Goal: Information Seeking & Learning: Learn about a topic

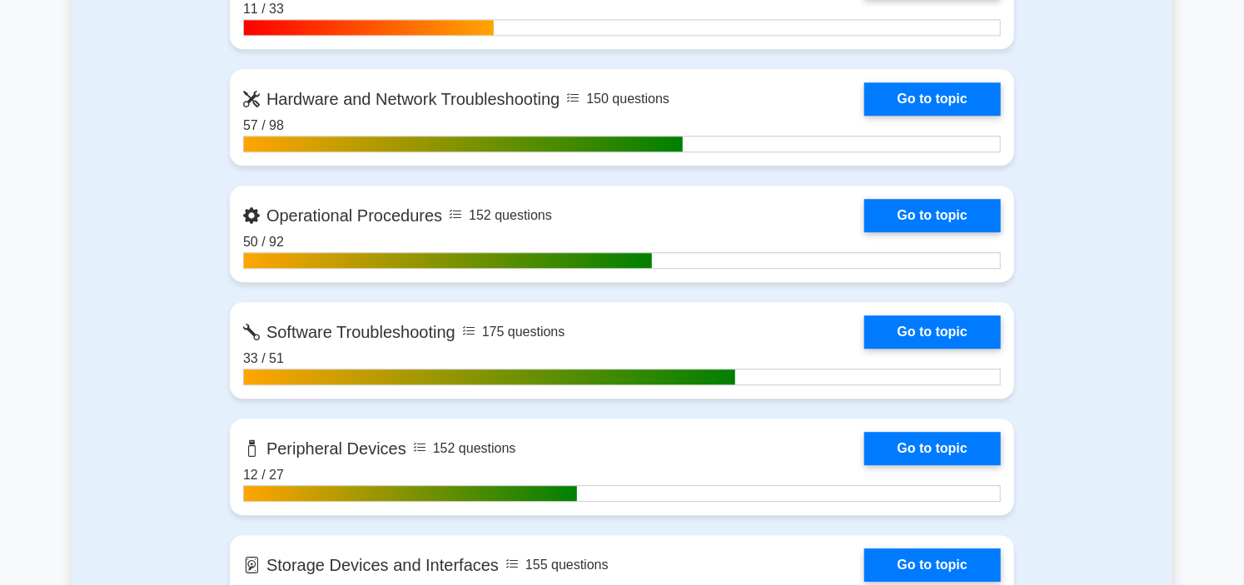
scroll to position [1849, 0]
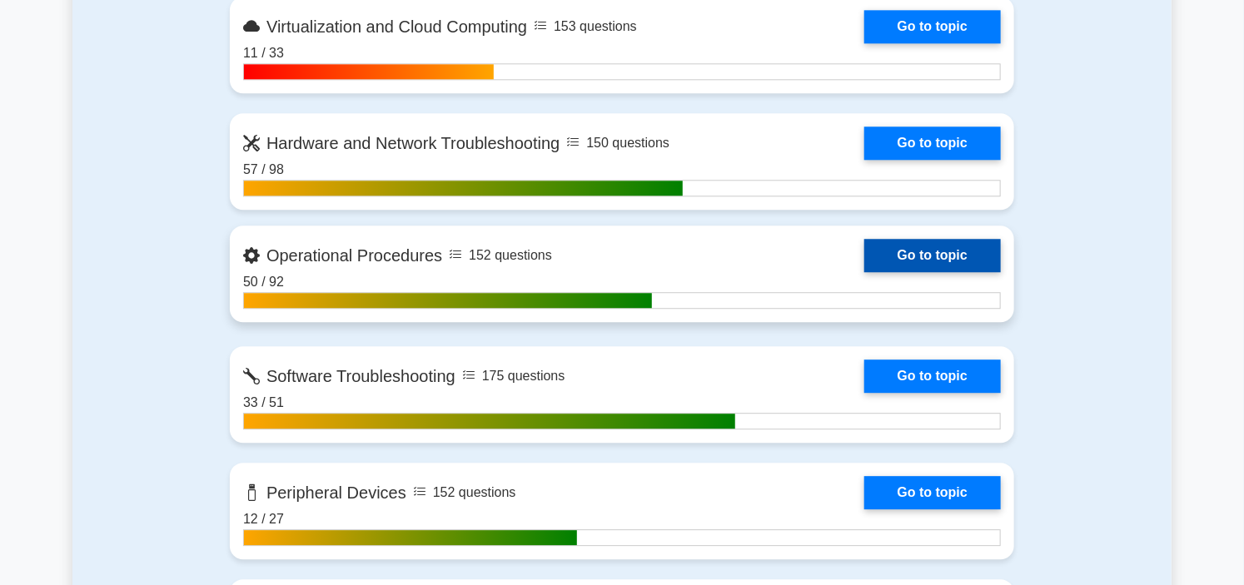
click at [864, 239] on link "Go to topic" at bounding box center [932, 255] width 137 height 33
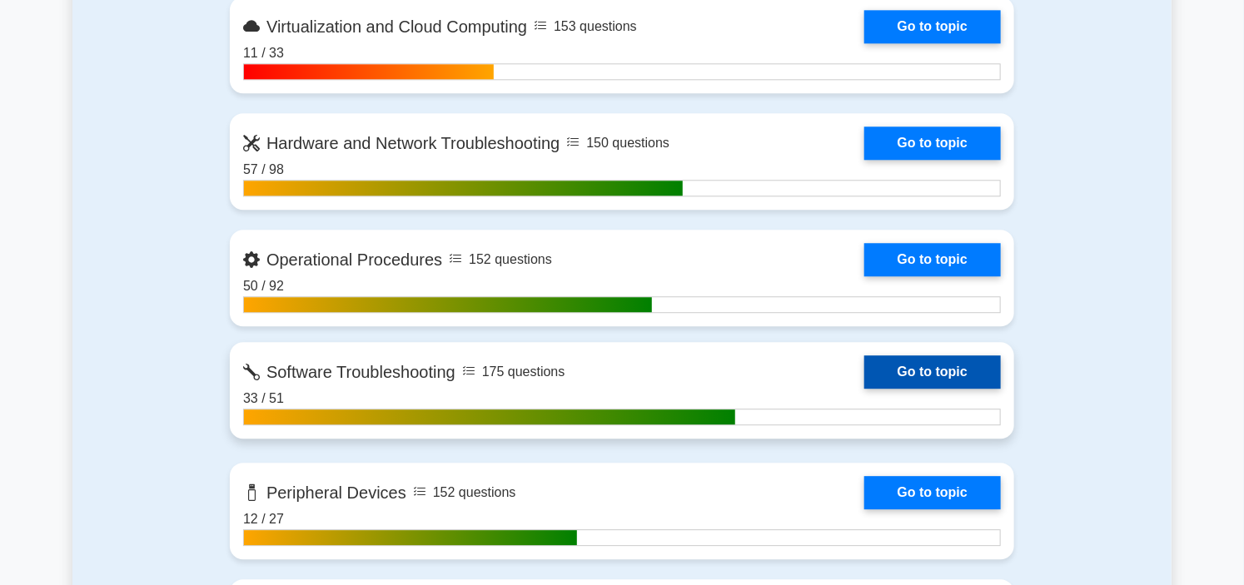
click at [864, 366] on link "Go to topic" at bounding box center [932, 372] width 137 height 33
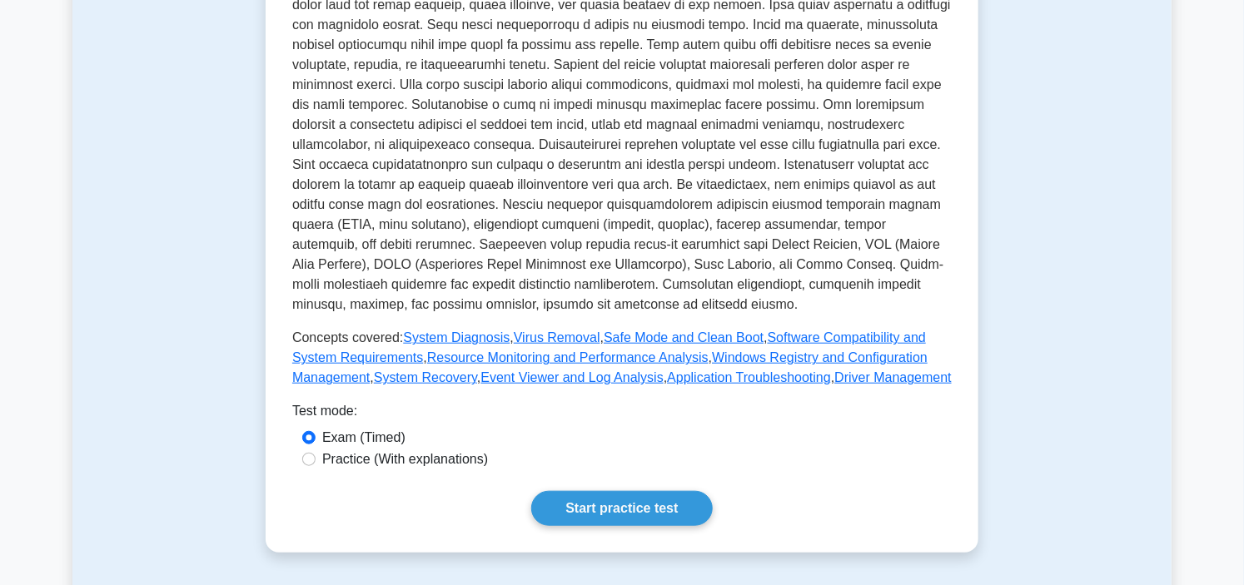
scroll to position [462, 0]
click at [634, 490] on link "Start practice test" at bounding box center [621, 507] width 181 height 35
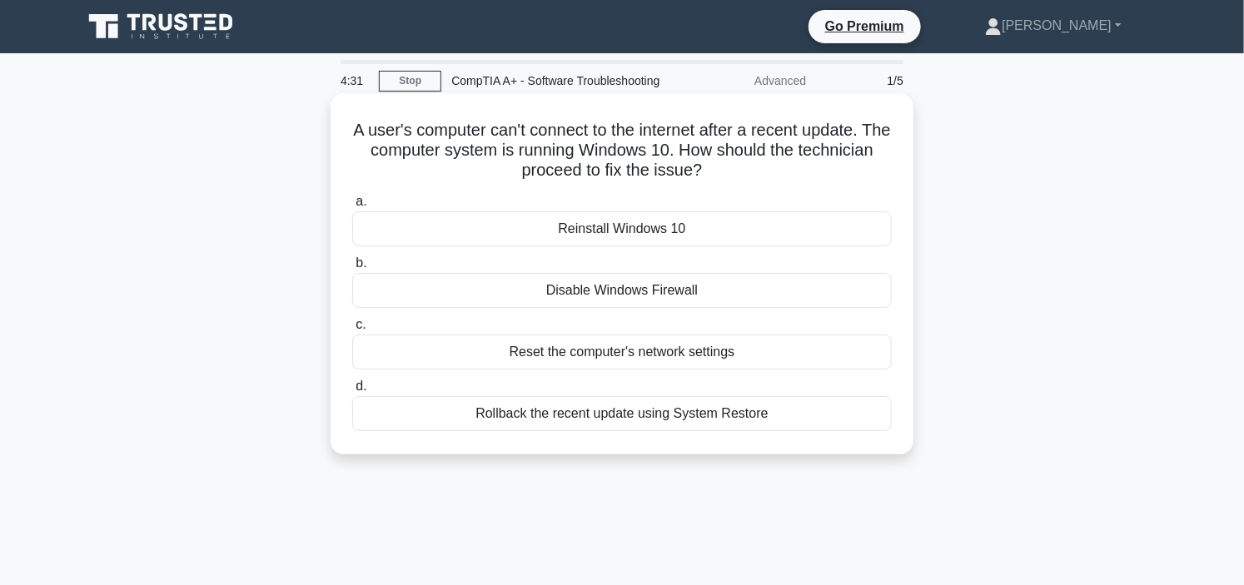
click at [655, 431] on div "Rollback the recent update using System Restore" at bounding box center [622, 413] width 540 height 35
click at [352, 392] on input "d. Rollback the recent update using System Restore" at bounding box center [352, 386] width 0 height 11
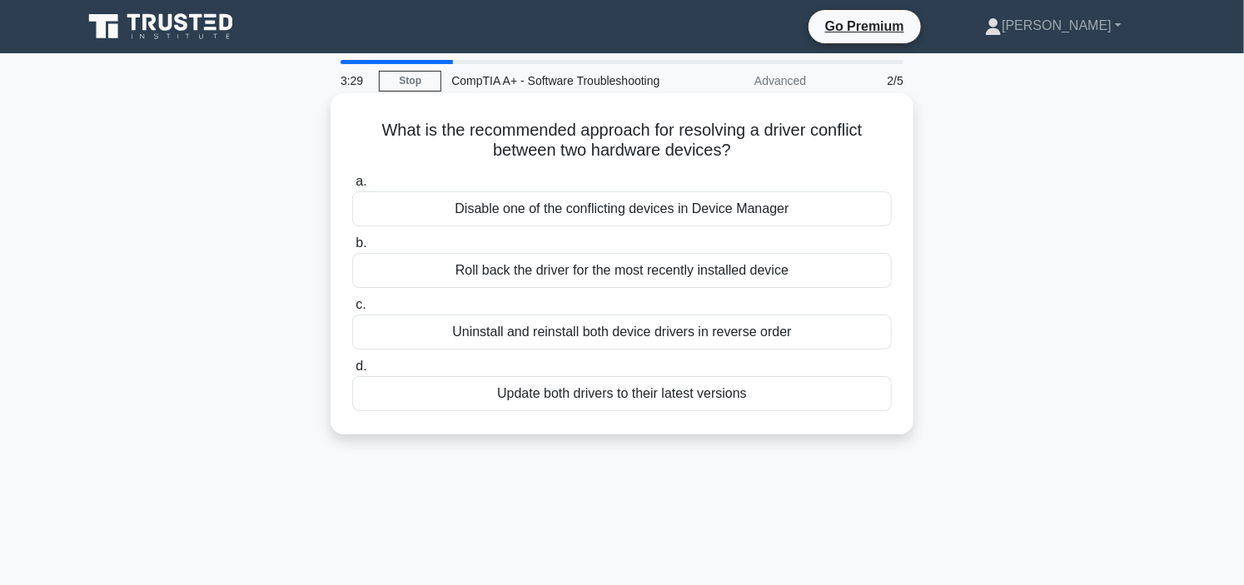
click at [608, 222] on div "Disable one of the conflicting devices in Device Manager" at bounding box center [622, 208] width 540 height 35
click at [352, 187] on input "a. Disable one of the conflicting devices in Device Manager" at bounding box center [352, 182] width 0 height 11
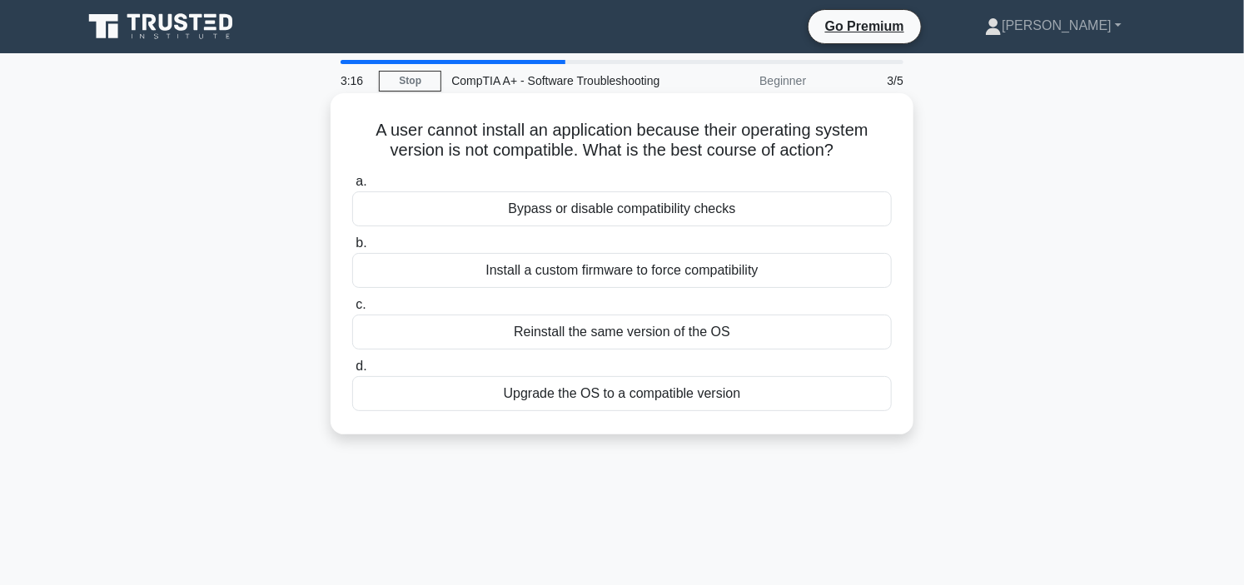
click at [614, 411] on div "Upgrade the OS to a compatible version" at bounding box center [622, 393] width 540 height 35
click at [352, 372] on input "d. Upgrade the OS to a compatible version" at bounding box center [352, 366] width 0 height 11
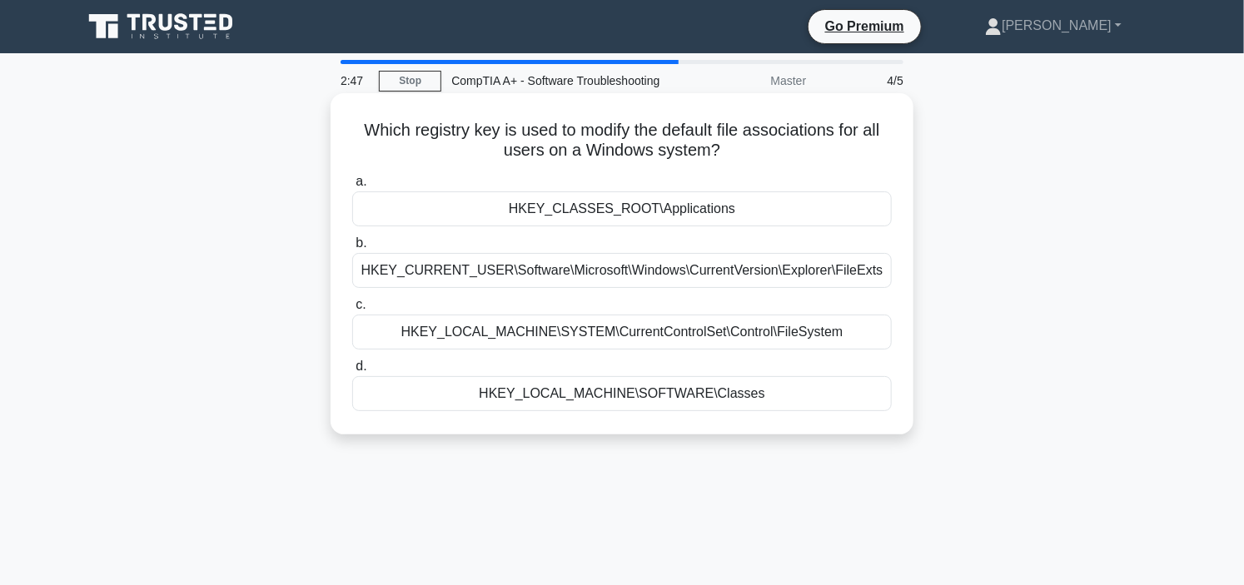
click at [633, 285] on div "HKEY_CURRENT_USER\Software\Microsoft\Windows\CurrentVersion\Explorer\FileExts" at bounding box center [622, 270] width 540 height 35
click at [352, 249] on input "b. HKEY_CURRENT_USER\Software\Microsoft\Windows\CurrentVersion\Explorer\FileExts" at bounding box center [352, 243] width 0 height 11
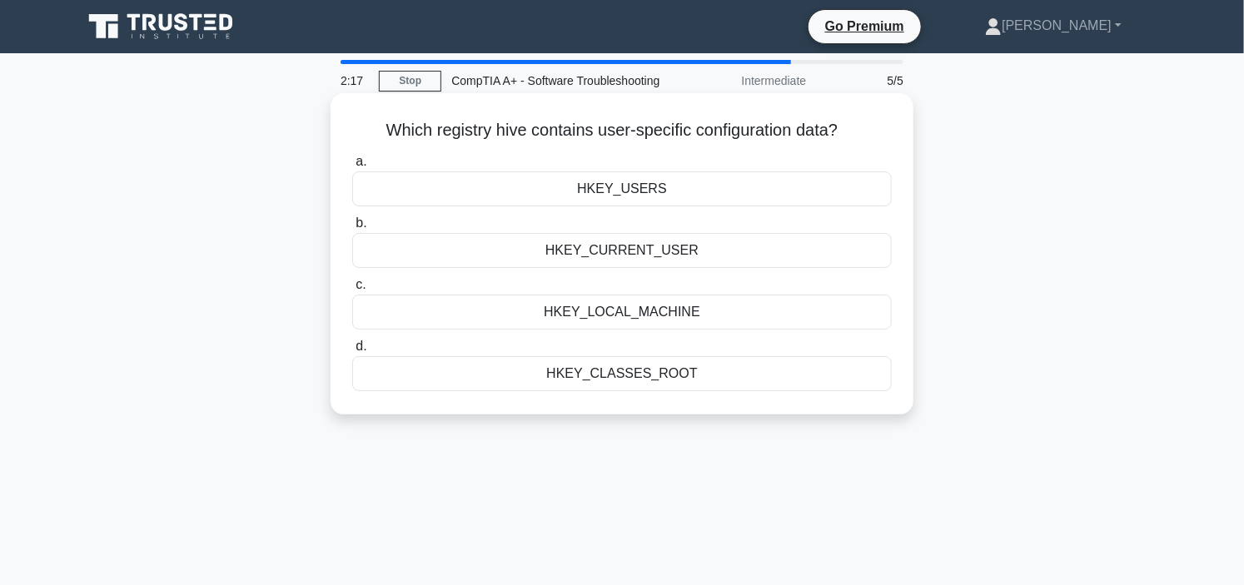
click at [678, 267] on div "HKEY_CURRENT_USER" at bounding box center [622, 250] width 540 height 35
click at [352, 229] on input "b. HKEY_CURRENT_USER" at bounding box center [352, 223] width 0 height 11
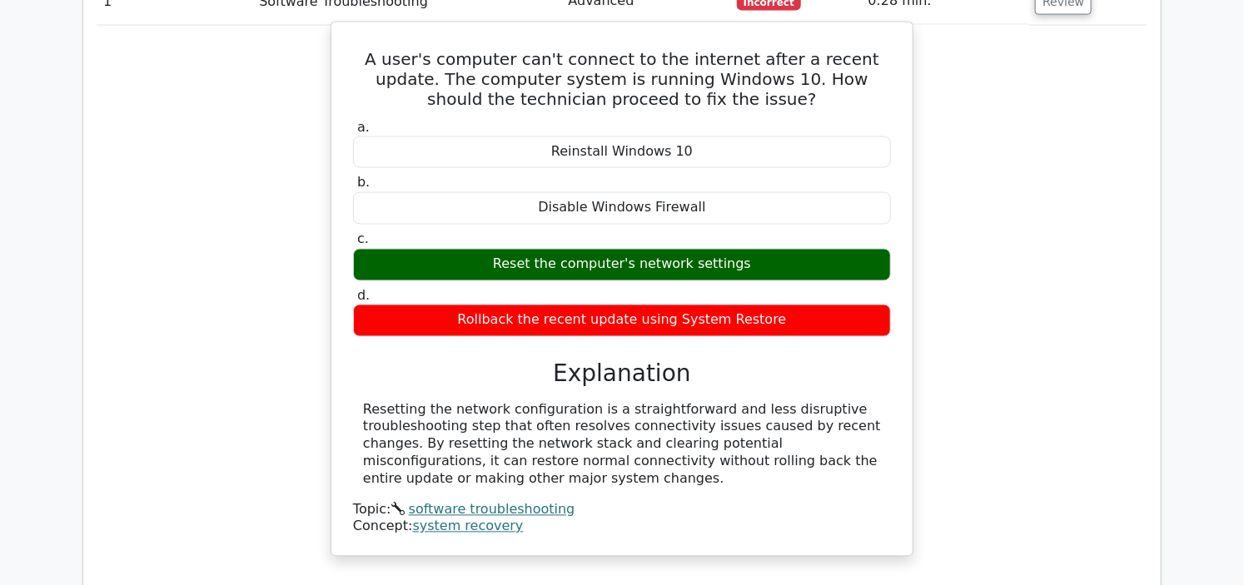
scroll to position [1572, 0]
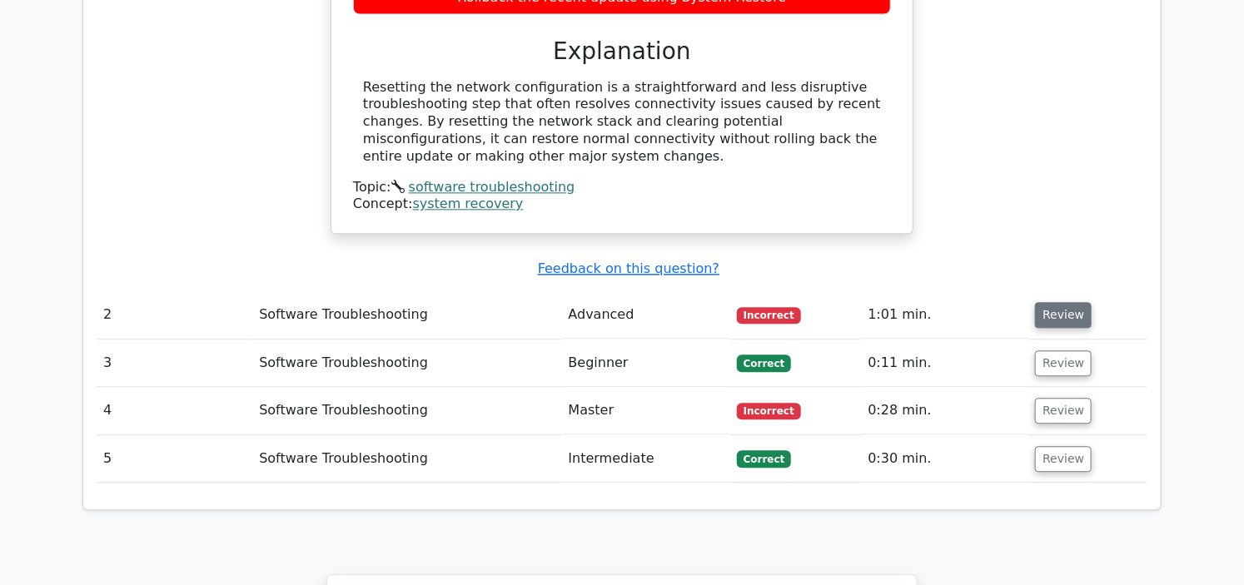
click at [1042, 302] on button "Review" at bounding box center [1063, 315] width 57 height 26
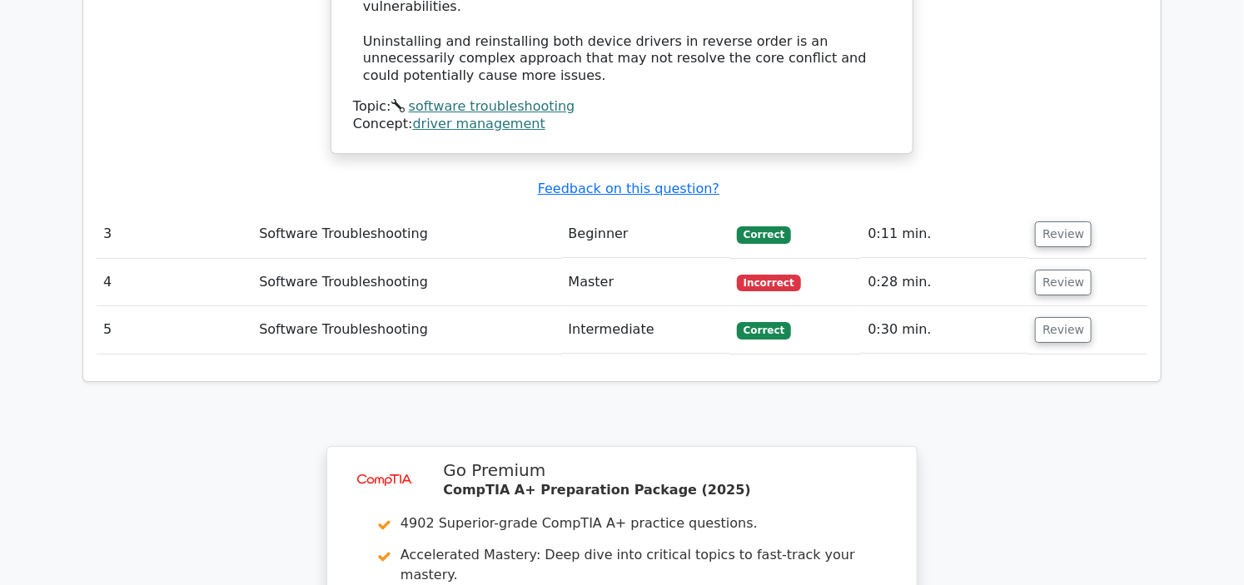
scroll to position [2590, 0]
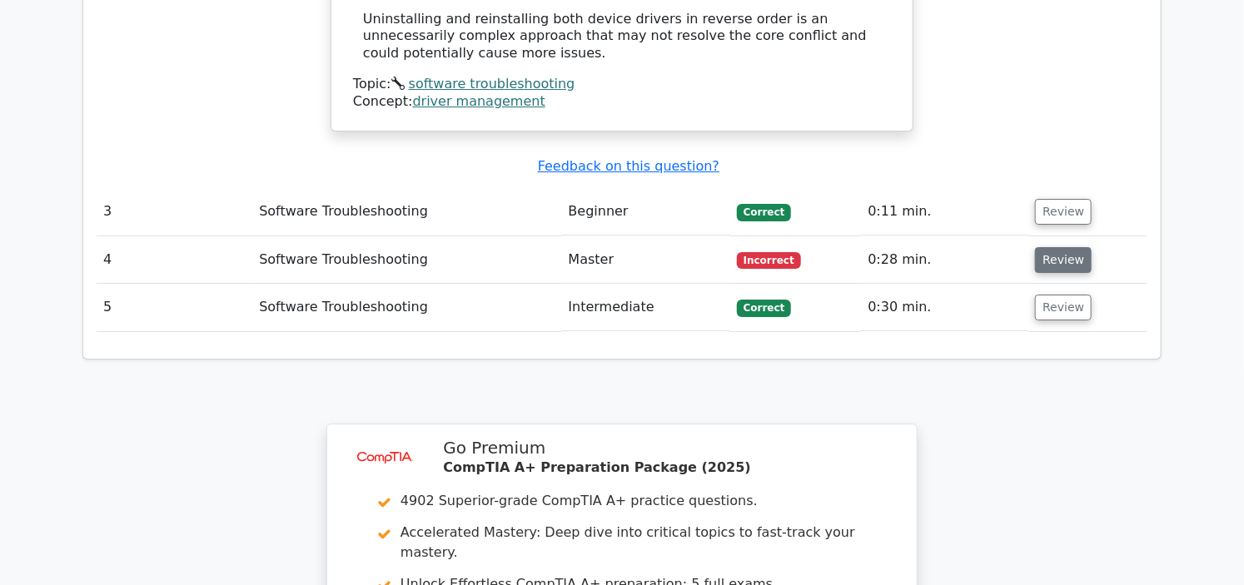
click at [1044, 247] on button "Review" at bounding box center [1063, 260] width 57 height 26
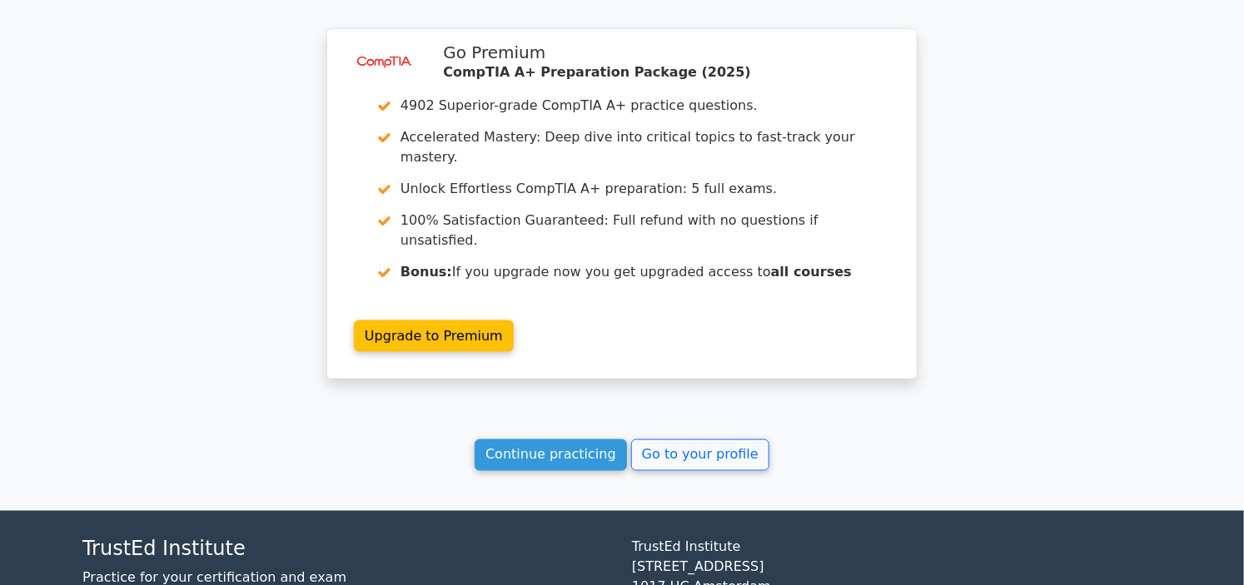
scroll to position [3793, 0]
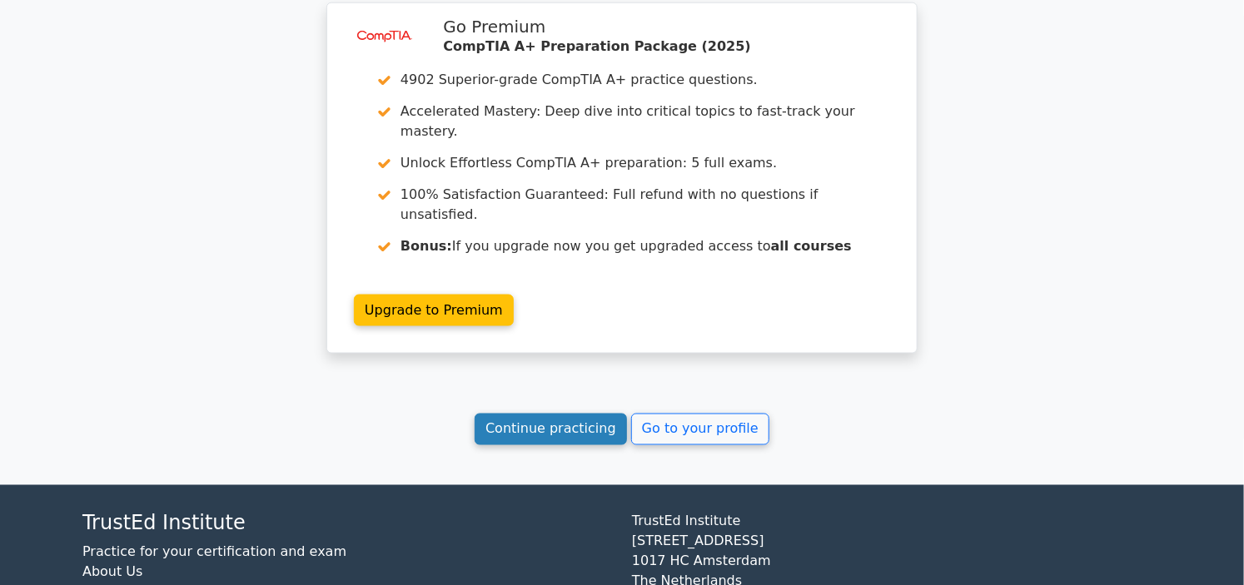
click at [575, 414] on link "Continue practicing" at bounding box center [551, 430] width 152 height 32
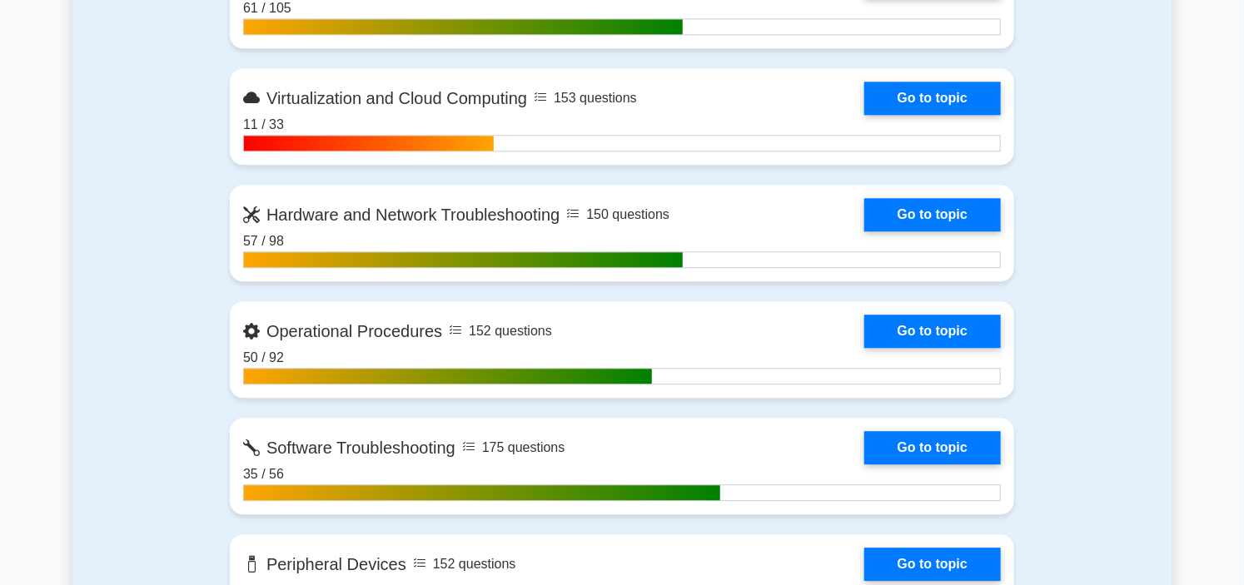
scroll to position [1850, 0]
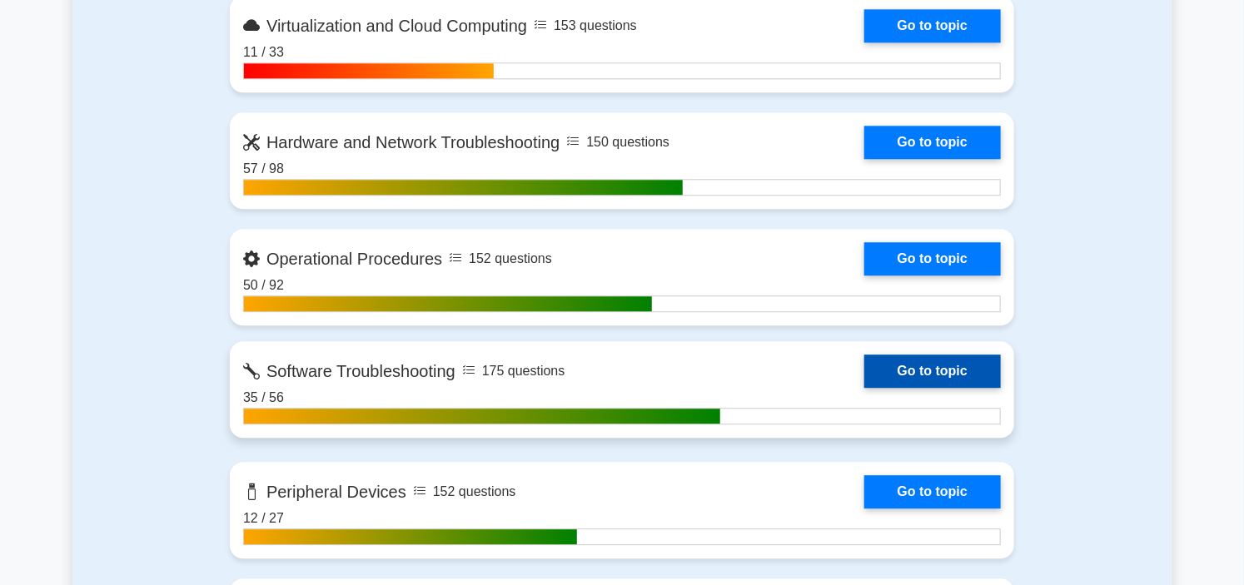
click at [864, 377] on link "Go to topic" at bounding box center [932, 371] width 137 height 33
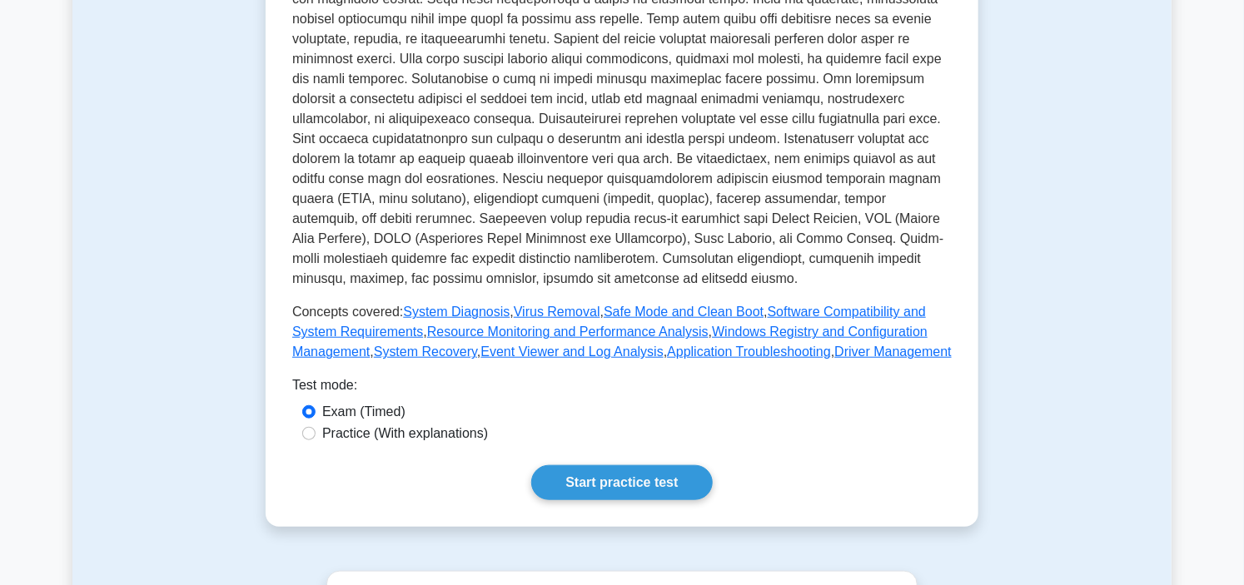
scroll to position [370, 0]
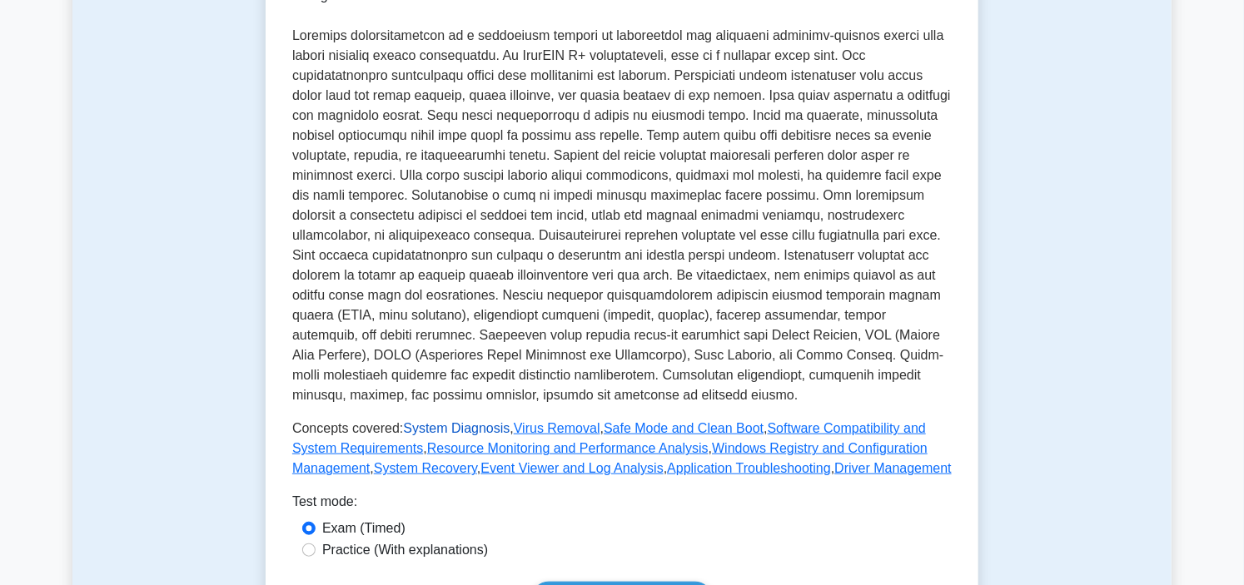
click at [446, 421] on link "System Diagnosis" at bounding box center [456, 428] width 107 height 14
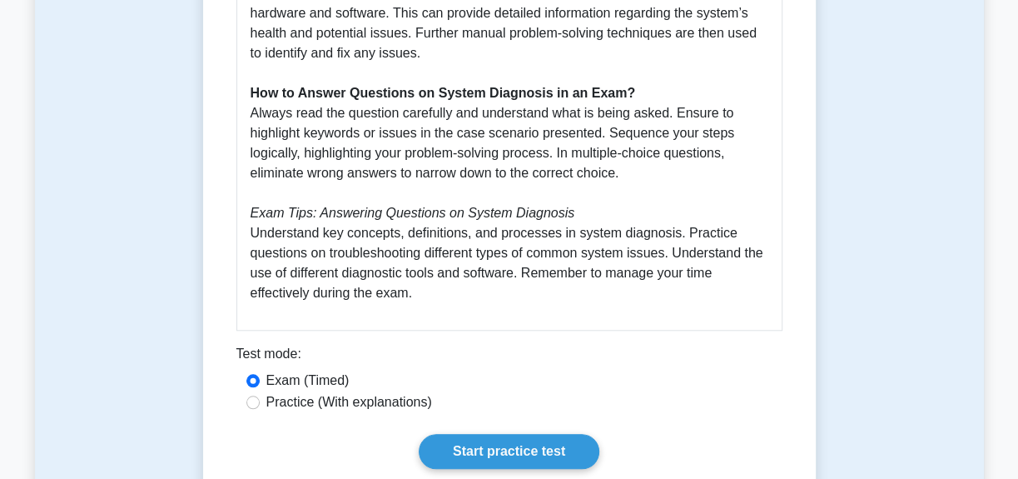
scroll to position [1059, 0]
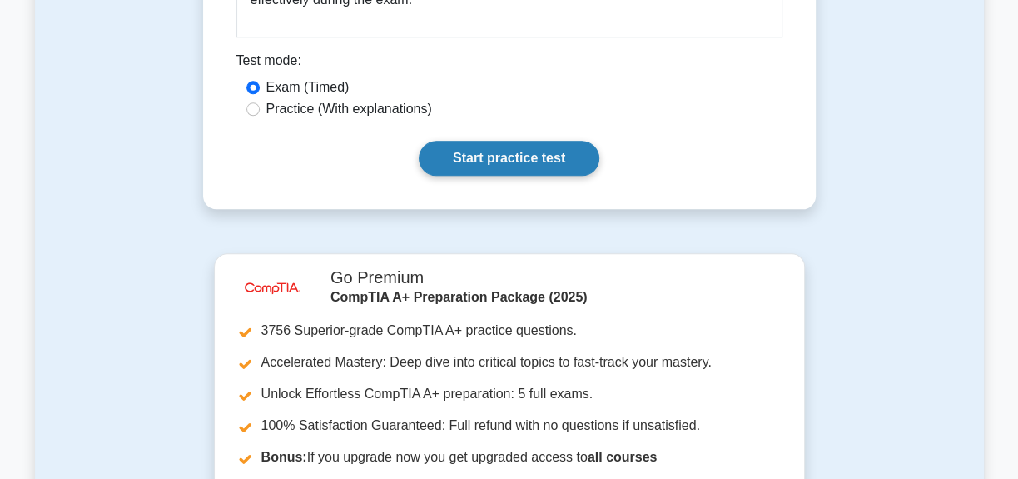
click at [530, 149] on link "Start practice test" at bounding box center [509, 158] width 181 height 35
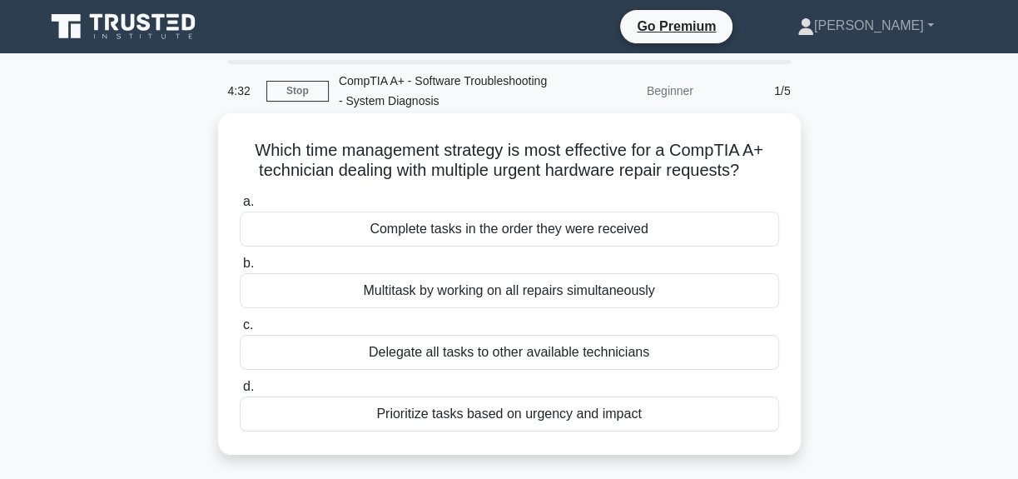
click at [500, 415] on div "Prioritize tasks based on urgency and impact" at bounding box center [510, 413] width 540 height 35
click at [240, 392] on input "d. Prioritize tasks based on urgency and impact" at bounding box center [240, 386] width 0 height 11
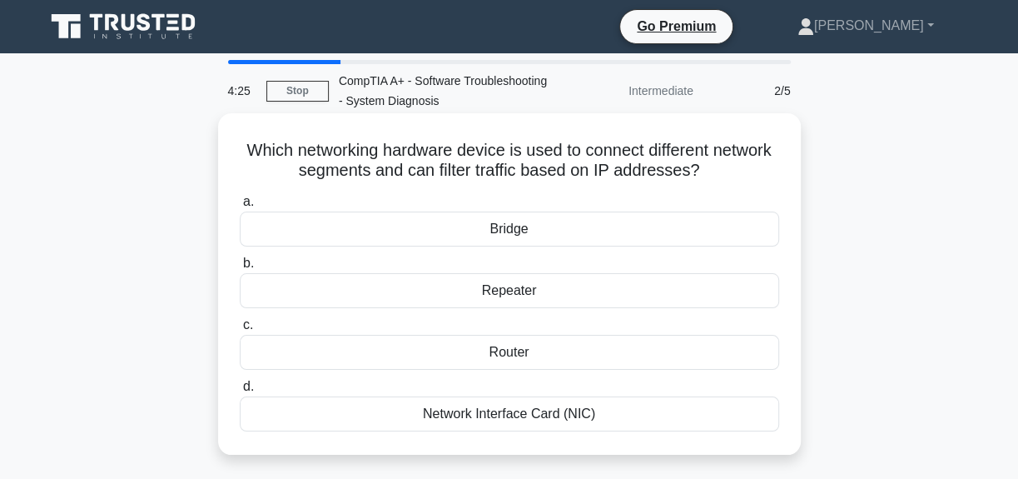
click at [532, 349] on div "Router" at bounding box center [510, 352] width 540 height 35
click at [240, 331] on input "c. Router" at bounding box center [240, 325] width 0 height 11
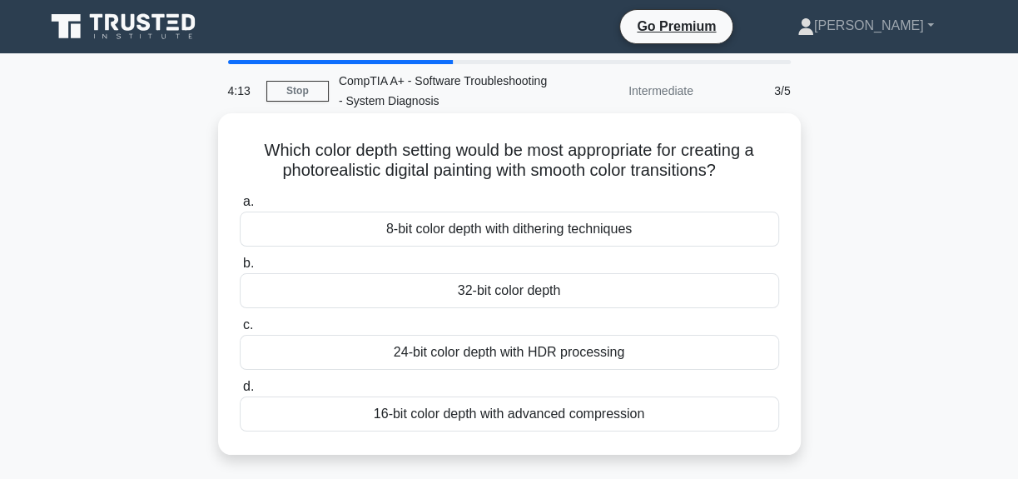
click at [546, 291] on div "32-bit color depth" at bounding box center [510, 290] width 540 height 35
click at [240, 269] on input "b. 32-bit color depth" at bounding box center [240, 263] width 0 height 11
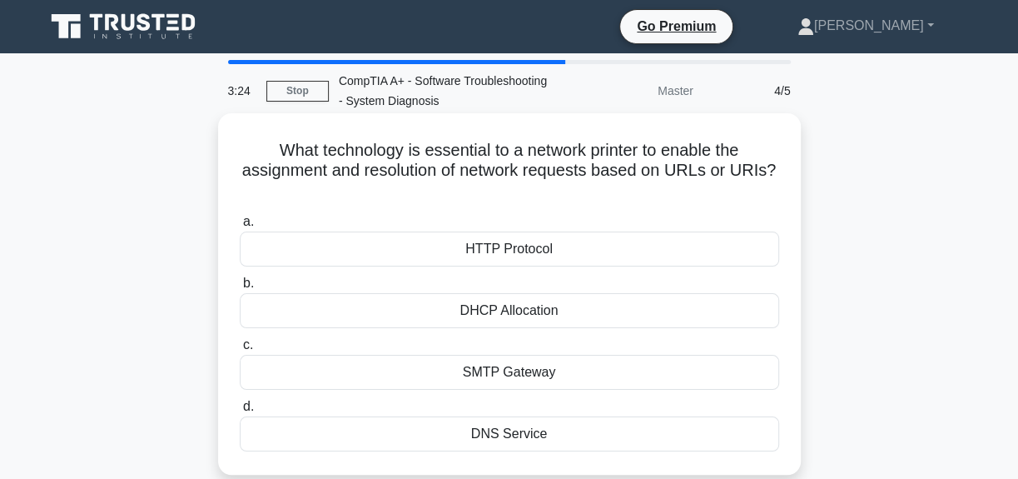
click at [591, 376] on div "SMTP Gateway" at bounding box center [510, 372] width 540 height 35
click at [240, 351] on input "c. SMTP Gateway" at bounding box center [240, 345] width 0 height 11
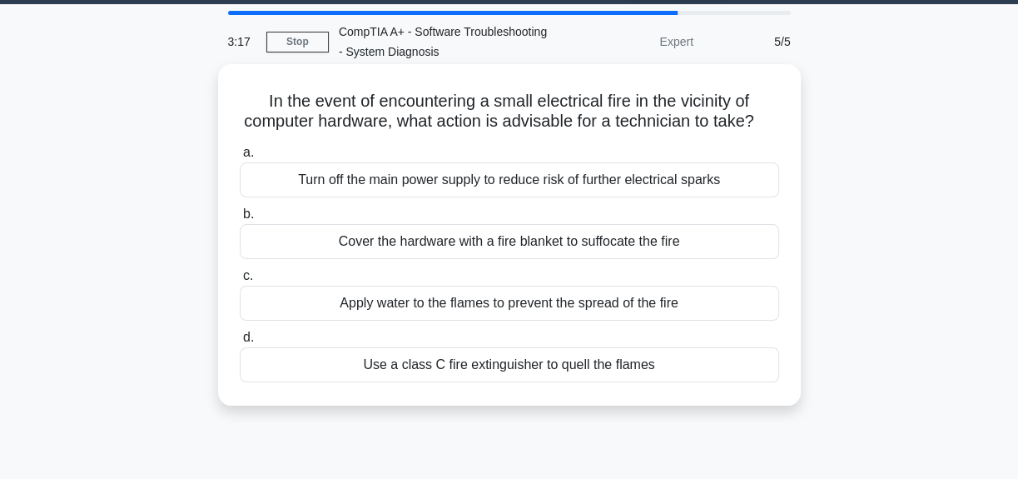
scroll to position [75, 0]
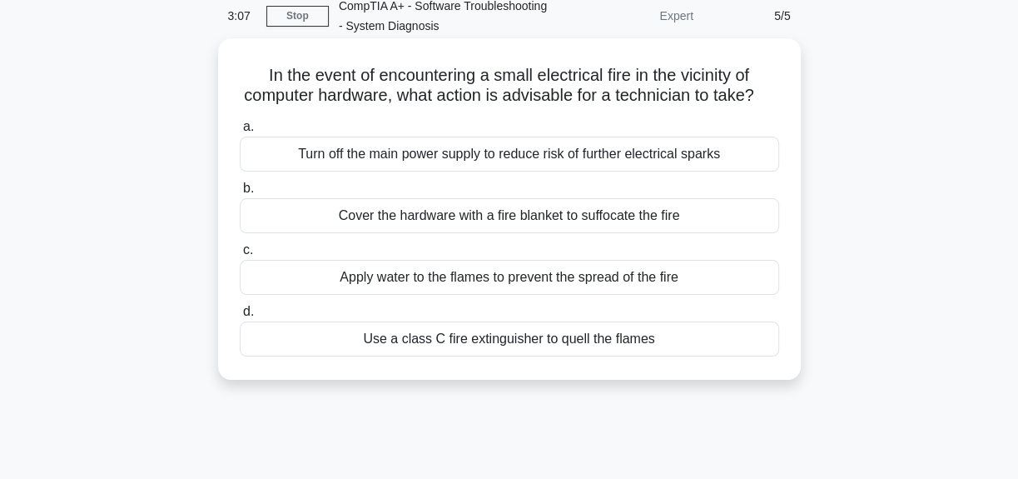
click at [540, 356] on div "Use a class C fire extinguisher to quell the flames" at bounding box center [510, 338] width 540 height 35
click at [240, 317] on input "d. Use a class C fire extinguisher to quell the flames" at bounding box center [240, 311] width 0 height 11
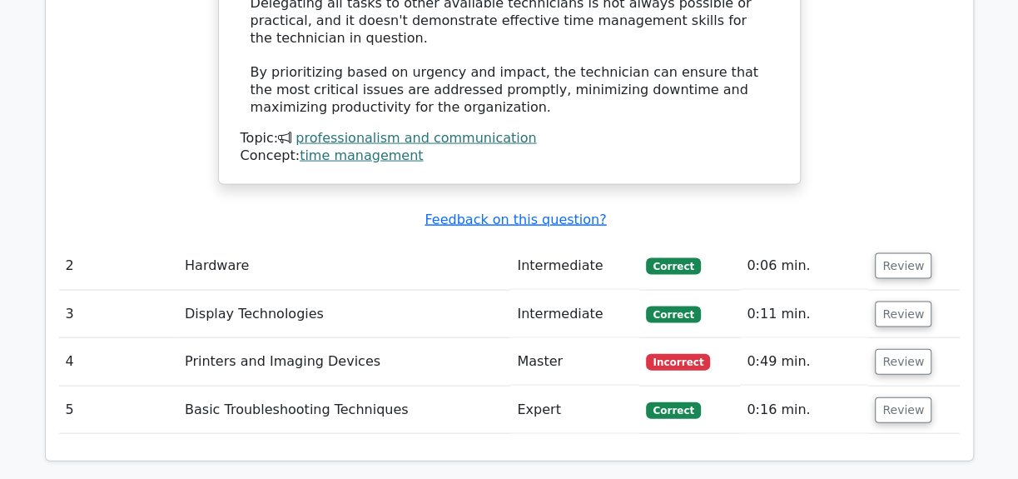
scroll to position [1967, 0]
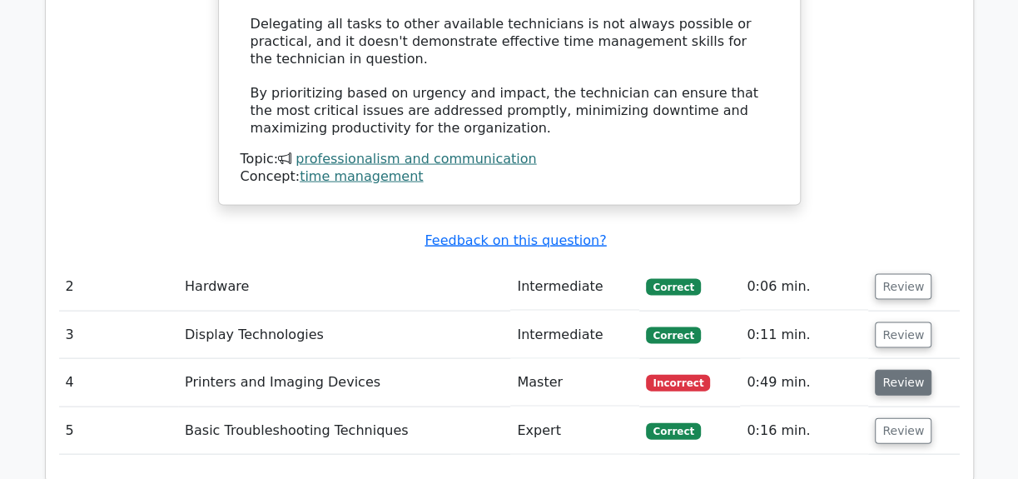
click at [880, 370] on button "Review" at bounding box center [903, 383] width 57 height 26
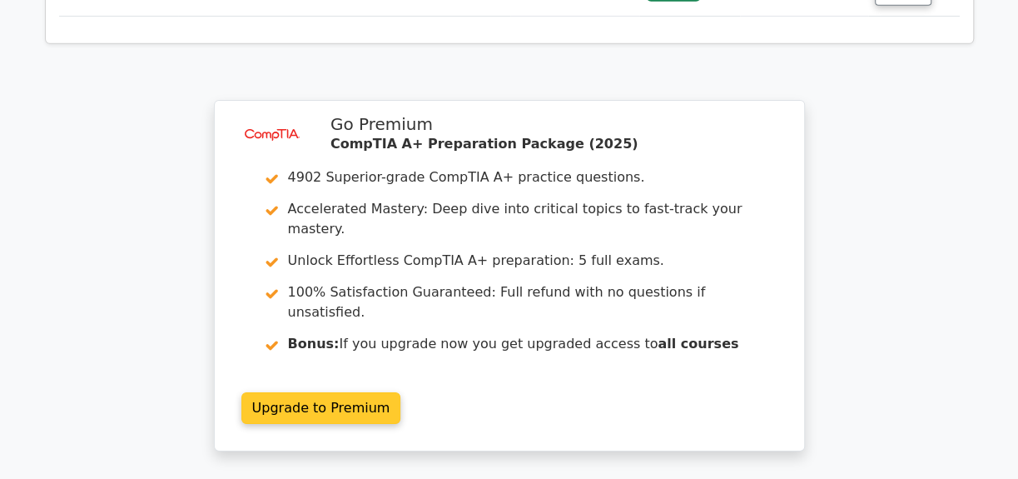
scroll to position [3240, 0]
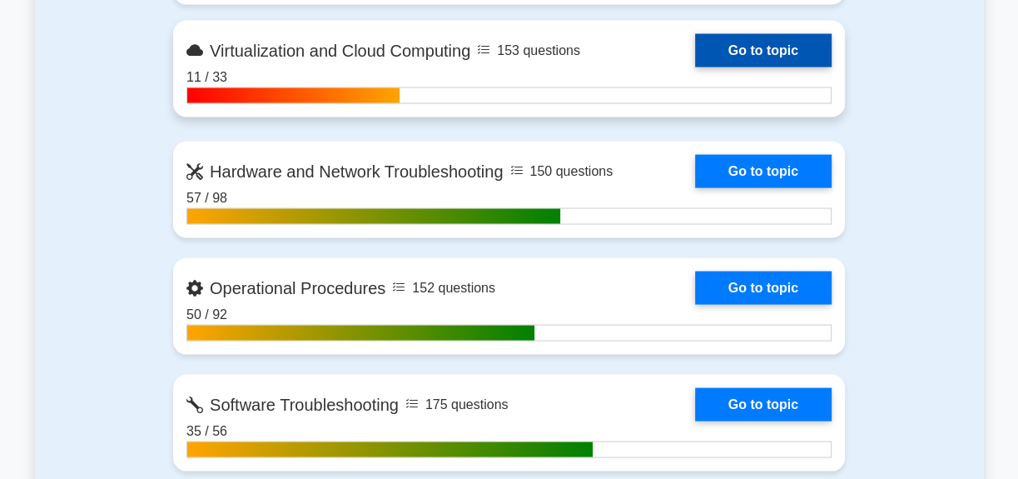
scroll to position [1892, 0]
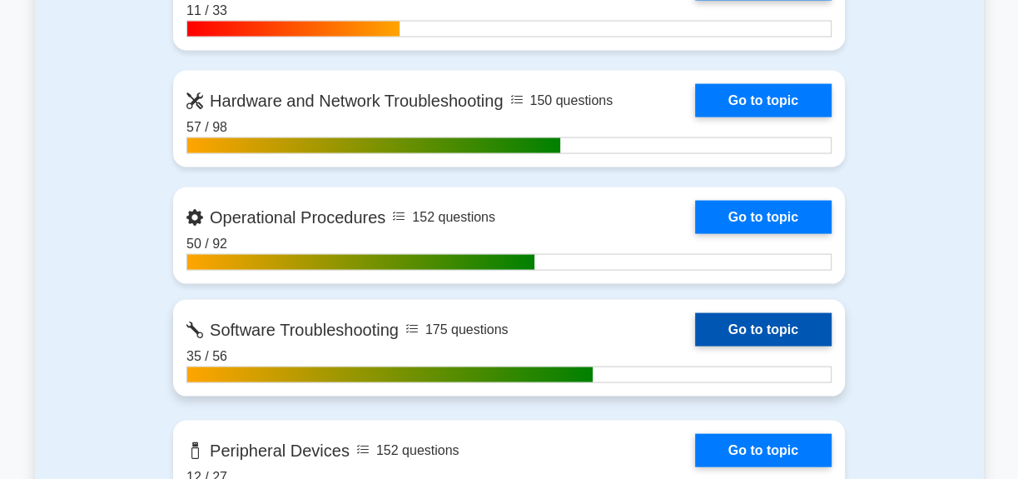
click at [695, 328] on link "Go to topic" at bounding box center [763, 329] width 137 height 33
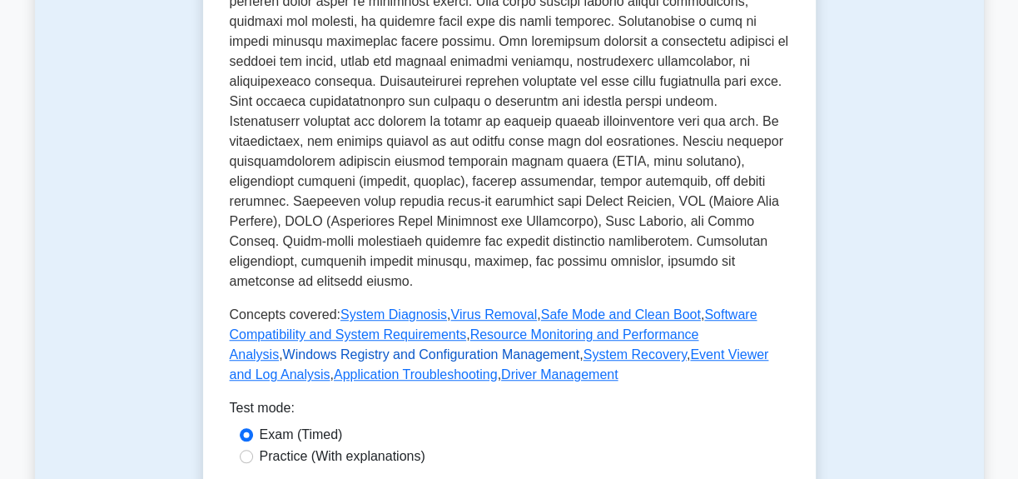
scroll to position [605, 0]
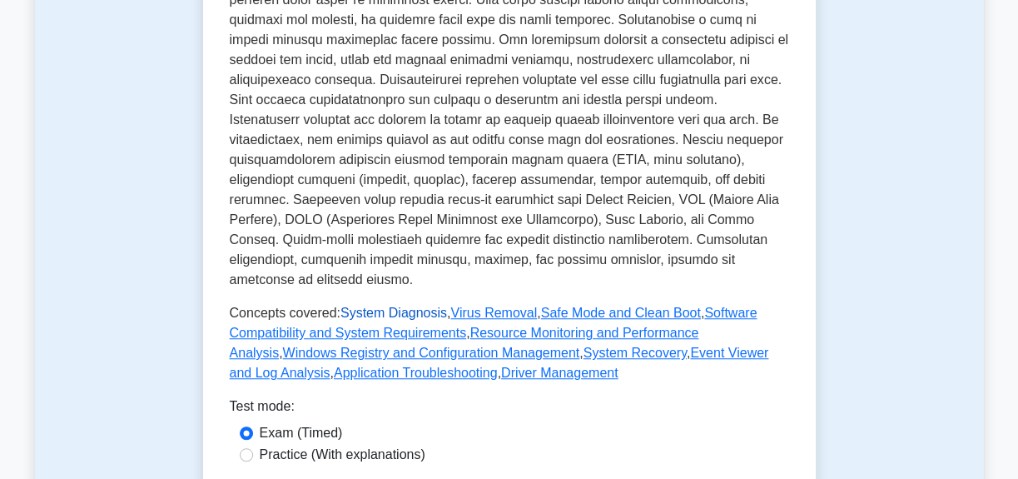
click at [415, 306] on link "System Diagnosis" at bounding box center [394, 313] width 107 height 14
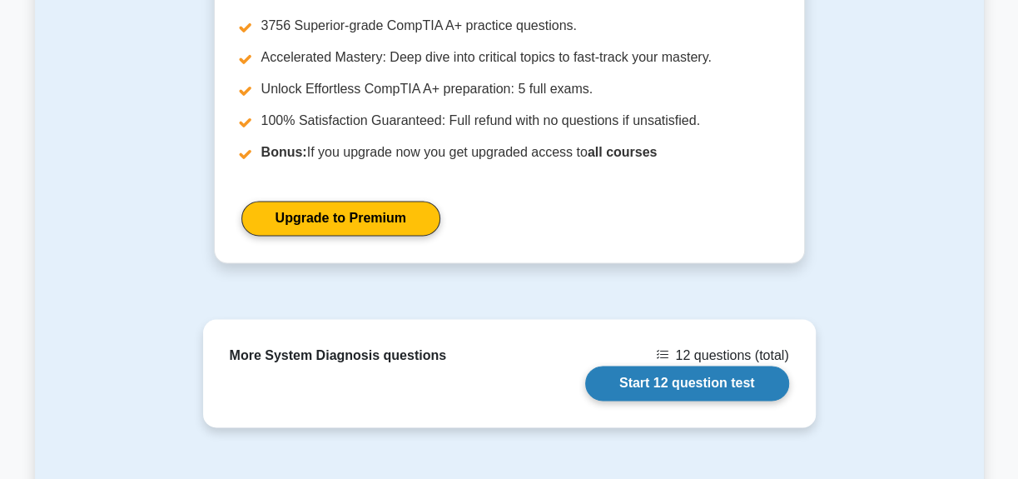
scroll to position [1362, 0]
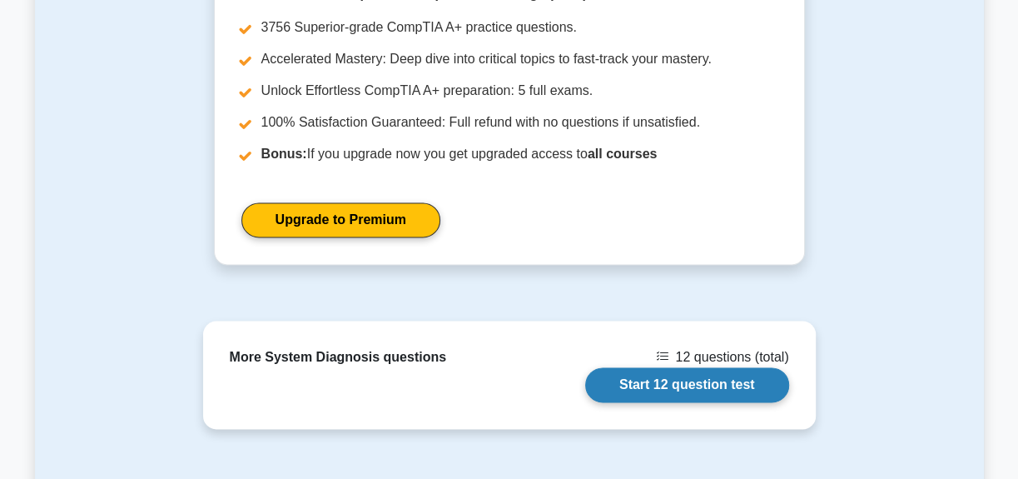
click at [680, 381] on link "Start 12 question test" at bounding box center [687, 384] width 204 height 35
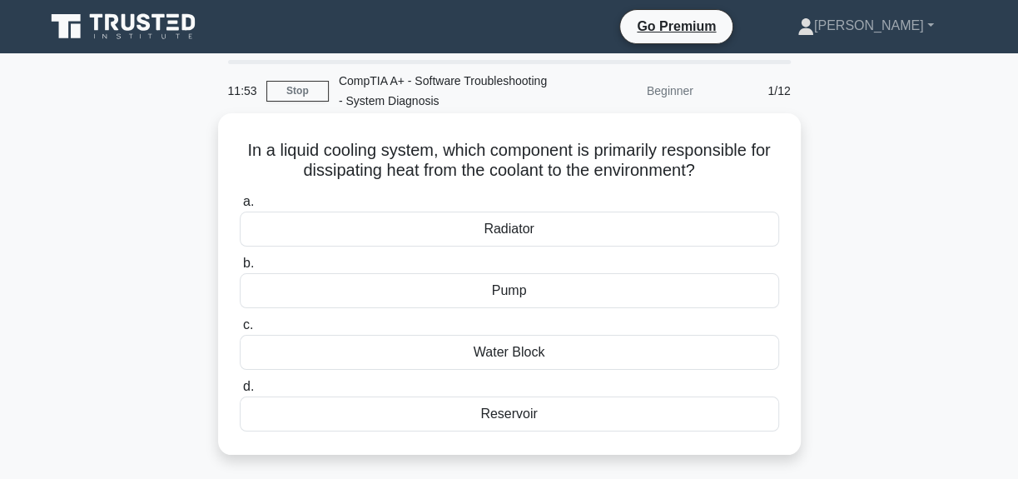
click at [508, 233] on div "Radiator" at bounding box center [510, 228] width 540 height 35
click at [240, 207] on input "a. Radiator" at bounding box center [240, 201] width 0 height 11
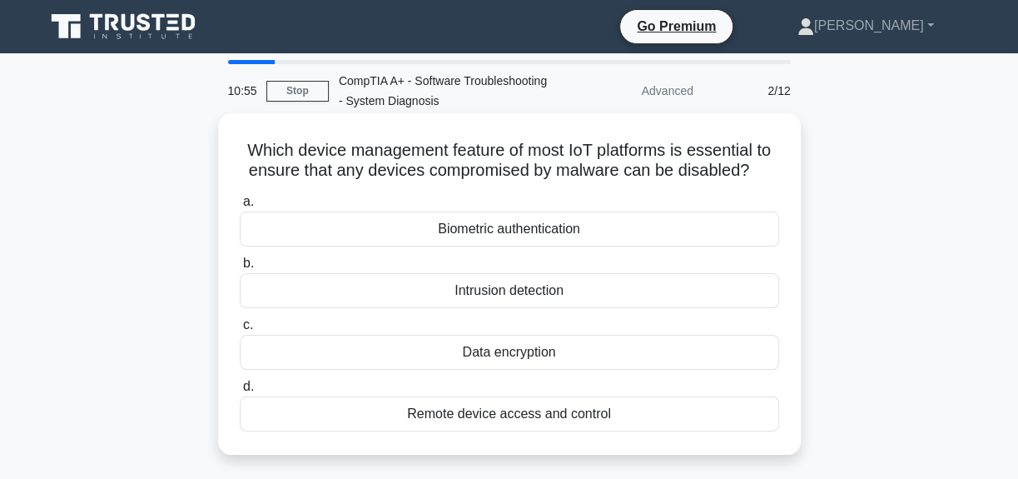
click at [523, 231] on div "Biometric authentication" at bounding box center [510, 228] width 540 height 35
click at [240, 207] on input "a. Biometric authentication" at bounding box center [240, 201] width 0 height 11
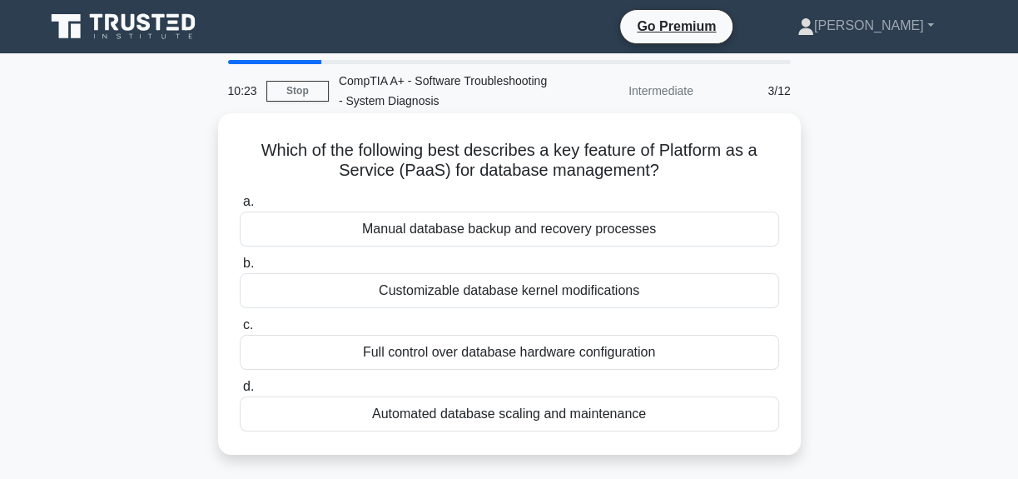
click at [495, 295] on div "Customizable database kernel modifications" at bounding box center [510, 290] width 540 height 35
click at [240, 269] on input "b. Customizable database kernel modifications" at bounding box center [240, 263] width 0 height 11
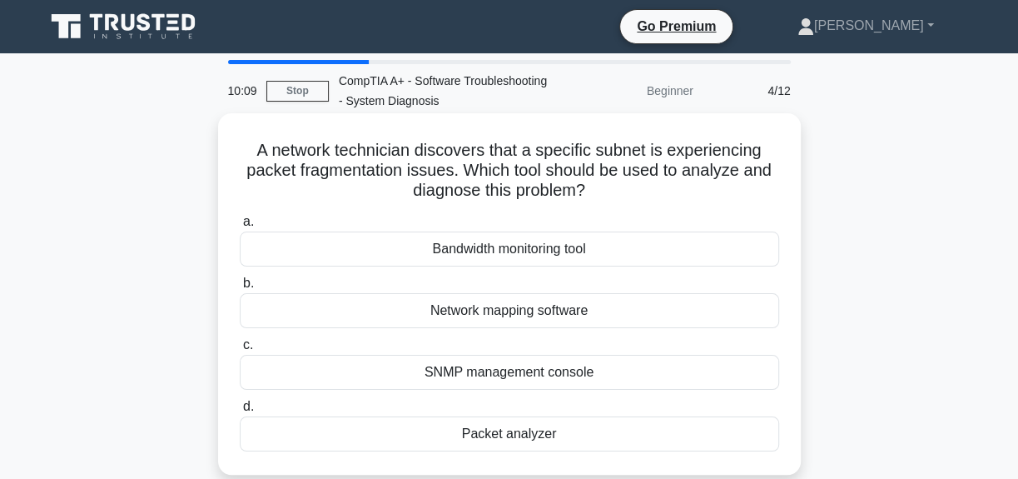
click at [609, 437] on div "Packet analyzer" at bounding box center [510, 433] width 540 height 35
click at [240, 412] on input "d. Packet analyzer" at bounding box center [240, 406] width 0 height 11
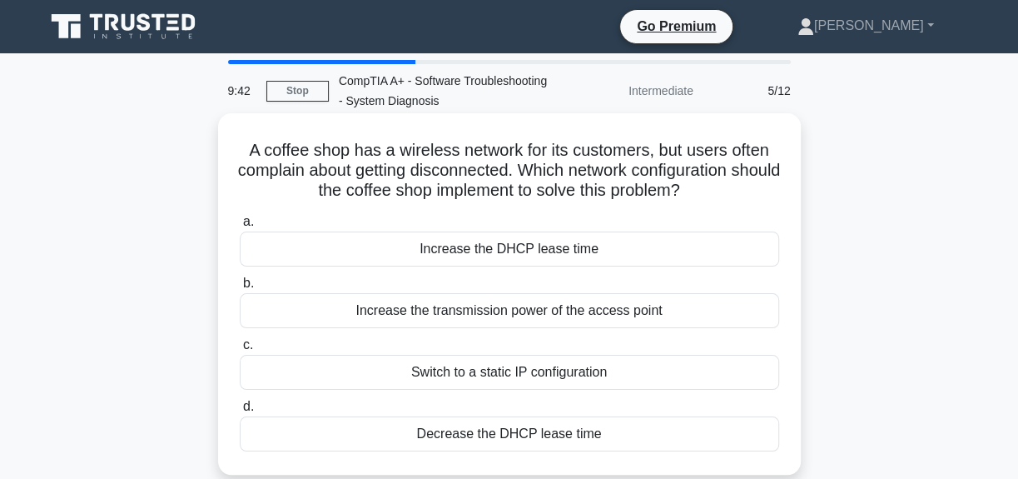
click at [526, 313] on div "Increase the transmission power of the access point" at bounding box center [510, 310] width 540 height 35
click at [240, 289] on input "b. Increase the transmission power of the access point" at bounding box center [240, 283] width 0 height 11
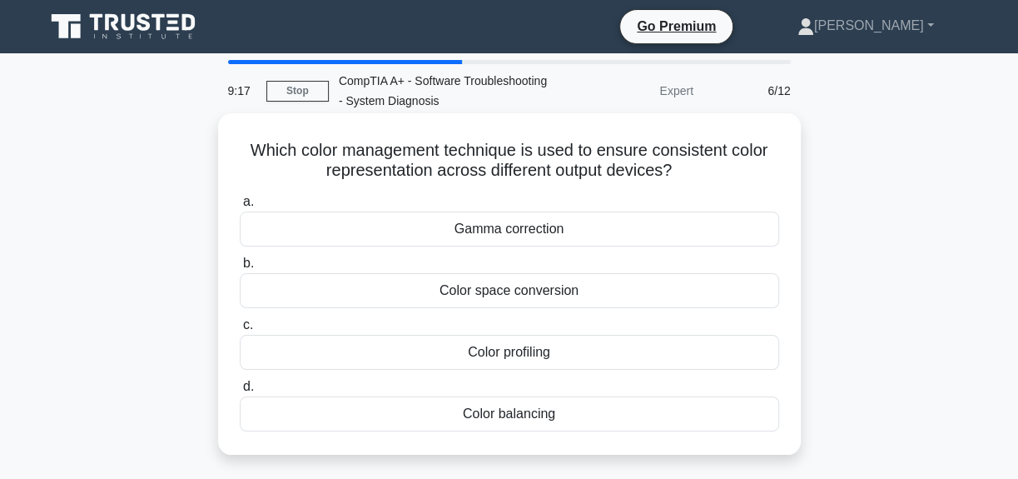
click at [570, 411] on div "Color balancing" at bounding box center [510, 413] width 540 height 35
click at [240, 392] on input "d. Color balancing" at bounding box center [240, 386] width 0 height 11
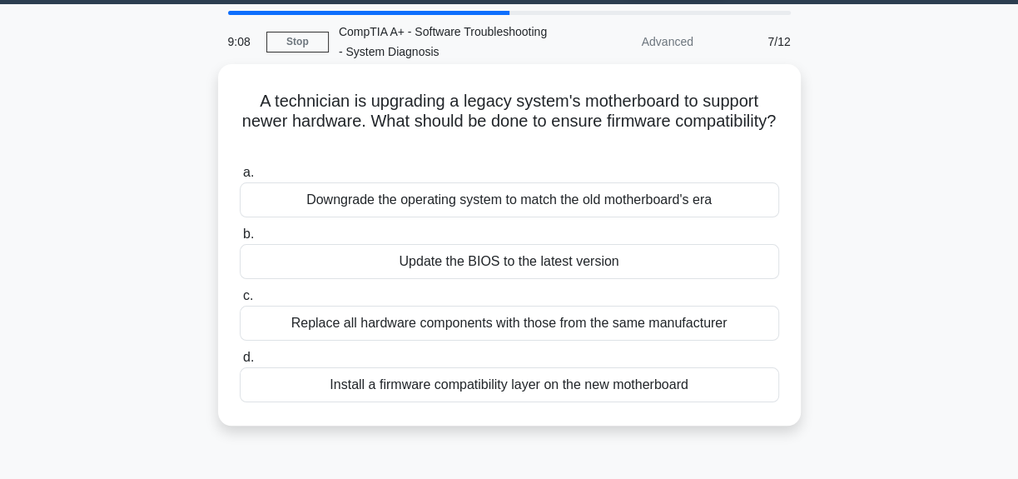
scroll to position [75, 0]
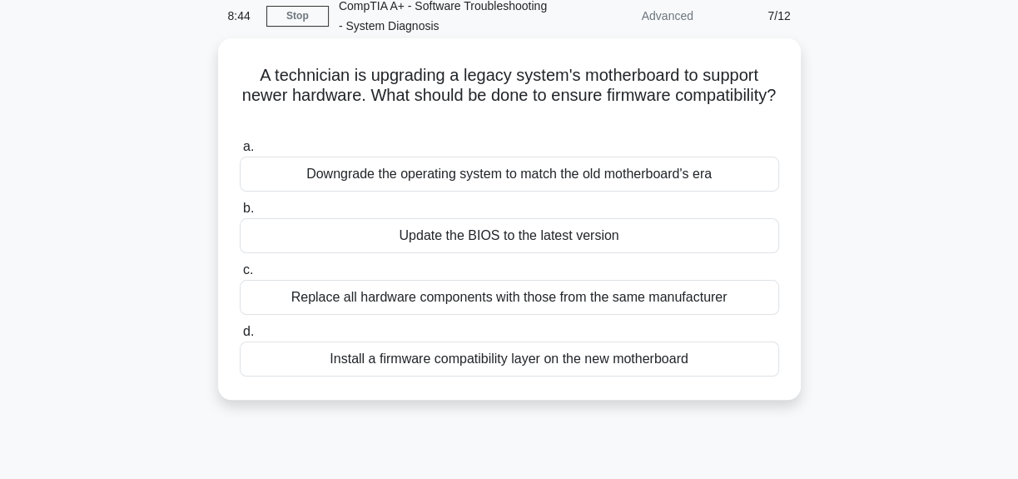
click at [508, 360] on div "Install a firmware compatibility layer on the new motherboard" at bounding box center [510, 358] width 540 height 35
click at [240, 337] on input "d. Install a firmware compatibility layer on the new motherboard" at bounding box center [240, 331] width 0 height 11
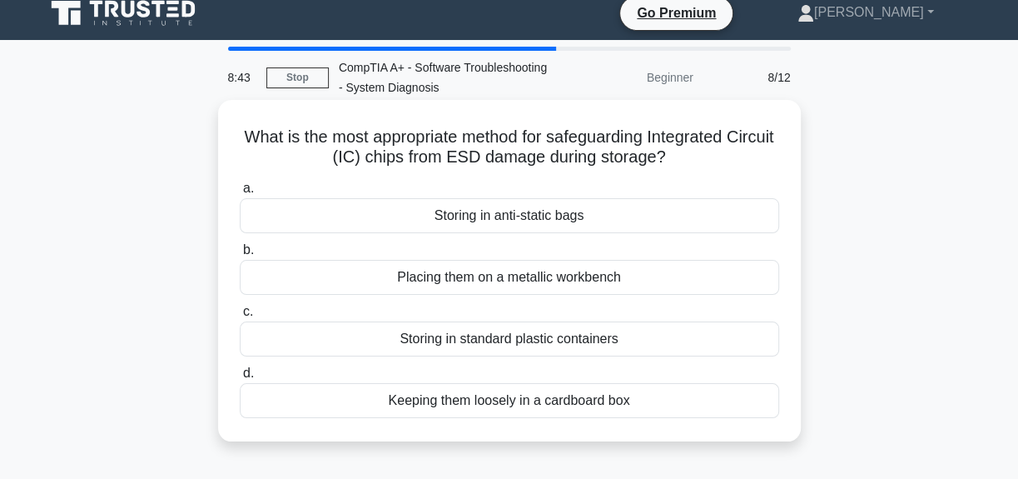
scroll to position [0, 0]
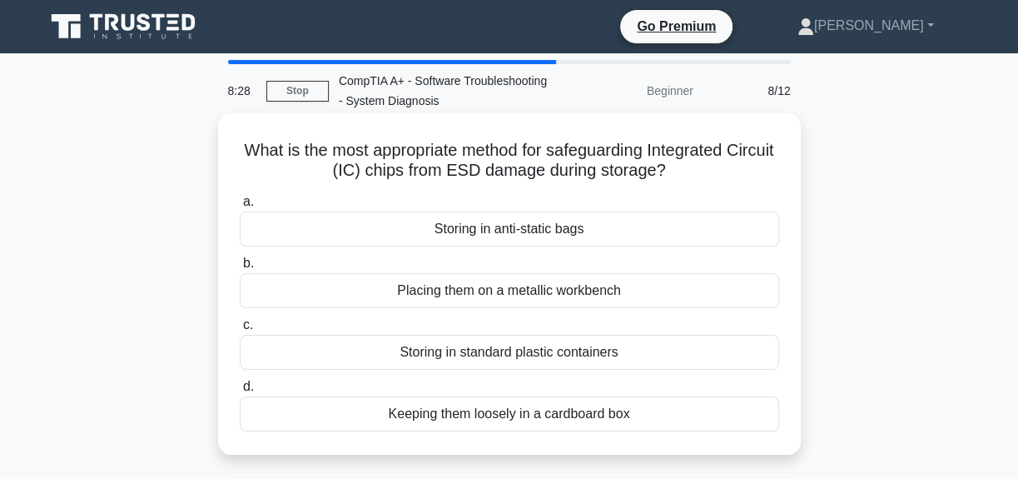
click at [519, 229] on div "Storing in anti-static bags" at bounding box center [510, 228] width 540 height 35
click at [240, 207] on input "a. Storing in anti-static bags" at bounding box center [240, 201] width 0 height 11
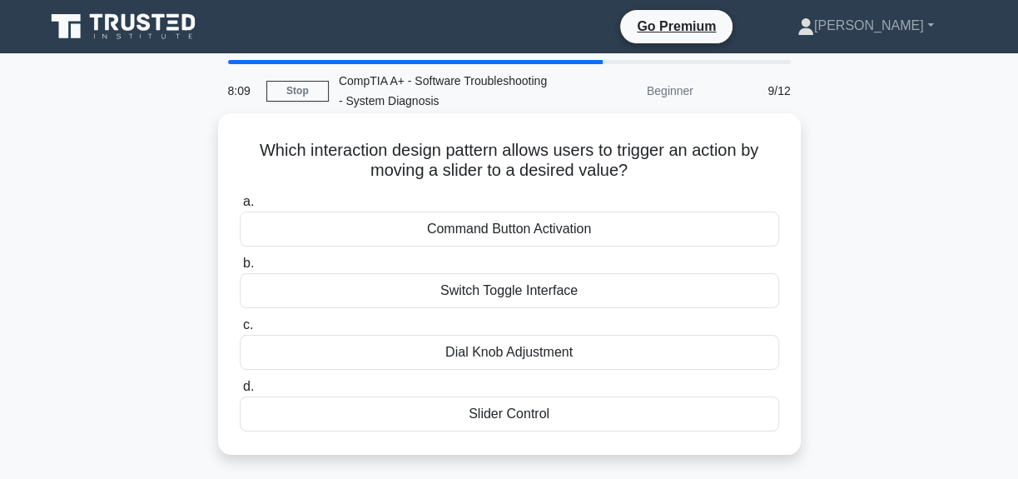
click at [532, 415] on div "Slider Control" at bounding box center [510, 413] width 540 height 35
click at [240, 392] on input "d. Slider Control" at bounding box center [240, 386] width 0 height 11
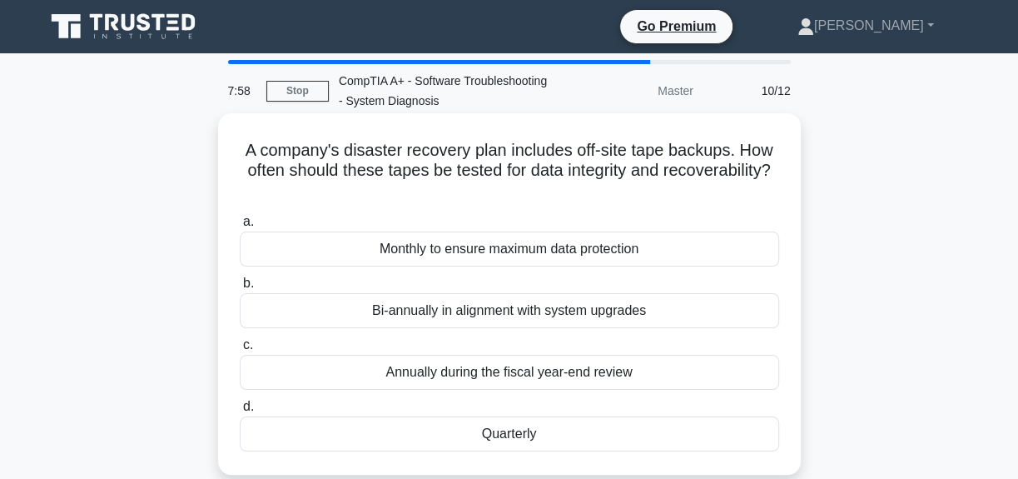
click at [523, 440] on div "Quarterly" at bounding box center [510, 433] width 540 height 35
click at [240, 412] on input "d. Quarterly" at bounding box center [240, 406] width 0 height 11
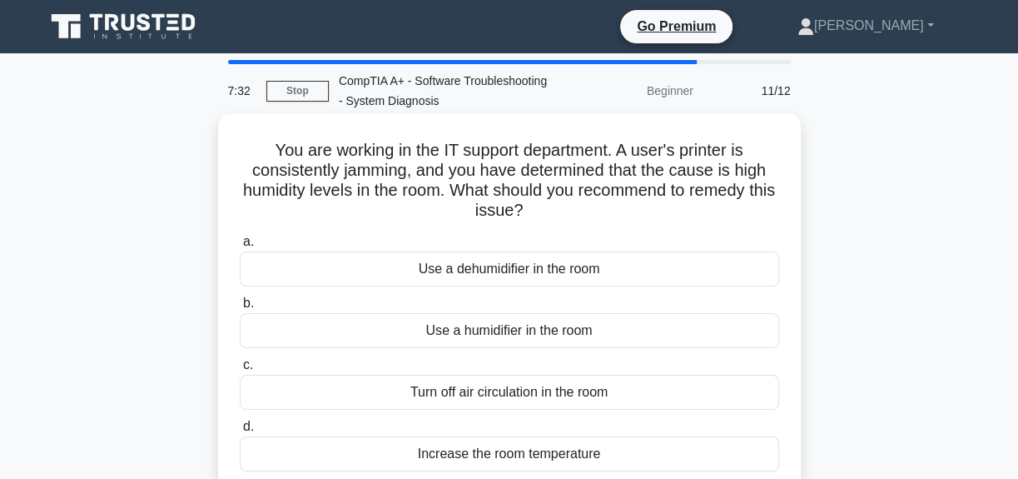
click at [550, 272] on div "Use a dehumidifier in the room" at bounding box center [510, 268] width 540 height 35
click at [240, 247] on input "a. Use a dehumidifier in the room" at bounding box center [240, 241] width 0 height 11
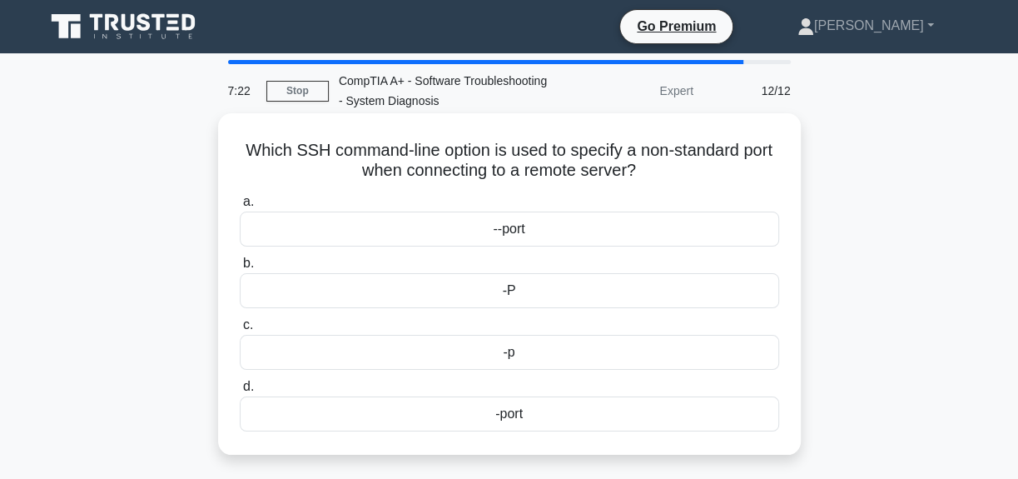
click at [518, 293] on div "-P" at bounding box center [510, 290] width 540 height 35
click at [240, 269] on input "b. -P" at bounding box center [240, 263] width 0 height 11
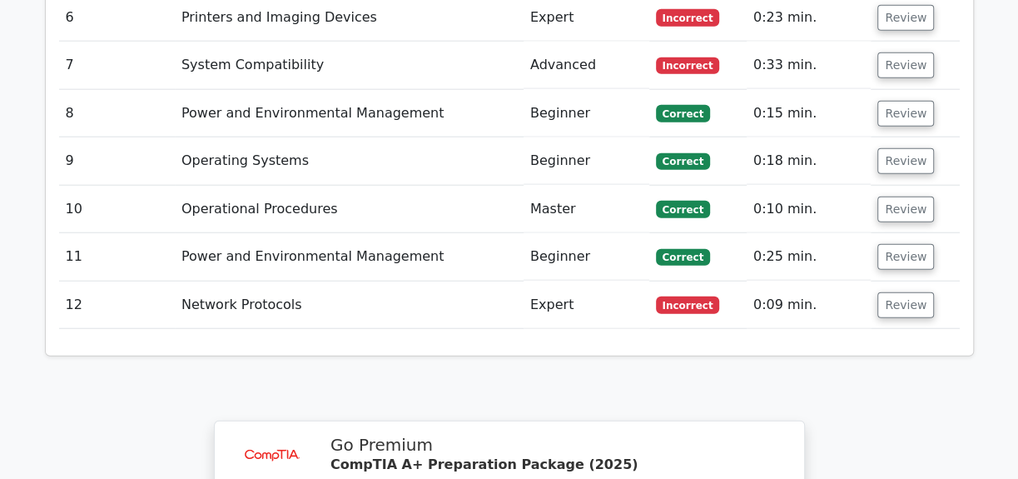
scroll to position [2346, 0]
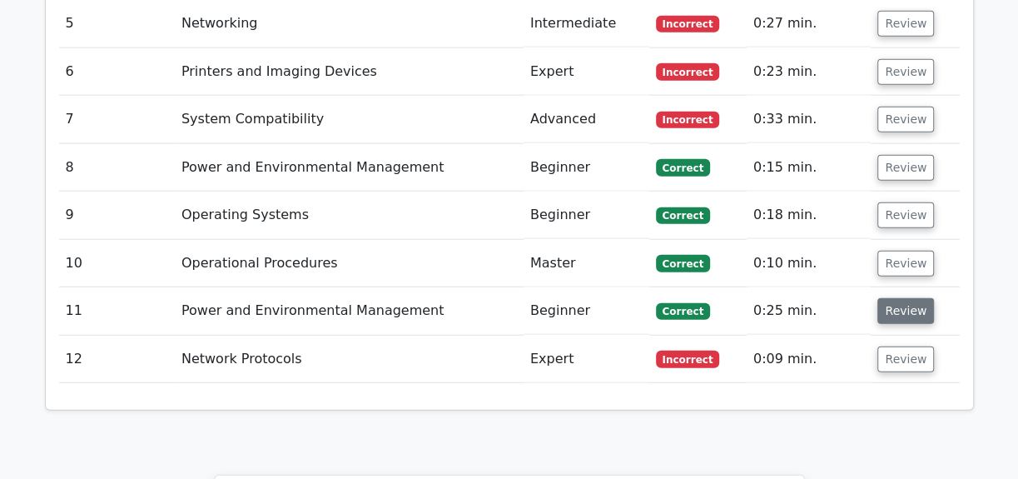
click at [920, 298] on button "Review" at bounding box center [906, 311] width 57 height 26
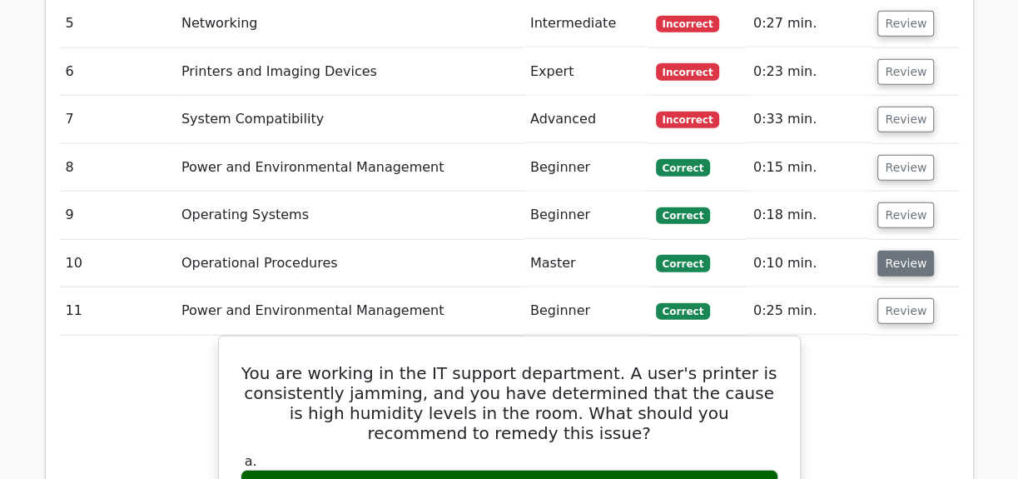
click at [895, 251] on button "Review" at bounding box center [906, 264] width 57 height 26
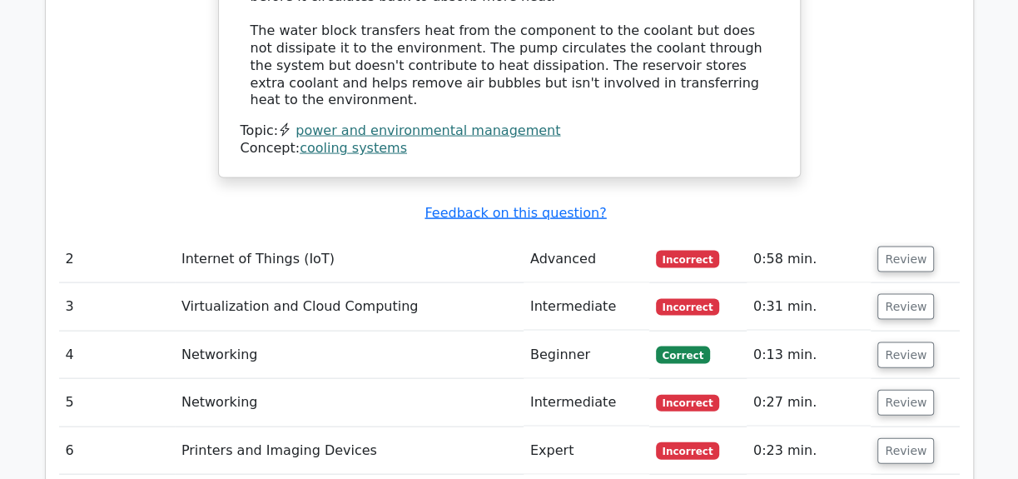
scroll to position [1892, 0]
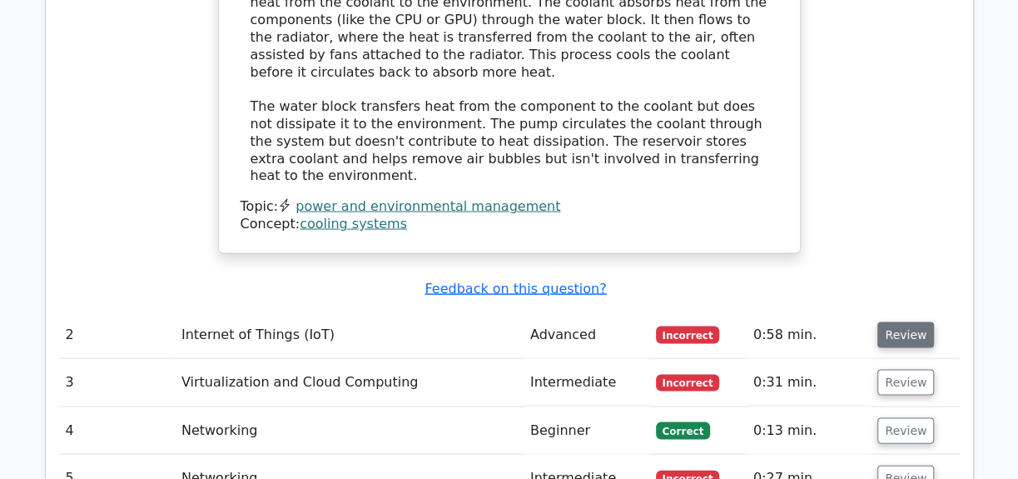
click at [909, 322] on button "Review" at bounding box center [906, 335] width 57 height 26
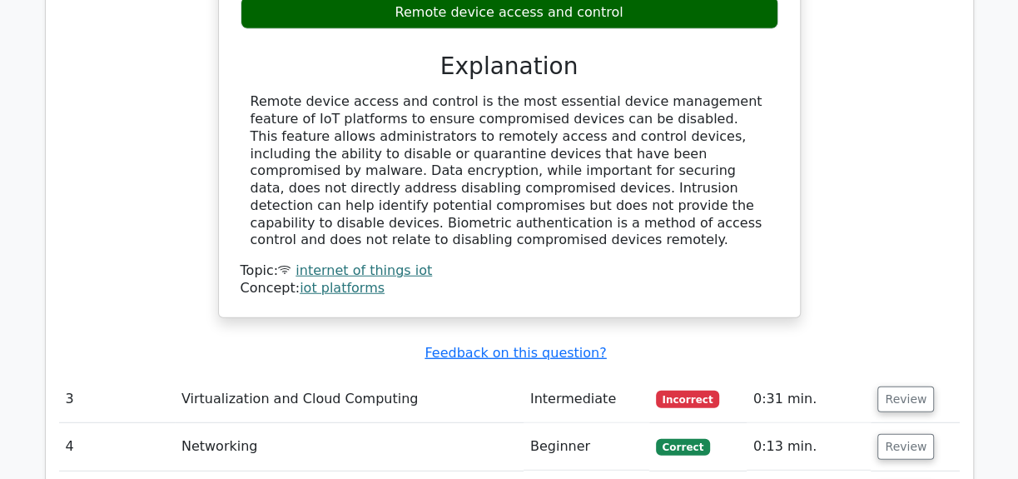
scroll to position [2498, 0]
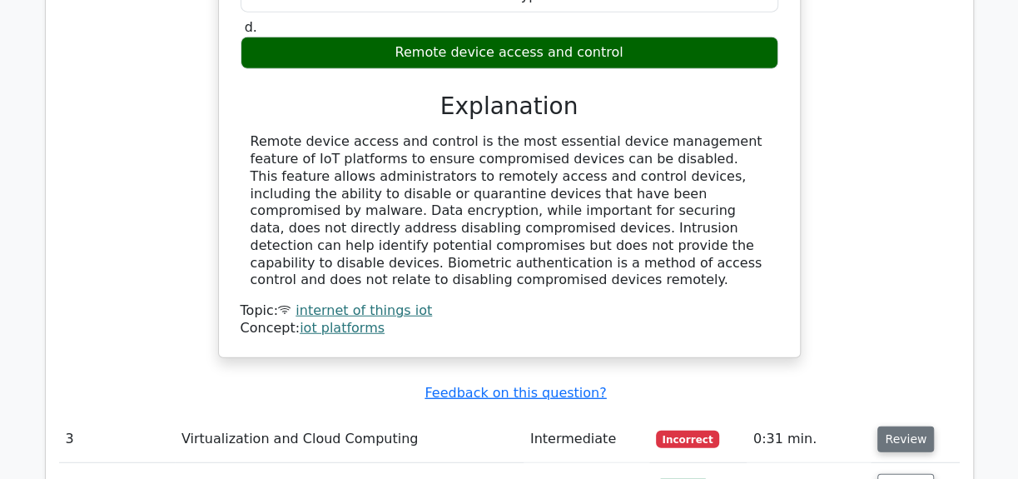
click at [904, 426] on button "Review" at bounding box center [906, 439] width 57 height 26
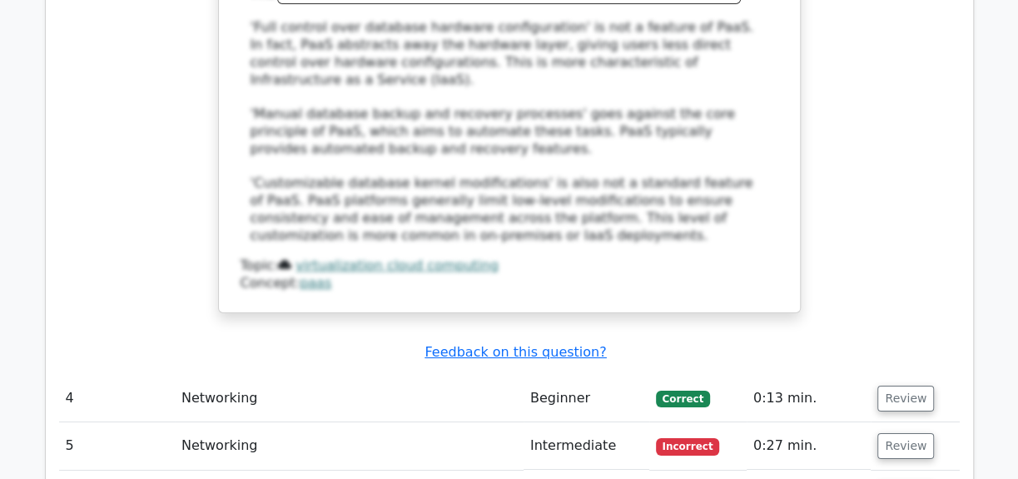
scroll to position [3557, 0]
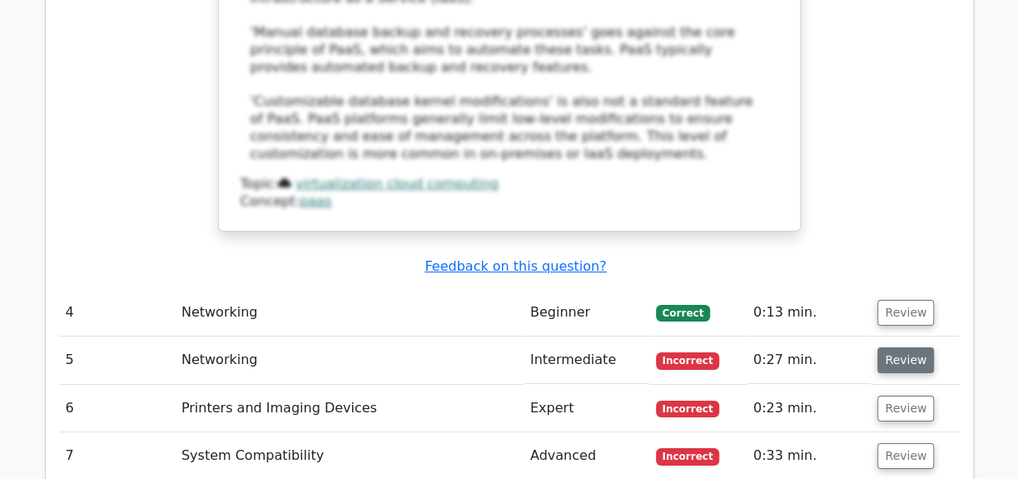
click at [898, 347] on button "Review" at bounding box center [906, 360] width 57 height 26
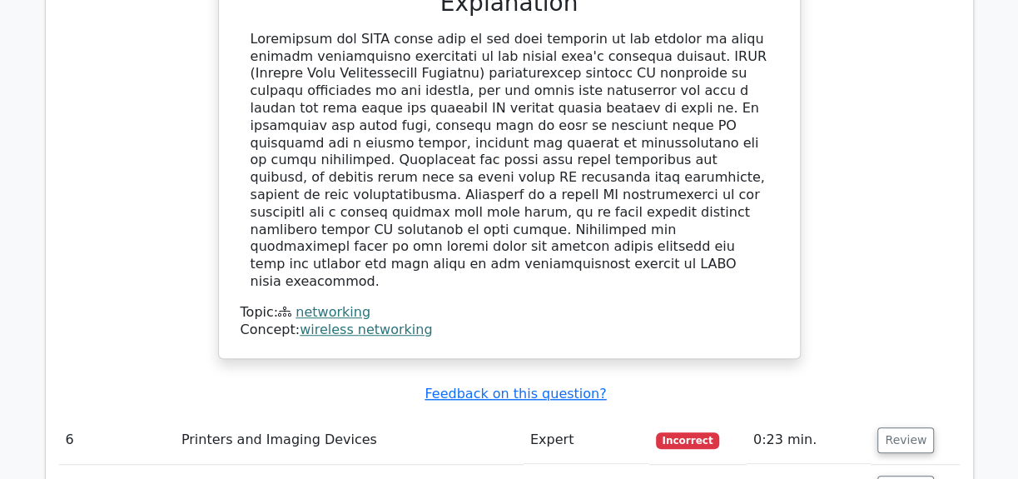
scroll to position [4314, 0]
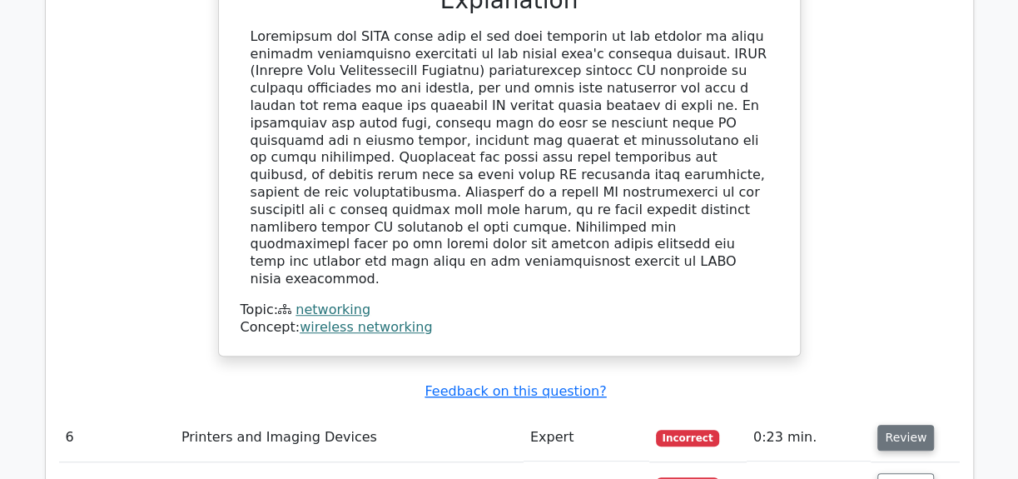
click at [886, 425] on button "Review" at bounding box center [906, 438] width 57 height 26
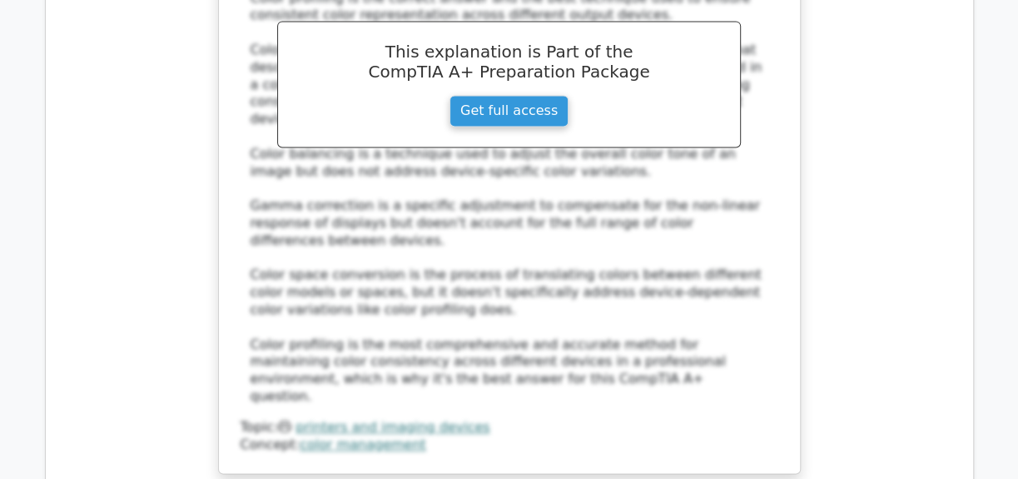
scroll to position [5222, 0]
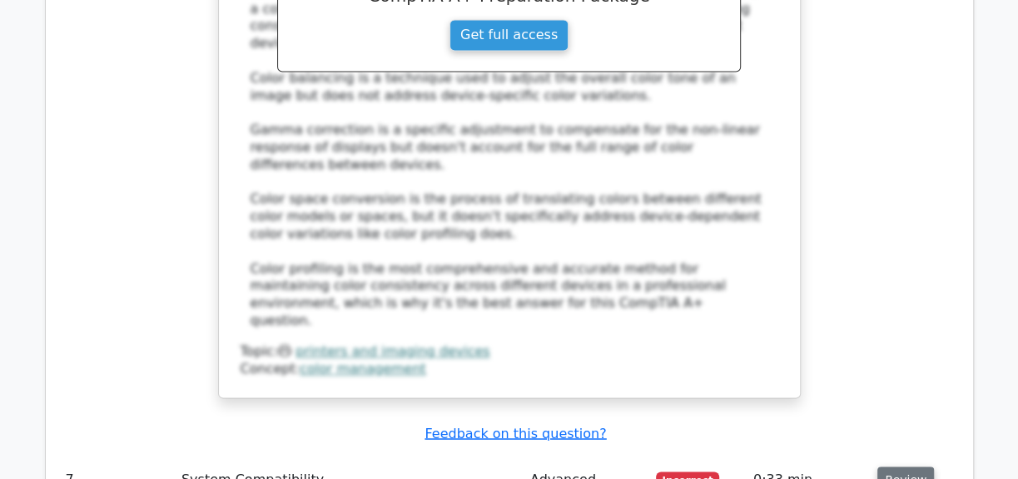
click at [891, 466] on button "Review" at bounding box center [906, 479] width 57 height 26
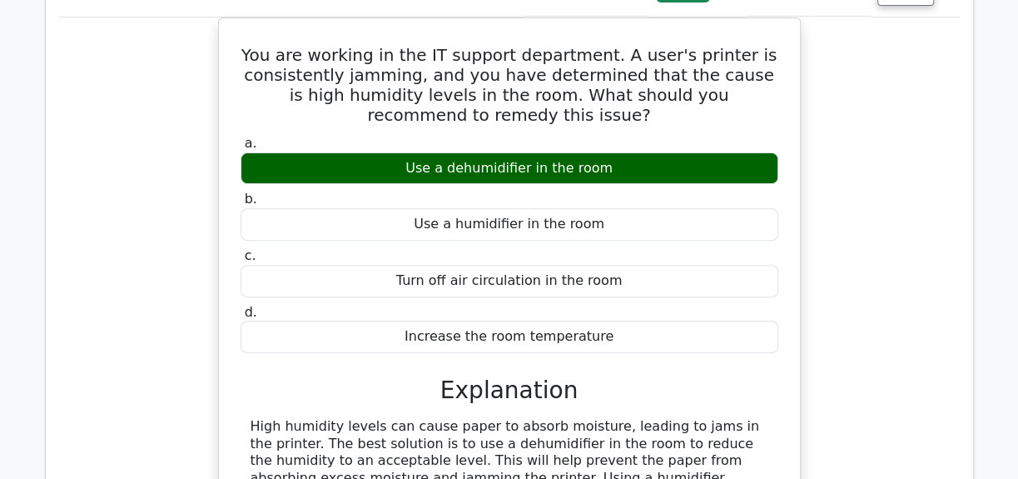
scroll to position [7720, 0]
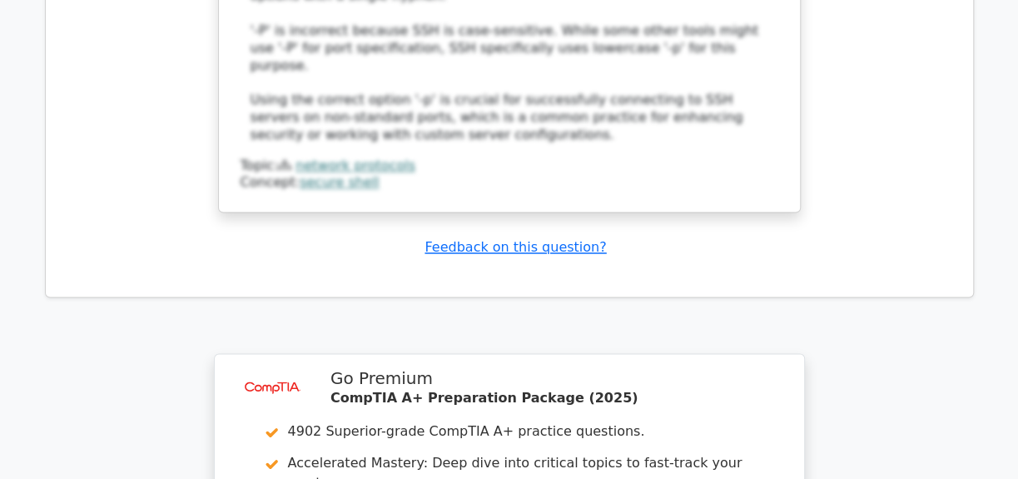
scroll to position [9196, 0]
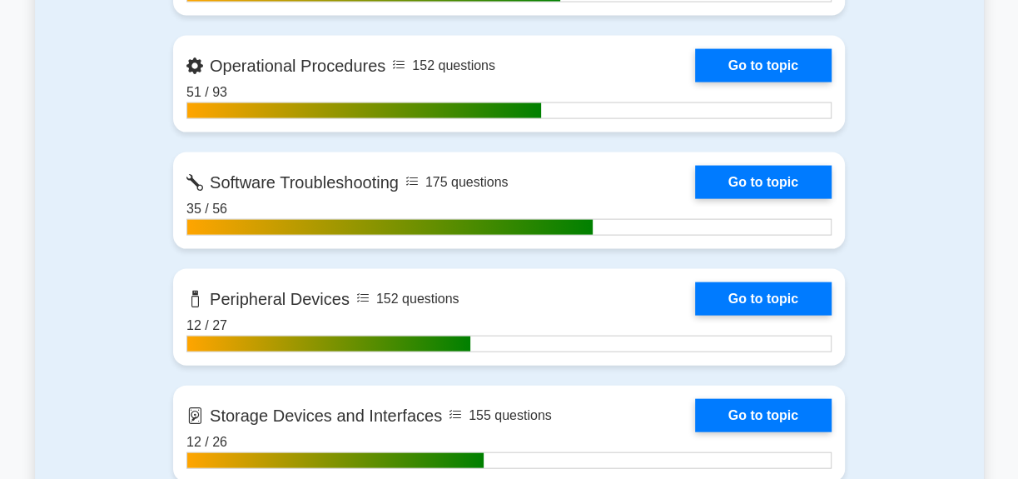
scroll to position [1967, 0]
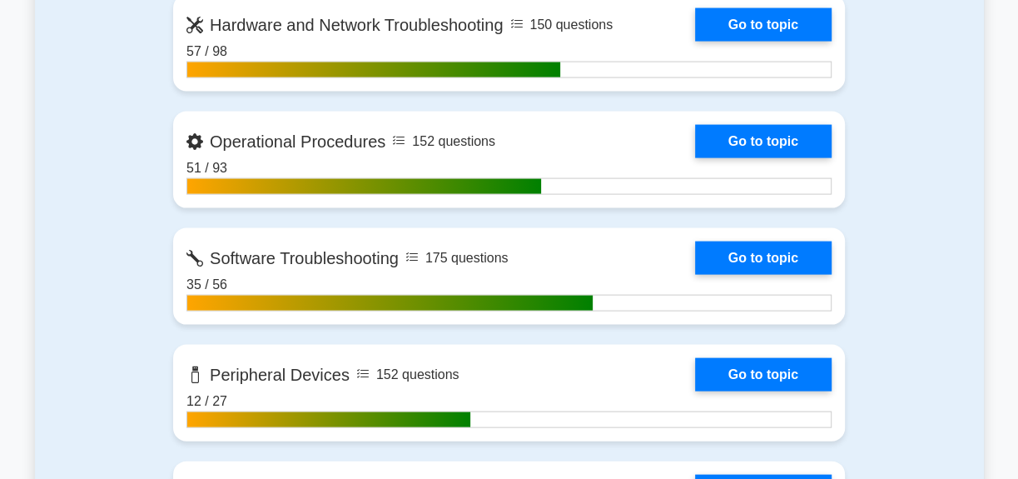
click at [695, 243] on link "Go to topic" at bounding box center [763, 257] width 137 height 33
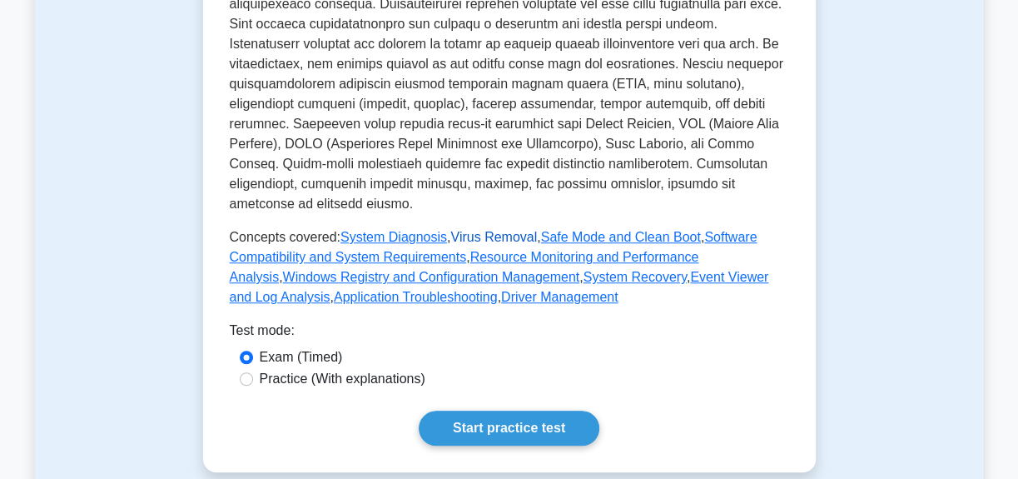
click at [463, 230] on link "Virus Removal" at bounding box center [493, 237] width 87 height 14
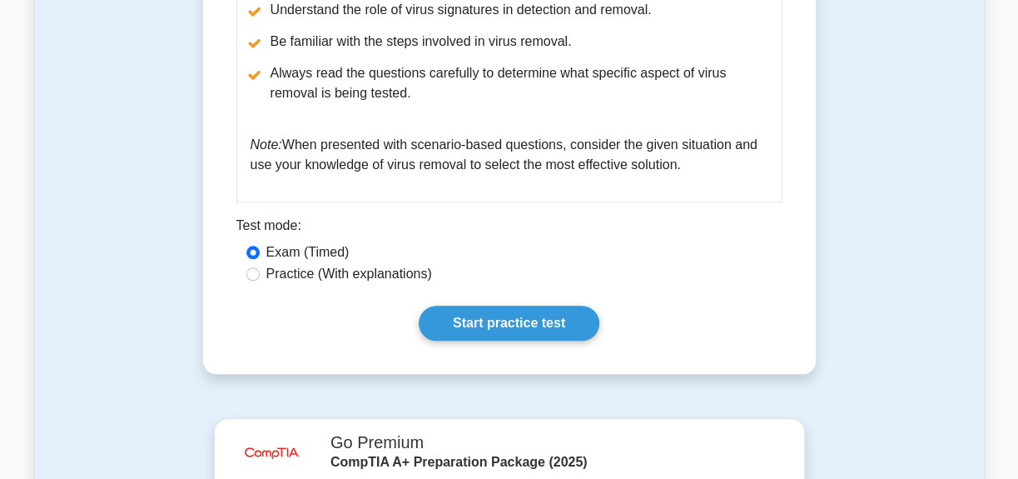
scroll to position [908, 0]
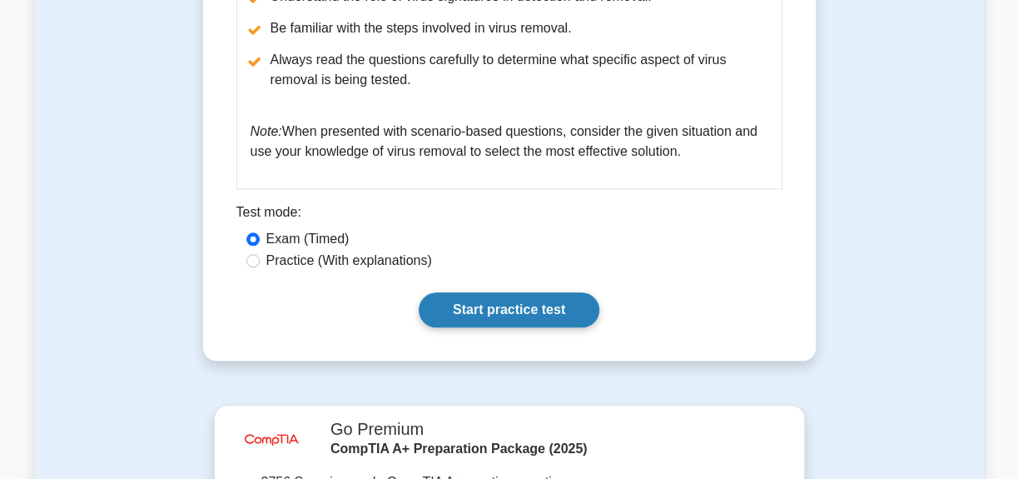
click at [491, 294] on link "Start practice test" at bounding box center [509, 309] width 181 height 35
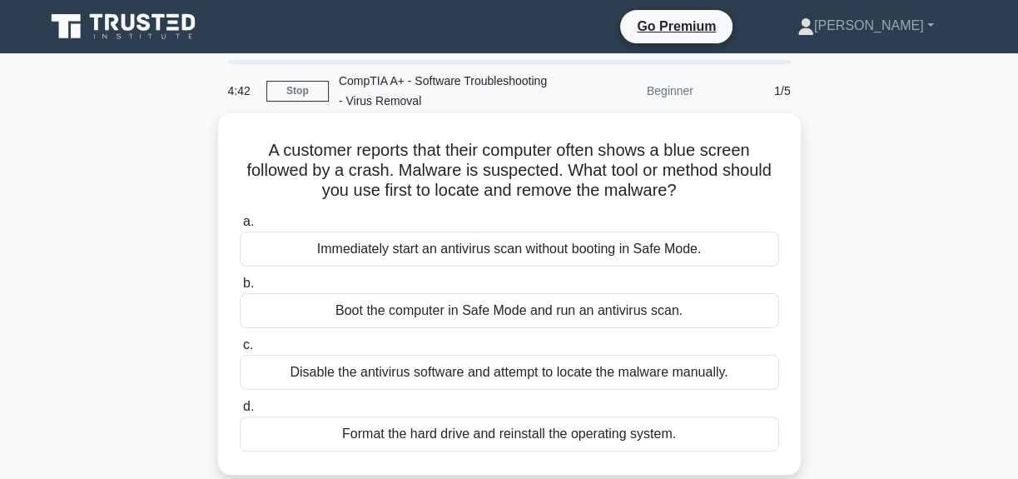
click at [494, 316] on div "Boot the computer in Safe Mode and run an antivirus scan." at bounding box center [510, 310] width 540 height 35
click at [240, 289] on input "b. Boot the computer in Safe Mode and run an antivirus scan." at bounding box center [240, 283] width 0 height 11
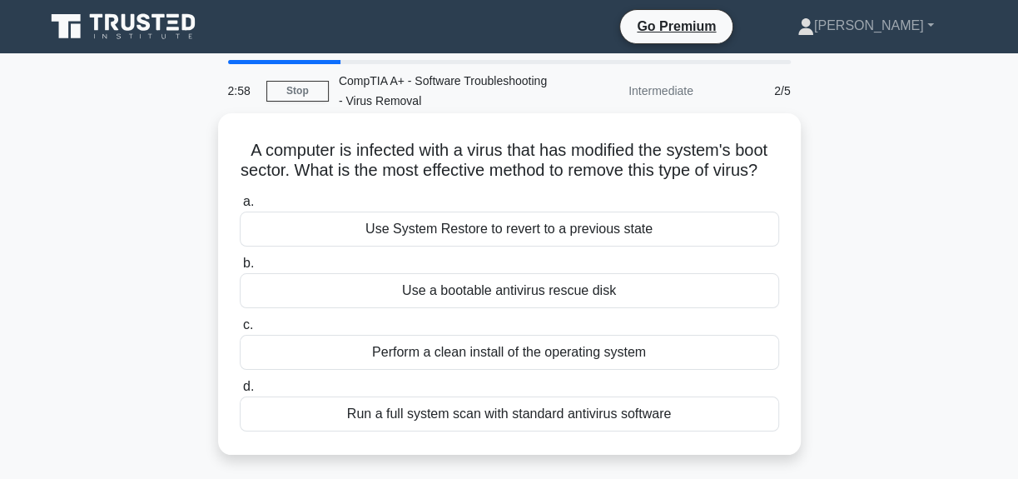
click at [495, 246] on div "Use System Restore to revert to a previous state" at bounding box center [510, 228] width 540 height 35
click at [240, 207] on input "a. Use System Restore to revert to a previous state" at bounding box center [240, 201] width 0 height 11
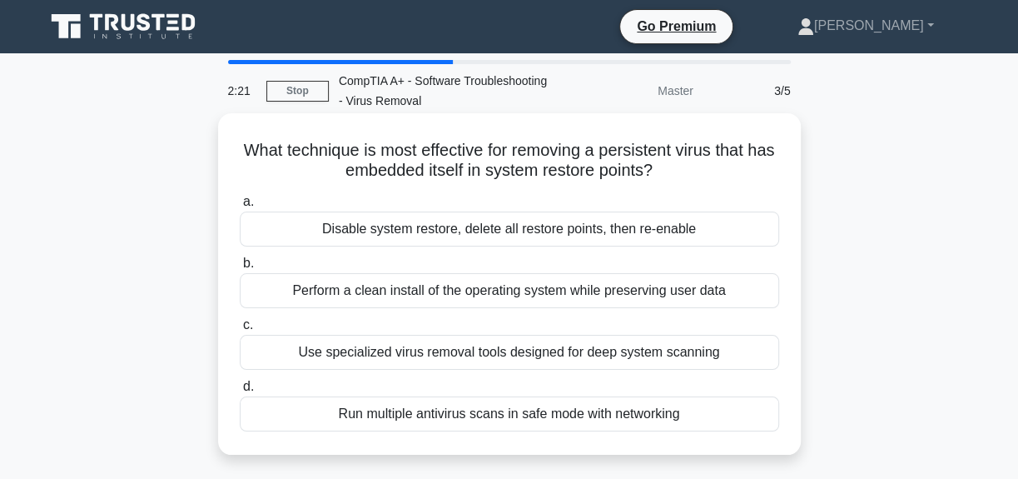
click at [525, 296] on div "Perform a clean install of the operating system while preserving user data" at bounding box center [510, 290] width 540 height 35
click at [240, 269] on input "b. Perform a clean install of the operating system while preserving user data" at bounding box center [240, 263] width 0 height 11
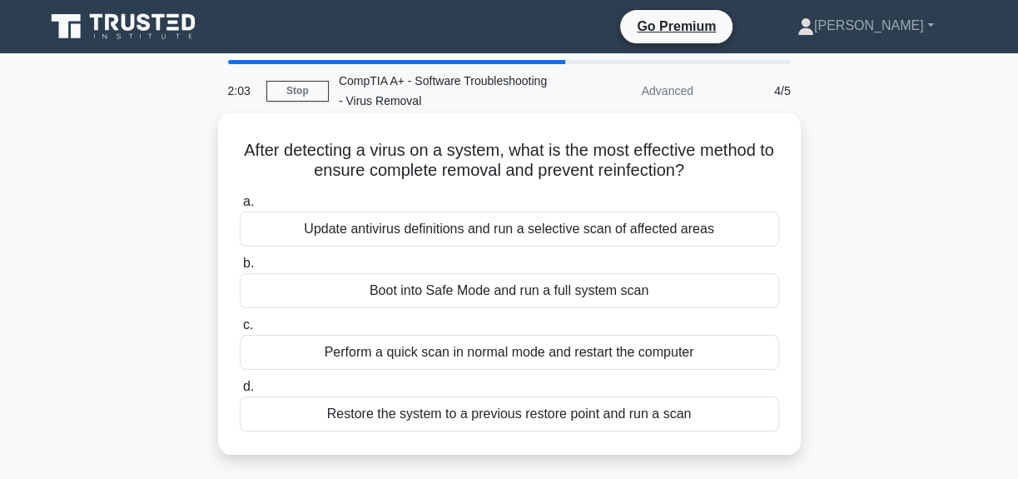
click at [502, 411] on div "Restore the system to a previous restore point and run a scan" at bounding box center [510, 413] width 540 height 35
click at [240, 392] on input "d. Restore the system to a previous restore point and run a scan" at bounding box center [240, 386] width 0 height 11
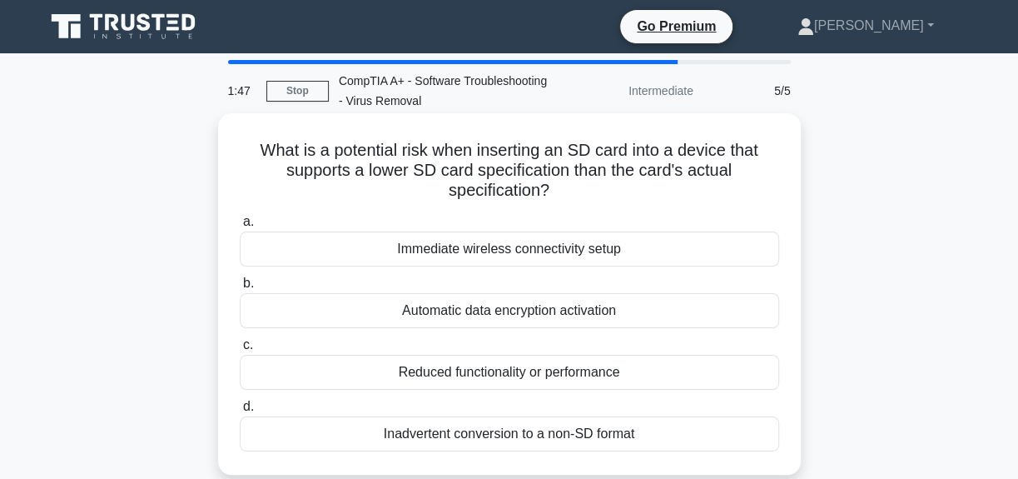
click at [530, 435] on div "Inadvertent conversion to a non-SD format" at bounding box center [510, 433] width 540 height 35
click at [240, 412] on input "d. Inadvertent conversion to a non-SD format" at bounding box center [240, 406] width 0 height 11
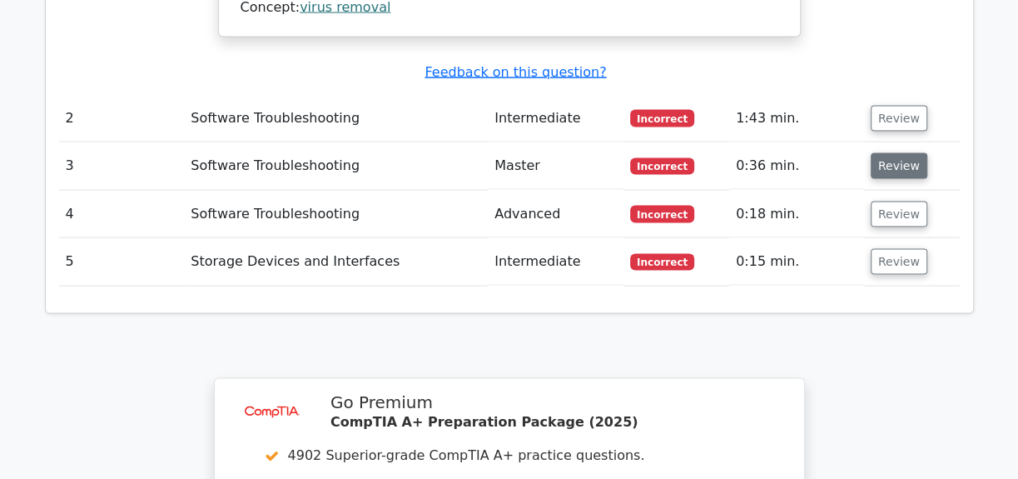
scroll to position [1892, 0]
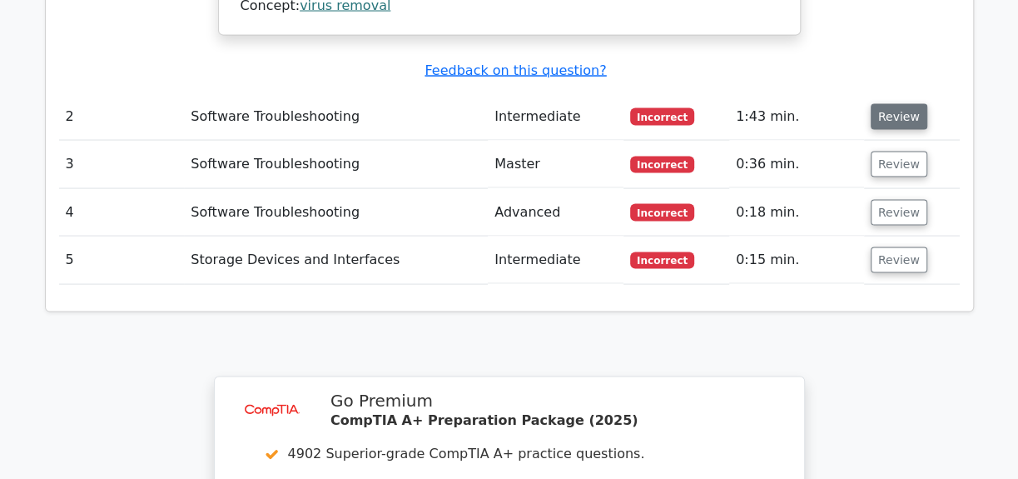
click at [877, 104] on button "Review" at bounding box center [899, 117] width 57 height 26
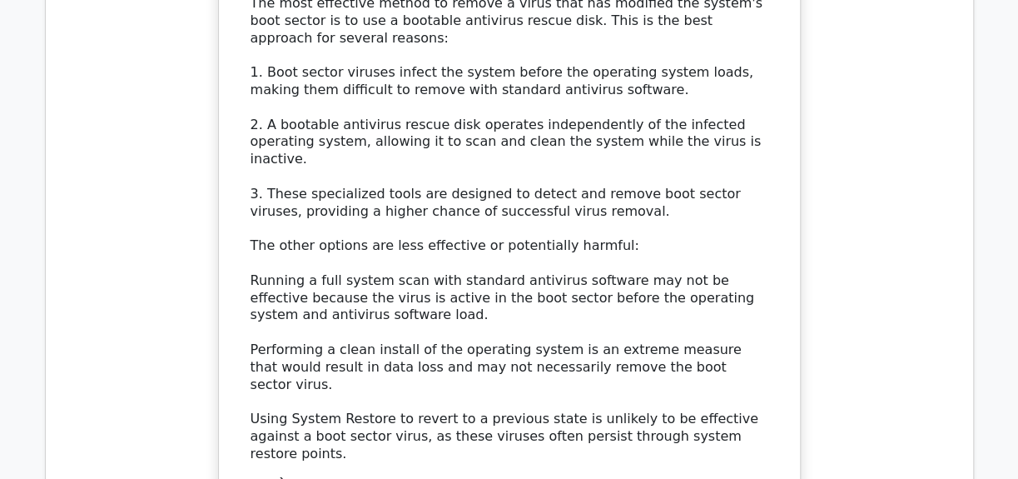
scroll to position [2498, 0]
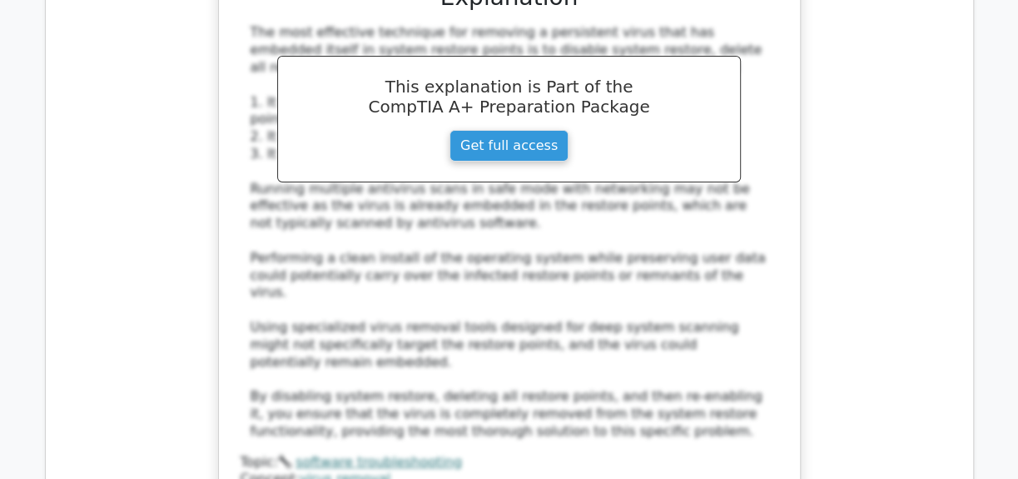
scroll to position [3414, 0]
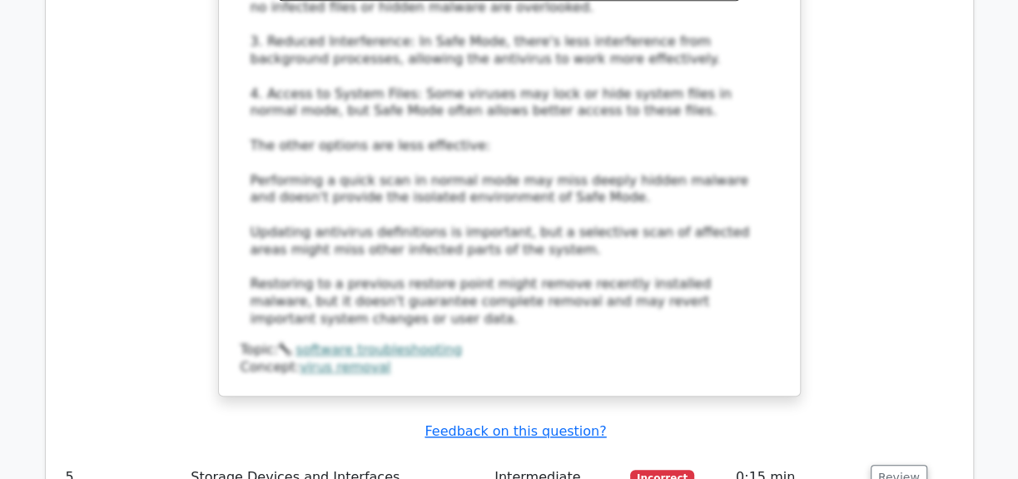
scroll to position [4624, 0]
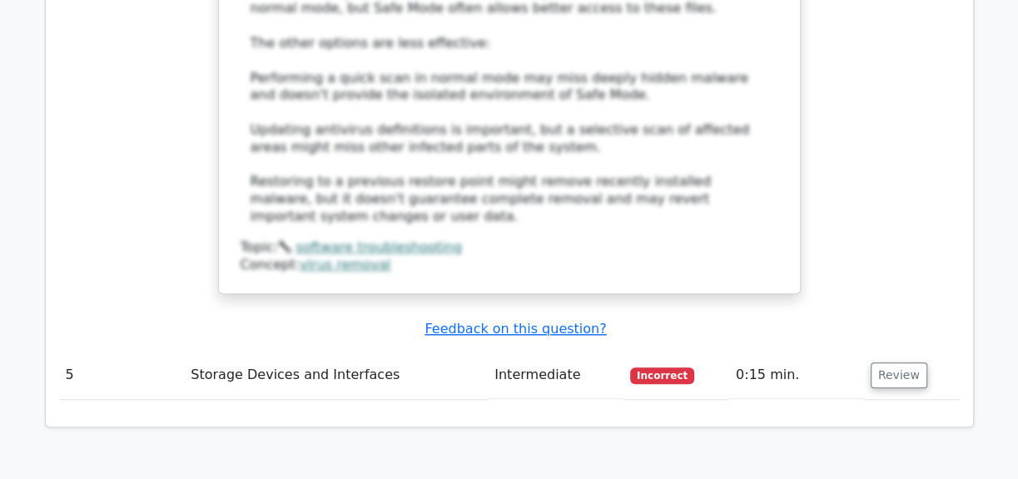
click at [887, 351] on td "Review" at bounding box center [912, 374] width 96 height 47
click at [878, 362] on button "Review" at bounding box center [899, 375] width 57 height 26
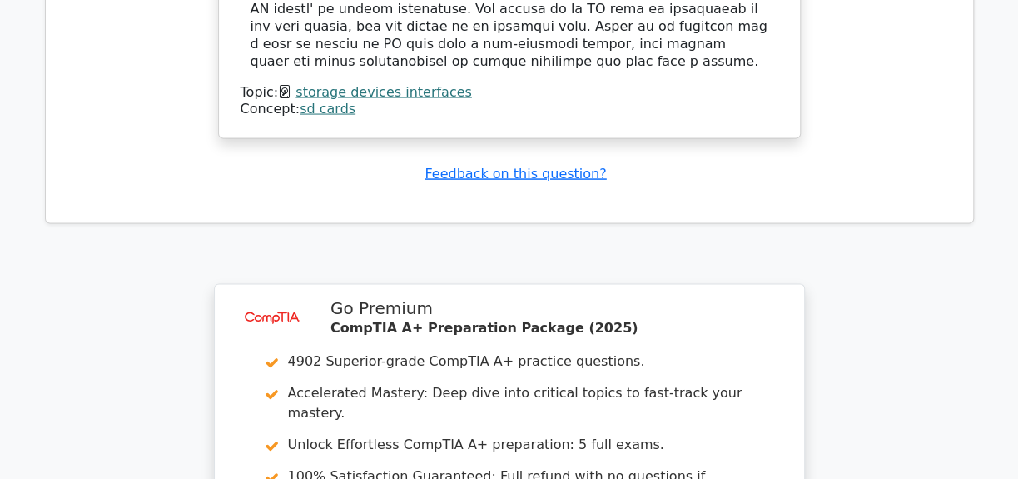
scroll to position [5882, 0]
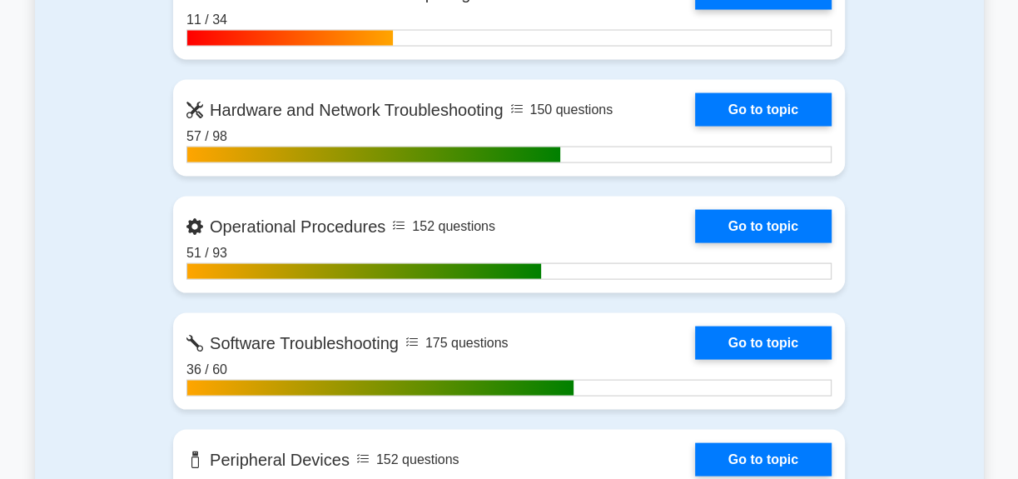
scroll to position [1967, 0]
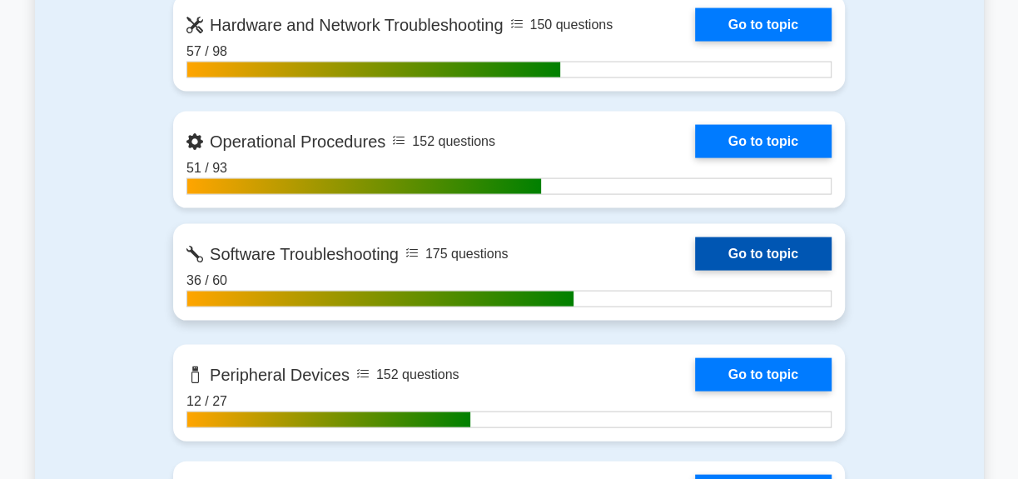
click at [695, 257] on link "Go to topic" at bounding box center [763, 253] width 137 height 33
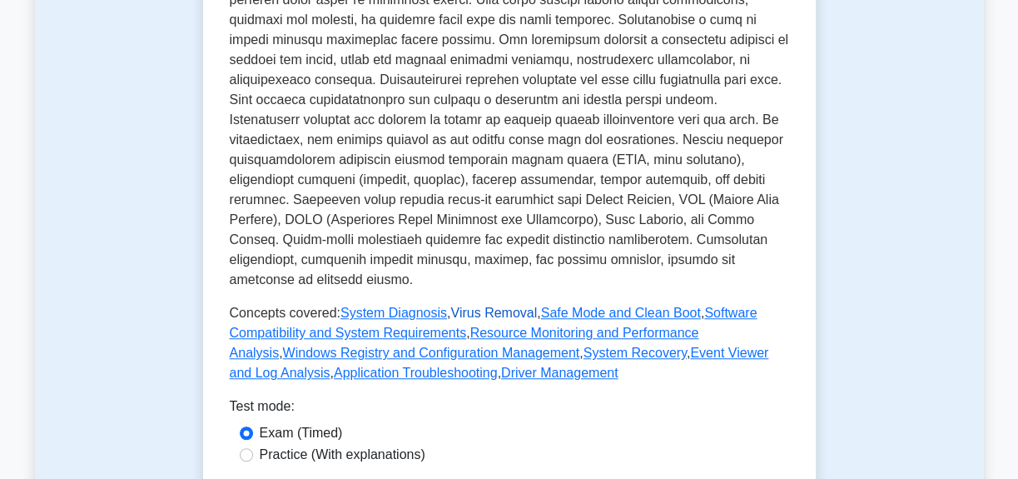
click at [472, 306] on link "Virus Removal" at bounding box center [493, 313] width 87 height 14
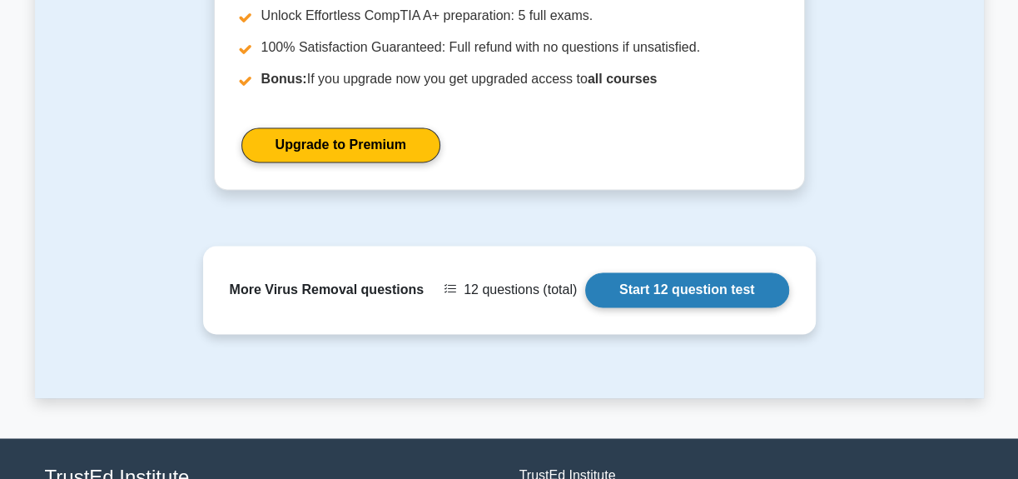
scroll to position [1438, 0]
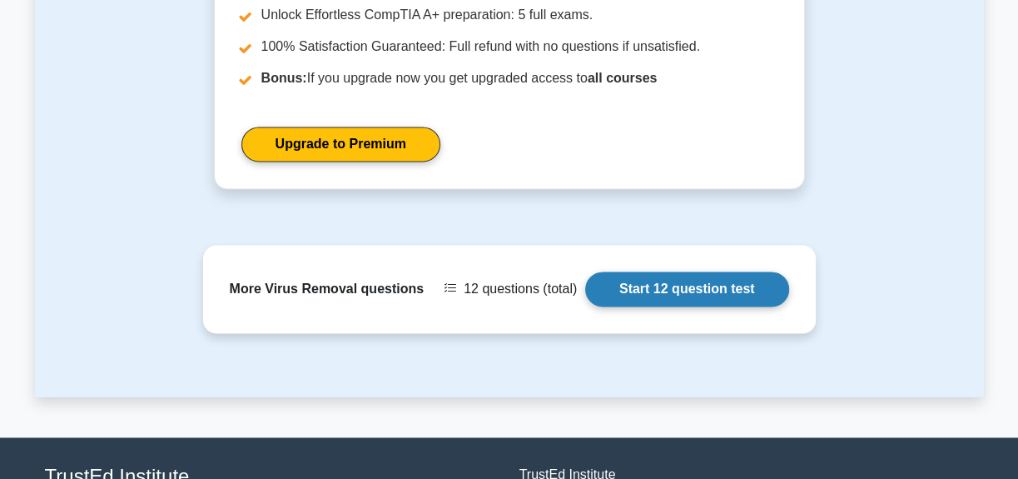
click at [663, 272] on link "Start 12 question test" at bounding box center [687, 288] width 204 height 35
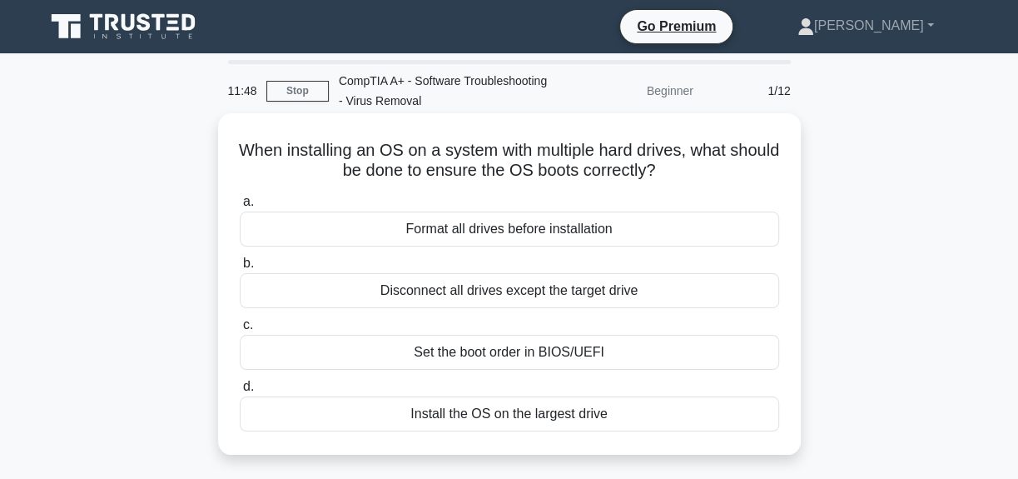
click at [558, 354] on div "Set the boot order in BIOS/UEFI" at bounding box center [510, 352] width 540 height 35
click at [240, 331] on input "c. Set the boot order in BIOS/UEFI" at bounding box center [240, 325] width 0 height 11
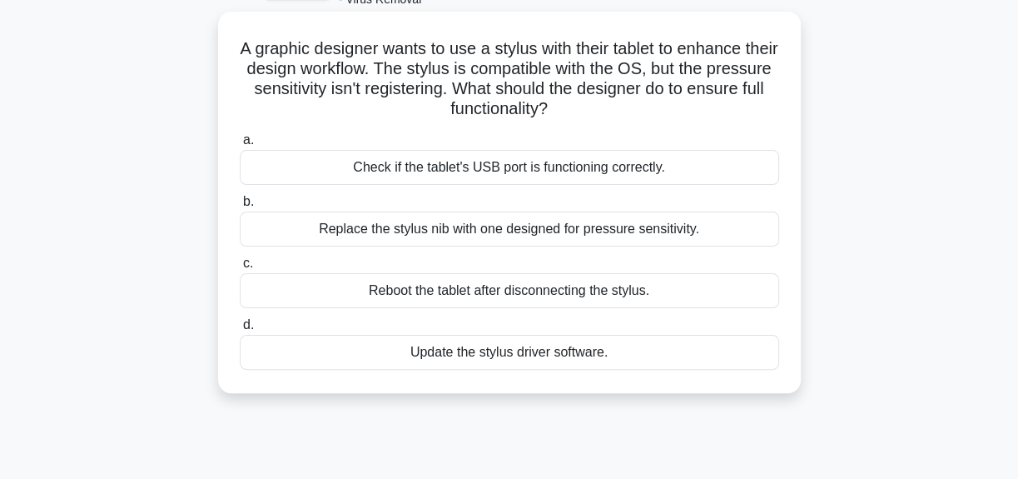
scroll to position [75, 0]
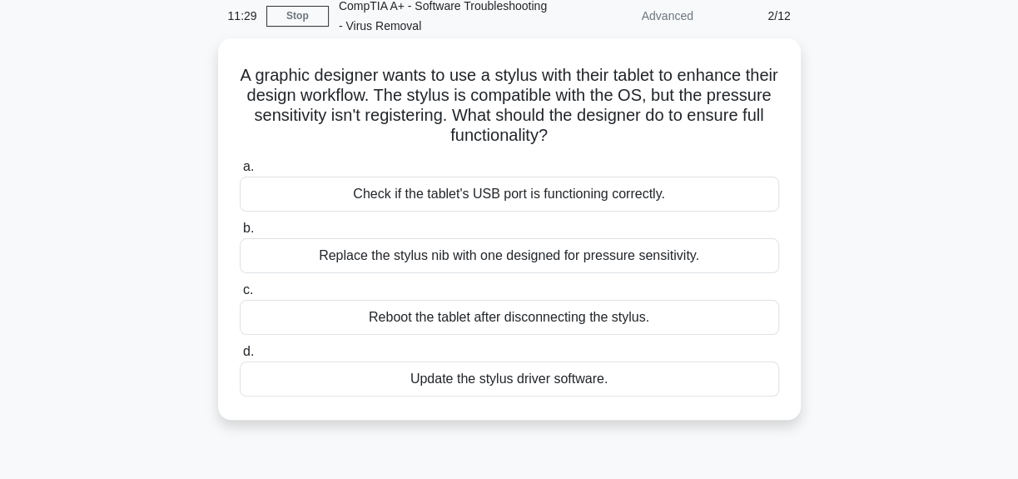
click at [550, 377] on div "Update the stylus driver software." at bounding box center [510, 378] width 540 height 35
click at [240, 357] on input "d. Update the stylus driver software." at bounding box center [240, 351] width 0 height 11
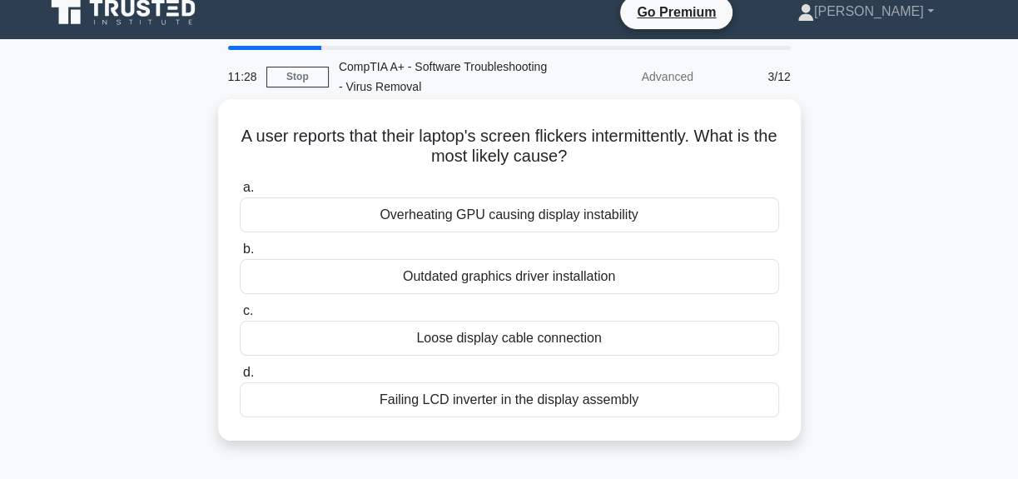
scroll to position [0, 0]
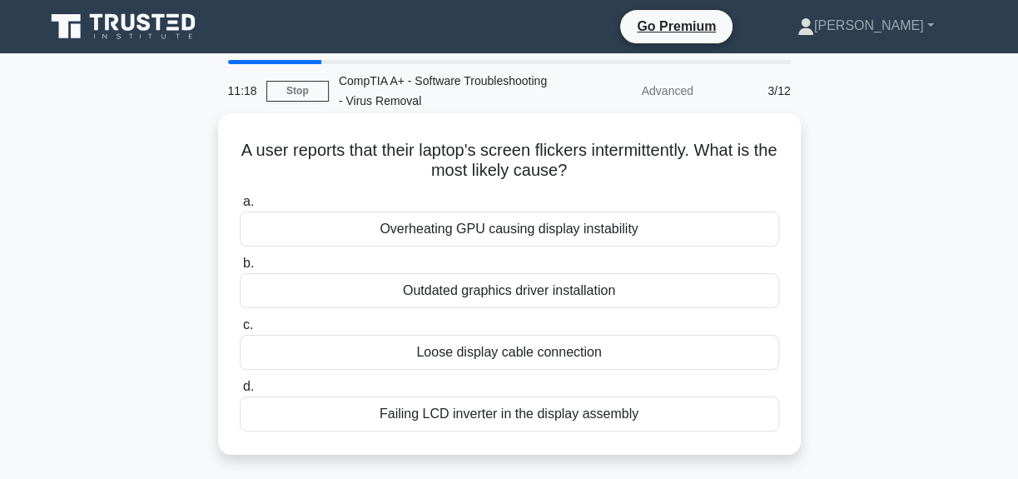
click at [505, 357] on div "Loose display cable connection" at bounding box center [510, 352] width 540 height 35
click at [240, 331] on input "c. Loose display cable connection" at bounding box center [240, 325] width 0 height 11
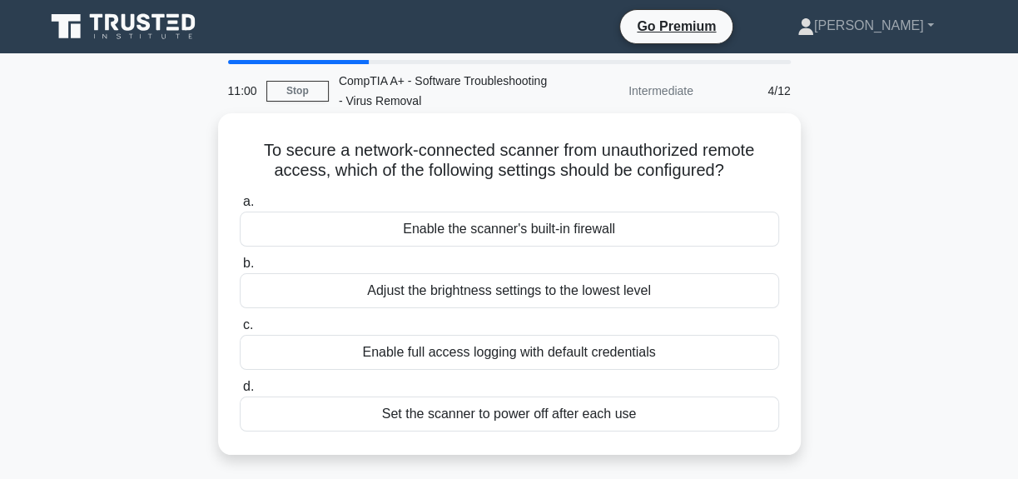
click at [532, 355] on div "Enable full access logging with default credentials" at bounding box center [510, 352] width 540 height 35
click at [240, 331] on input "c. Enable full access logging with default credentials" at bounding box center [240, 325] width 0 height 11
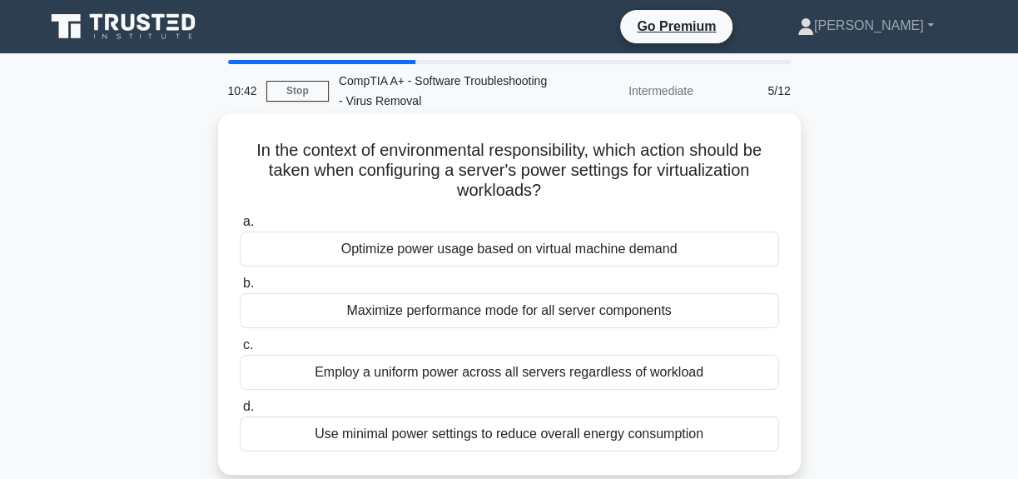
click at [520, 318] on div "Maximize performance mode for all server components" at bounding box center [510, 310] width 540 height 35
click at [240, 289] on input "b. Maximize performance mode for all server components" at bounding box center [240, 283] width 0 height 11
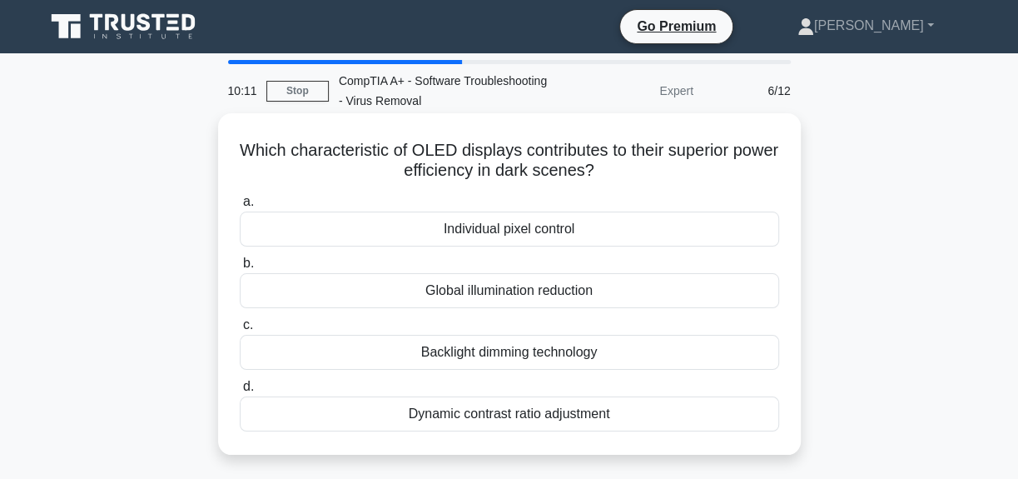
click at [515, 414] on div "Dynamic contrast ratio adjustment" at bounding box center [510, 413] width 540 height 35
click at [240, 392] on input "d. Dynamic contrast ratio adjustment" at bounding box center [240, 386] width 0 height 11
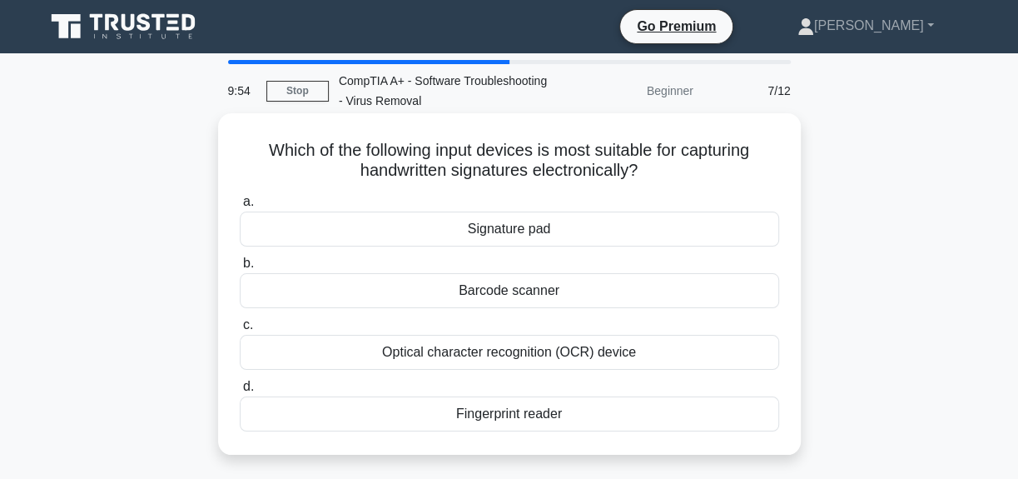
click at [539, 233] on div "Signature pad" at bounding box center [510, 228] width 540 height 35
click at [240, 207] on input "a. Signature pad" at bounding box center [240, 201] width 0 height 11
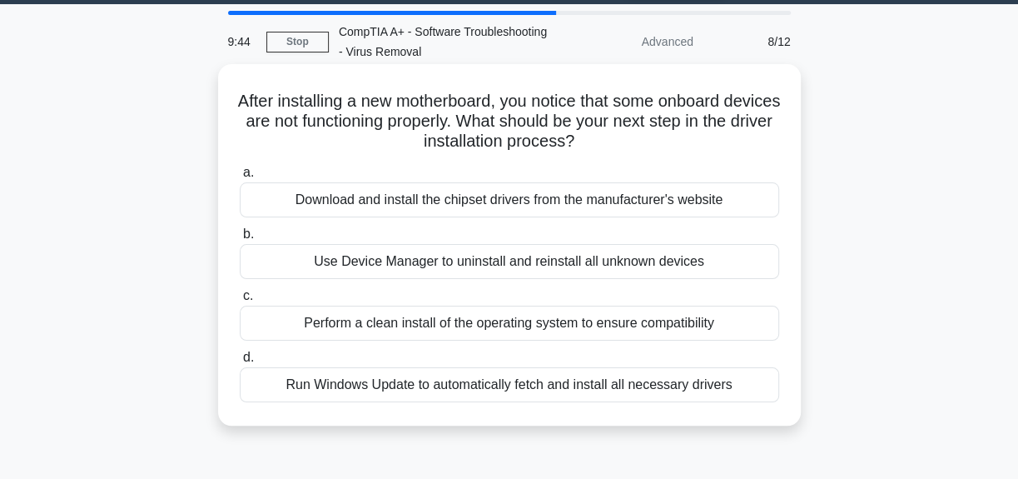
scroll to position [75, 0]
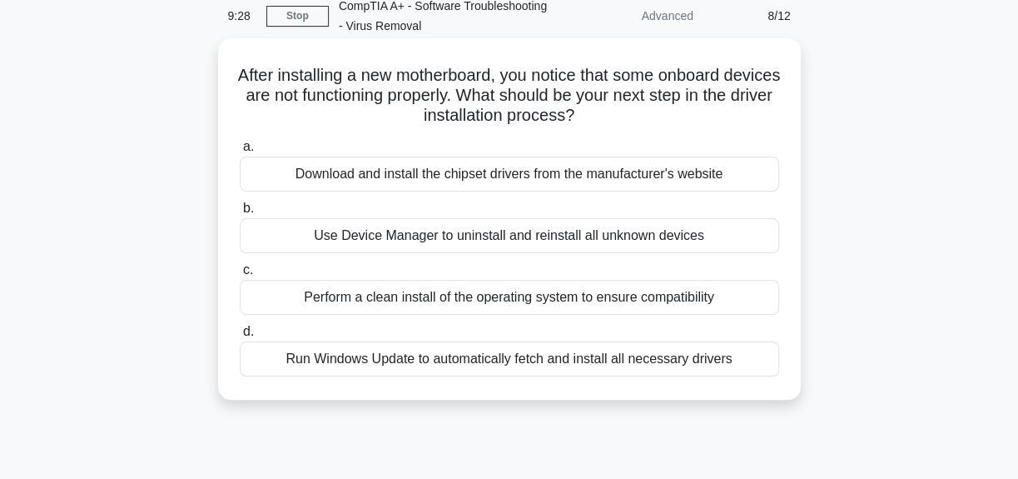
click at [499, 296] on div "Perform a clean install of the operating system to ensure compatibility" at bounding box center [510, 297] width 540 height 35
click at [240, 276] on input "c. Perform a clean install of the operating system to ensure compatibility" at bounding box center [240, 270] width 0 height 11
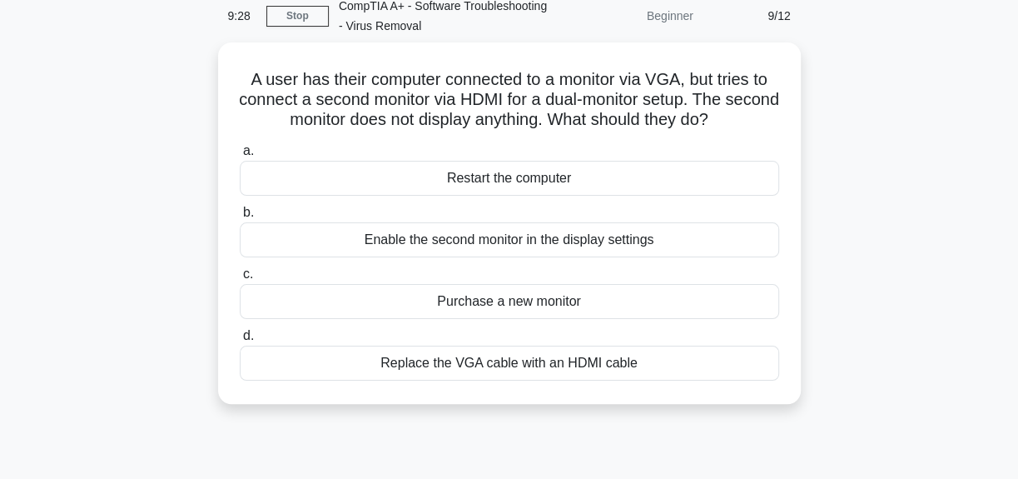
scroll to position [0, 0]
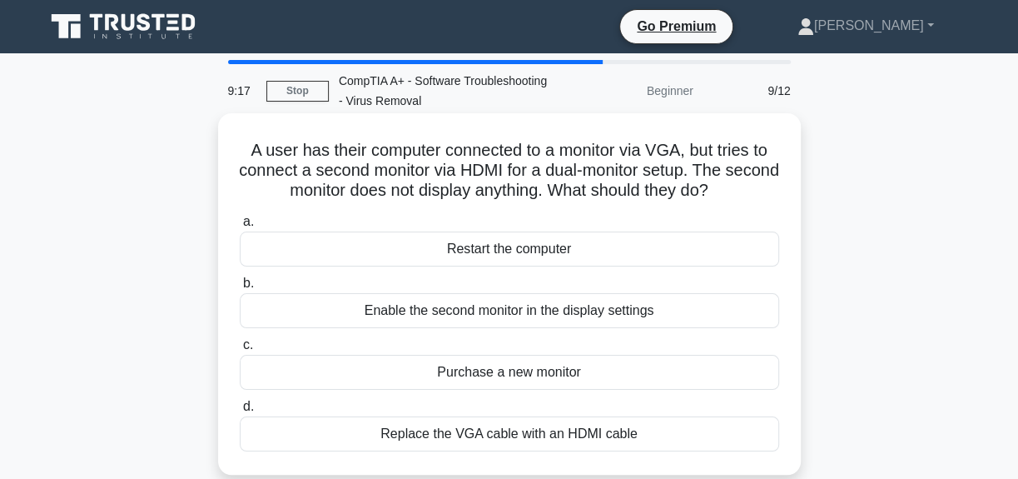
click at [524, 309] on div "Enable the second monitor in the display settings" at bounding box center [510, 310] width 540 height 35
click at [240, 289] on input "b. Enable the second monitor in the display settings" at bounding box center [240, 283] width 0 height 11
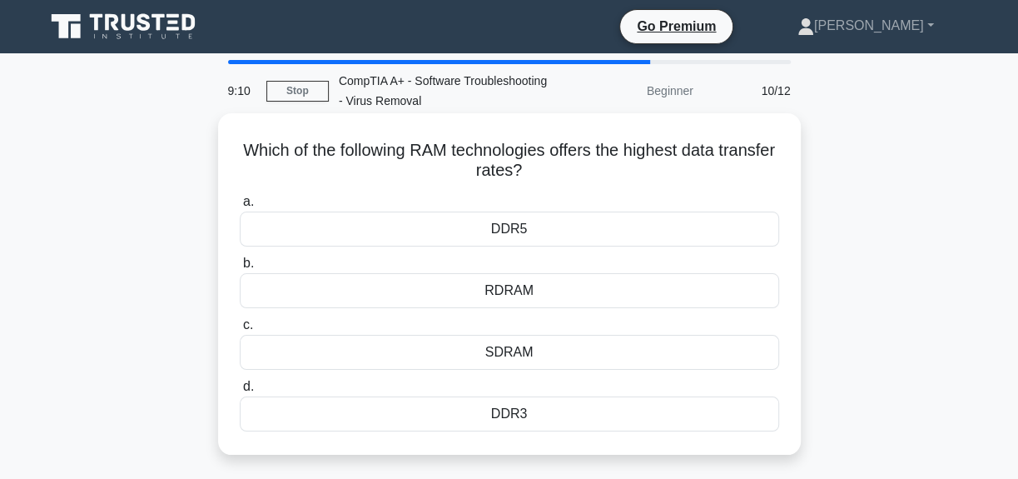
click at [559, 227] on div "DDR5" at bounding box center [510, 228] width 540 height 35
click at [240, 207] on input "a. DDR5" at bounding box center [240, 201] width 0 height 11
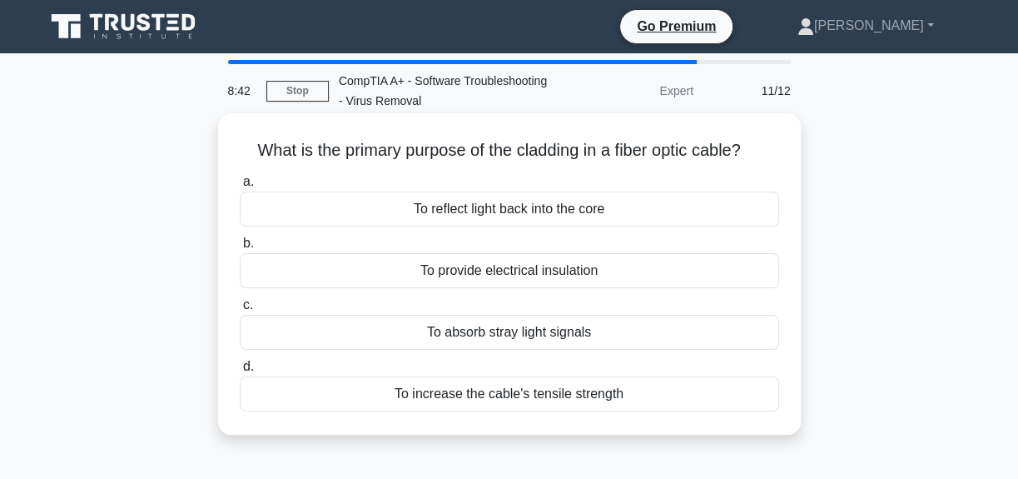
click at [519, 389] on div "To increase the cable's tensile strength" at bounding box center [510, 393] width 540 height 35
click at [240, 372] on input "d. To increase the cable's tensile strength" at bounding box center [240, 366] width 0 height 11
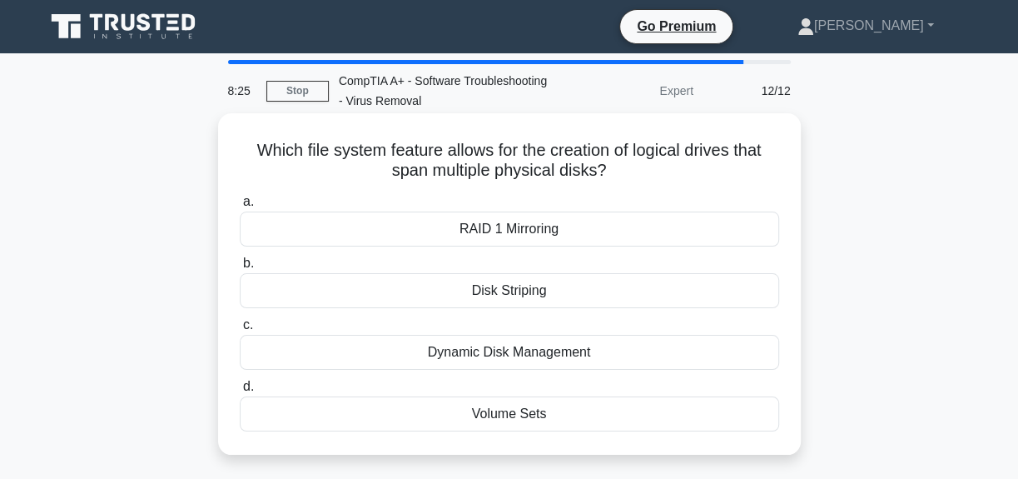
click at [561, 350] on div "Dynamic Disk Management" at bounding box center [510, 352] width 540 height 35
click at [240, 331] on input "c. Dynamic Disk Management" at bounding box center [240, 325] width 0 height 11
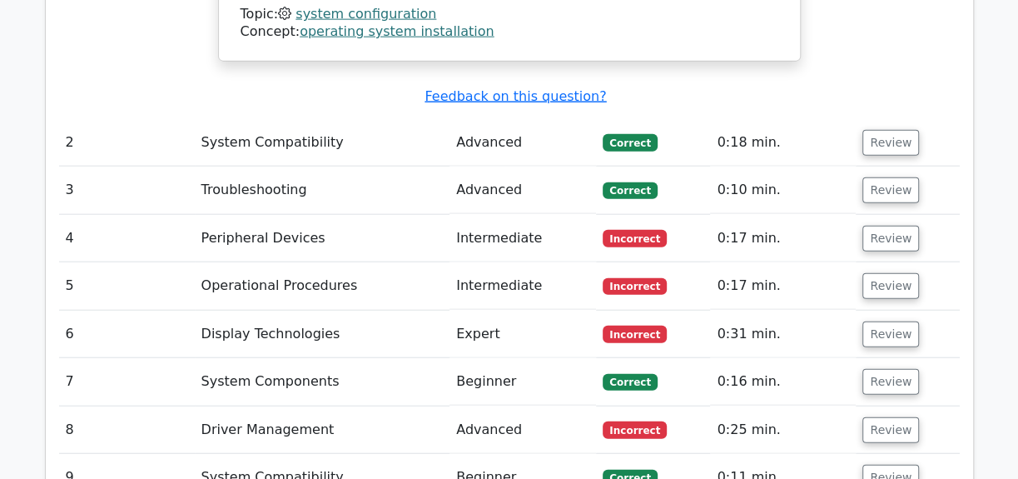
scroll to position [2271, 0]
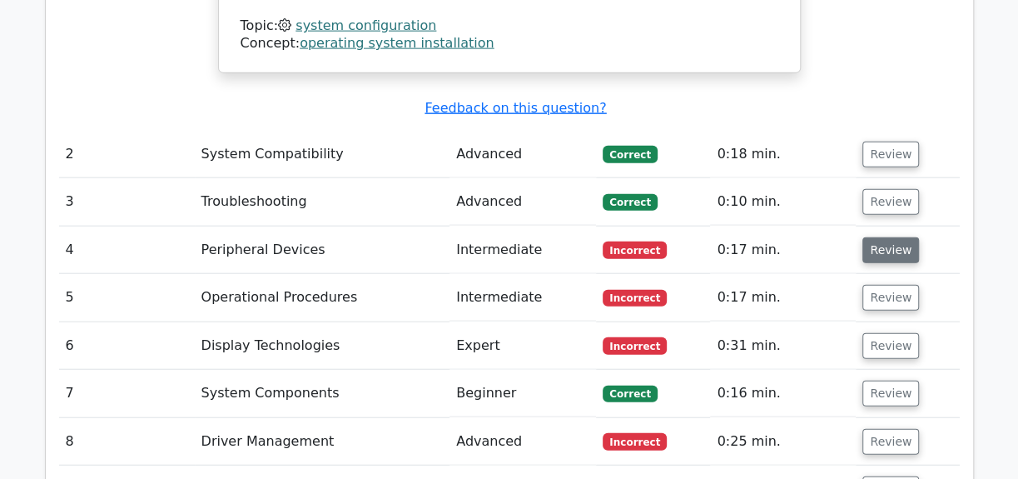
click at [896, 237] on button "Review" at bounding box center [891, 250] width 57 height 26
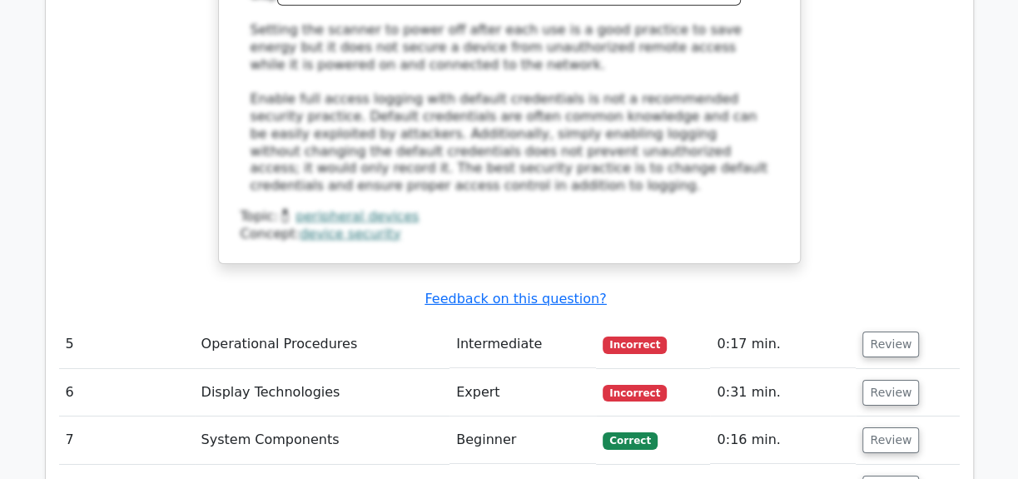
scroll to position [3103, 0]
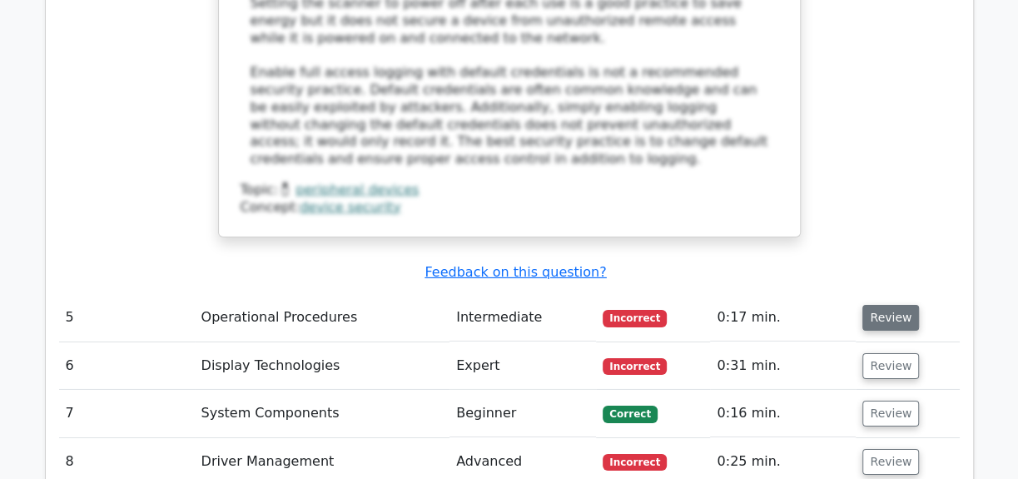
click at [876, 305] on button "Review" at bounding box center [891, 318] width 57 height 26
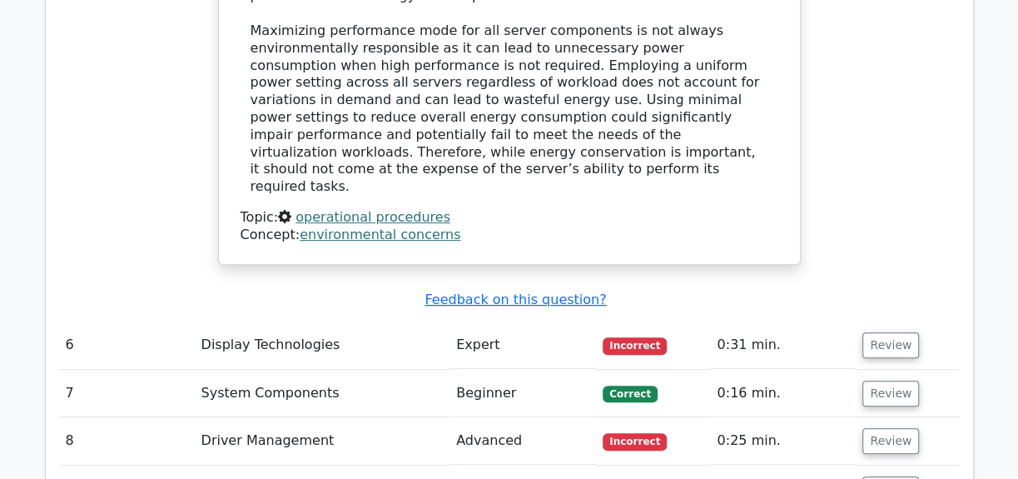
scroll to position [4011, 0]
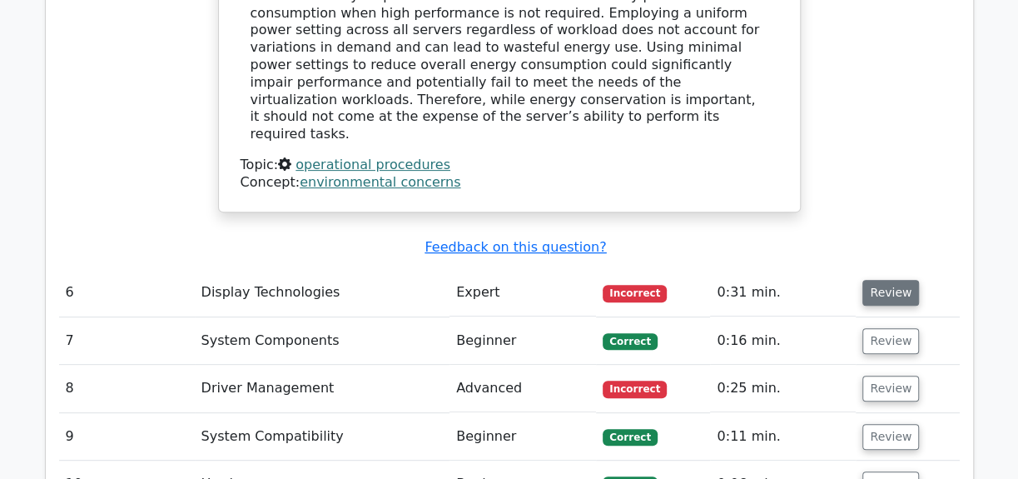
click at [875, 280] on button "Review" at bounding box center [891, 293] width 57 height 26
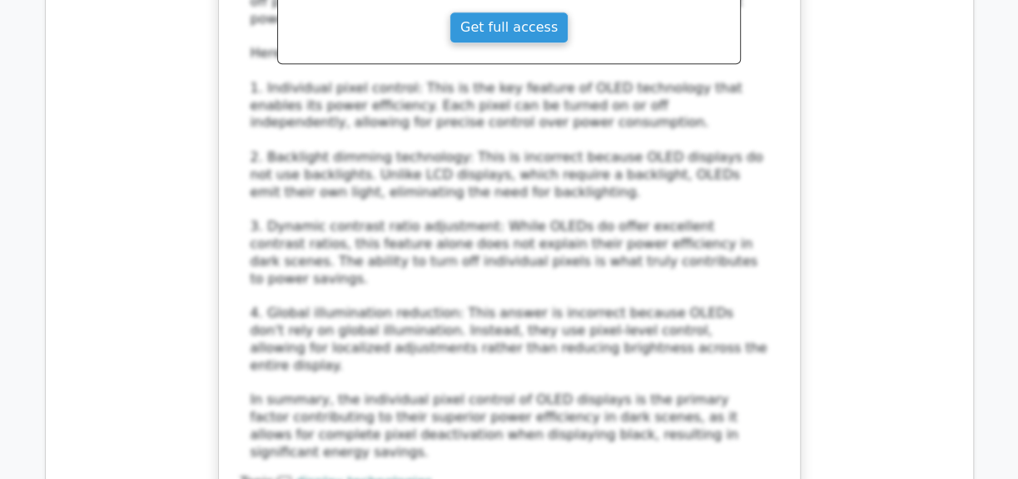
scroll to position [4920, 0]
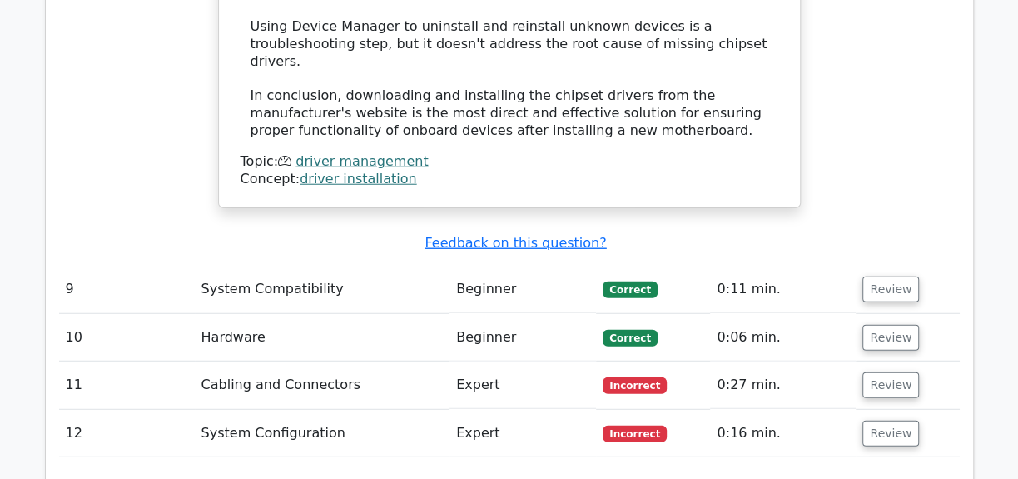
scroll to position [6282, 0]
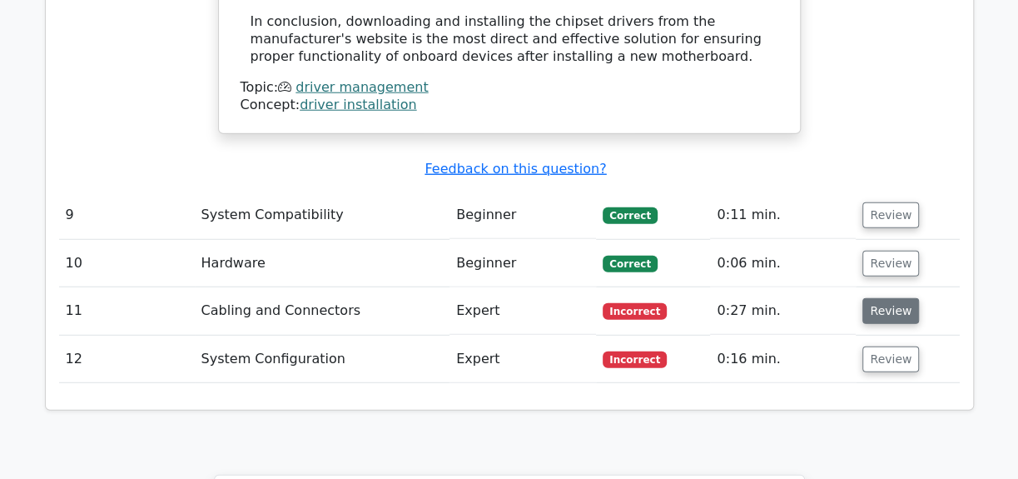
click at [888, 298] on button "Review" at bounding box center [891, 311] width 57 height 26
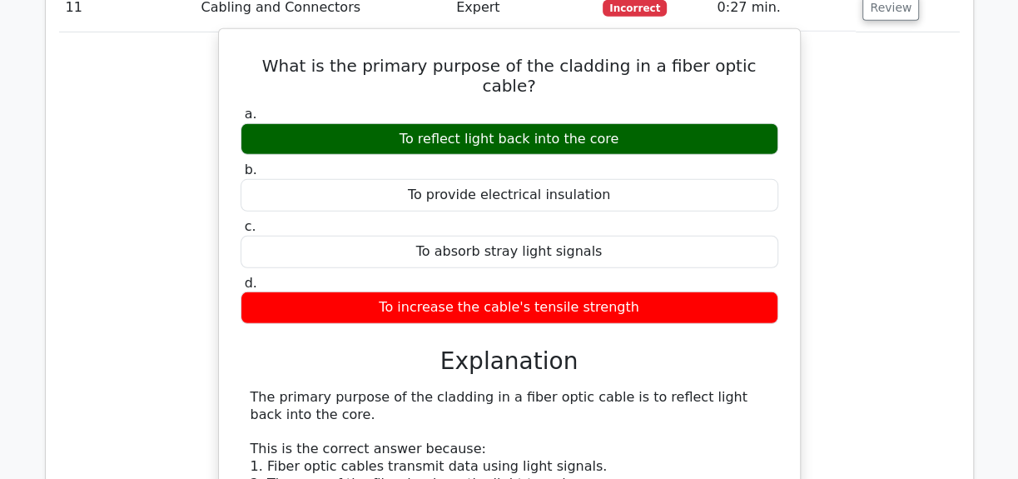
scroll to position [6887, 0]
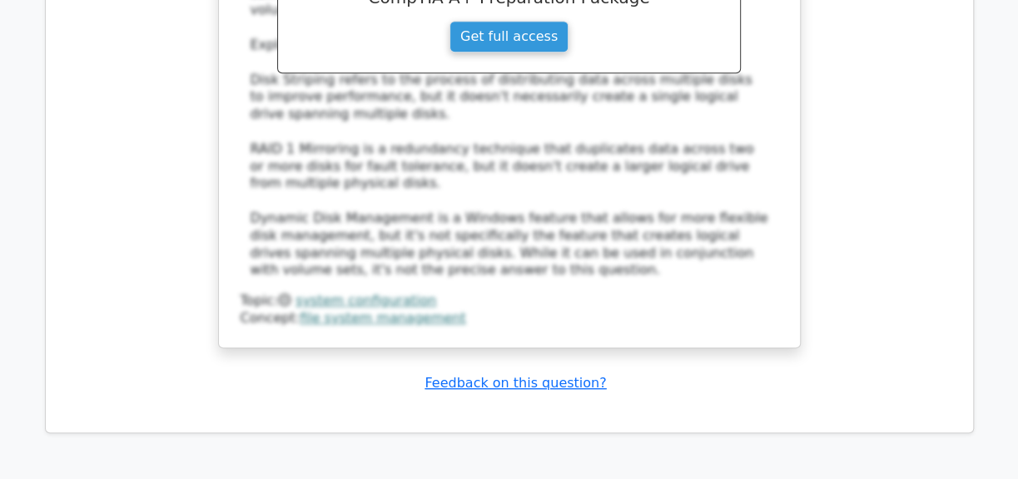
scroll to position [8250, 0]
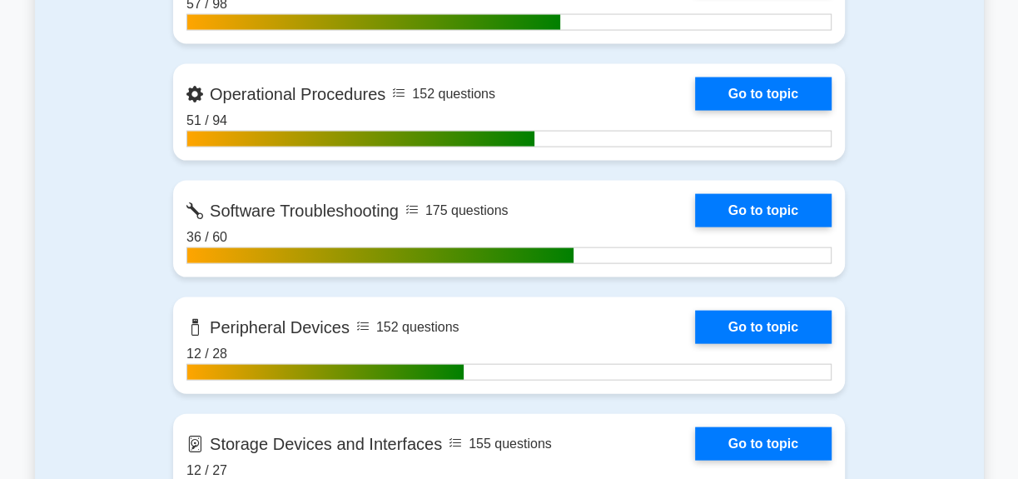
scroll to position [2043, 0]
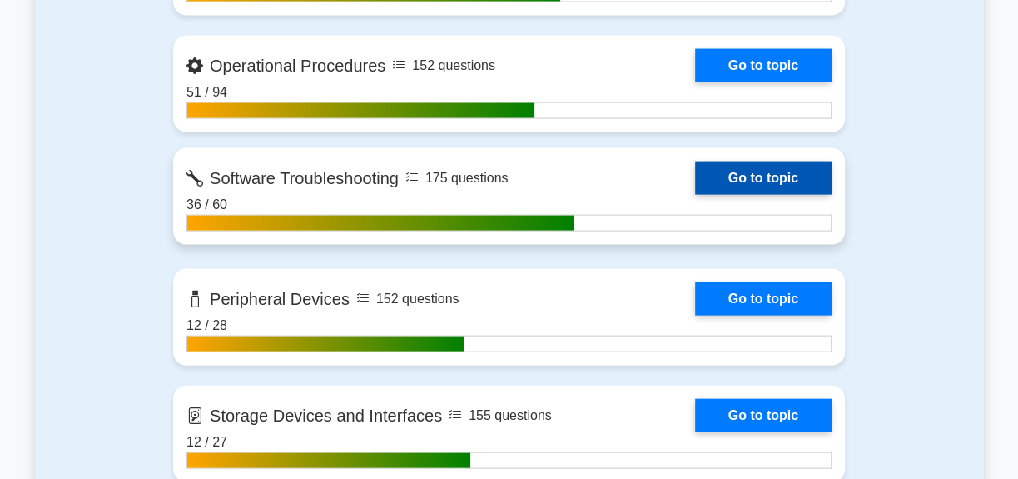
click at [695, 184] on link "Go to topic" at bounding box center [763, 178] width 137 height 33
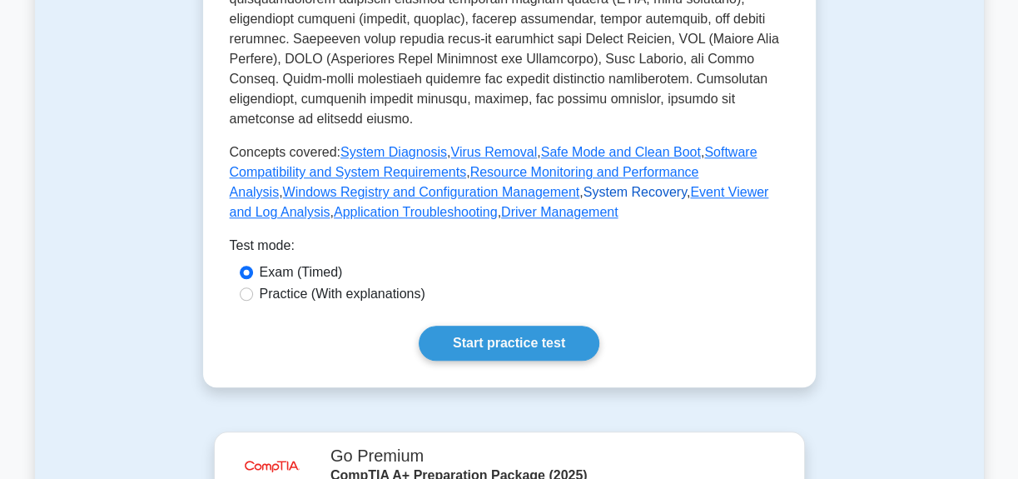
scroll to position [757, 0]
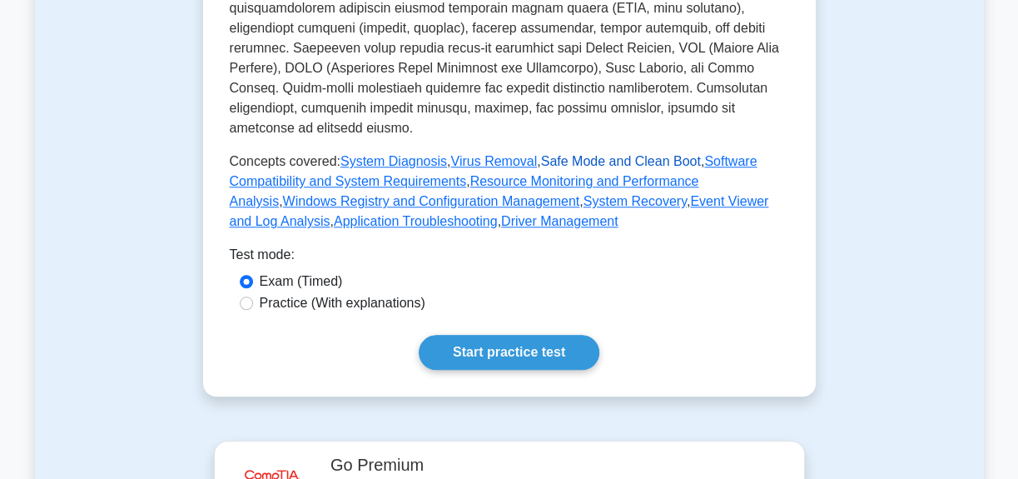
click at [608, 154] on link "Safe Mode and Clean Boot" at bounding box center [621, 161] width 160 height 14
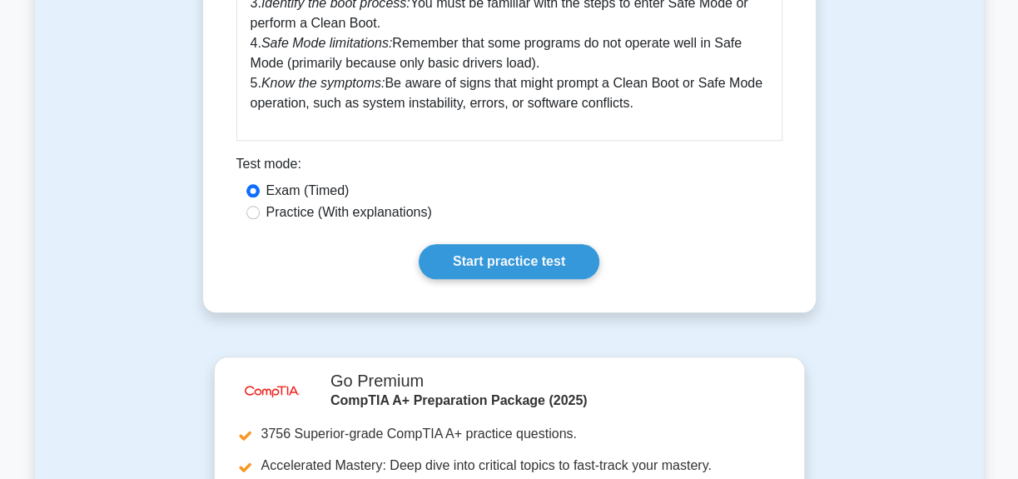
scroll to position [961, 0]
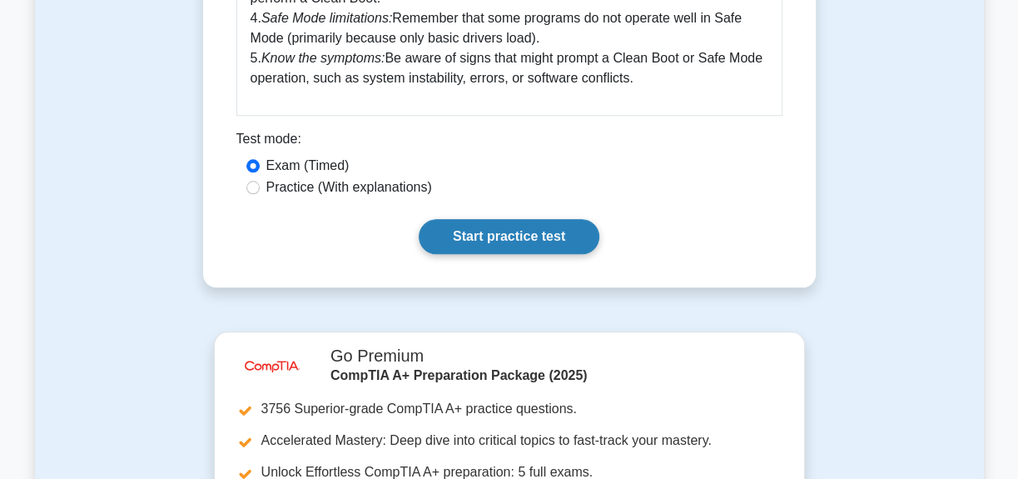
drag, startPoint x: 502, startPoint y: 233, endPoint x: 490, endPoint y: 227, distance: 13.0
click at [501, 233] on link "Start practice test" at bounding box center [509, 236] width 181 height 35
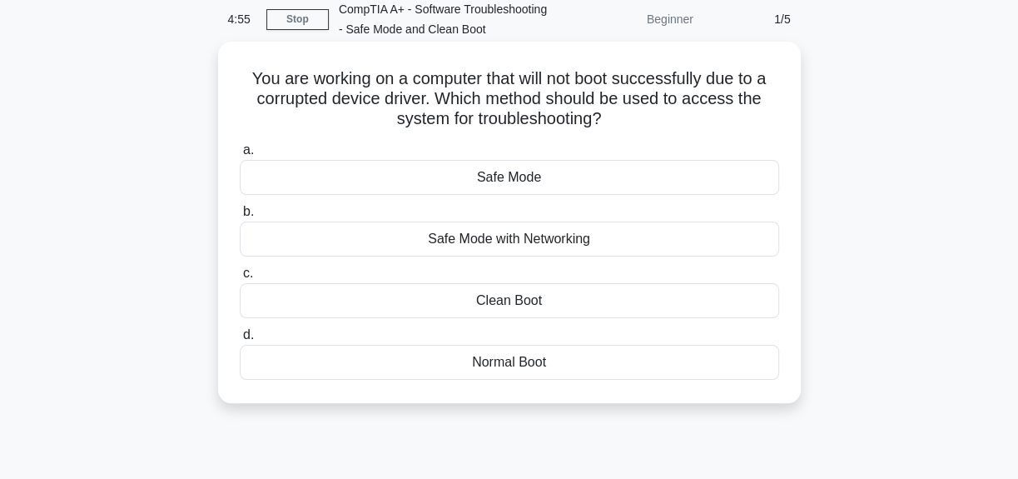
scroll to position [75, 0]
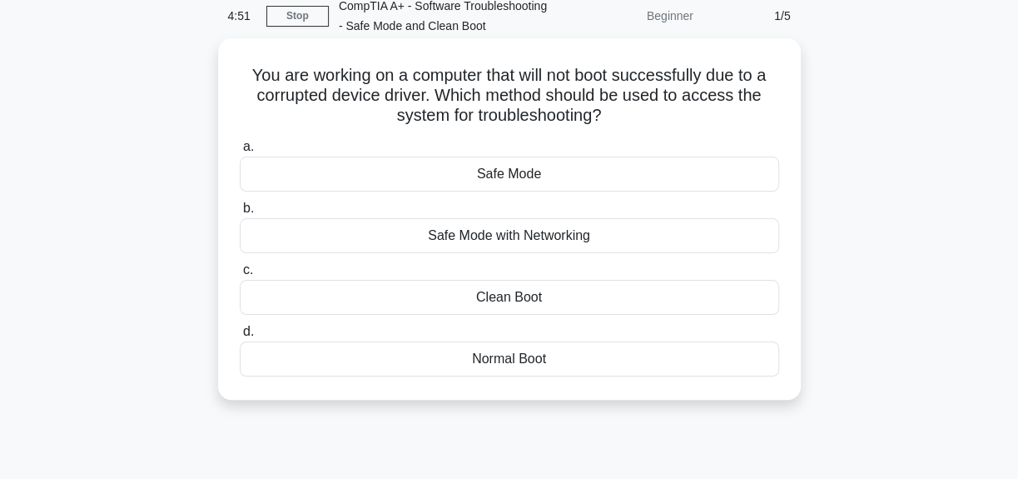
click at [567, 191] on div "Safe Mode" at bounding box center [510, 174] width 540 height 35
click at [240, 152] on input "a. Safe Mode" at bounding box center [240, 147] width 0 height 11
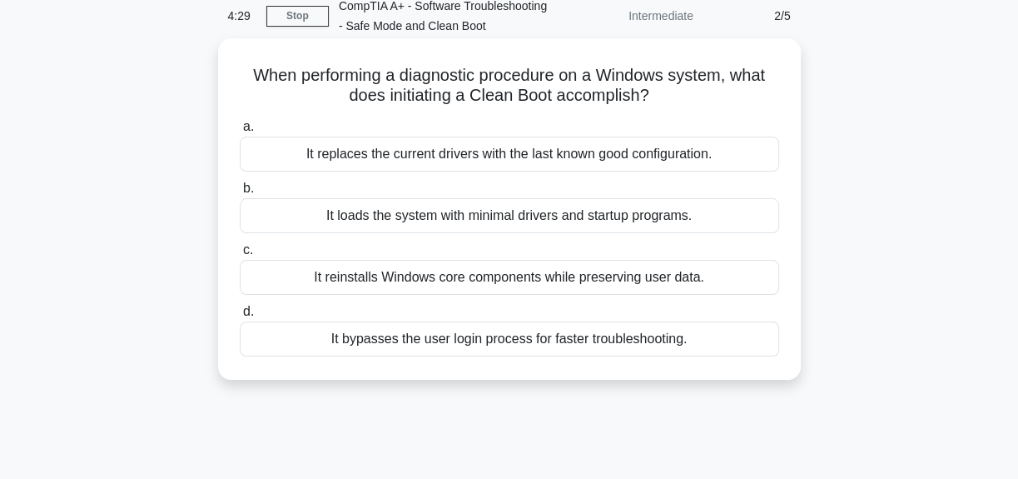
click at [485, 295] on div "It reinstalls Windows core components while preserving user data." at bounding box center [510, 277] width 540 height 35
click at [240, 256] on input "c. It reinstalls Windows core components while preserving user data." at bounding box center [240, 250] width 0 height 11
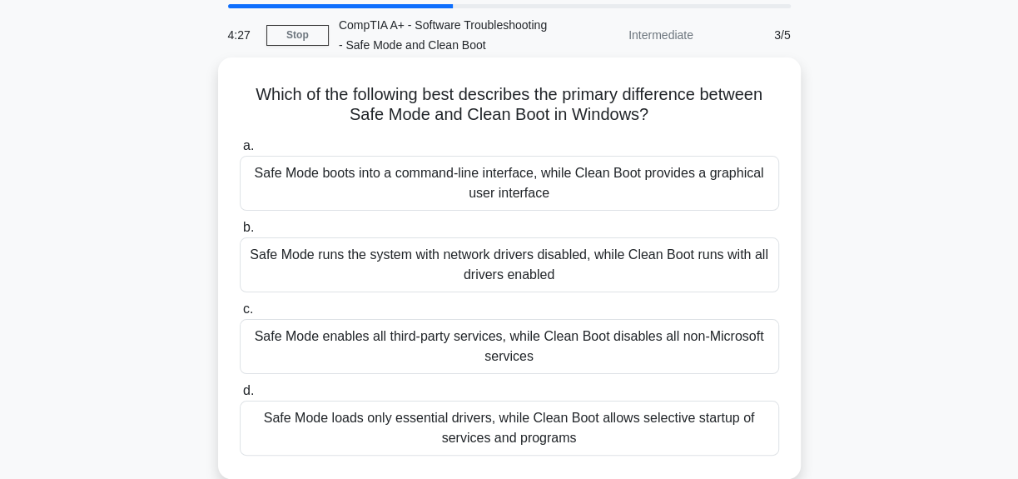
scroll to position [151, 0]
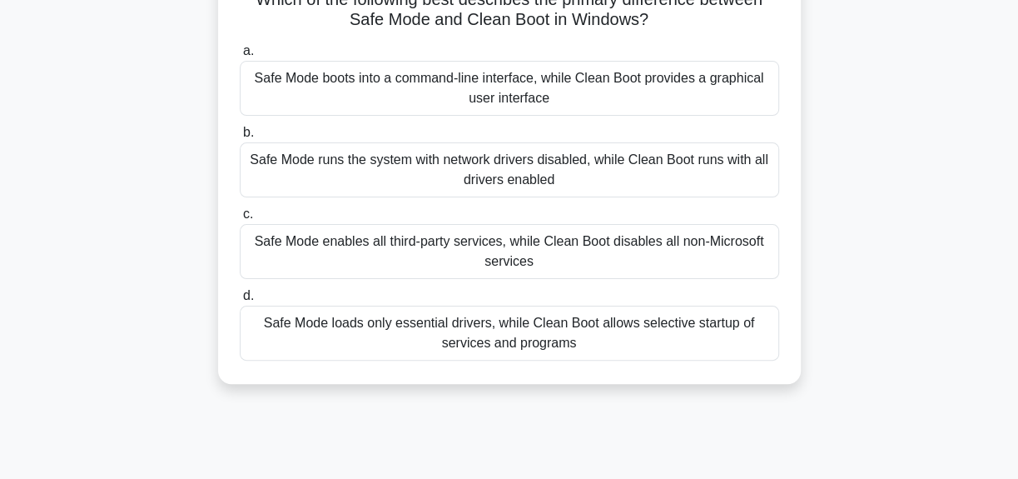
click at [528, 116] on div "Safe Mode boots into a command-line interface, while Clean Boot provides a grap…" at bounding box center [510, 88] width 540 height 55
click at [240, 57] on input "a. Safe Mode boots into a command-line interface, while Clean Boot provides a g…" at bounding box center [240, 51] width 0 height 11
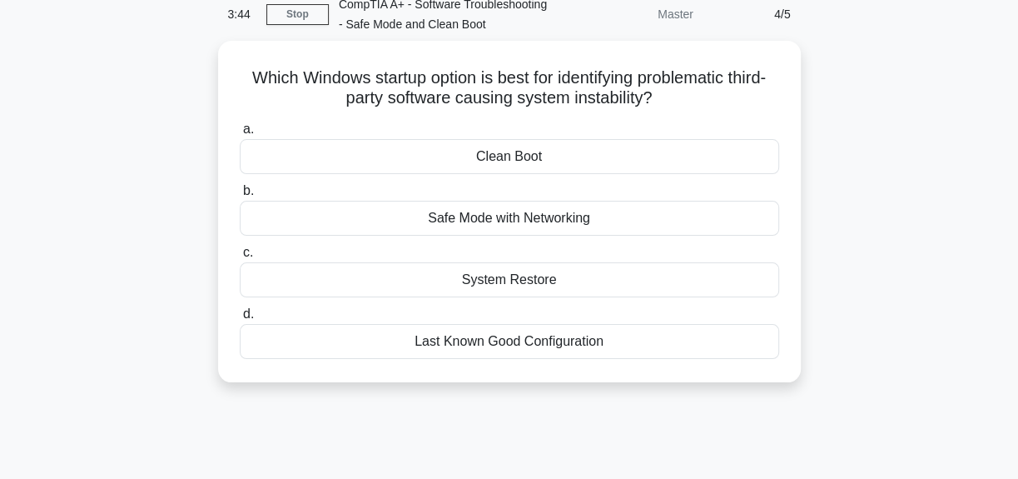
scroll to position [0, 0]
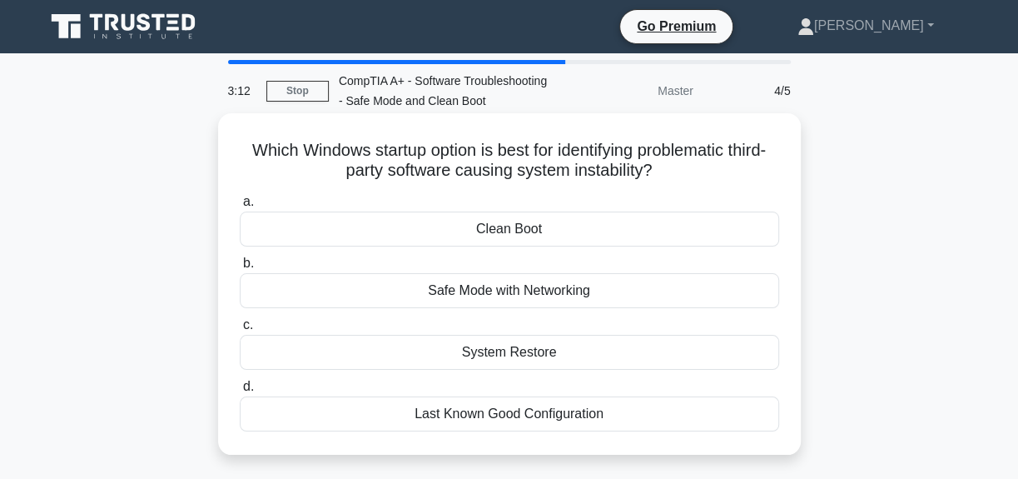
click at [567, 246] on div "Clean Boot" at bounding box center [510, 228] width 540 height 35
click at [240, 207] on input "a. Clean Boot" at bounding box center [240, 201] width 0 height 11
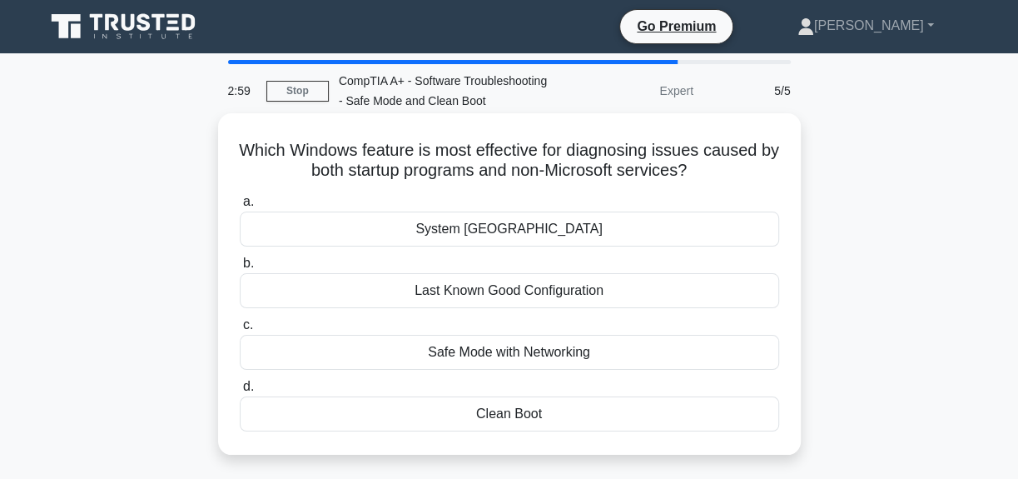
click at [468, 308] on div "Last Known Good Configuration" at bounding box center [510, 290] width 540 height 35
click at [240, 269] on input "b. Last Known Good Configuration" at bounding box center [240, 263] width 0 height 11
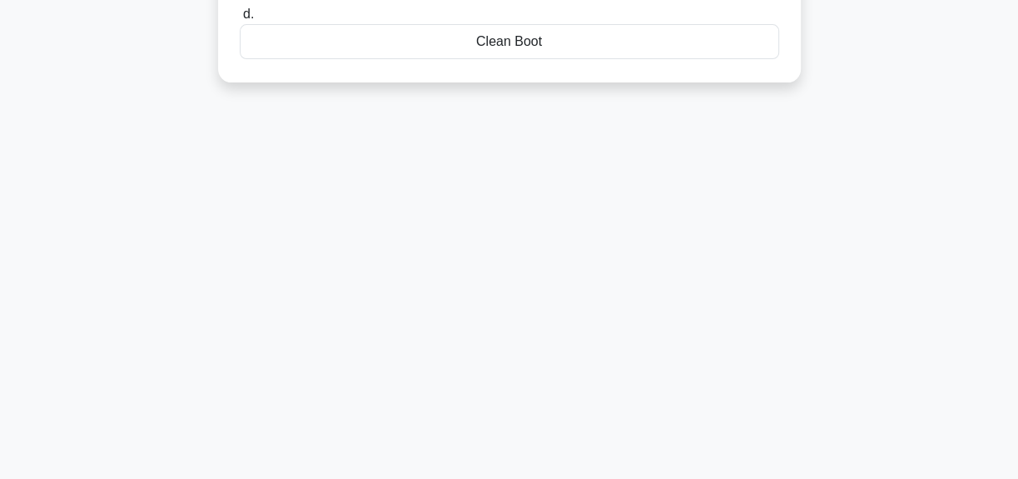
scroll to position [405, 0]
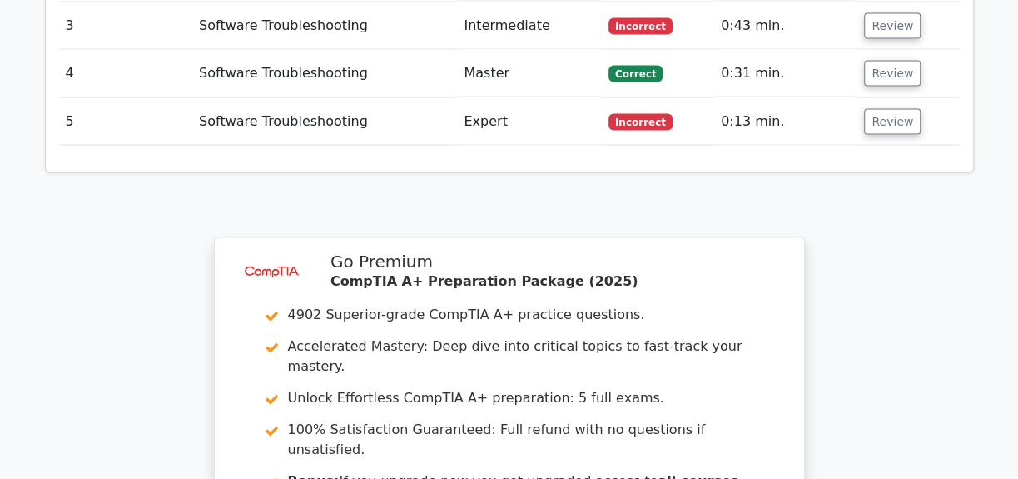
scroll to position [1665, 0]
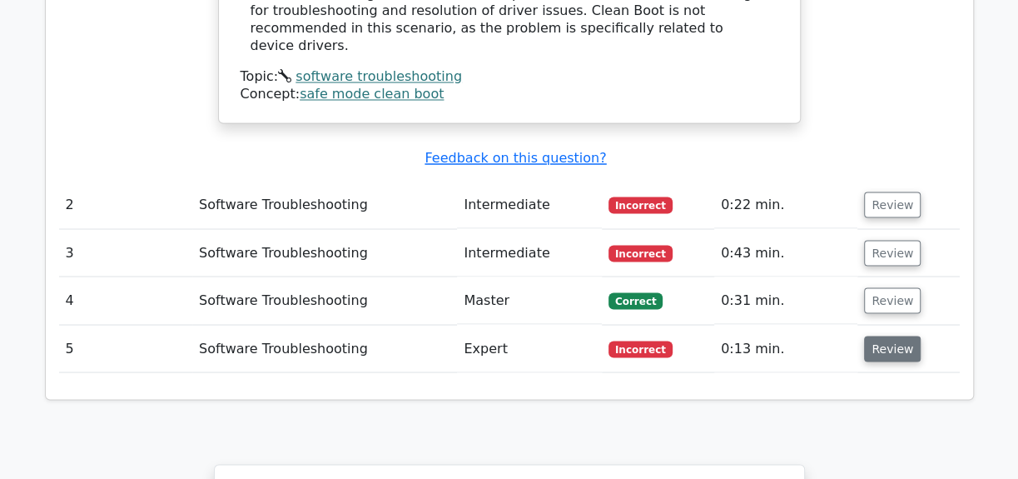
click at [874, 336] on button "Review" at bounding box center [892, 349] width 57 height 26
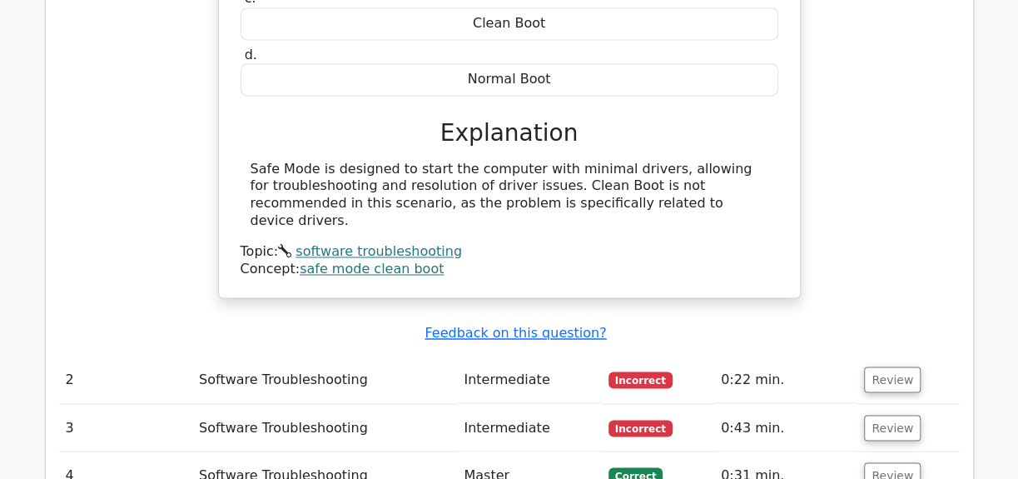
scroll to position [1514, 0]
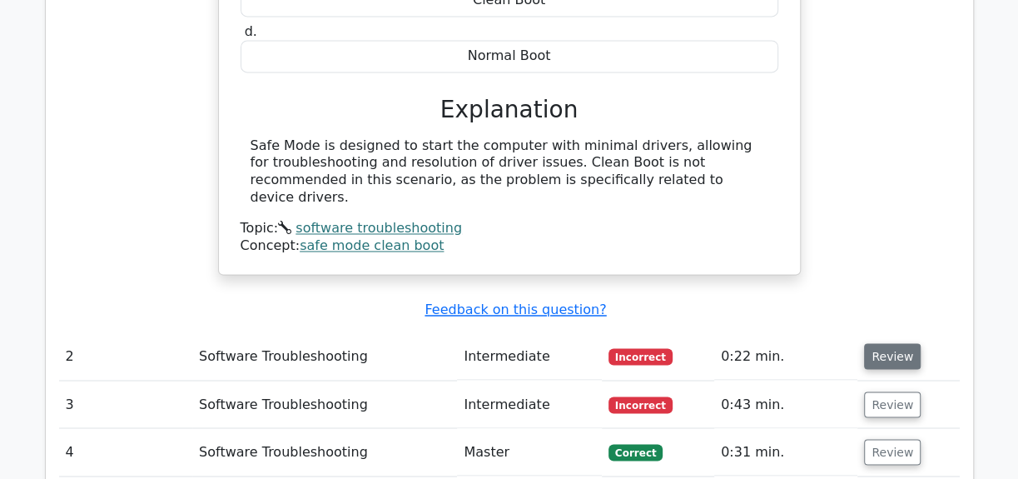
click at [885, 343] on button "Review" at bounding box center [892, 356] width 57 height 26
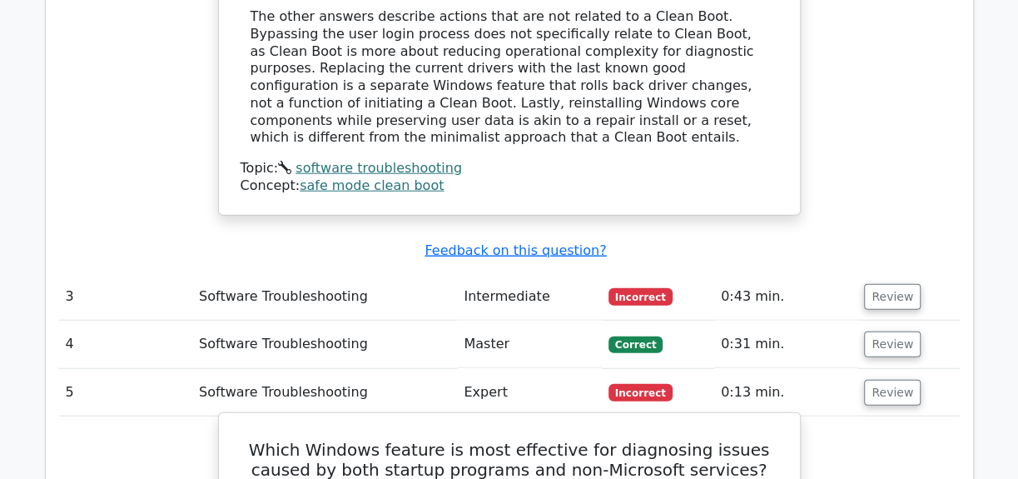
scroll to position [2422, 0]
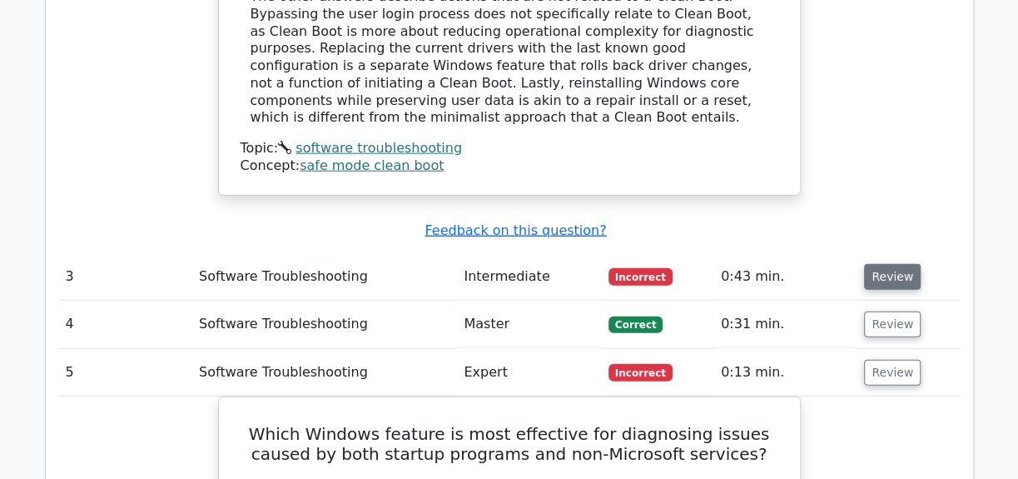
click at [900, 264] on button "Review" at bounding box center [892, 277] width 57 height 26
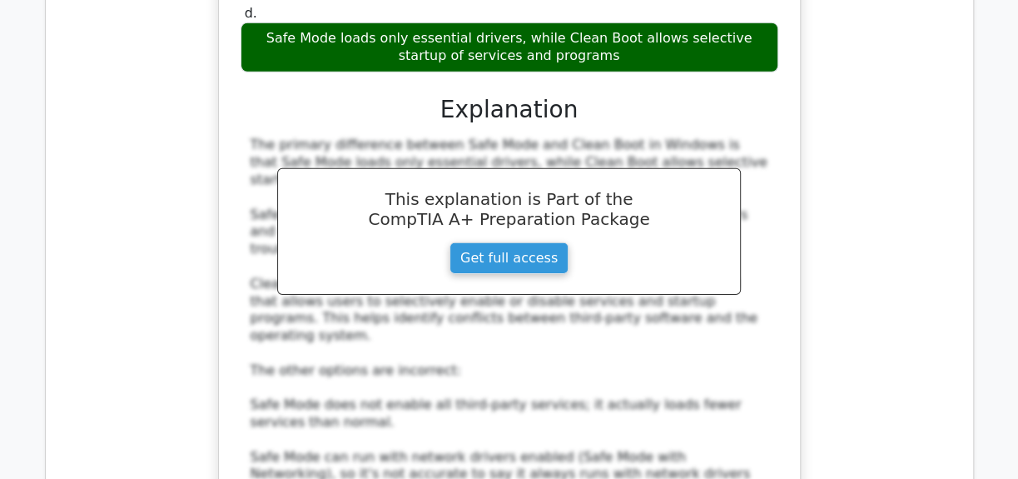
scroll to position [3255, 0]
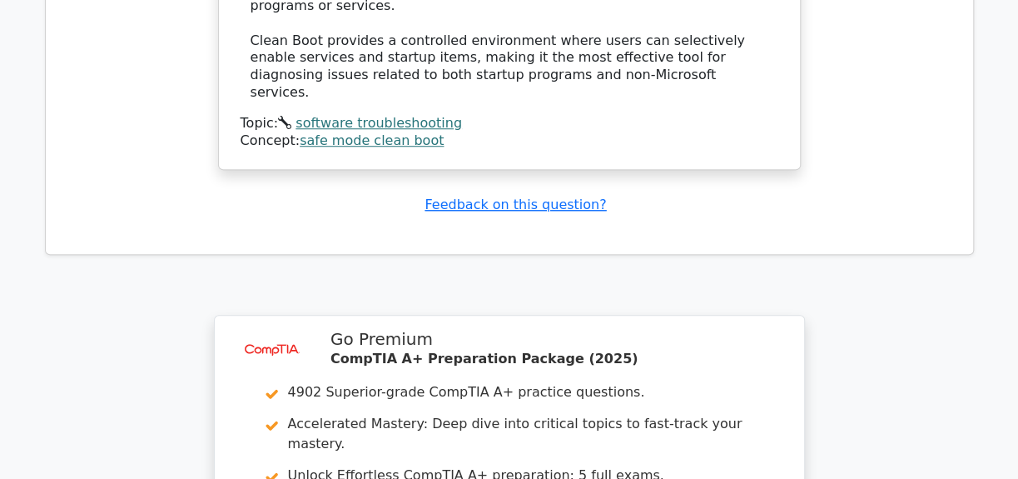
scroll to position [4787, 0]
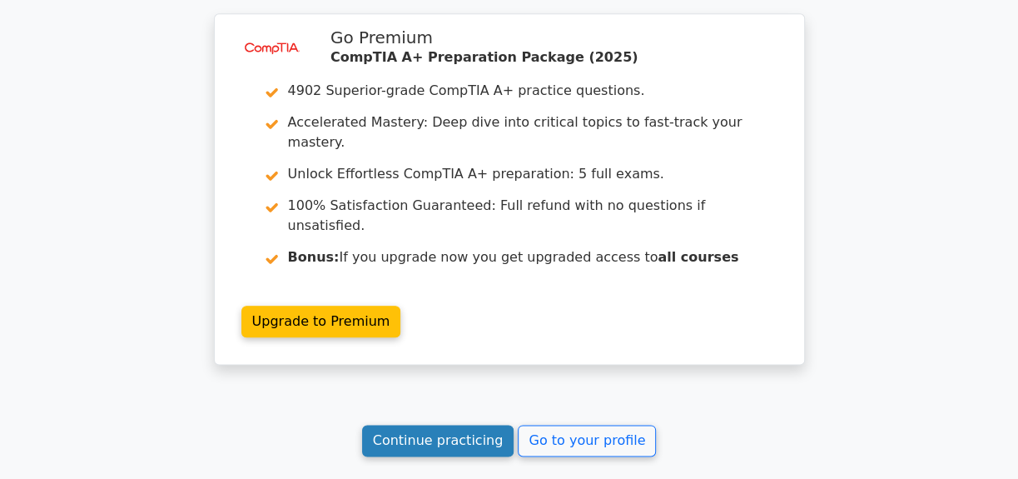
click at [415, 425] on link "Continue practicing" at bounding box center [438, 441] width 152 height 32
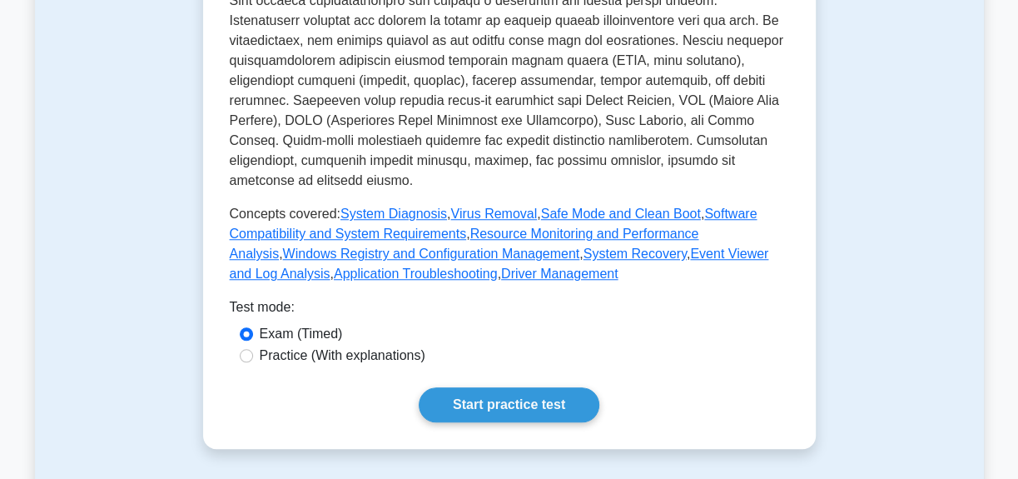
scroll to position [681, 0]
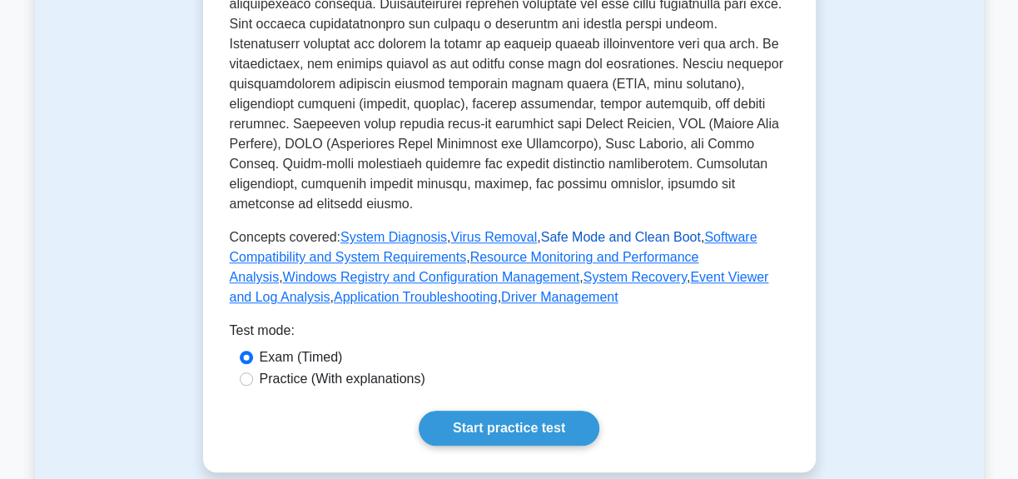
click at [587, 230] on link "Safe Mode and Clean Boot" at bounding box center [621, 237] width 160 height 14
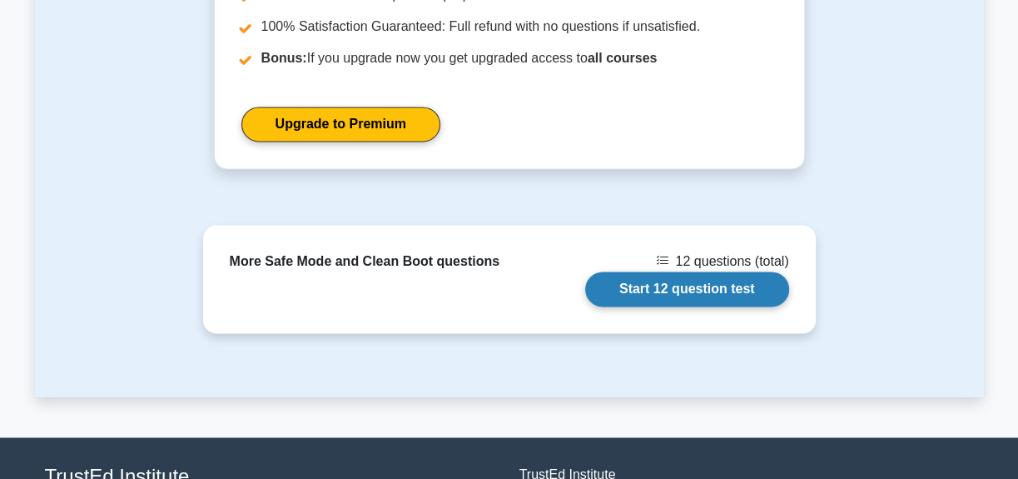
click at [639, 275] on link "Start 12 question test" at bounding box center [687, 288] width 204 height 35
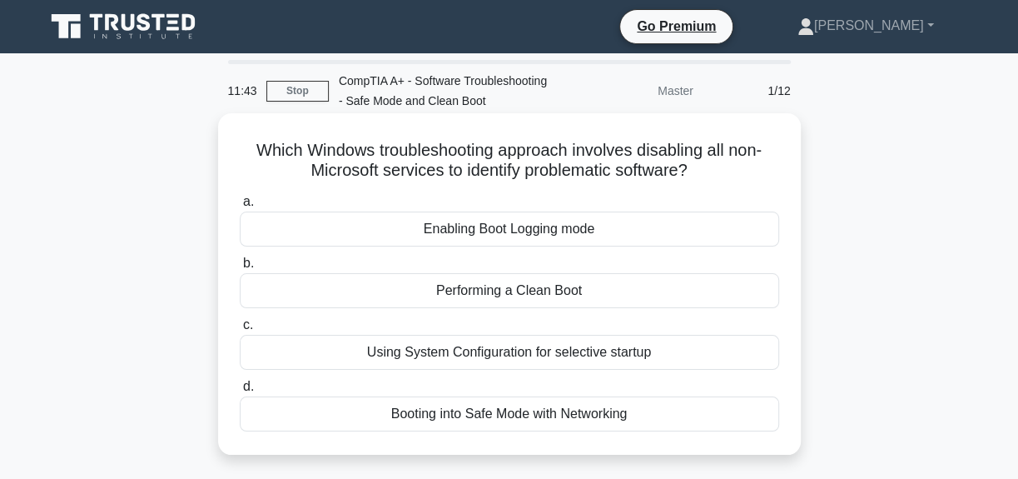
click at [600, 246] on div "Enabling Boot Logging mode" at bounding box center [510, 228] width 540 height 35
click at [240, 207] on input "a. Enabling Boot Logging mode" at bounding box center [240, 201] width 0 height 11
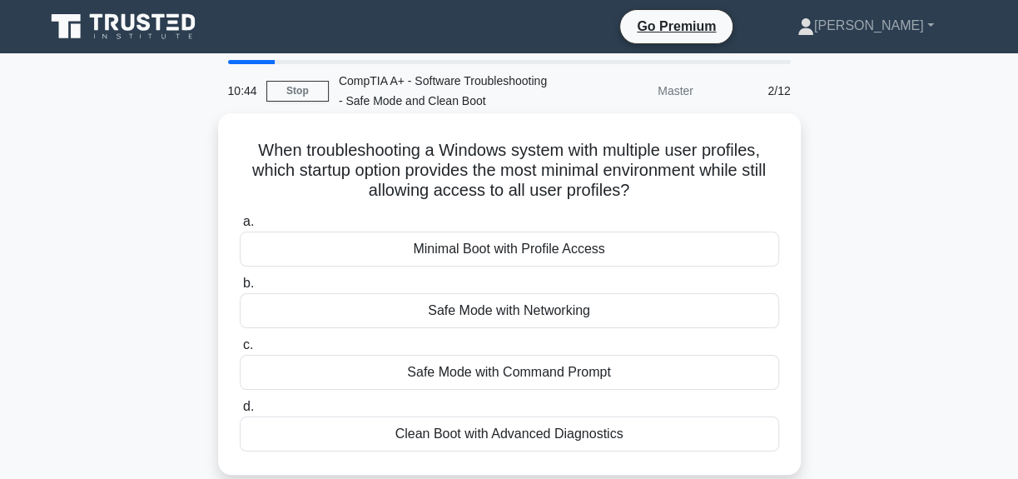
click at [585, 266] on div "Minimal Boot with Profile Access" at bounding box center [510, 248] width 540 height 35
click at [240, 227] on input "a. Minimal Boot with Profile Access" at bounding box center [240, 221] width 0 height 11
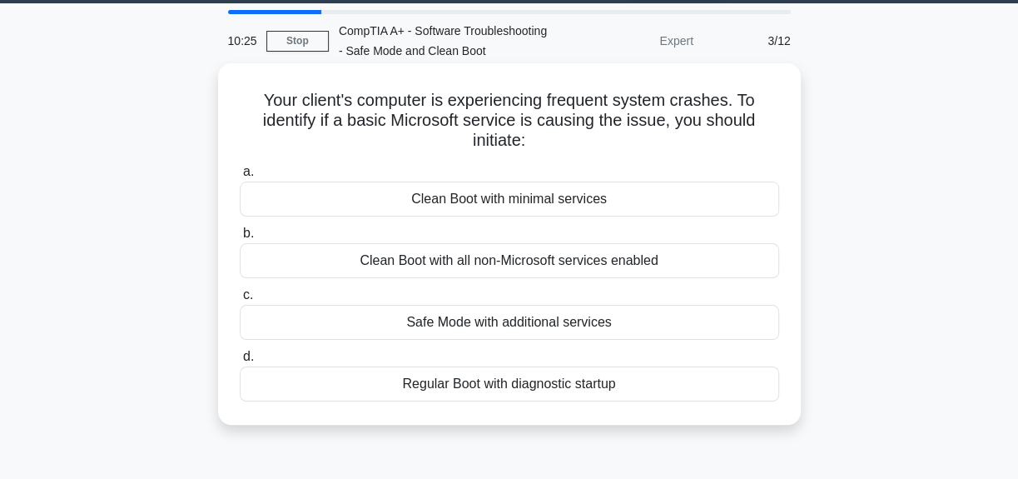
scroll to position [75, 0]
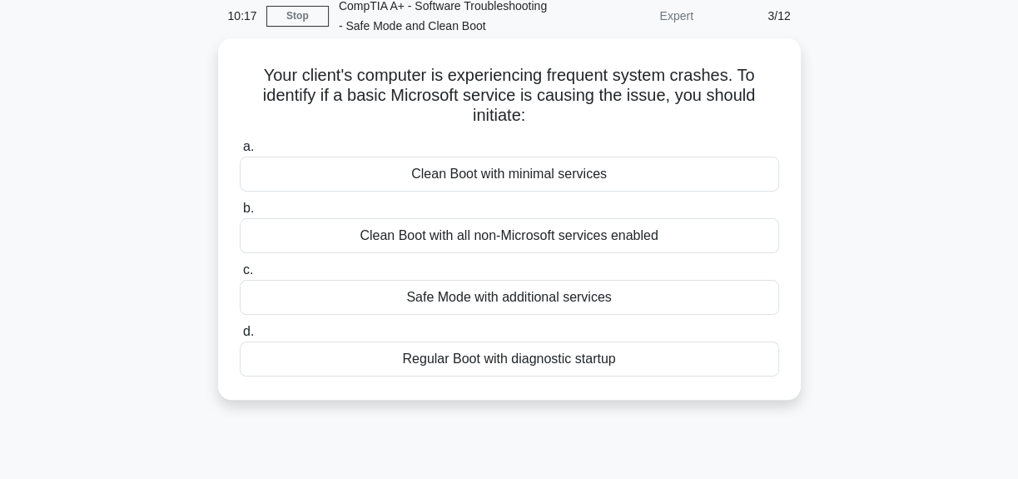
click at [500, 253] on div "Clean Boot with all non-Microsoft services enabled" at bounding box center [510, 235] width 540 height 35
click at [240, 214] on input "b. Clean Boot with all non-Microsoft services enabled" at bounding box center [240, 208] width 0 height 11
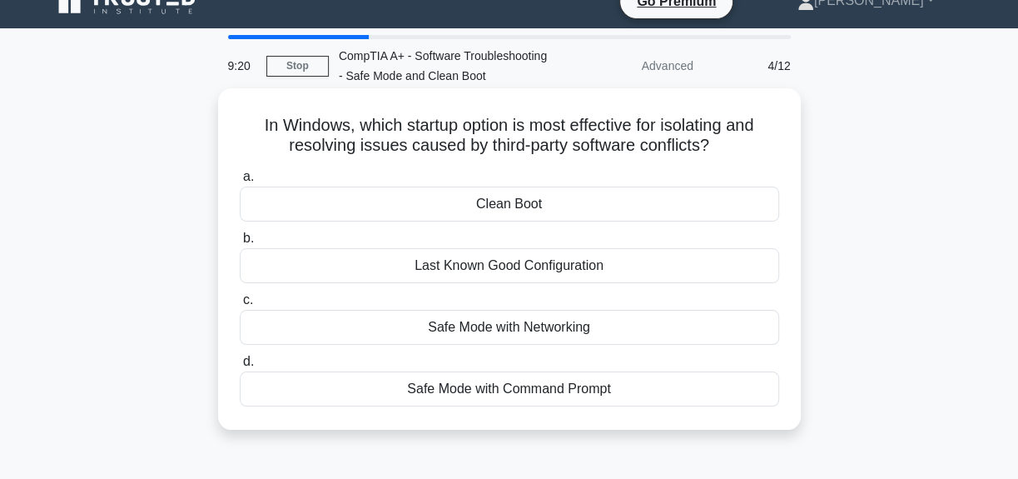
scroll to position [0, 0]
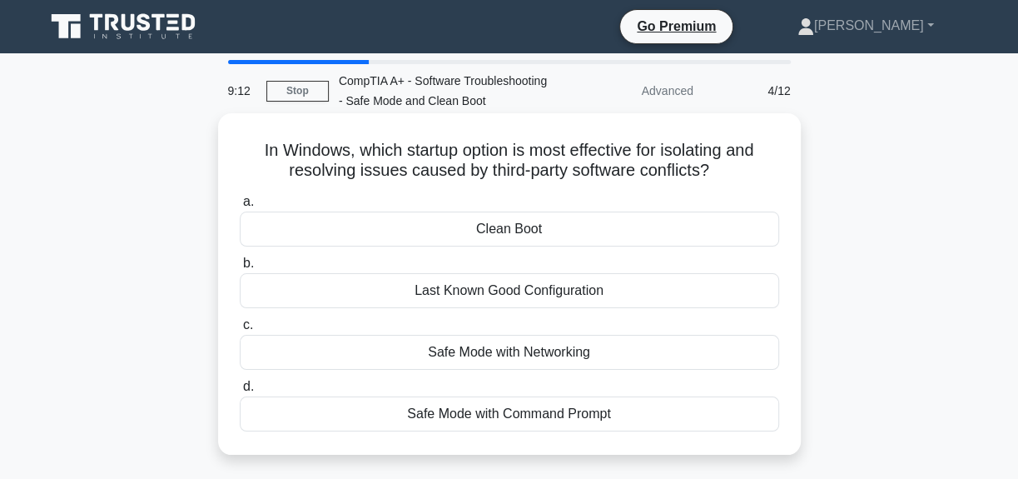
click at [560, 246] on div "Clean Boot" at bounding box center [510, 228] width 540 height 35
click at [240, 207] on input "a. Clean Boot" at bounding box center [240, 201] width 0 height 11
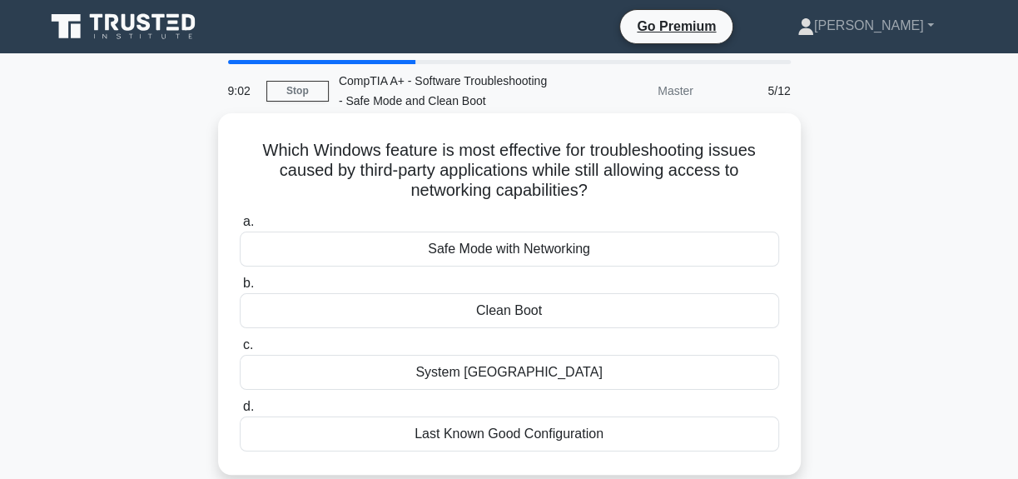
click at [496, 328] on div "Clean Boot" at bounding box center [510, 310] width 540 height 35
click at [240, 289] on input "b. Clean Boot" at bounding box center [240, 283] width 0 height 11
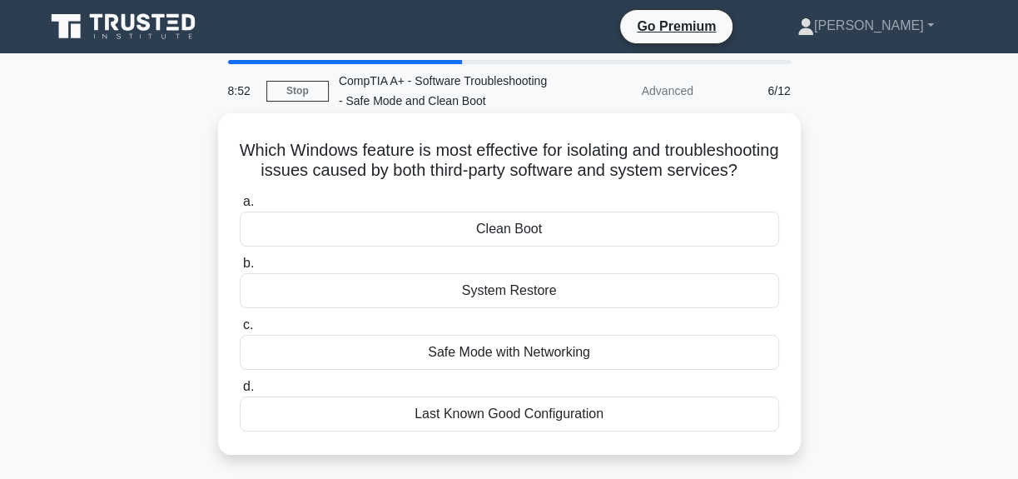
click at [530, 246] on div "Clean Boot" at bounding box center [510, 228] width 540 height 35
click at [240, 207] on input "a. Clean Boot" at bounding box center [240, 201] width 0 height 11
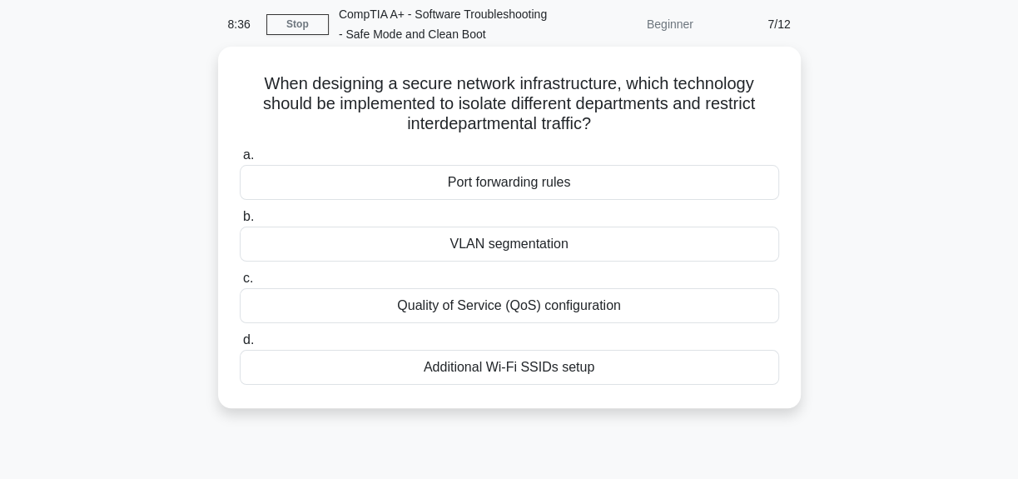
scroll to position [75, 0]
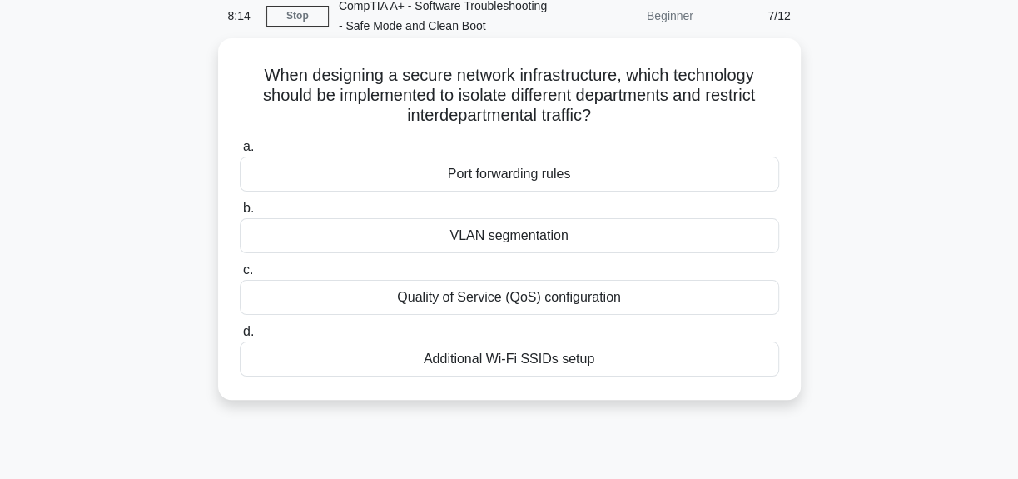
click at [519, 253] on div "VLAN segmentation" at bounding box center [510, 235] width 540 height 35
click at [240, 214] on input "b. VLAN segmentation" at bounding box center [240, 208] width 0 height 11
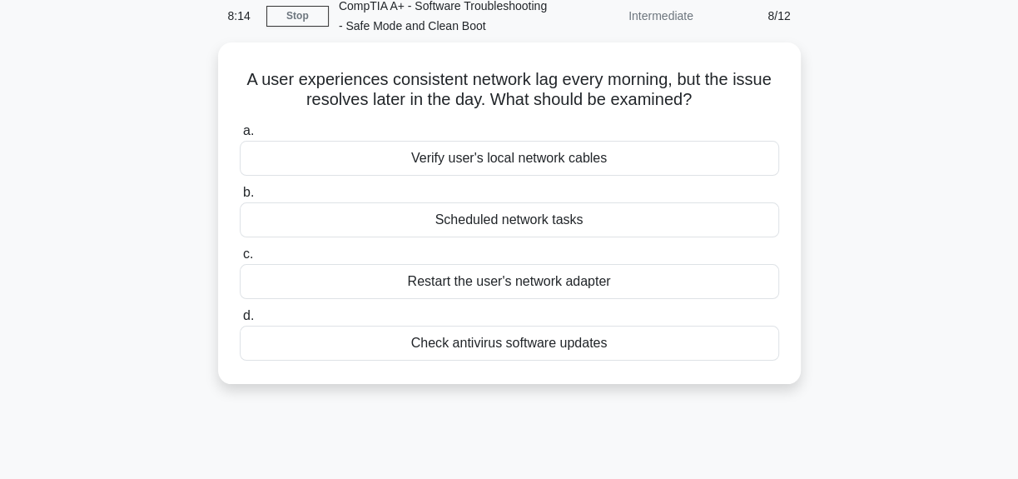
scroll to position [0, 0]
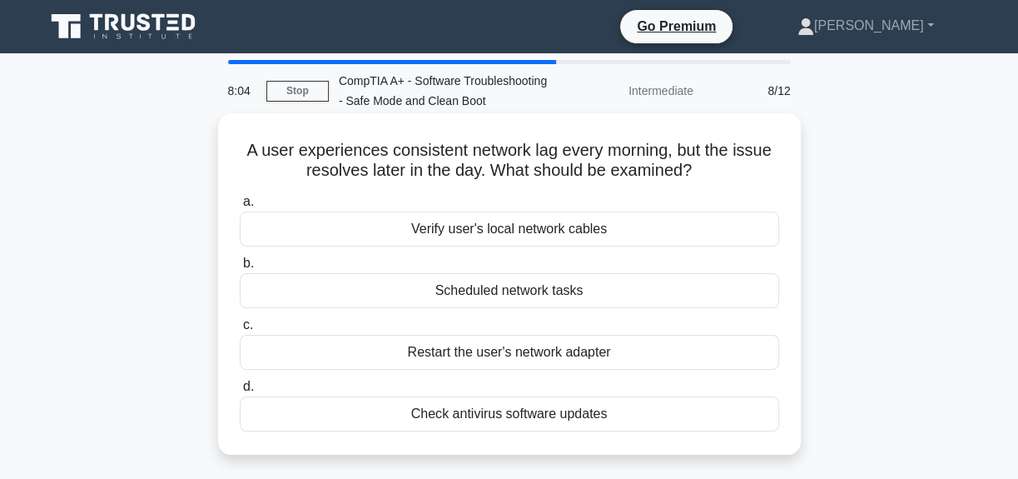
click at [519, 246] on div "Verify user's local network cables" at bounding box center [510, 228] width 540 height 35
click at [240, 207] on input "a. Verify user's local network cables" at bounding box center [240, 201] width 0 height 11
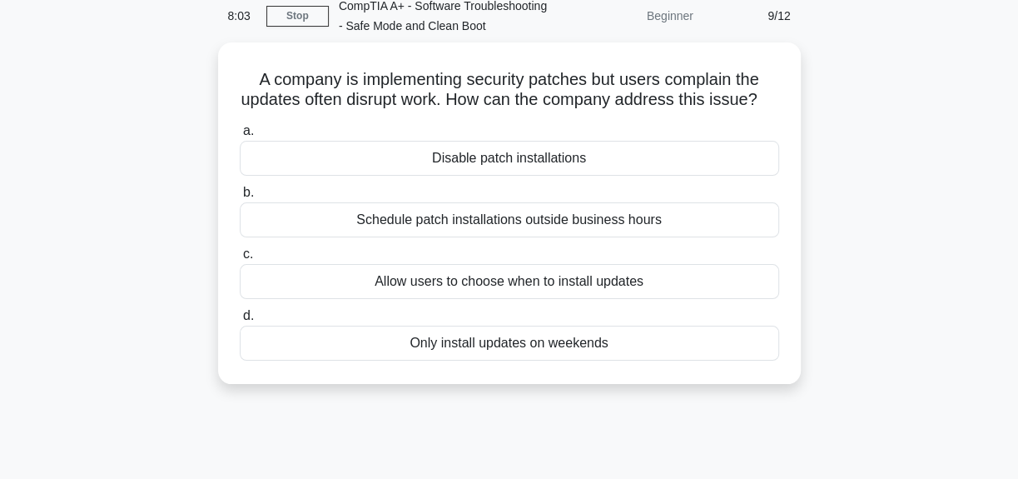
scroll to position [75, 0]
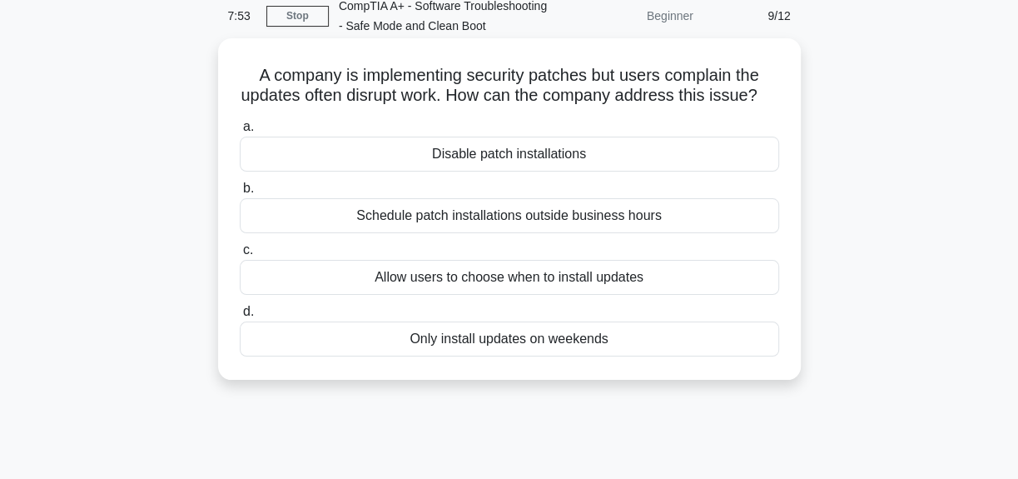
click at [515, 233] on div "Schedule patch installations outside business hours" at bounding box center [510, 215] width 540 height 35
click at [240, 194] on input "b. Schedule patch installations outside business hours" at bounding box center [240, 188] width 0 height 11
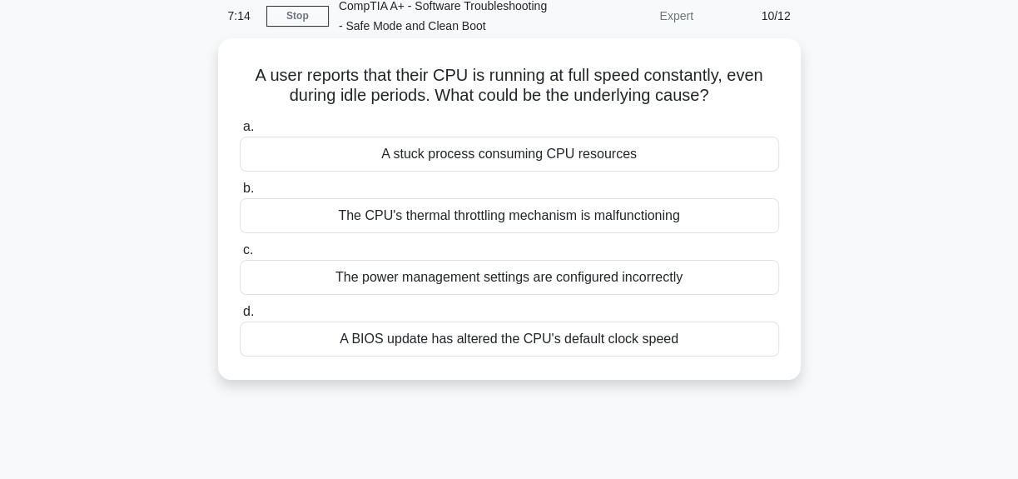
click at [519, 233] on div "The CPU's thermal throttling mechanism is malfunctioning" at bounding box center [510, 215] width 540 height 35
click at [240, 194] on input "b. The CPU's thermal throttling mechanism is malfunctioning" at bounding box center [240, 188] width 0 height 11
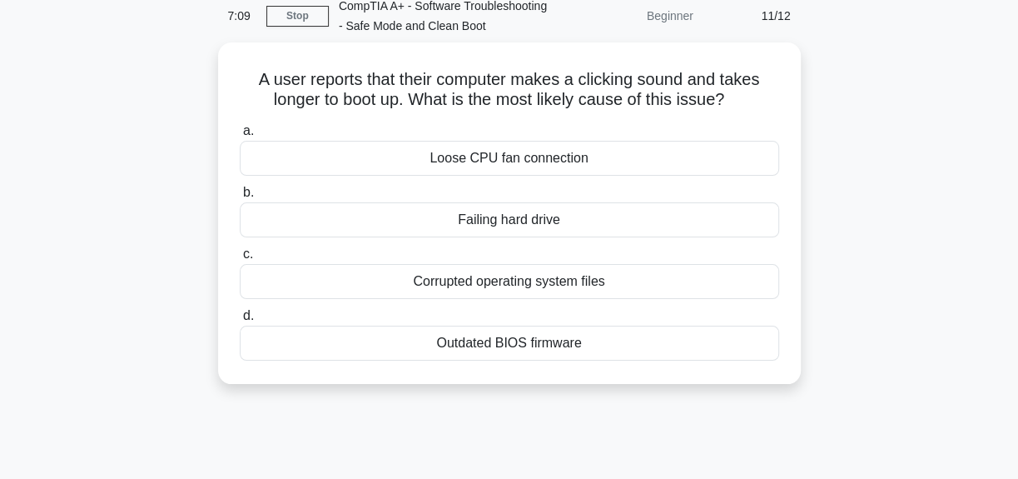
click at [519, 237] on div "Failing hard drive" at bounding box center [510, 219] width 540 height 35
click at [240, 198] on input "b. Failing hard drive" at bounding box center [240, 192] width 0 height 11
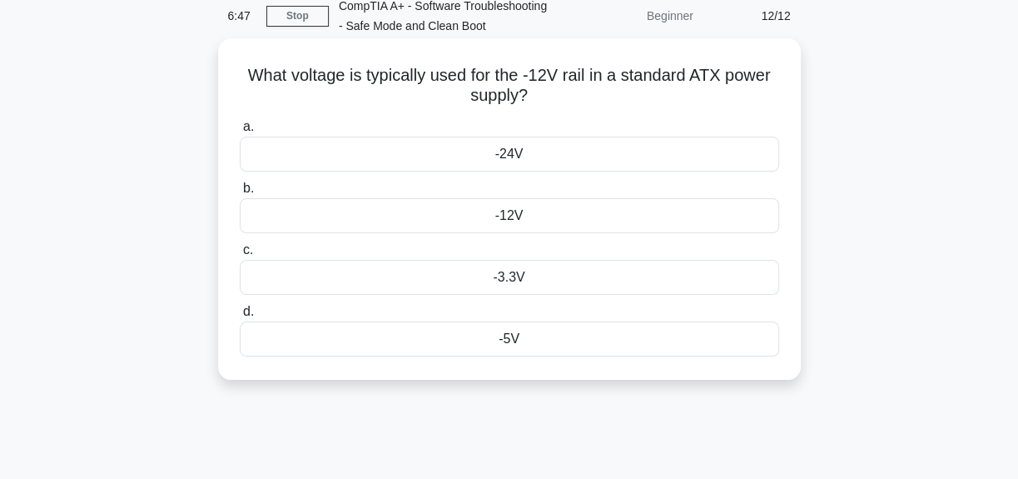
click at [523, 356] on div "-5V" at bounding box center [510, 338] width 540 height 35
click at [240, 317] on input "d. -5V" at bounding box center [240, 311] width 0 height 11
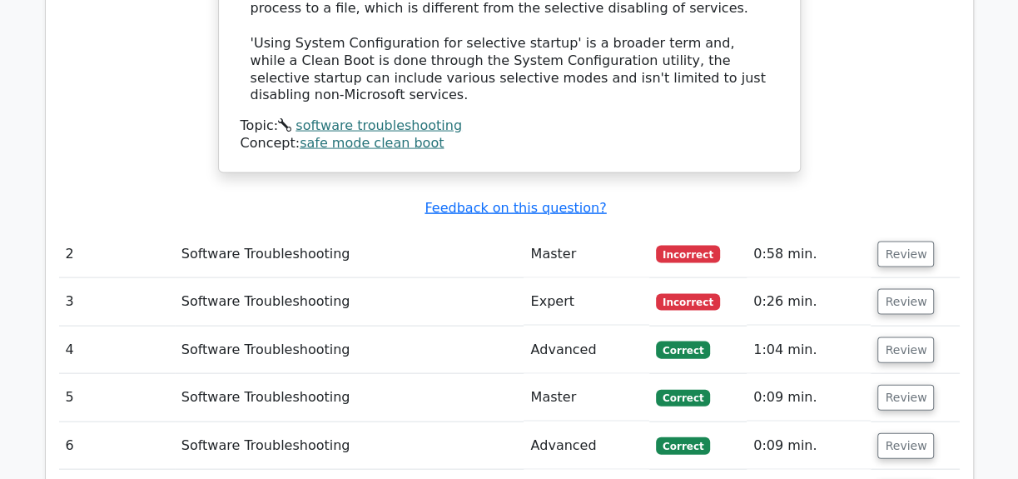
scroll to position [1967, 0]
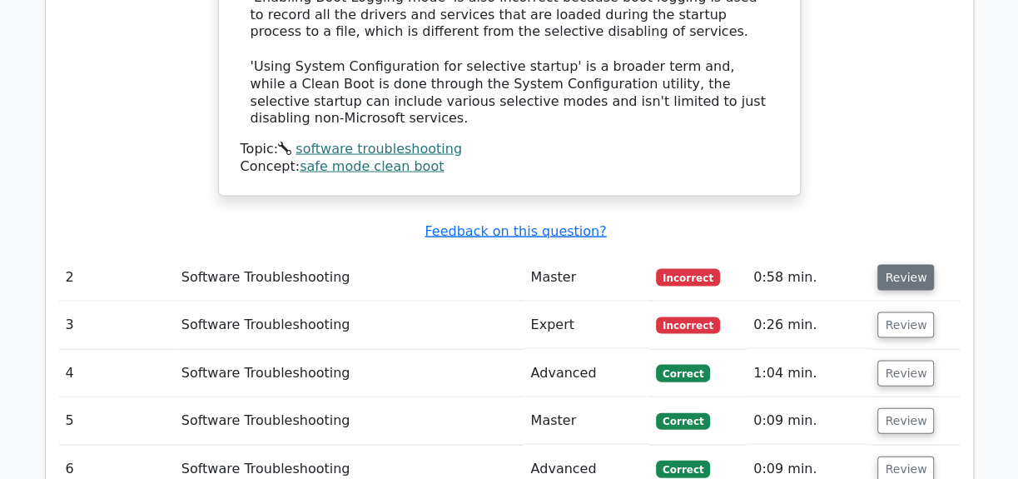
click at [896, 265] on button "Review" at bounding box center [906, 278] width 57 height 26
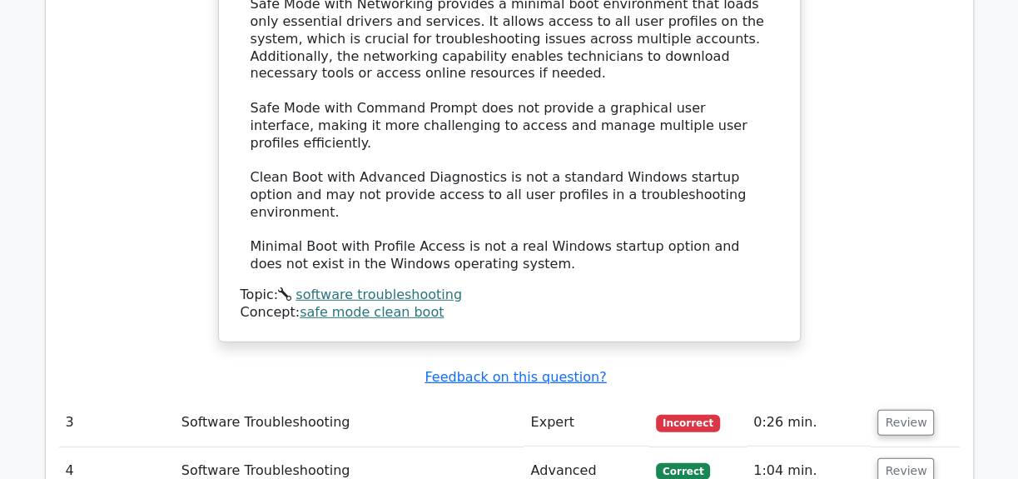
scroll to position [2724, 0]
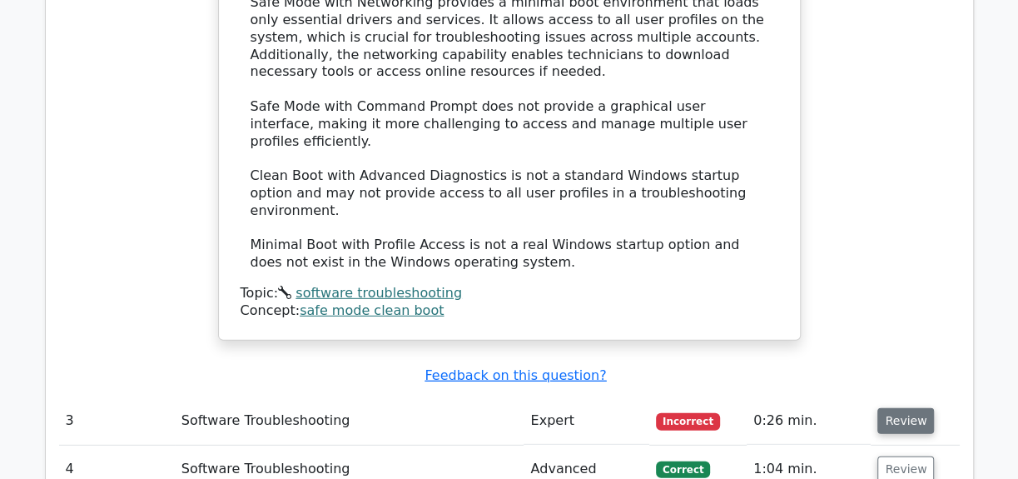
click at [908, 408] on button "Review" at bounding box center [906, 421] width 57 height 26
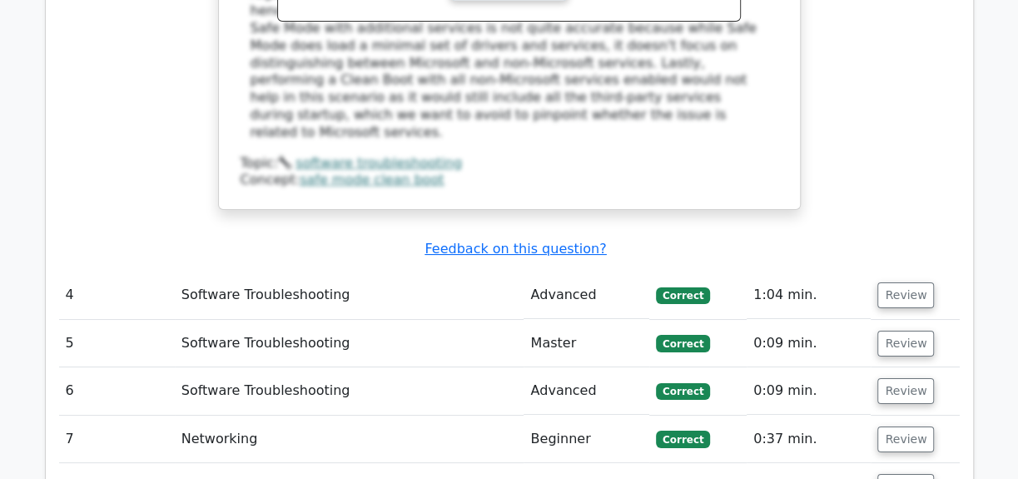
scroll to position [3708, 0]
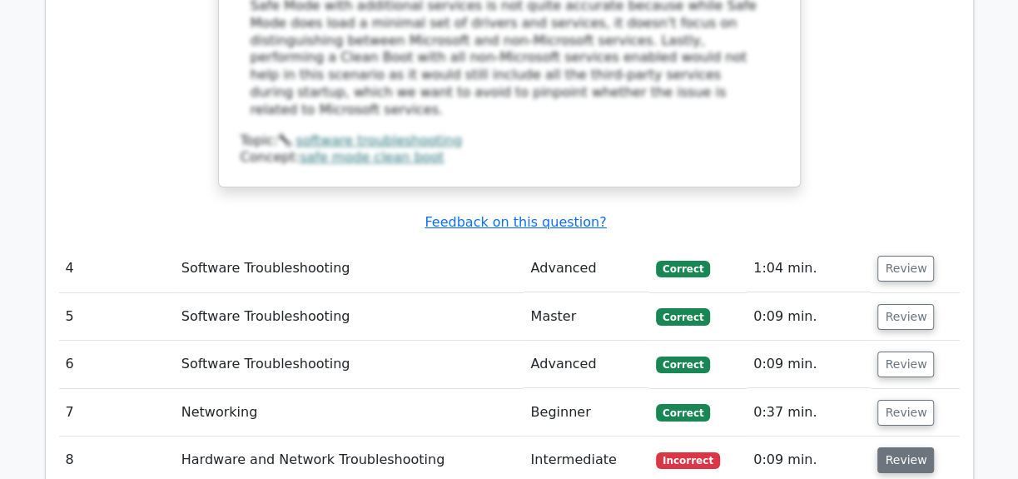
click at [903, 447] on button "Review" at bounding box center [906, 460] width 57 height 26
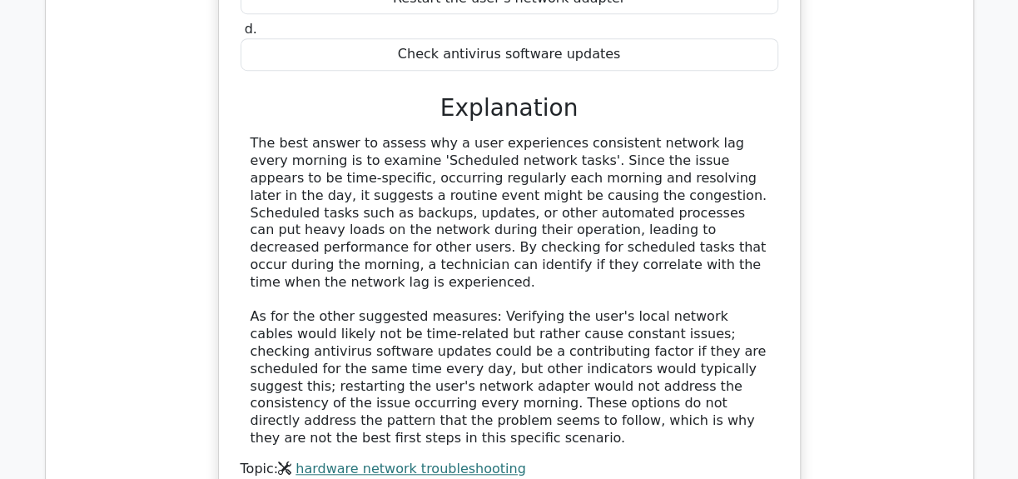
scroll to position [4617, 0]
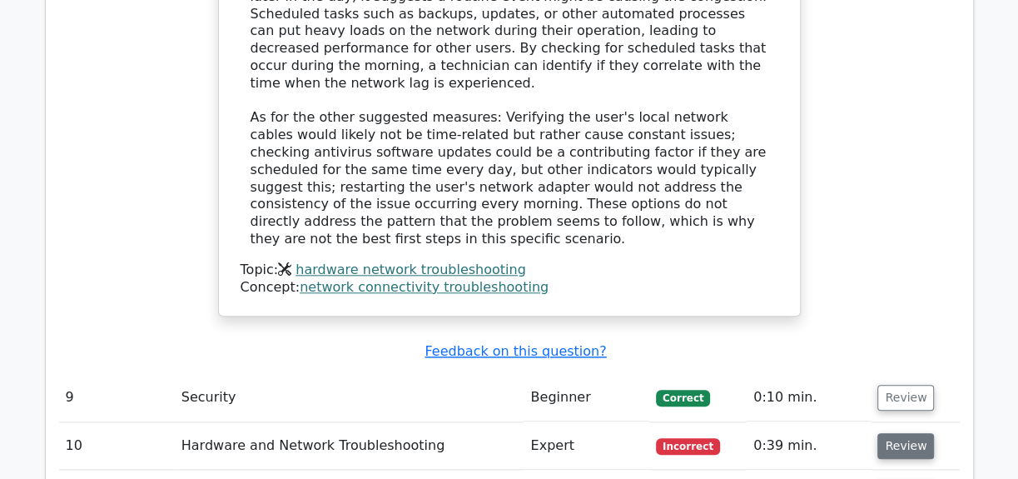
click at [889, 433] on button "Review" at bounding box center [906, 446] width 57 height 26
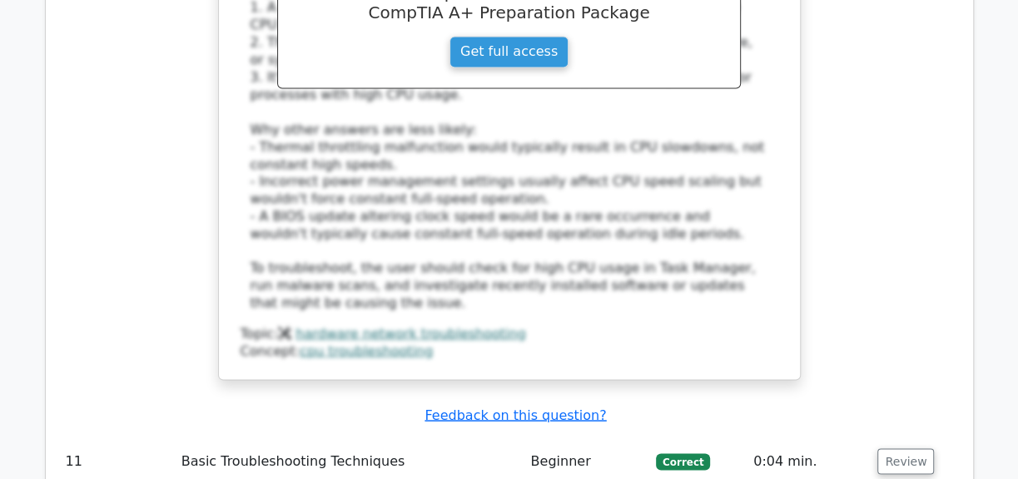
scroll to position [5525, 0]
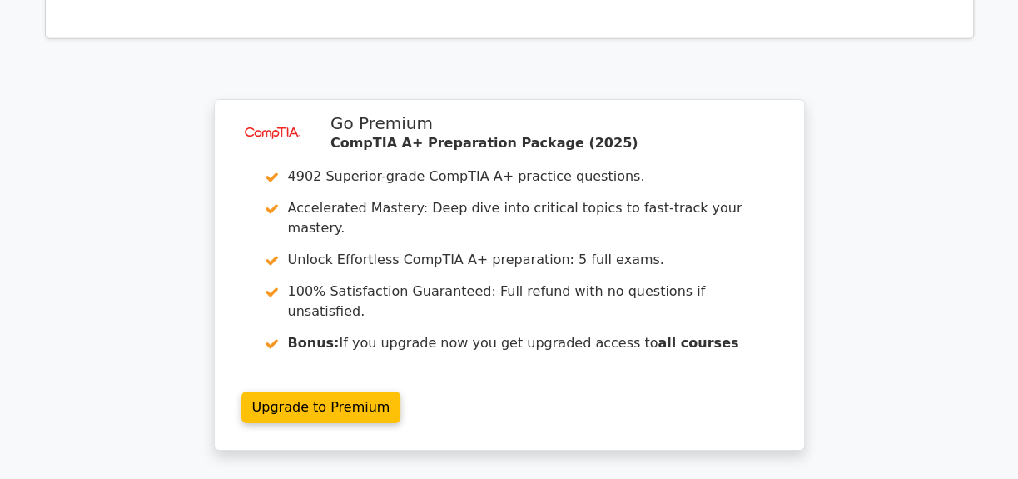
scroll to position [6963, 0]
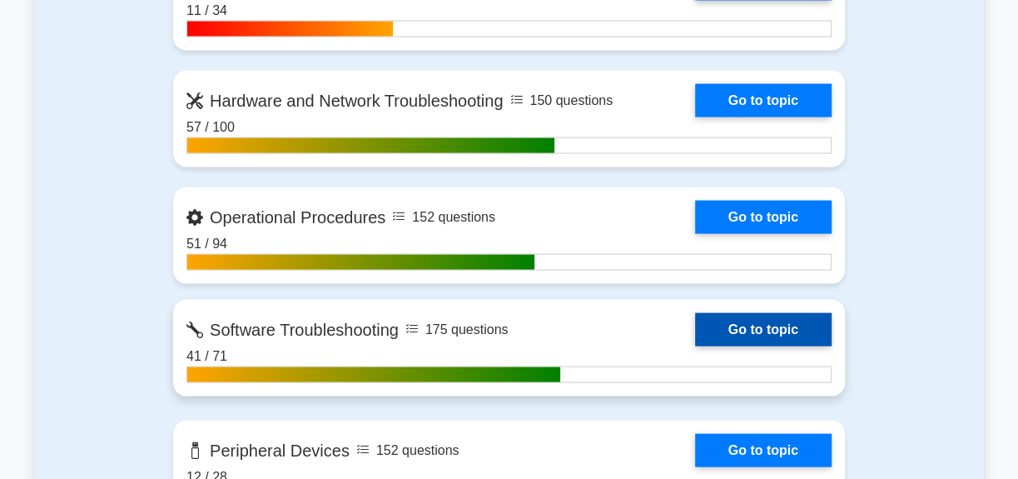
click at [695, 346] on link "Go to topic" at bounding box center [763, 329] width 137 height 33
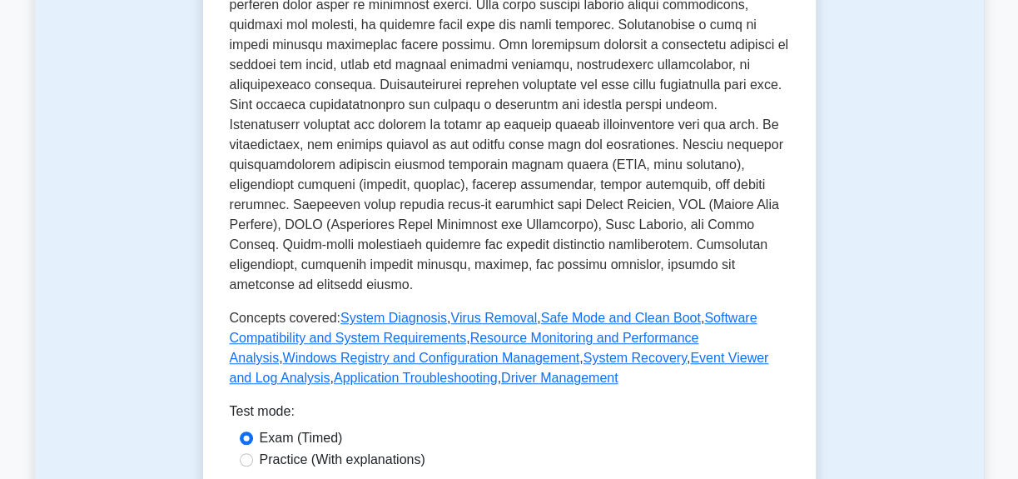
scroll to position [605, 0]
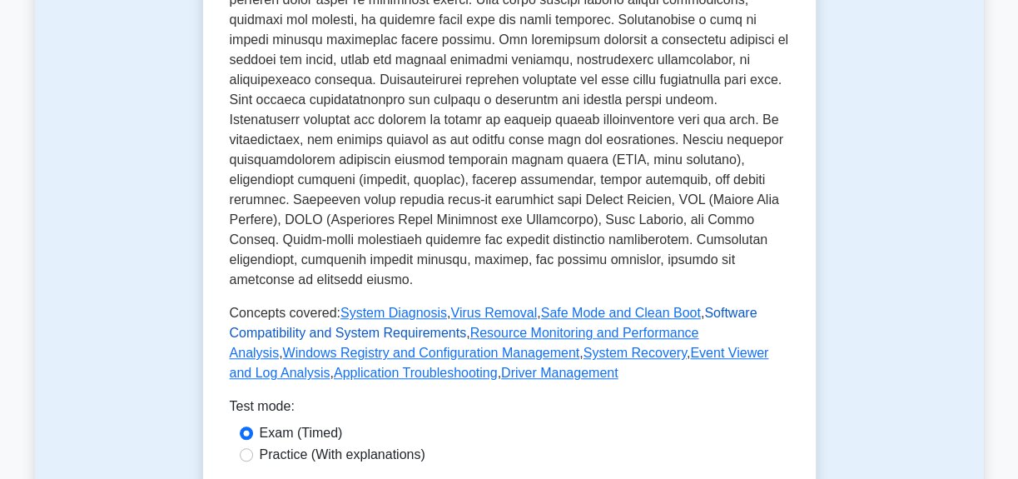
click at [716, 306] on link "Software Compatibility and System Requirements" at bounding box center [494, 323] width 528 height 34
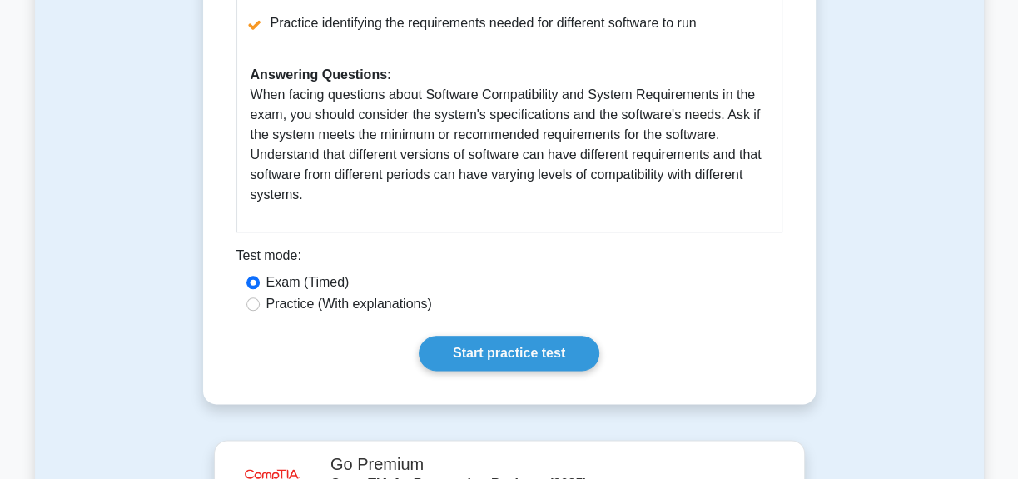
scroll to position [1135, 0]
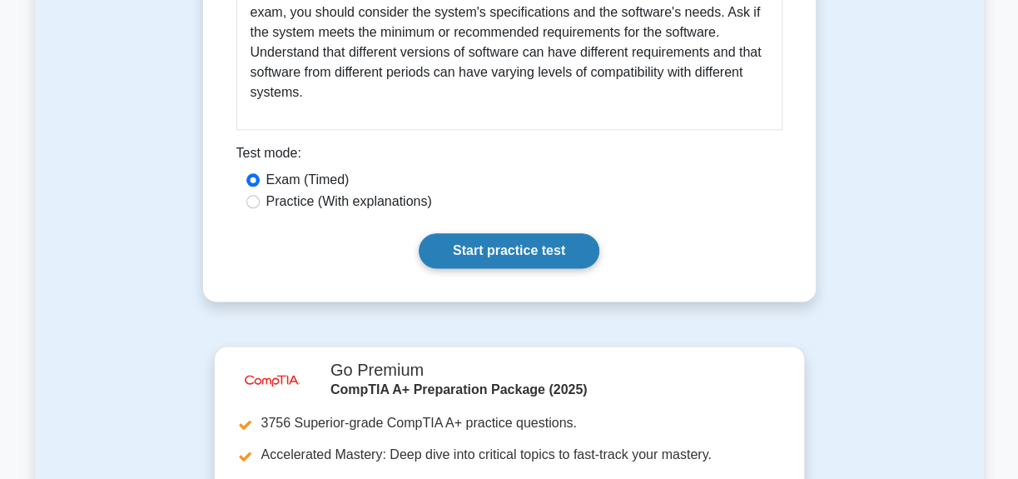
click at [538, 234] on link "Start practice test" at bounding box center [509, 250] width 181 height 35
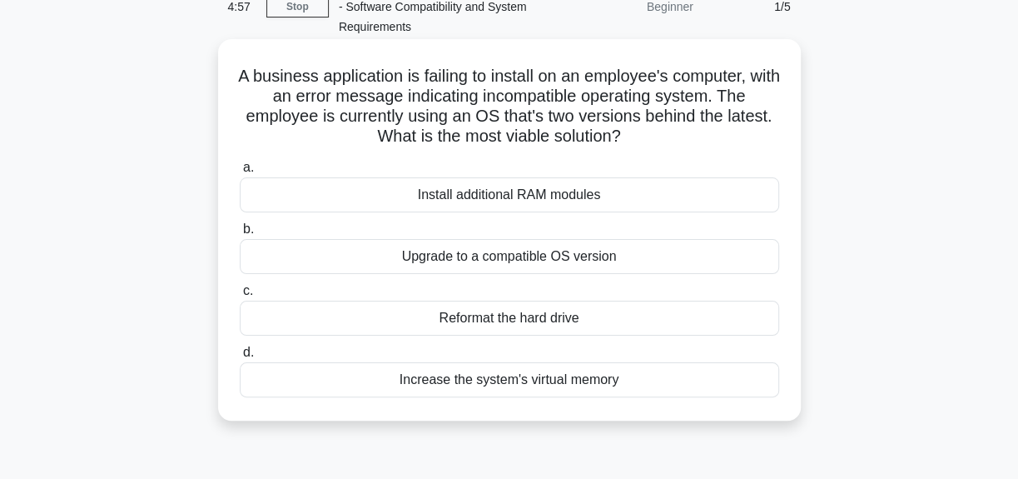
scroll to position [75, 0]
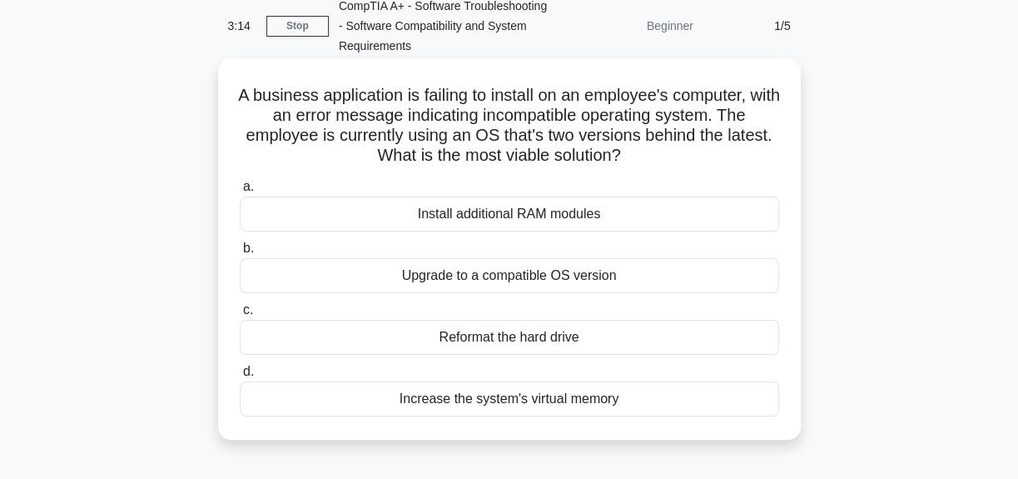
click at [535, 278] on div "Upgrade to a compatible OS version" at bounding box center [510, 275] width 540 height 35
click at [240, 254] on input "b. Upgrade to a compatible OS version" at bounding box center [240, 248] width 0 height 11
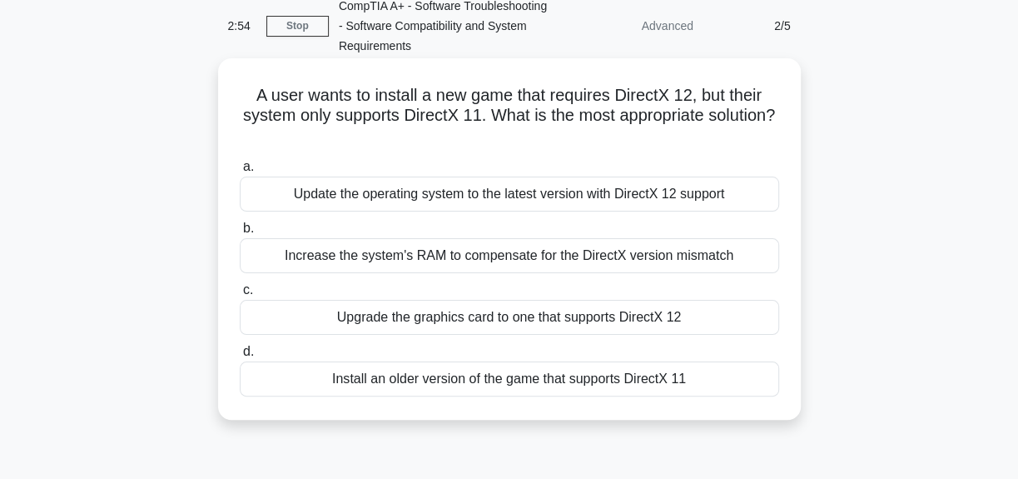
click at [489, 197] on div "Update the operating system to the latest version with DirectX 12 support" at bounding box center [510, 194] width 540 height 35
click at [240, 172] on input "a. Update the operating system to the latest version with DirectX 12 support" at bounding box center [240, 167] width 0 height 11
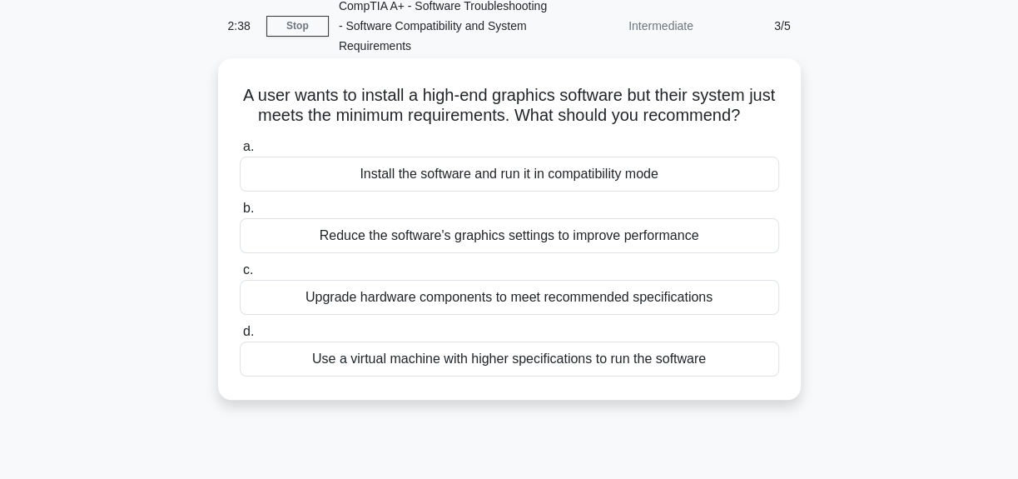
click at [491, 315] on div "Upgrade hardware components to meet recommended specifications" at bounding box center [510, 297] width 540 height 35
click at [240, 276] on input "c. Upgrade hardware components to meet recommended specifications" at bounding box center [240, 270] width 0 height 11
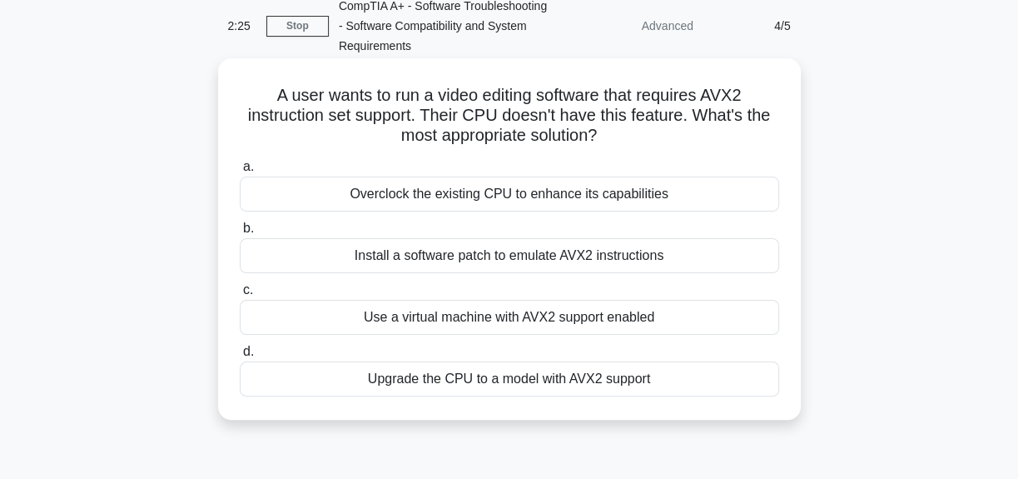
click at [500, 375] on div "Upgrade the CPU to a model with AVX2 support" at bounding box center [510, 378] width 540 height 35
click at [240, 357] on input "d. Upgrade the CPU to a model with AVX2 support" at bounding box center [240, 351] width 0 height 11
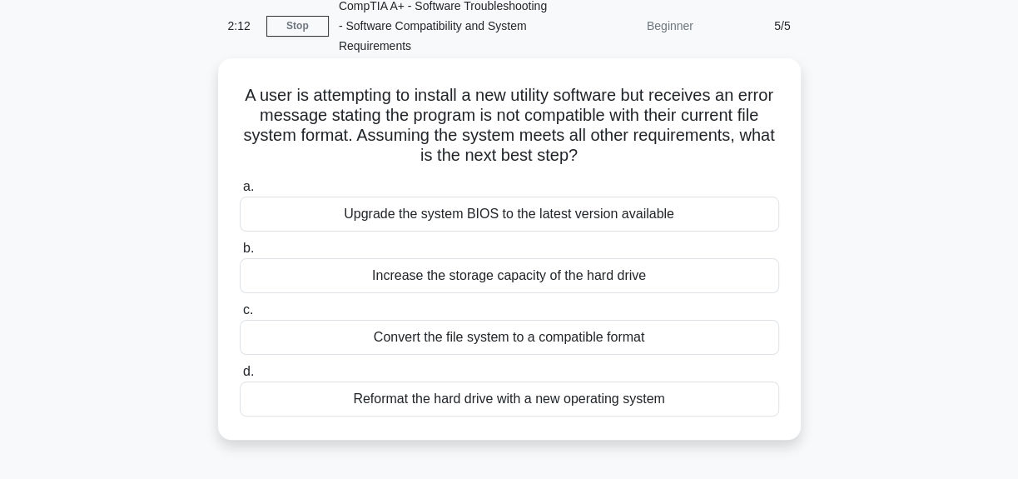
click at [525, 216] on div "Upgrade the system BIOS to the latest version available" at bounding box center [510, 213] width 540 height 35
click at [240, 192] on input "a. Upgrade the system BIOS to the latest version available" at bounding box center [240, 187] width 0 height 11
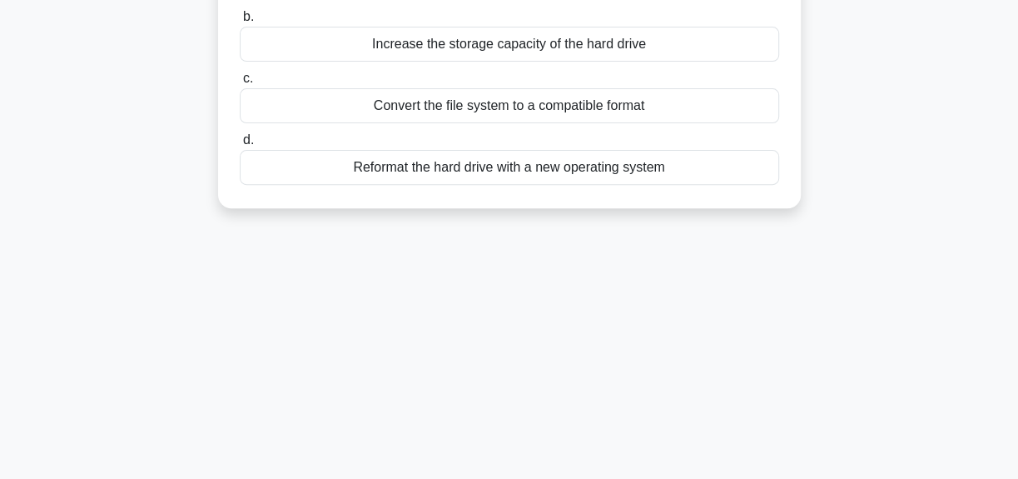
scroll to position [420, 0]
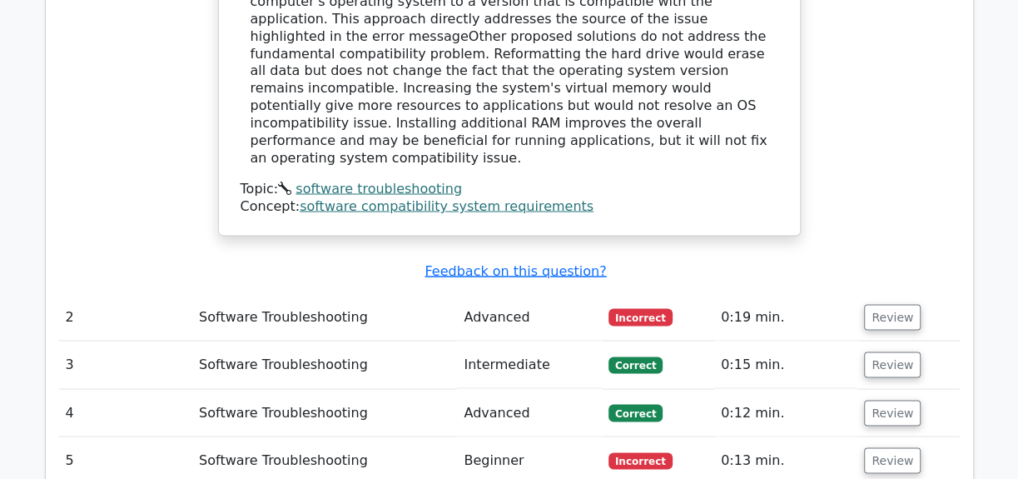
scroll to position [1740, 0]
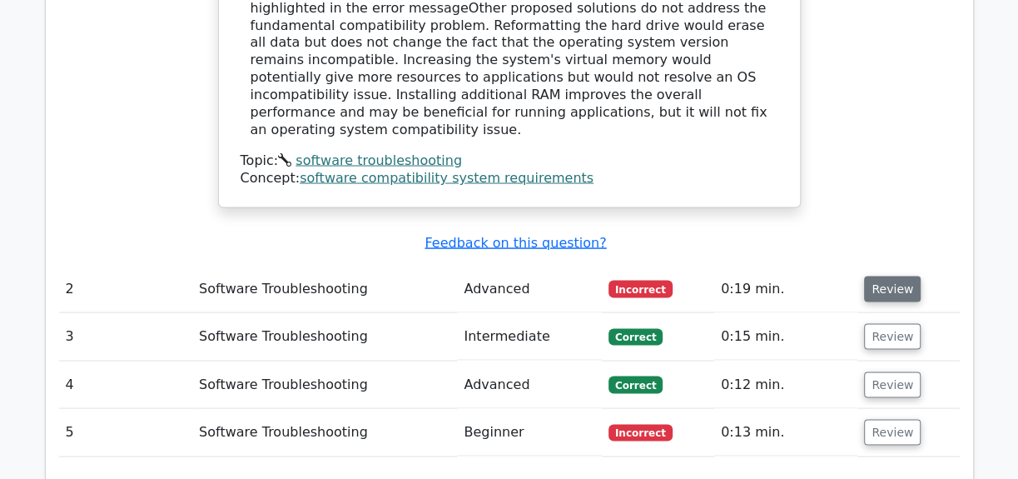
click at [864, 276] on button "Review" at bounding box center [892, 289] width 57 height 26
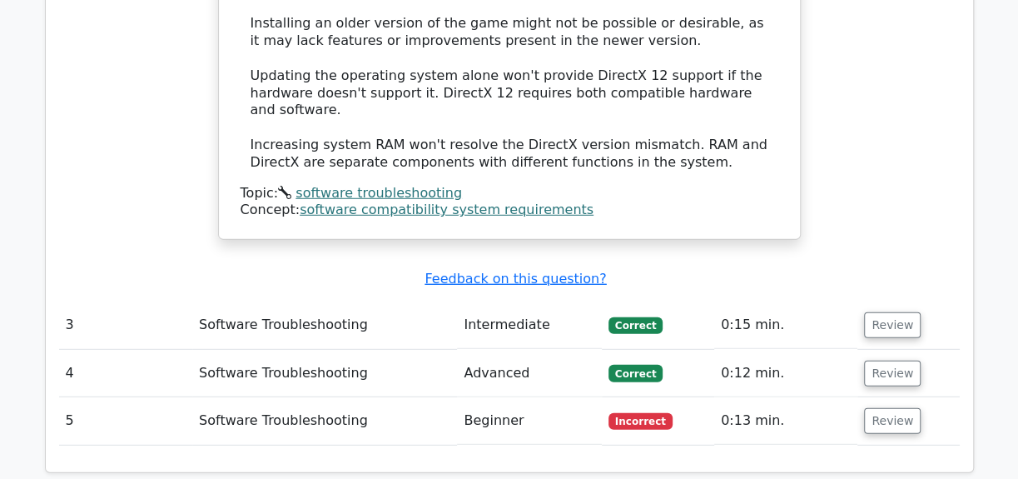
scroll to position [2649, 0]
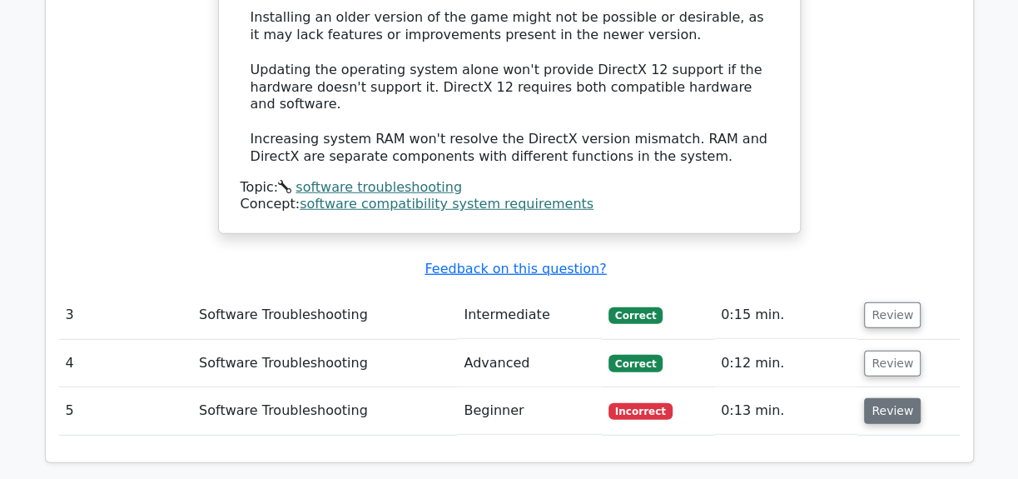
click at [878, 398] on button "Review" at bounding box center [892, 411] width 57 height 26
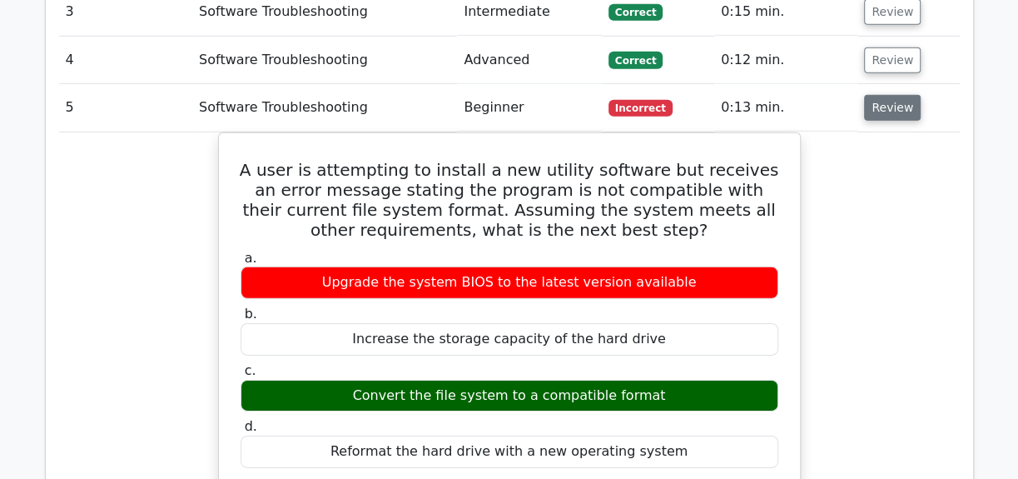
scroll to position [2876, 0]
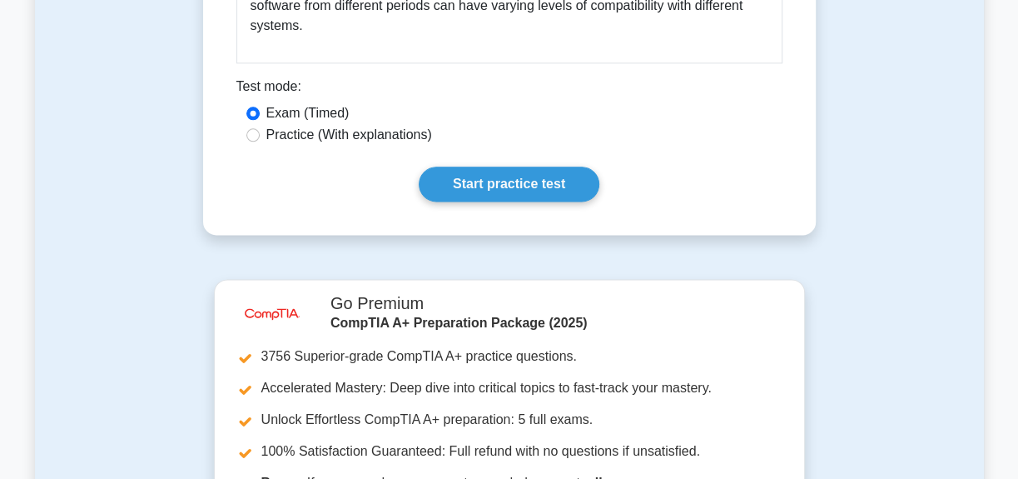
scroll to position [1589, 0]
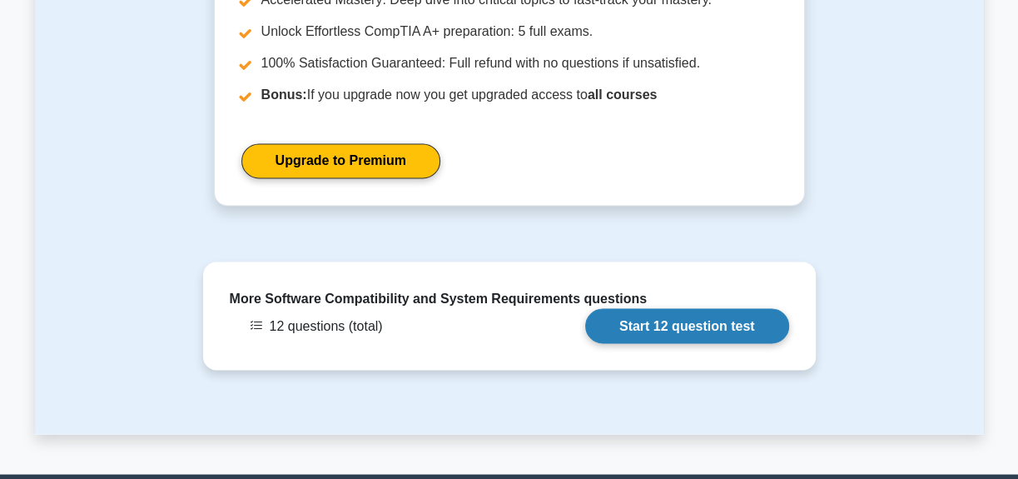
click at [684, 331] on link "Start 12 question test" at bounding box center [687, 325] width 204 height 35
click at [663, 314] on link "Start 12 question test" at bounding box center [687, 325] width 204 height 35
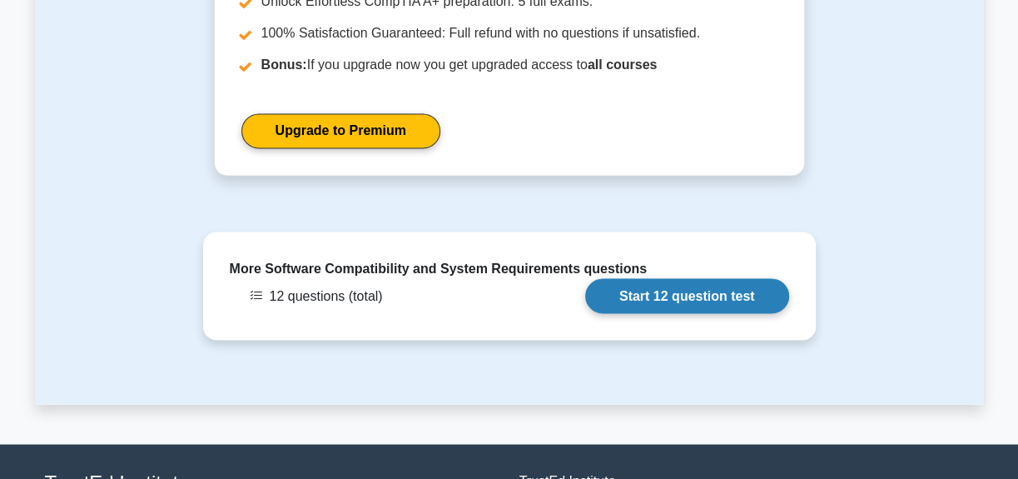
scroll to position [1615, 0]
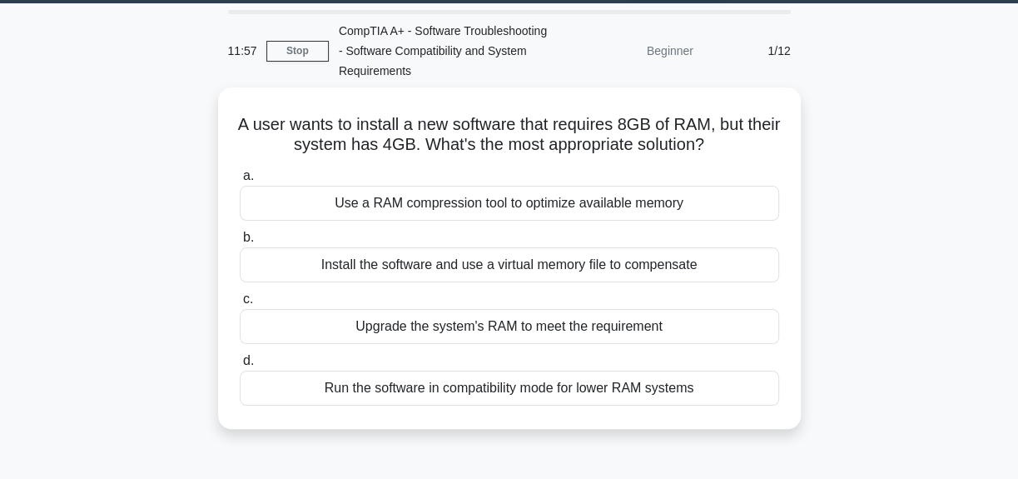
scroll to position [75, 0]
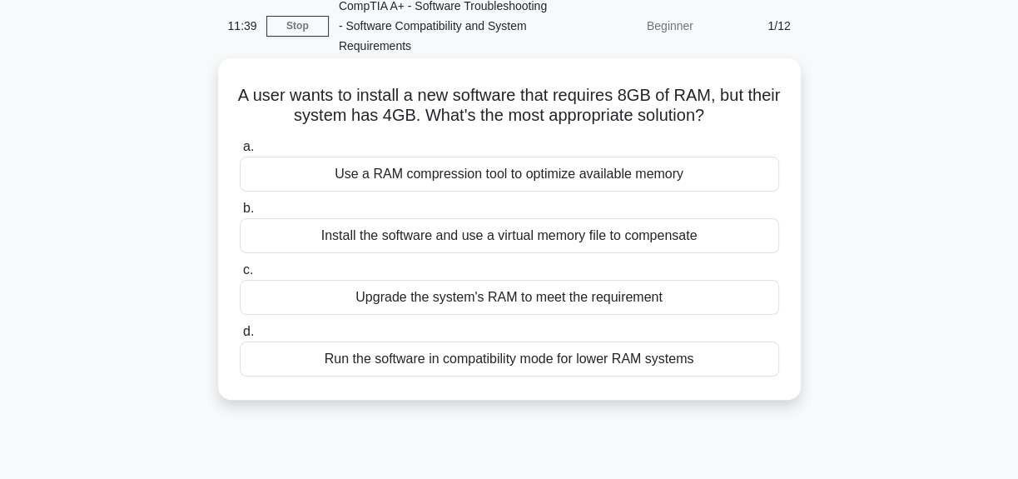
click at [474, 298] on div "Upgrade the system's RAM to meet the requirement" at bounding box center [510, 297] width 540 height 35
click at [240, 276] on input "c. Upgrade the system's RAM to meet the requirement" at bounding box center [240, 270] width 0 height 11
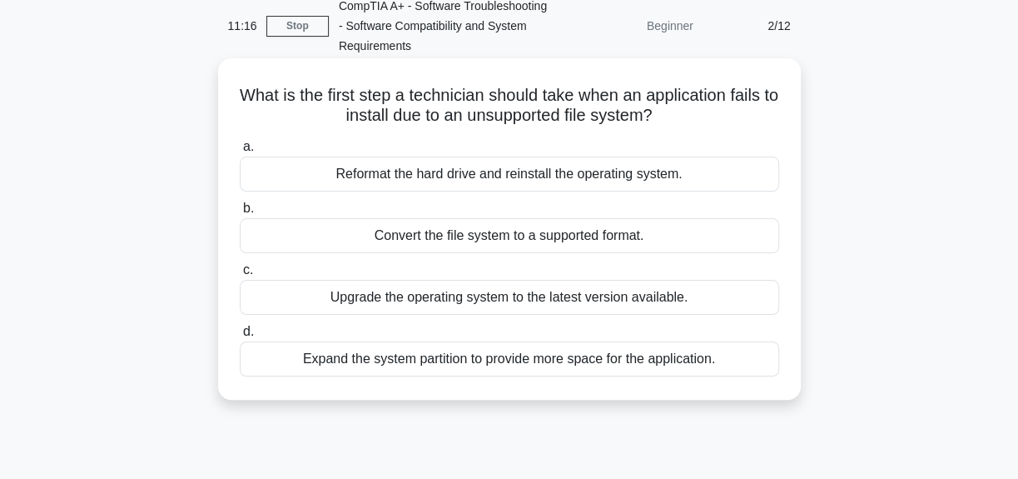
click at [479, 300] on div "Upgrade the operating system to the latest version available." at bounding box center [510, 297] width 540 height 35
click at [240, 276] on input "c. Upgrade the operating system to the latest version available." at bounding box center [240, 270] width 0 height 11
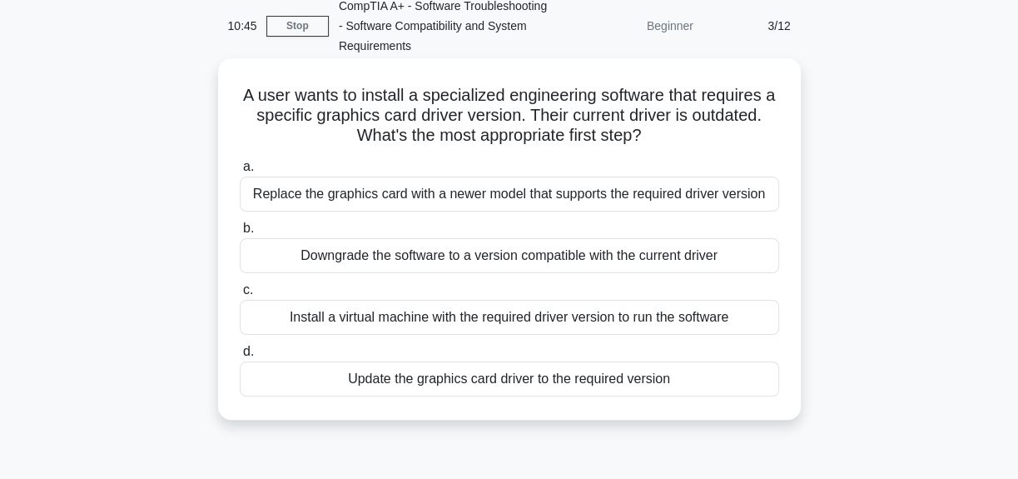
click at [510, 378] on div "Update the graphics card driver to the required version" at bounding box center [510, 378] width 540 height 35
click at [240, 357] on input "d. Update the graphics card driver to the required version" at bounding box center [240, 351] width 0 height 11
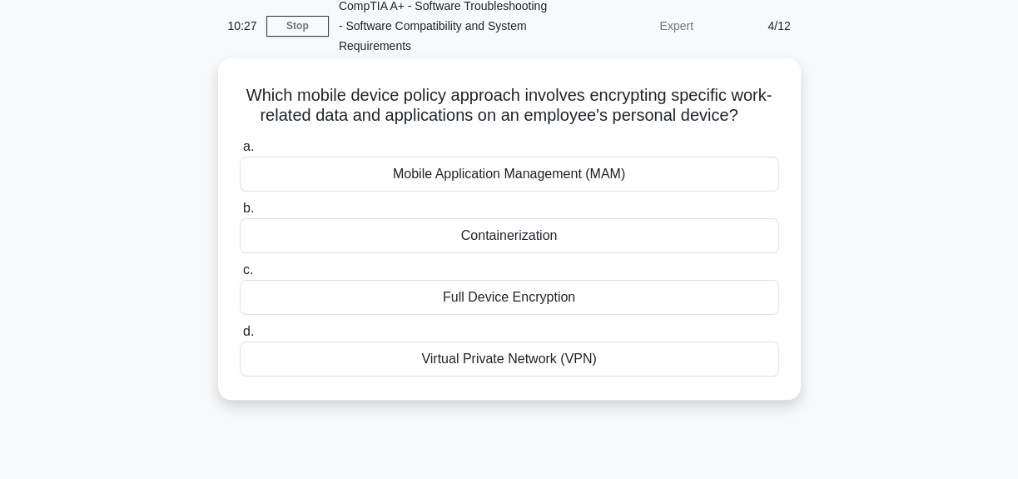
click at [507, 177] on div "Mobile Application Management (MAM)" at bounding box center [510, 174] width 540 height 35
click at [240, 152] on input "a. Mobile Application Management (MAM)" at bounding box center [240, 147] width 0 height 11
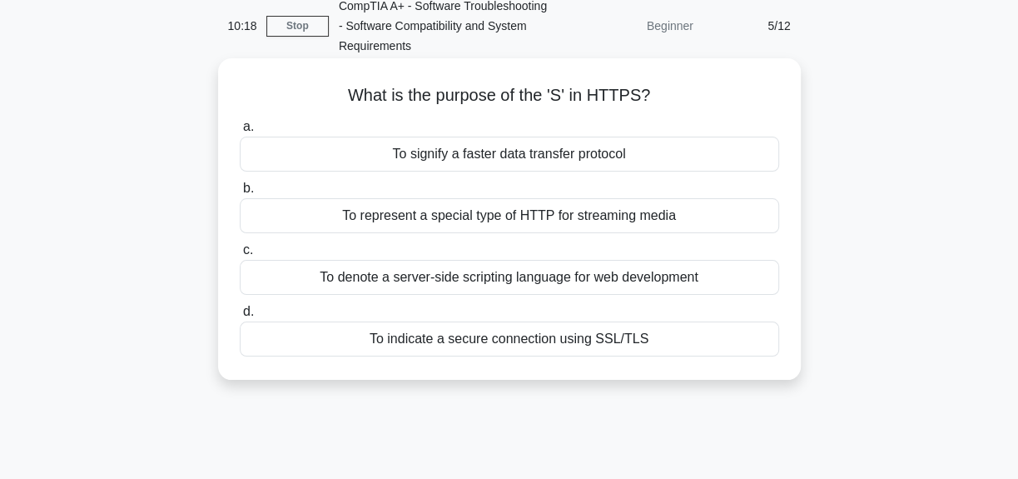
click at [567, 343] on div "To indicate a secure connection using SSL/TLS" at bounding box center [510, 338] width 540 height 35
click at [240, 317] on input "d. To indicate a secure connection using SSL/TLS" at bounding box center [240, 311] width 0 height 11
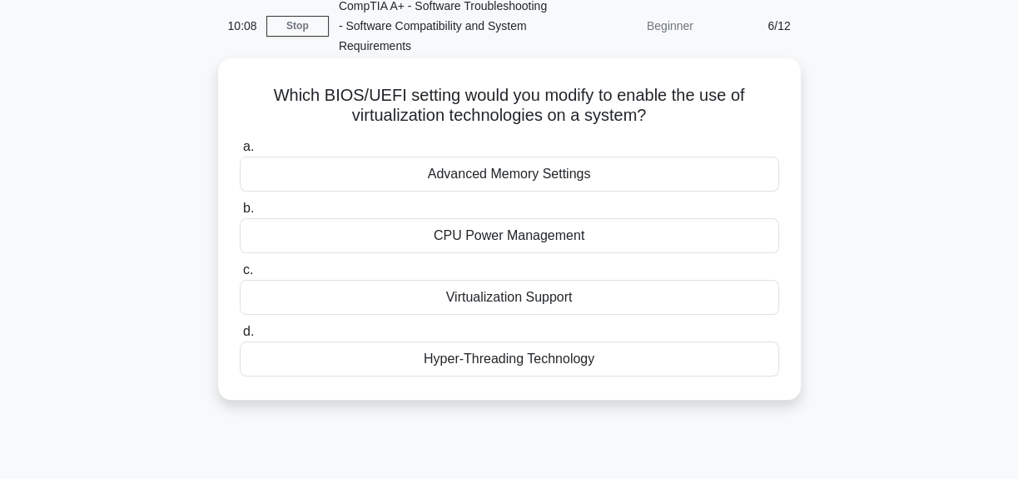
click at [702, 361] on div "Hyper-Threading Technology" at bounding box center [510, 358] width 540 height 35
click at [240, 337] on input "d. Hyper-Threading Technology" at bounding box center [240, 331] width 0 height 11
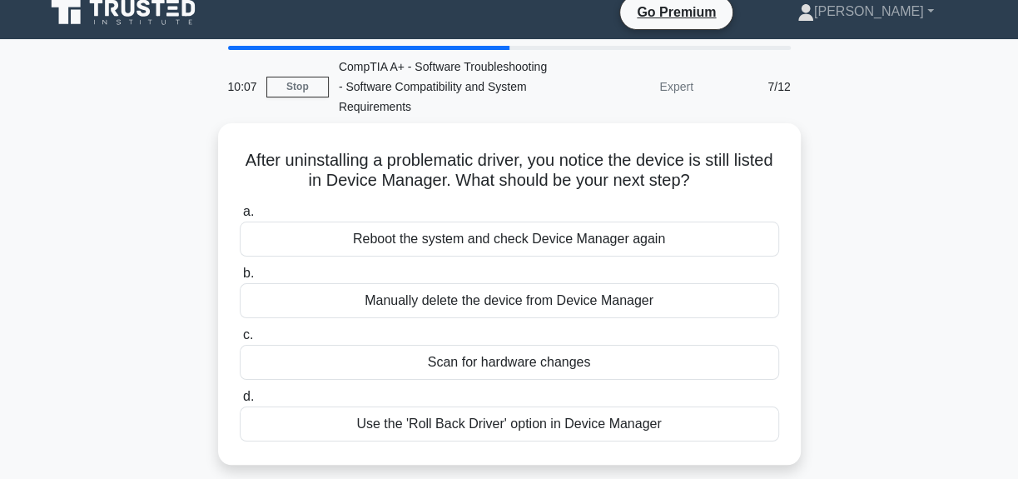
scroll to position [0, 0]
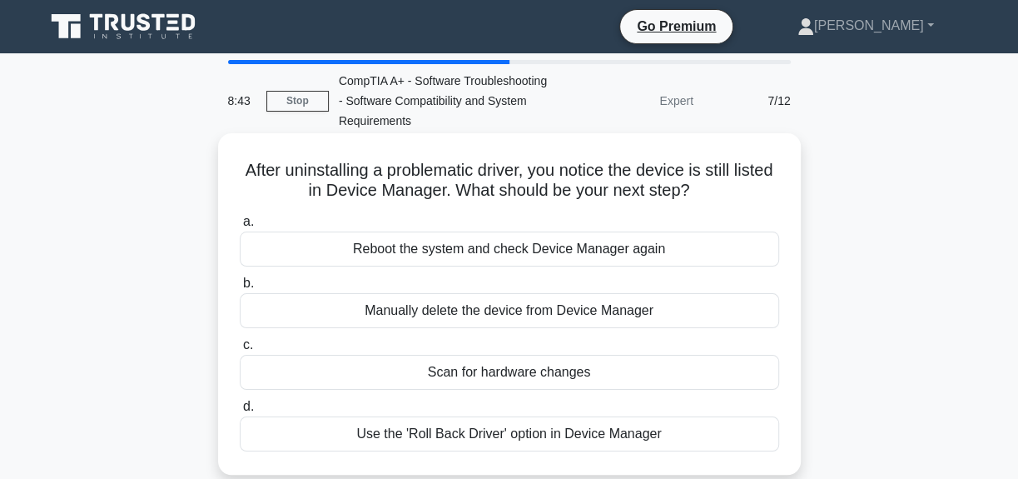
click at [551, 365] on div "Scan for hardware changes" at bounding box center [510, 372] width 540 height 35
click at [240, 351] on input "c. Scan for hardware changes" at bounding box center [240, 345] width 0 height 11
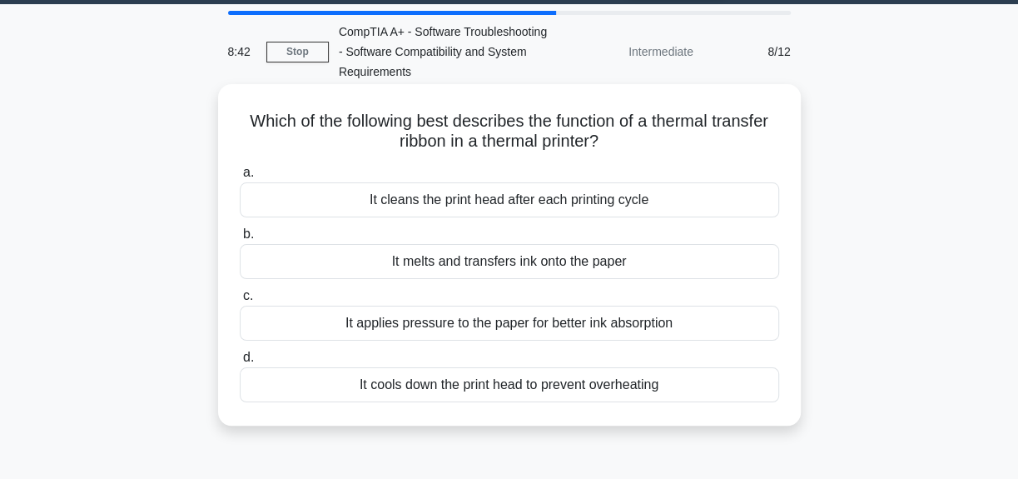
scroll to position [75, 0]
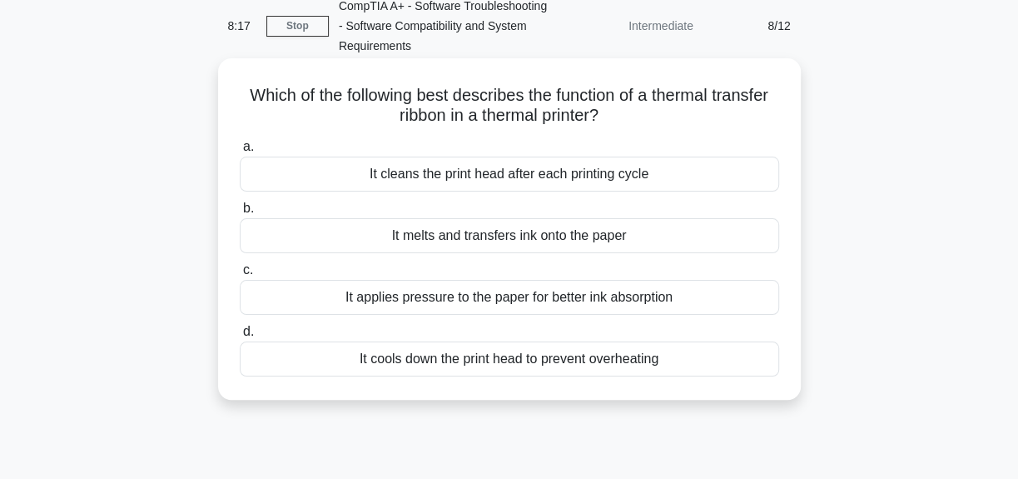
click at [508, 240] on div "It melts and transfers ink onto the paper" at bounding box center [510, 235] width 540 height 35
click at [240, 214] on input "b. It melts and transfers ink onto the paper" at bounding box center [240, 208] width 0 height 11
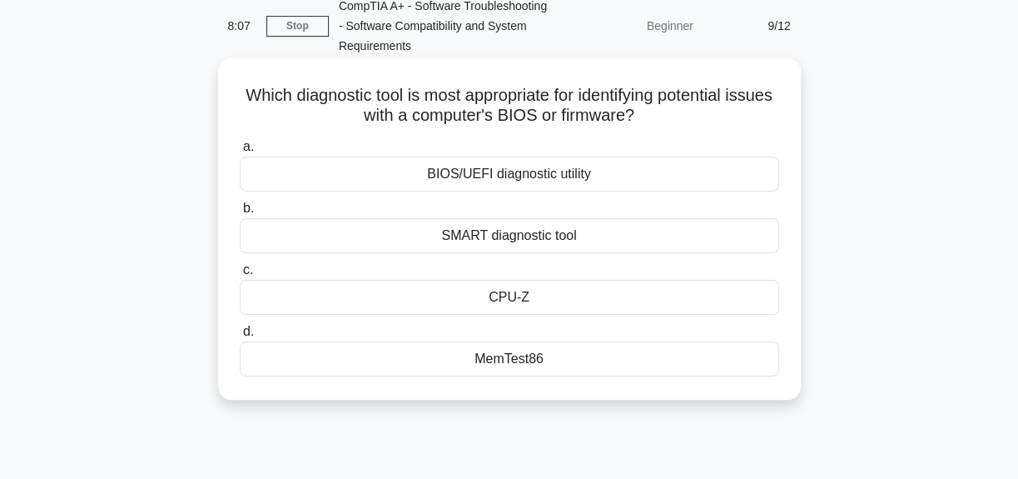
click at [520, 179] on div "BIOS/UEFI diagnostic utility" at bounding box center [510, 174] width 540 height 35
click at [240, 152] on input "a. BIOS/UEFI diagnostic utility" at bounding box center [240, 147] width 0 height 11
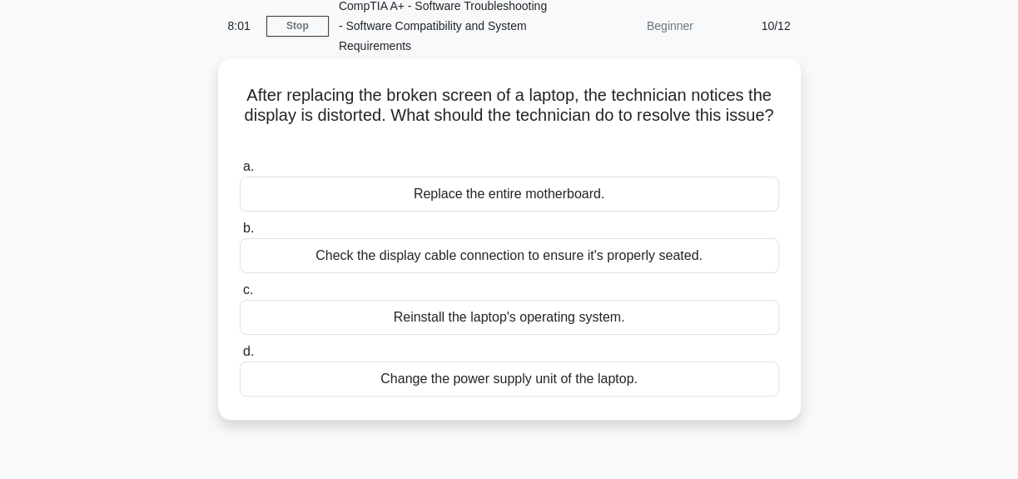
click at [541, 257] on div "Check the display cable connection to ensure it's properly seated." at bounding box center [510, 255] width 540 height 35
click at [240, 234] on input "b. Check the display cable connection to ensure it's properly seated." at bounding box center [240, 228] width 0 height 11
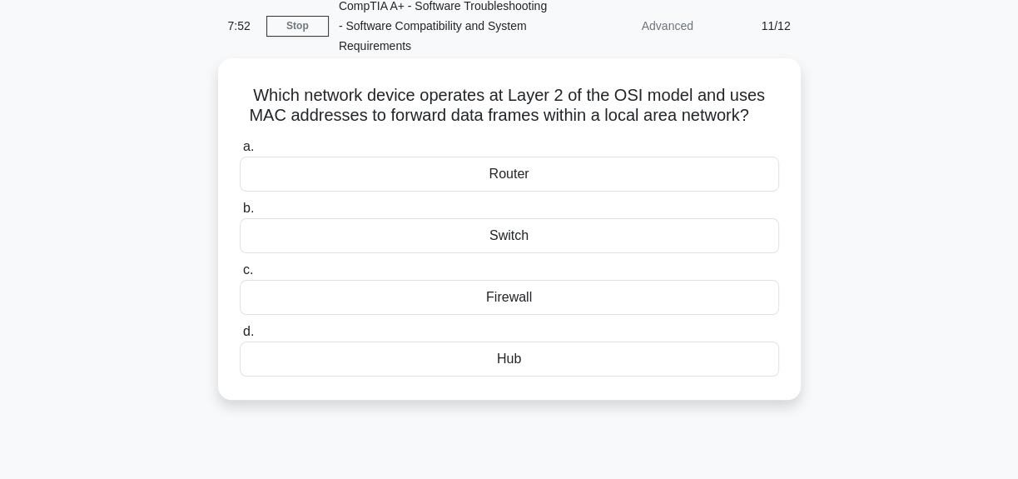
click at [533, 181] on div "Router" at bounding box center [510, 174] width 540 height 35
click at [240, 152] on input "a. Router" at bounding box center [240, 147] width 0 height 11
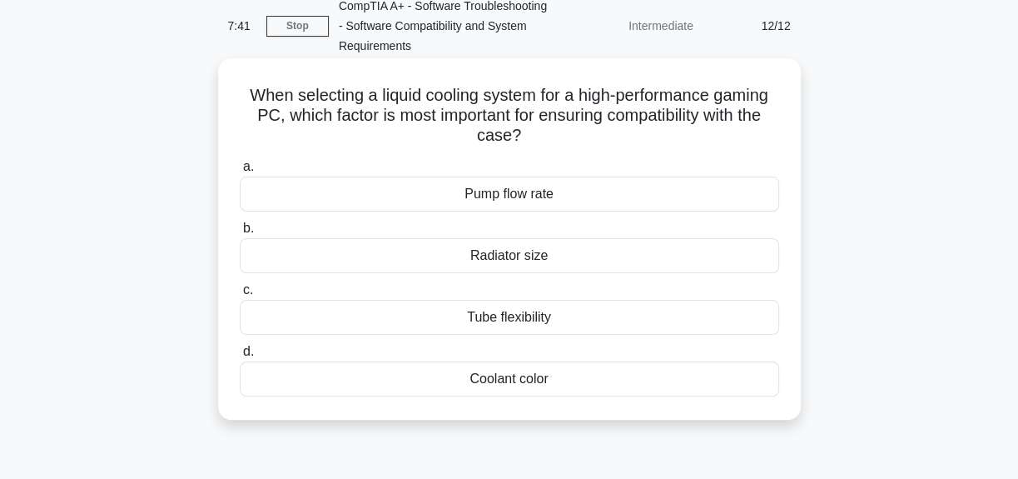
click at [565, 256] on div "Radiator size" at bounding box center [510, 255] width 540 height 35
click at [240, 234] on input "b. Radiator size" at bounding box center [240, 228] width 0 height 11
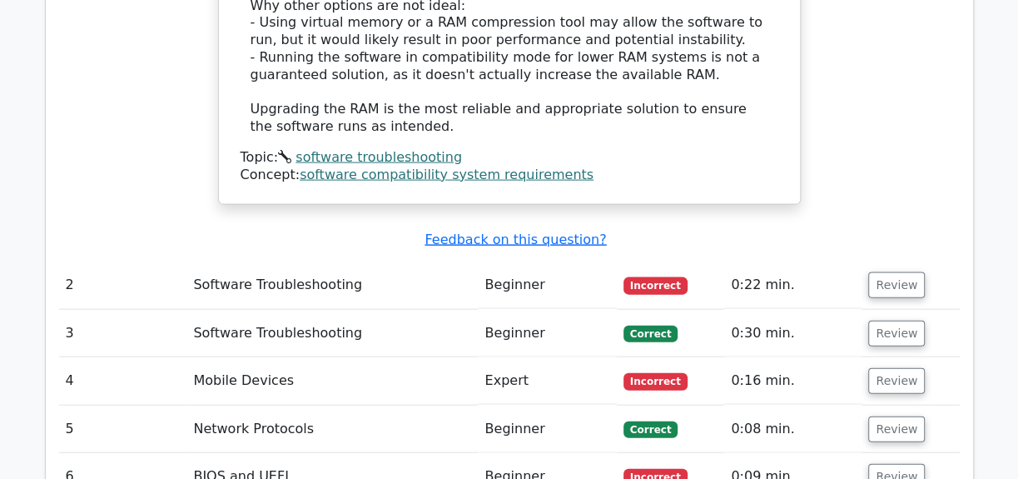
scroll to position [2043, 0]
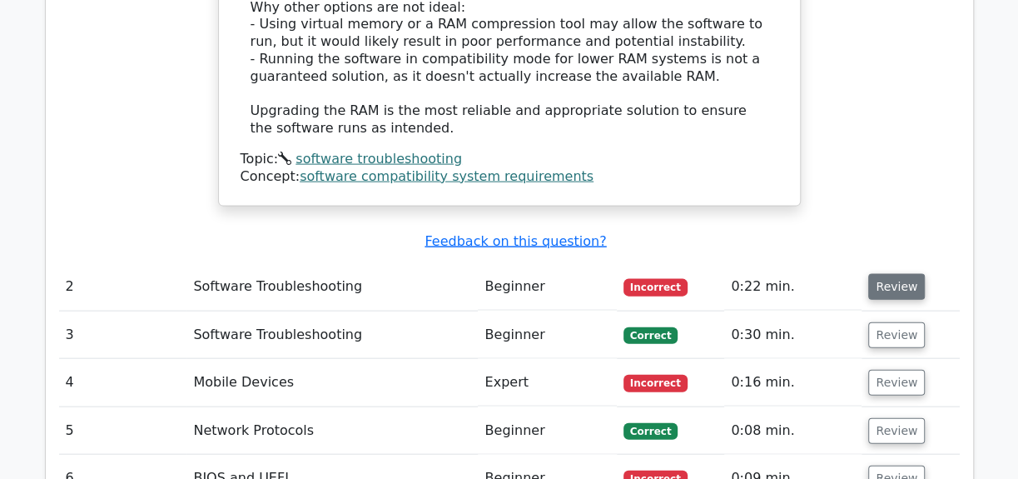
click at [883, 274] on button "Review" at bounding box center [896, 287] width 57 height 26
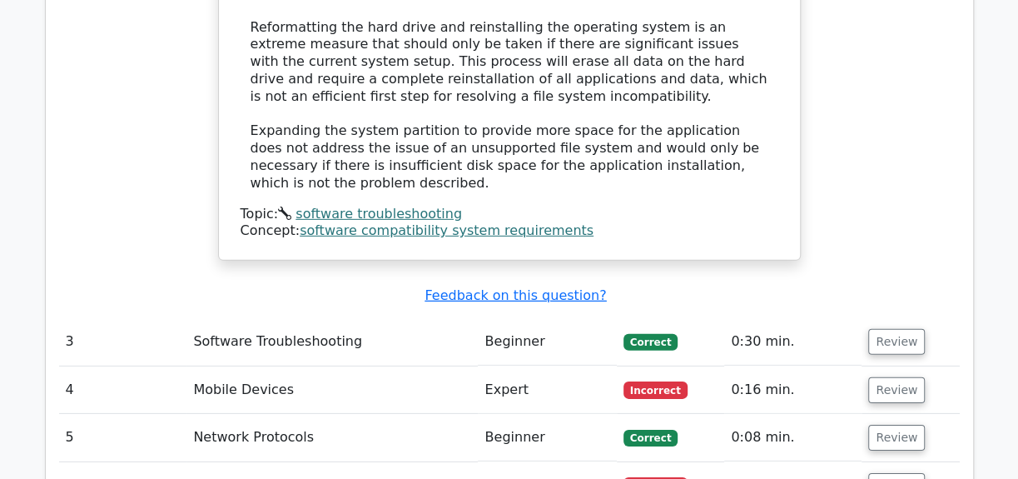
scroll to position [2876, 0]
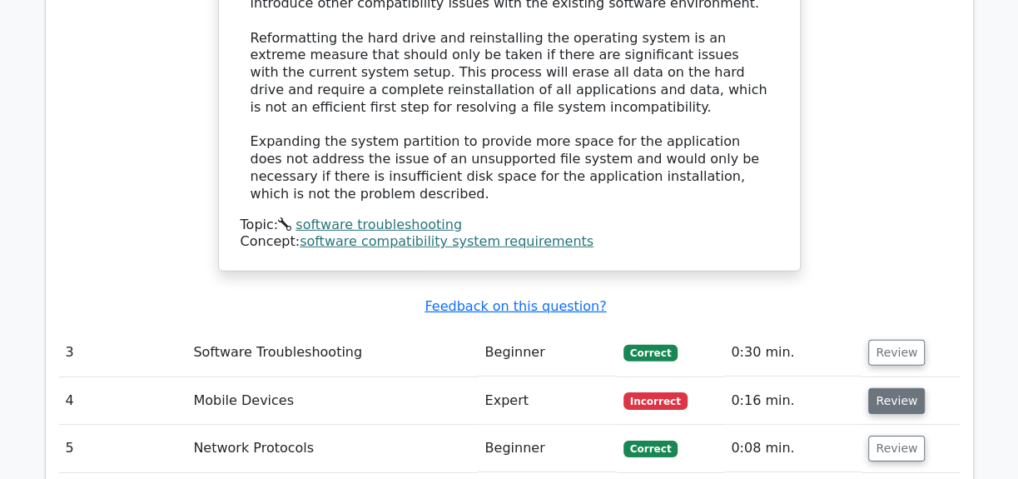
click at [902, 388] on button "Review" at bounding box center [896, 401] width 57 height 26
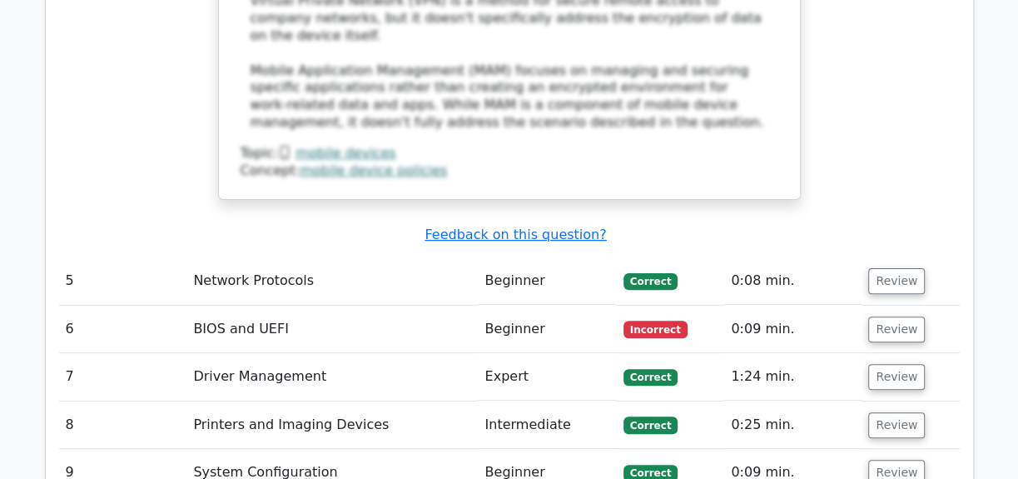
scroll to position [3936, 0]
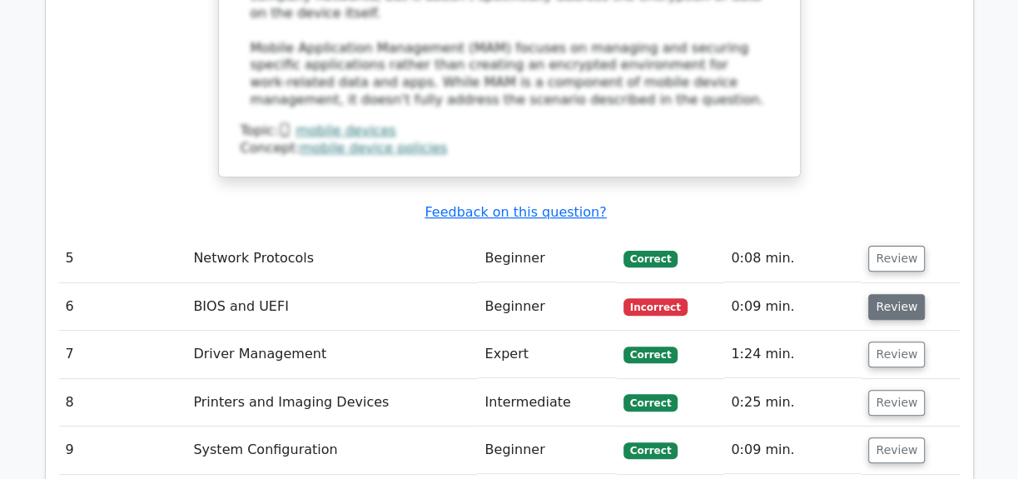
click at [877, 294] on button "Review" at bounding box center [896, 307] width 57 height 26
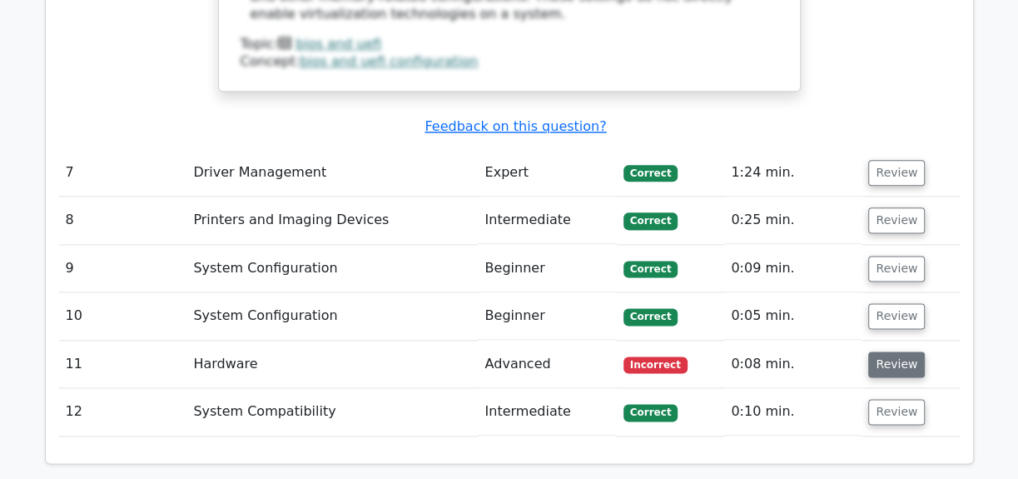
scroll to position [4920, 0]
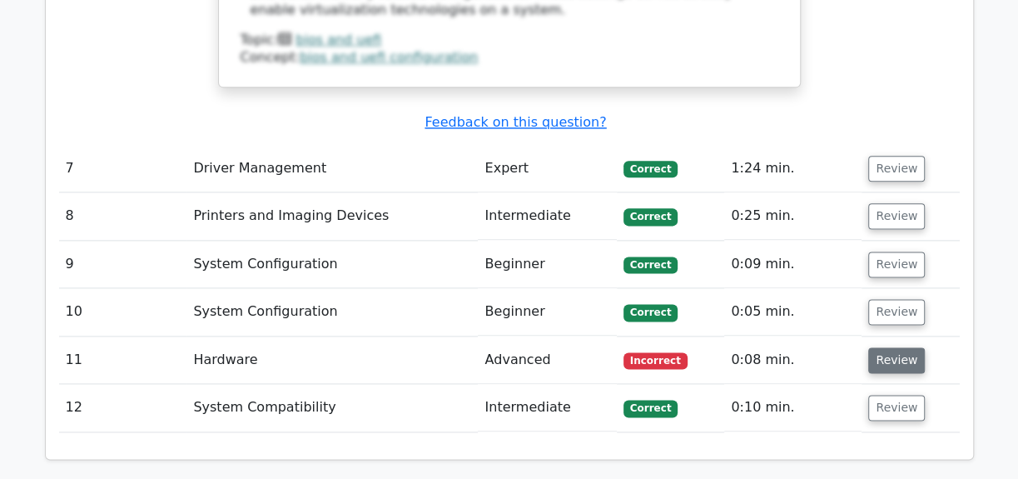
click at [874, 347] on button "Review" at bounding box center [896, 360] width 57 height 26
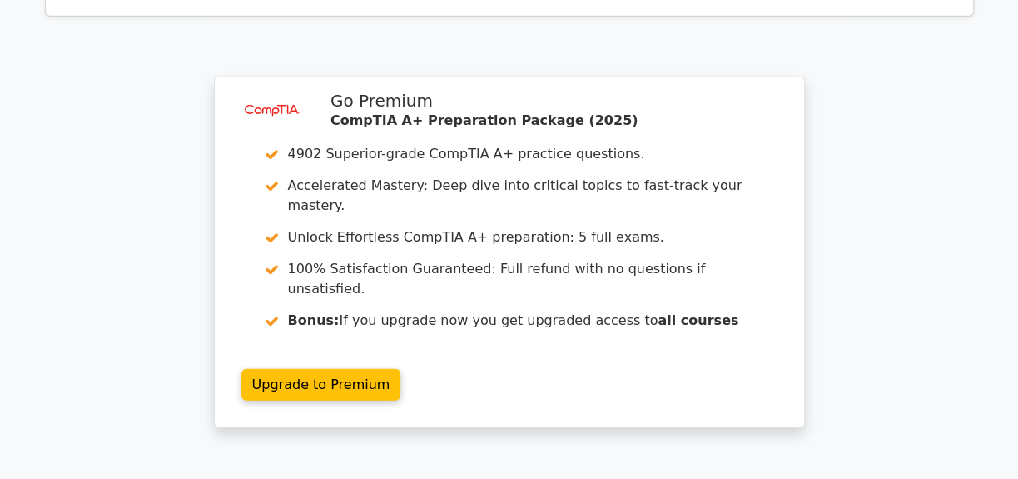
scroll to position [6282, 0]
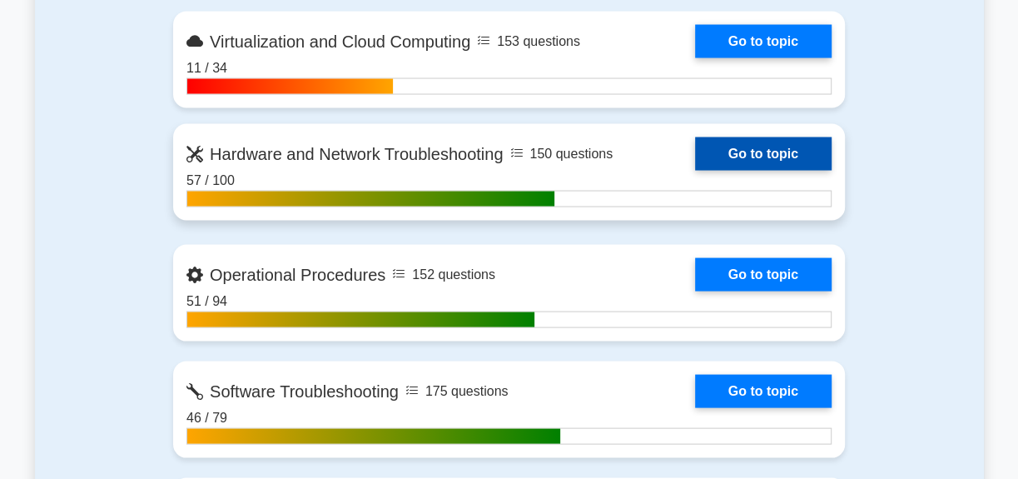
scroll to position [1967, 0]
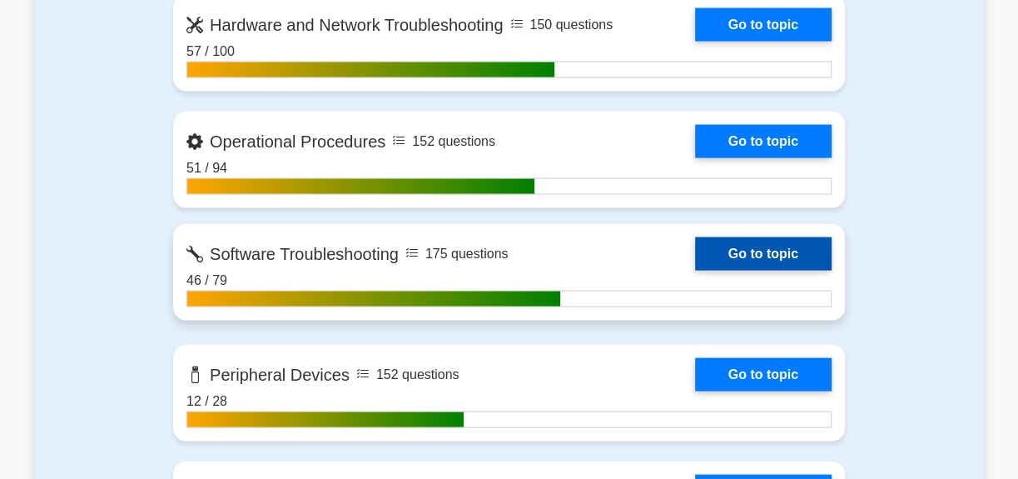
click at [695, 271] on link "Go to topic" at bounding box center [763, 253] width 137 height 33
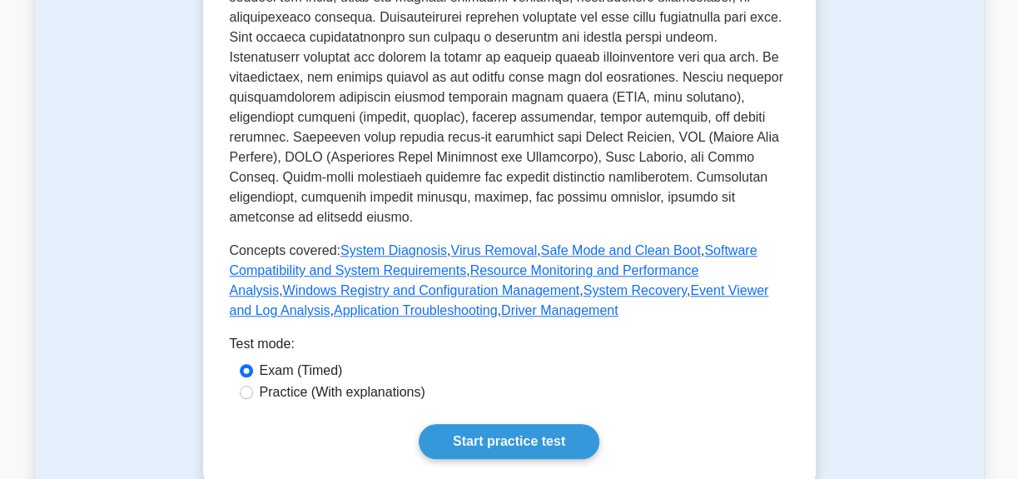
scroll to position [605, 0]
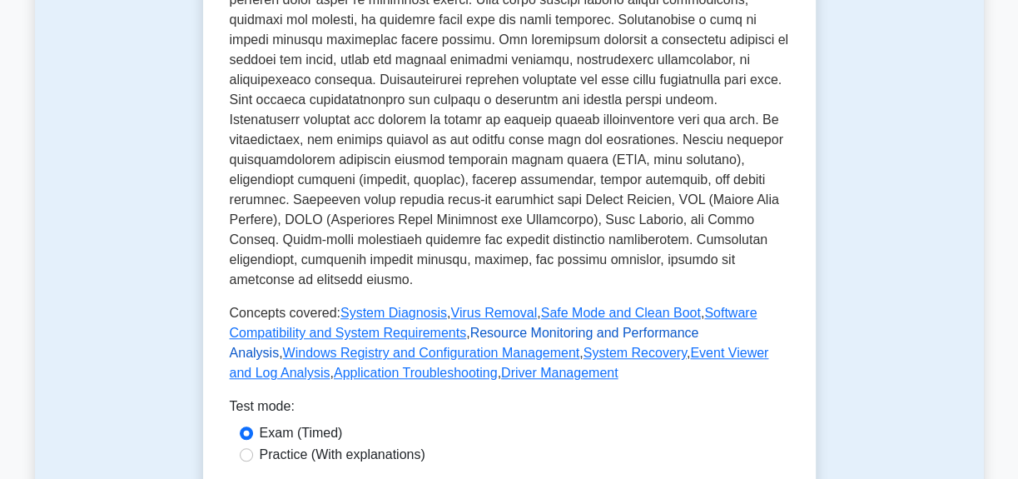
click at [546, 326] on link "Resource Monitoring and Performance Analysis" at bounding box center [465, 343] width 470 height 34
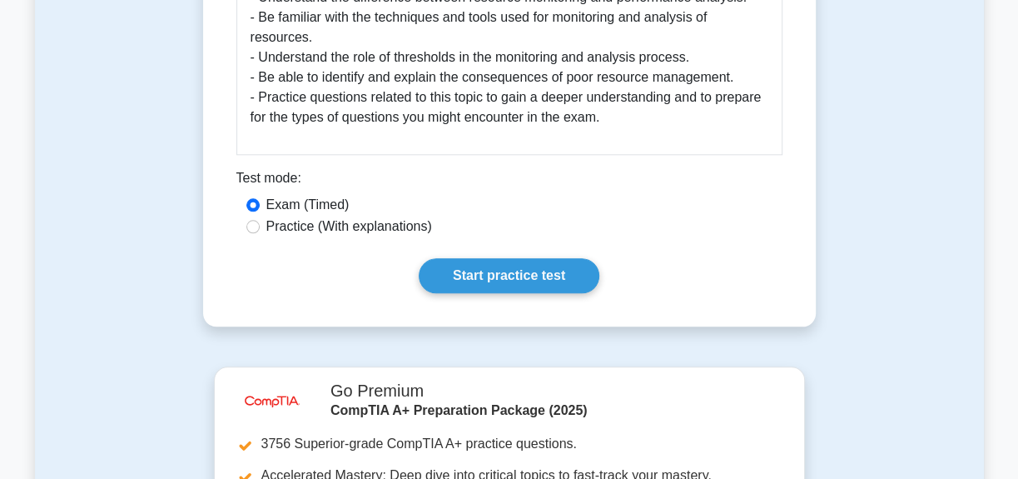
scroll to position [1059, 0]
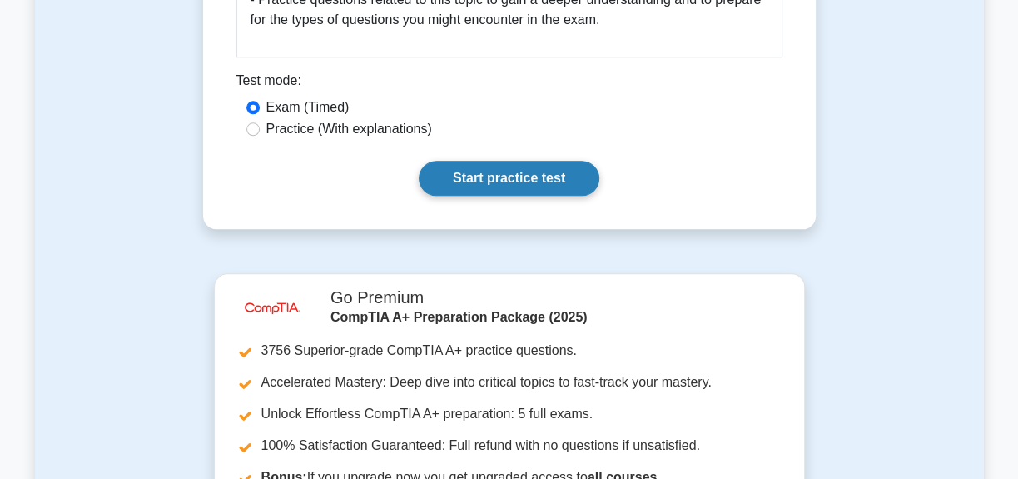
click at [480, 161] on link "Start practice test" at bounding box center [509, 178] width 181 height 35
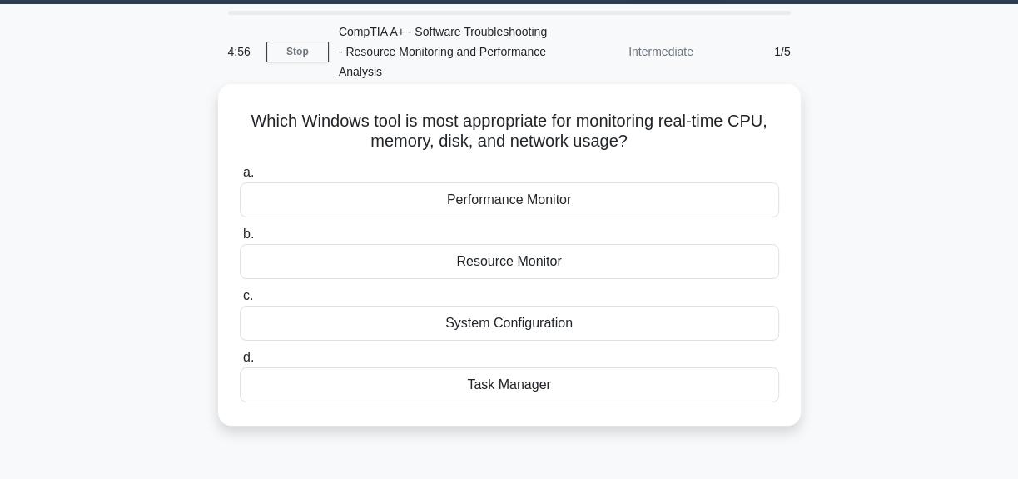
scroll to position [75, 0]
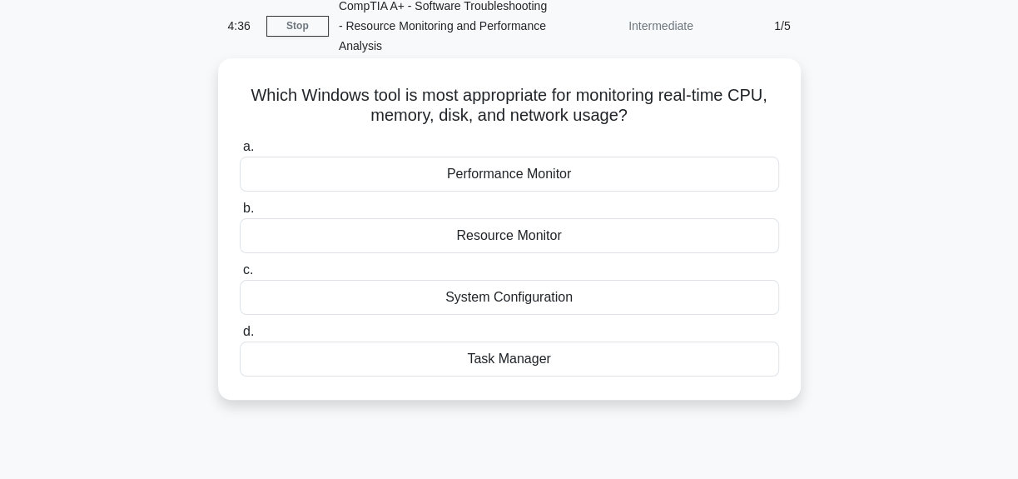
click at [492, 173] on div "Performance Monitor" at bounding box center [510, 174] width 540 height 35
click at [240, 152] on input "a. Performance Monitor" at bounding box center [240, 147] width 0 height 11
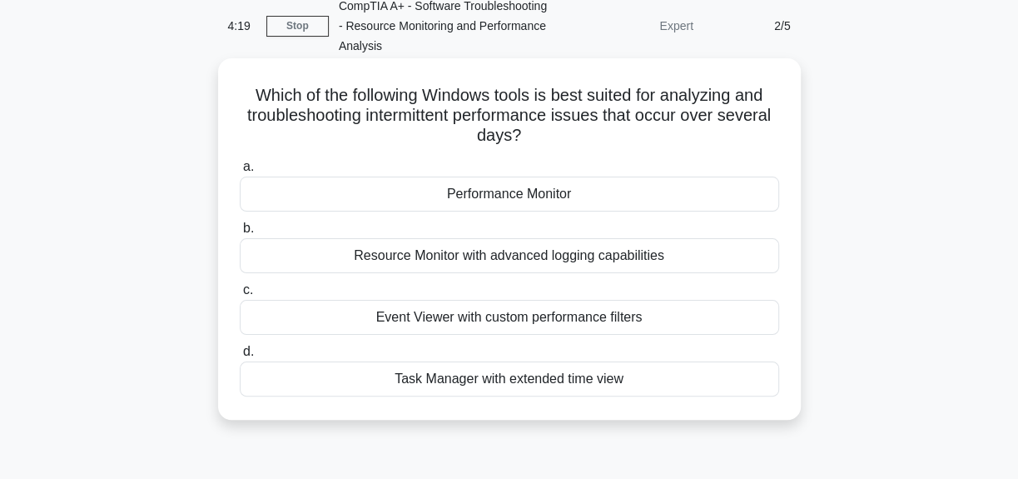
click at [517, 320] on div "Event Viewer with custom performance filters" at bounding box center [510, 317] width 540 height 35
click at [240, 296] on input "c. Event Viewer with custom performance filters" at bounding box center [240, 290] width 0 height 11
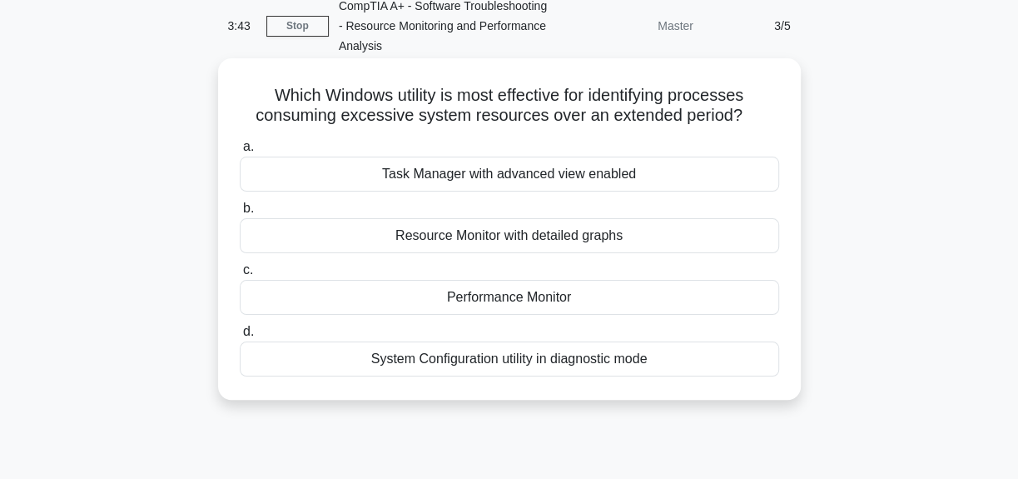
click at [510, 241] on div "Resource Monitor with detailed graphs" at bounding box center [510, 235] width 540 height 35
click at [240, 214] on input "b. Resource Monitor with detailed graphs" at bounding box center [240, 208] width 0 height 11
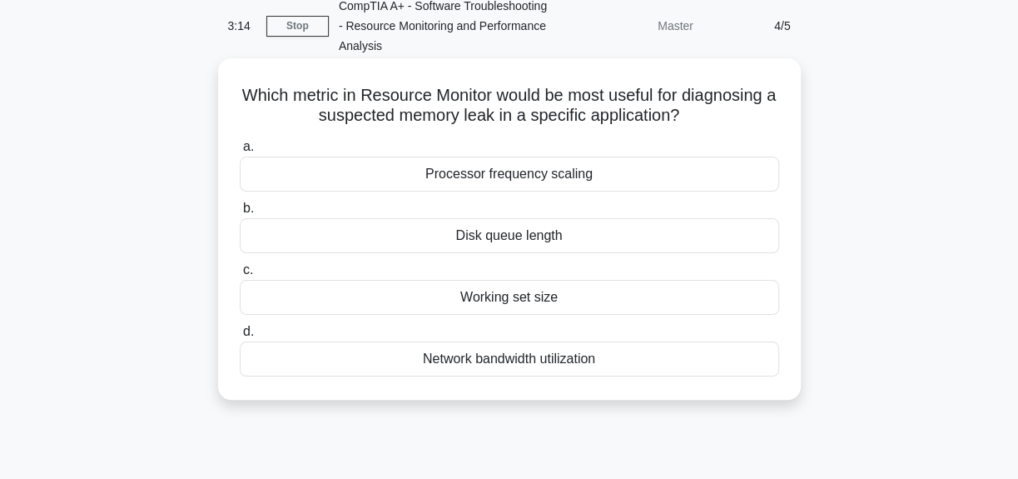
click at [495, 231] on div "Disk queue length" at bounding box center [510, 235] width 540 height 35
click at [240, 214] on input "b. Disk queue length" at bounding box center [240, 208] width 0 height 11
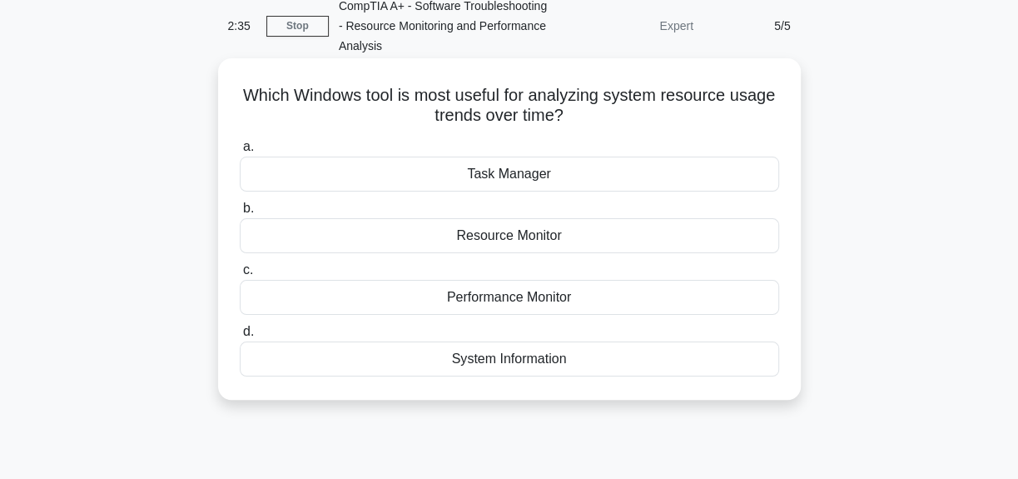
click at [513, 246] on div "Resource Monitor" at bounding box center [510, 235] width 540 height 35
click at [240, 214] on input "b. Resource Monitor" at bounding box center [240, 208] width 0 height 11
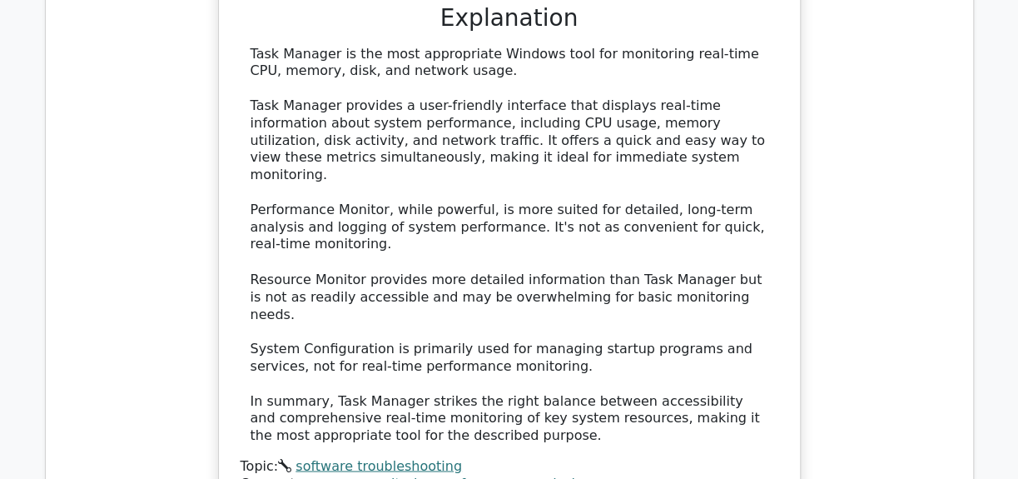
scroll to position [1892, 0]
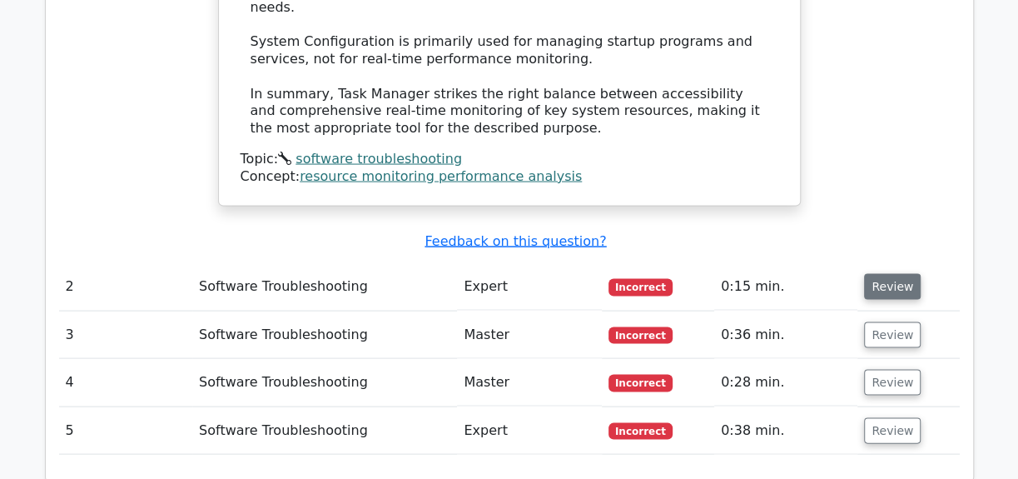
click at [898, 274] on button "Review" at bounding box center [892, 287] width 57 height 26
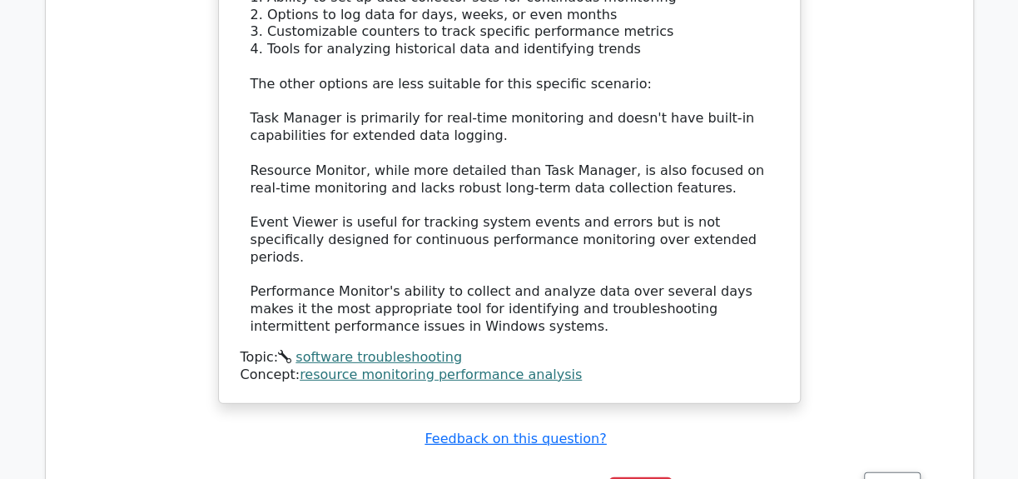
scroll to position [2800, 0]
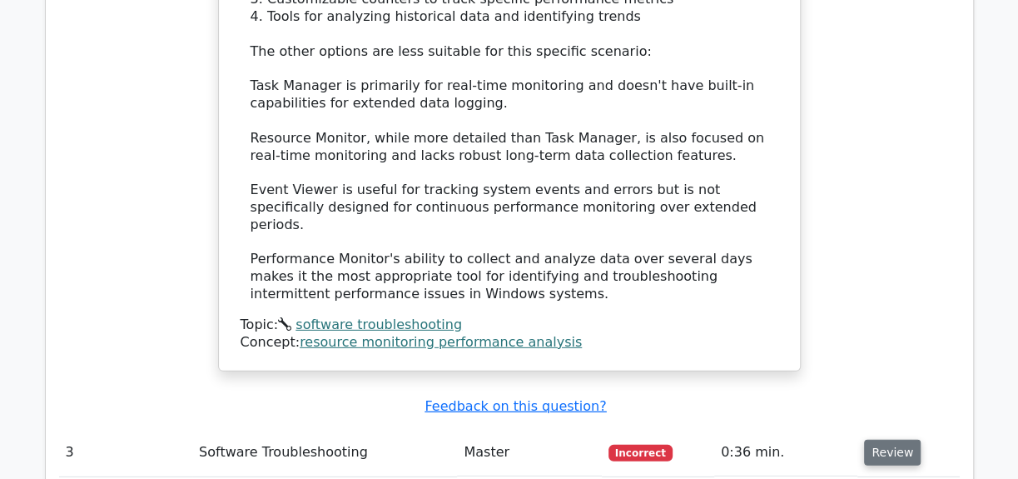
click at [896, 440] on button "Review" at bounding box center [892, 453] width 57 height 26
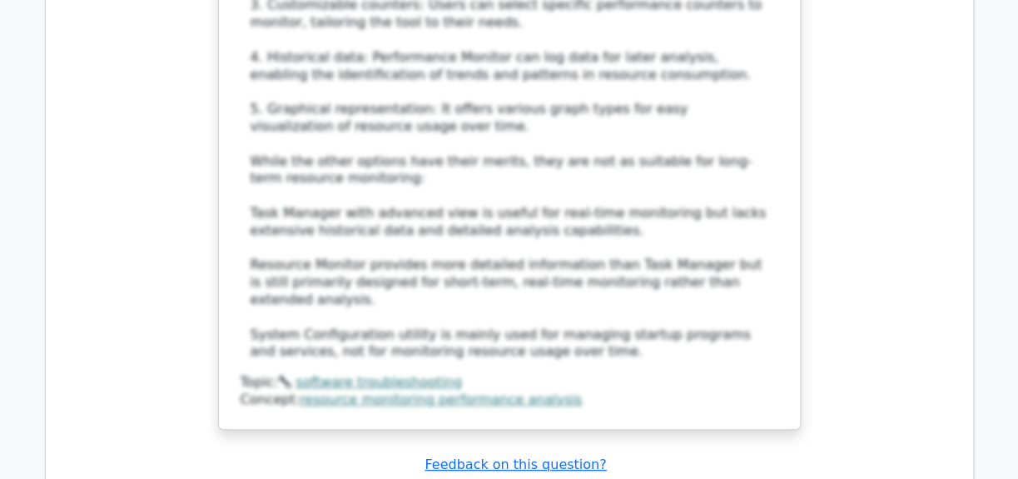
scroll to position [3860, 0]
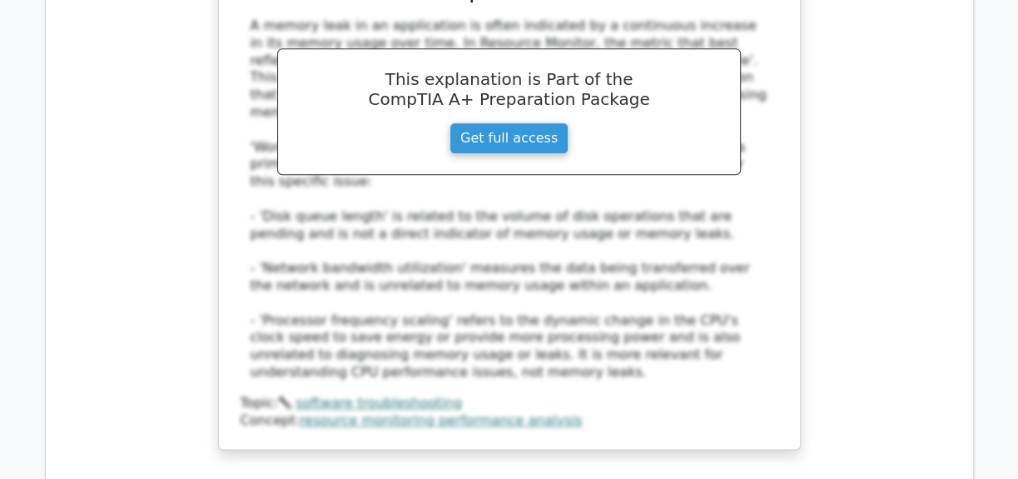
scroll to position [4768, 0]
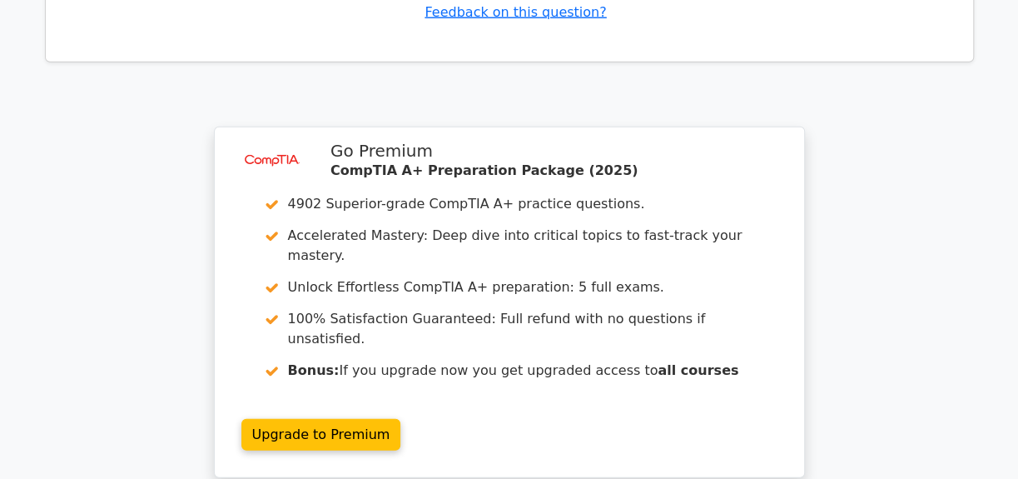
scroll to position [6206, 0]
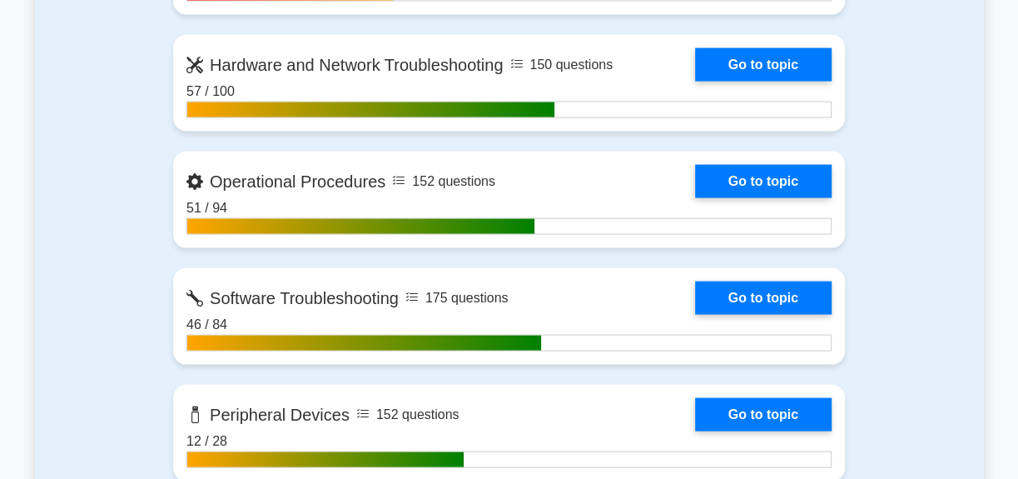
scroll to position [1967, 0]
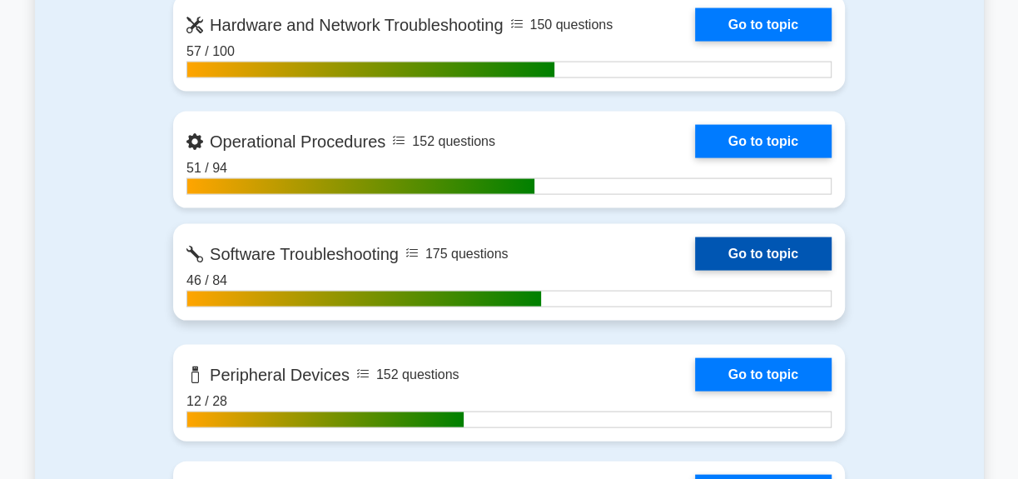
click at [695, 263] on link "Go to topic" at bounding box center [763, 253] width 137 height 33
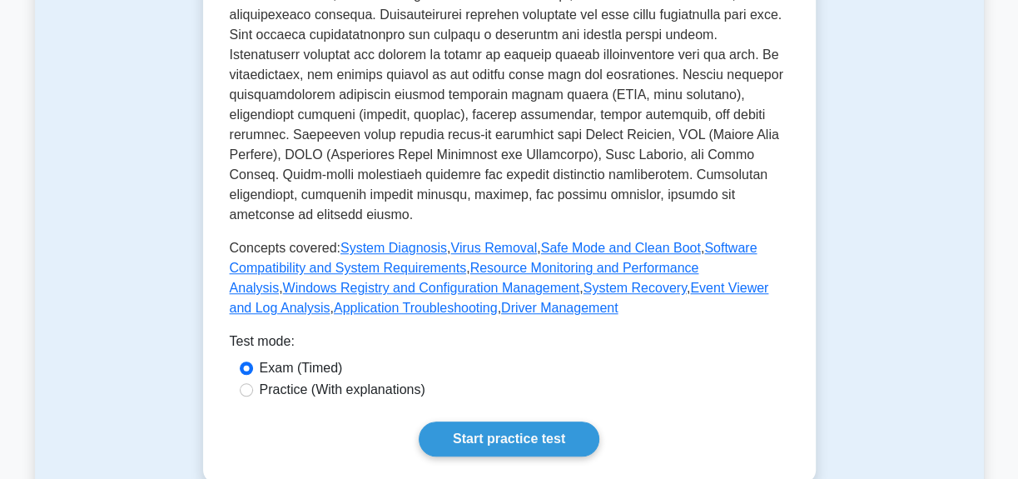
scroll to position [681, 0]
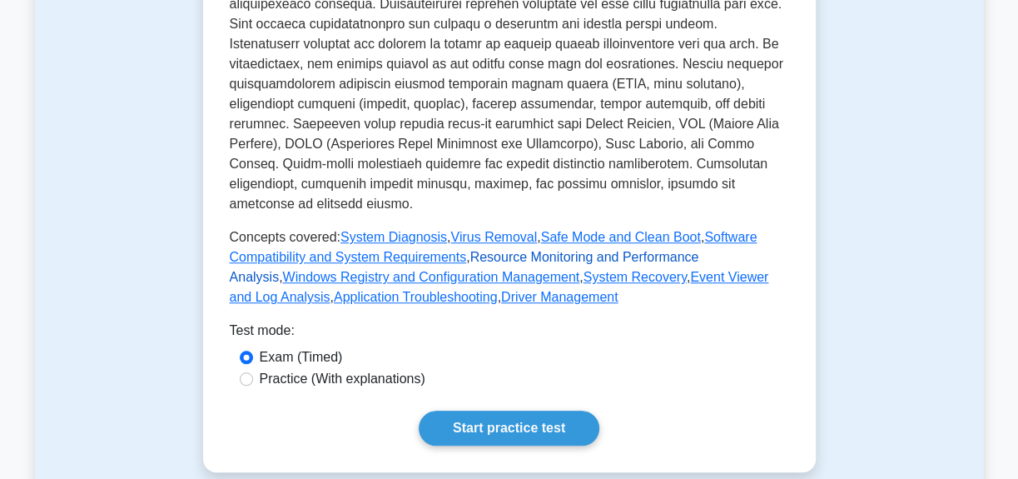
click at [613, 250] on link "Resource Monitoring and Performance Analysis" at bounding box center [465, 267] width 470 height 34
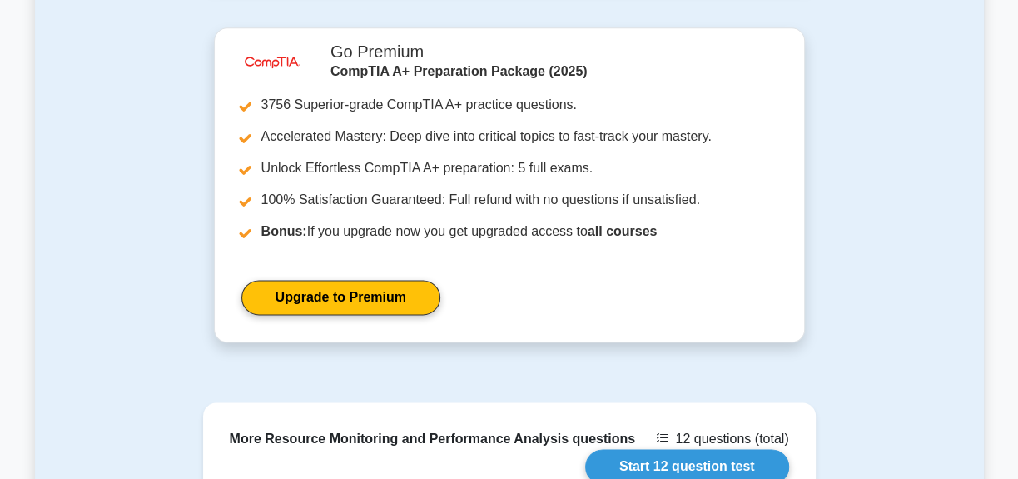
scroll to position [1438, 0]
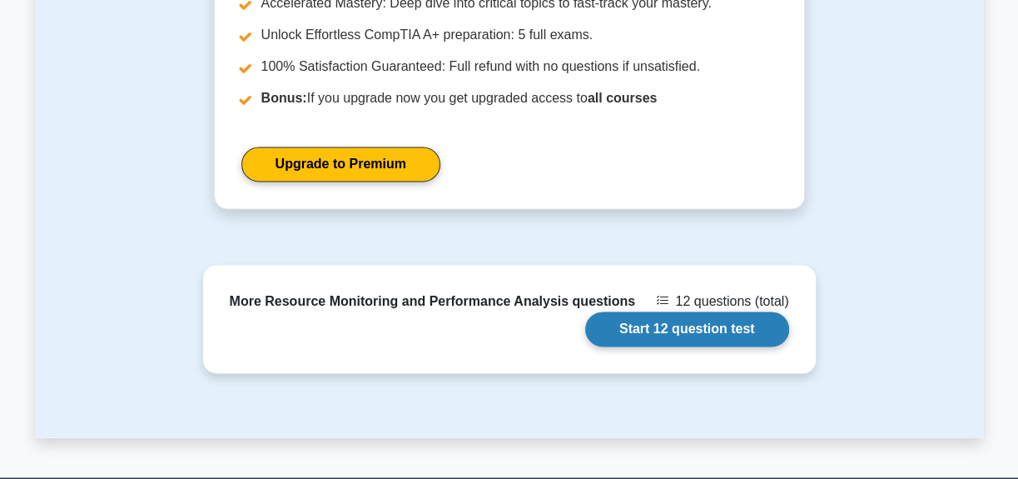
click at [697, 311] on link "Start 12 question test" at bounding box center [687, 328] width 204 height 35
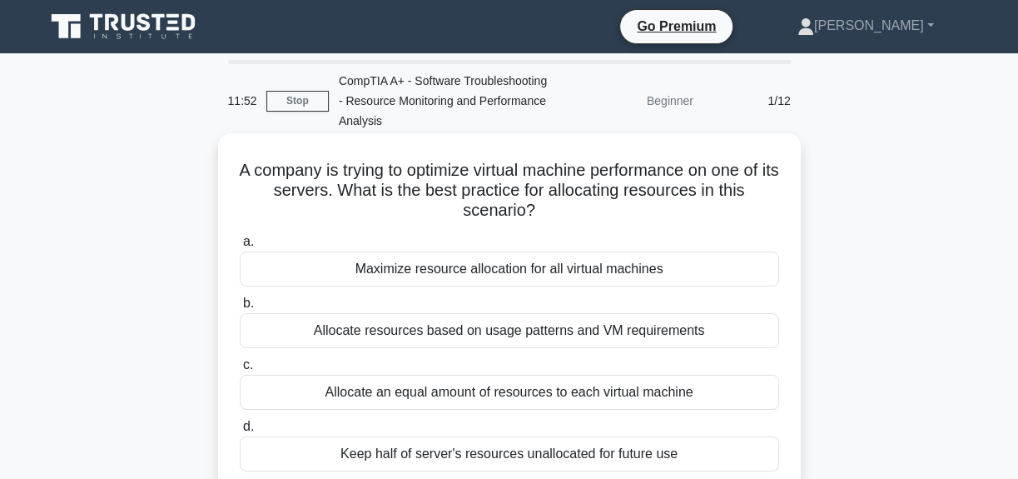
scroll to position [75, 0]
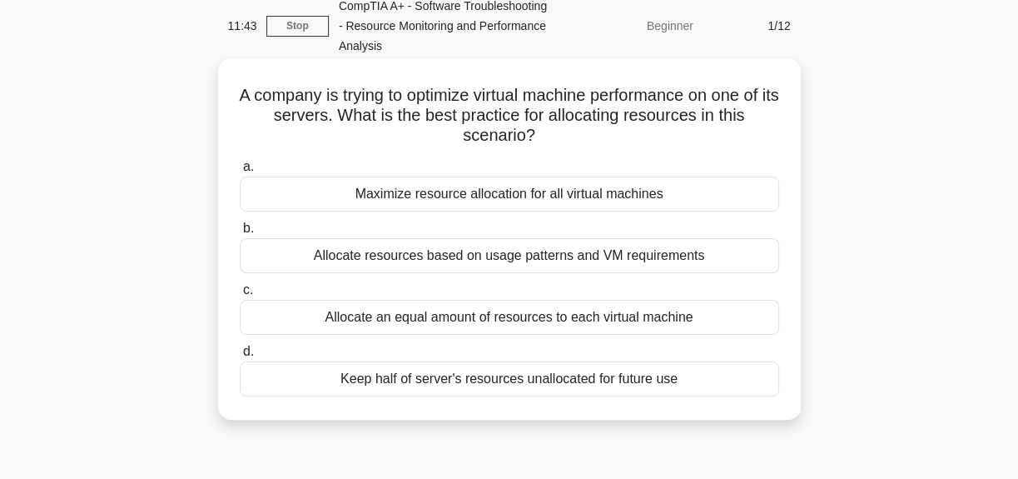
click at [550, 198] on div "Maximize resource allocation for all virtual machines" at bounding box center [510, 194] width 540 height 35
click at [240, 172] on input "a. Maximize resource allocation for all virtual machines" at bounding box center [240, 167] width 0 height 11
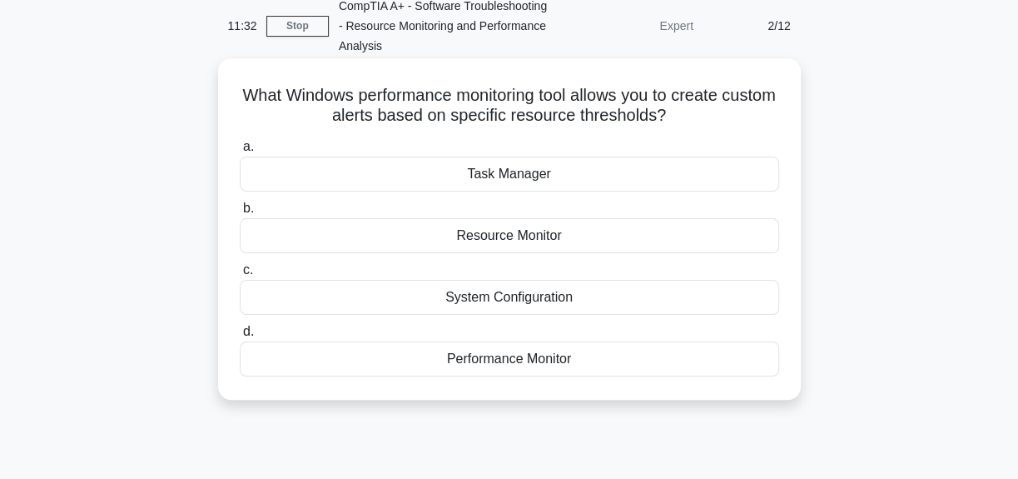
click at [520, 181] on div "Task Manager" at bounding box center [510, 174] width 540 height 35
click at [240, 152] on input "a. Task Manager" at bounding box center [240, 147] width 0 height 11
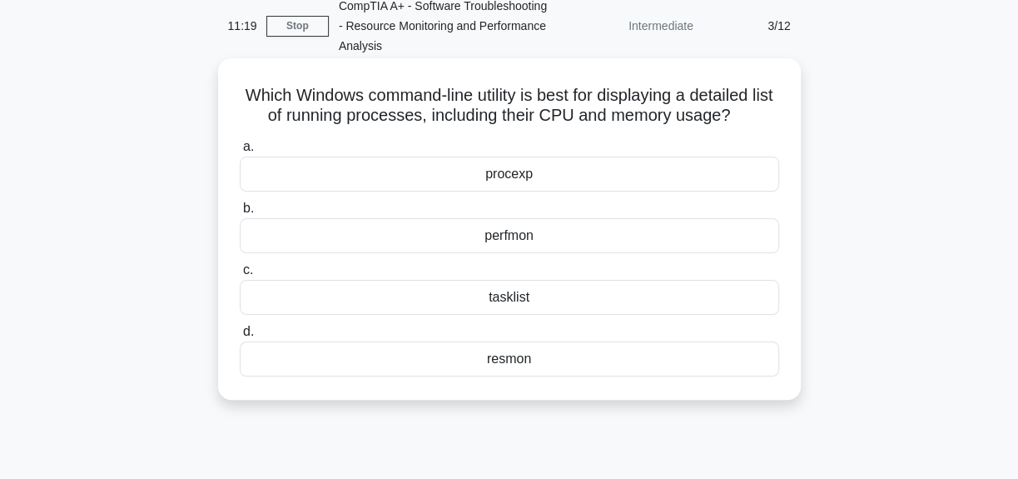
click at [540, 239] on div "perfmon" at bounding box center [510, 235] width 540 height 35
click at [240, 214] on input "b. perfmon" at bounding box center [240, 208] width 0 height 11
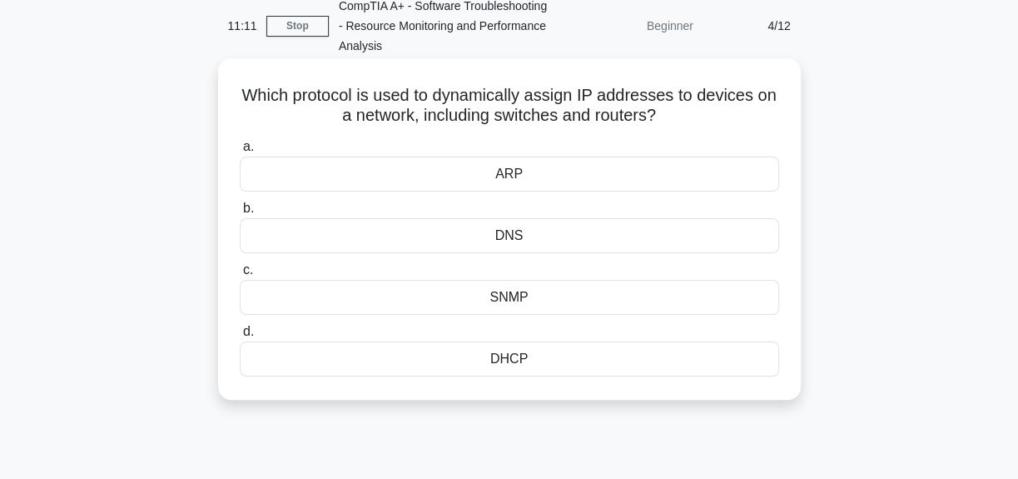
click at [549, 359] on div "DHCP" at bounding box center [510, 358] width 540 height 35
click at [240, 337] on input "d. DHCP" at bounding box center [240, 331] width 0 height 11
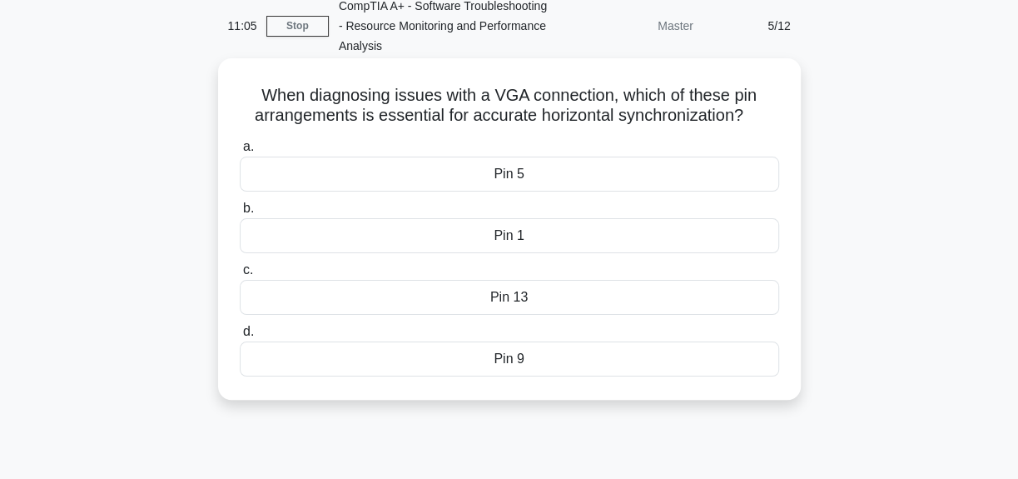
click at [550, 292] on div "Pin 13" at bounding box center [510, 297] width 540 height 35
click at [240, 276] on input "c. Pin 13" at bounding box center [240, 270] width 0 height 11
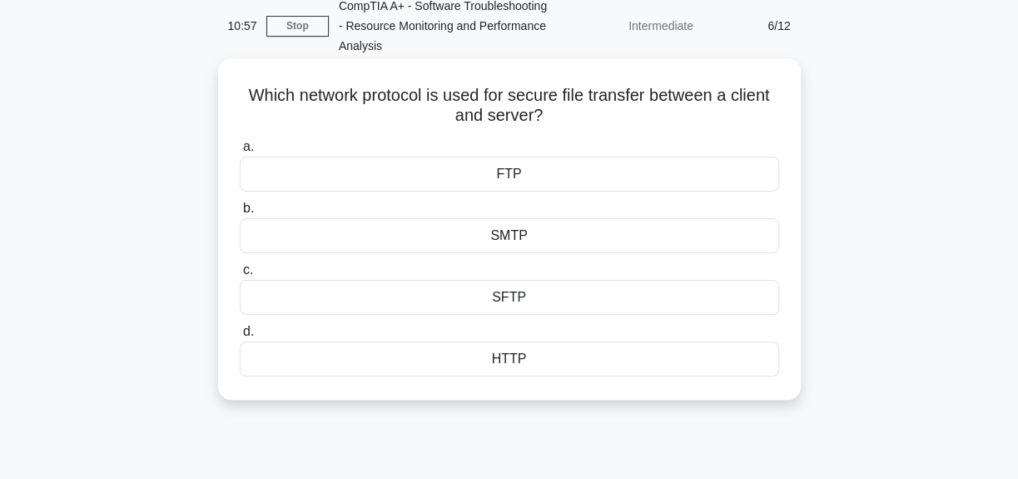
scroll to position [0, 0]
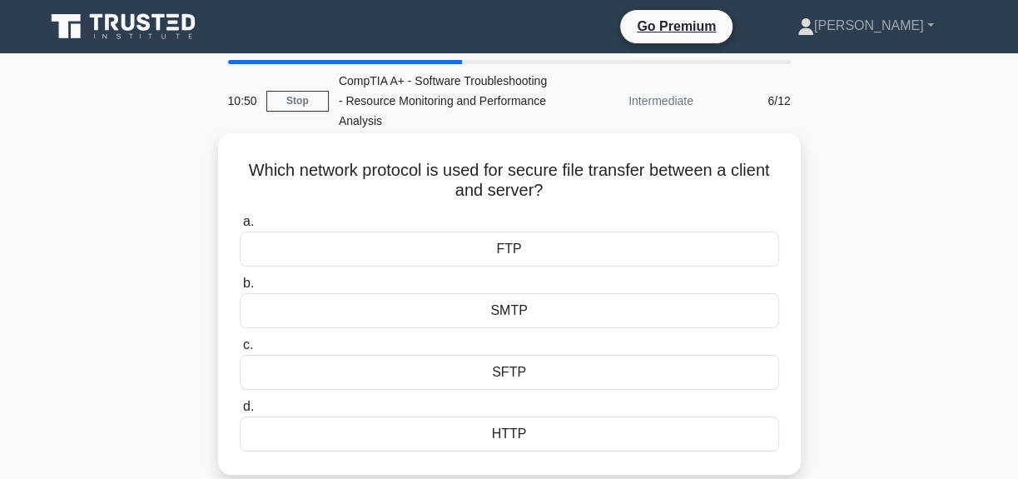
click at [530, 248] on div "FTP" at bounding box center [510, 248] width 540 height 35
click at [240, 227] on input "a. FTP" at bounding box center [240, 221] width 0 height 11
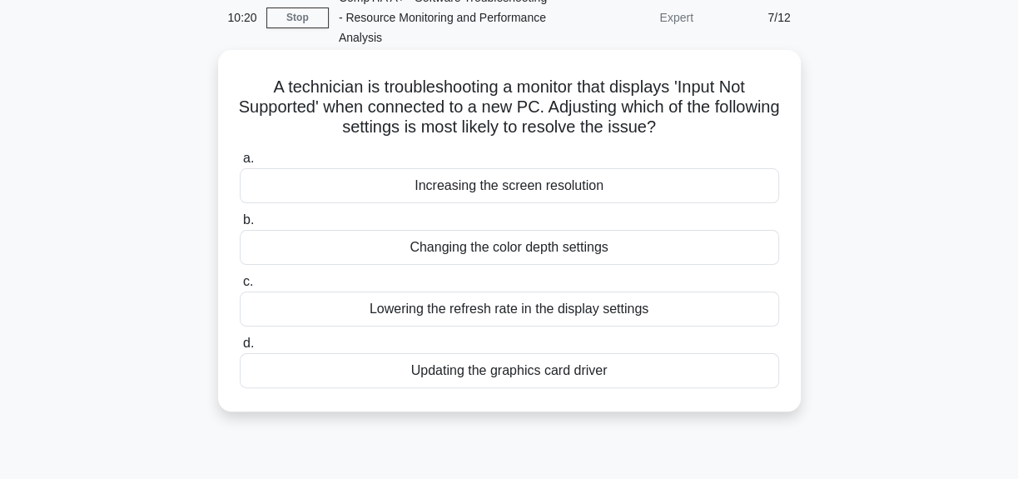
scroll to position [75, 0]
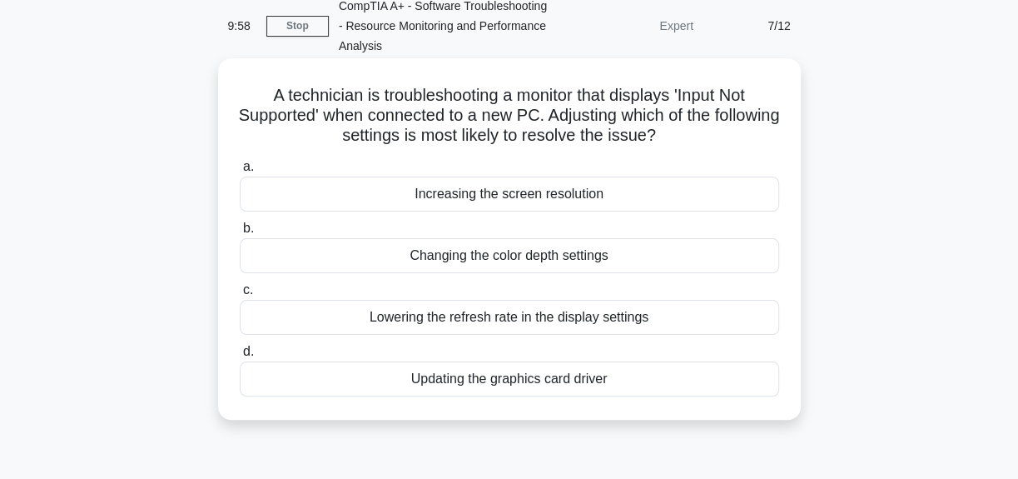
click at [524, 263] on div "Changing the color depth settings" at bounding box center [510, 255] width 540 height 35
click at [240, 234] on input "b. Changing the color depth settings" at bounding box center [240, 228] width 0 height 11
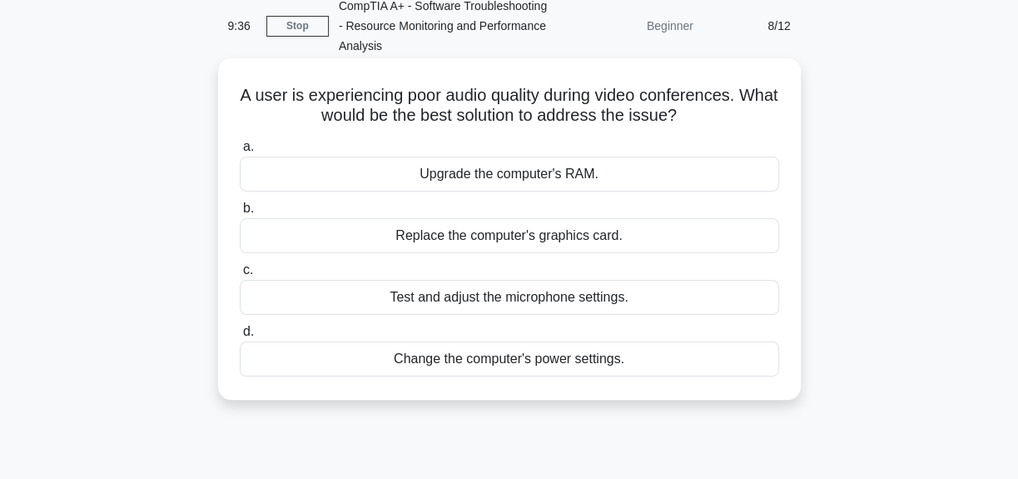
click at [509, 290] on div "Test and adjust the microphone settings." at bounding box center [510, 297] width 540 height 35
click at [240, 276] on input "c. Test and adjust the microphone settings." at bounding box center [240, 270] width 0 height 11
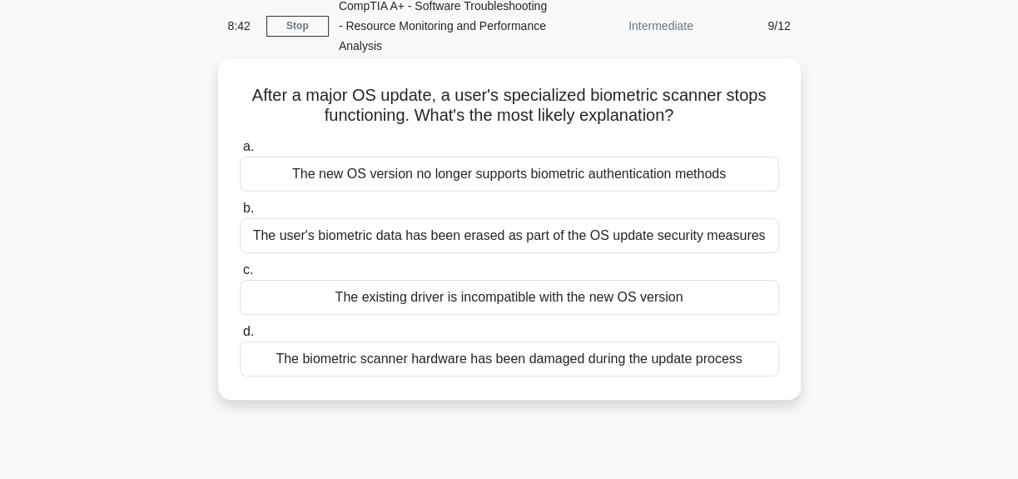
click at [505, 358] on div "The biometric scanner hardware has been damaged during the update process" at bounding box center [510, 358] width 540 height 35
click at [240, 337] on input "d. The biometric scanner hardware has been damaged during the update process" at bounding box center [240, 331] width 0 height 11
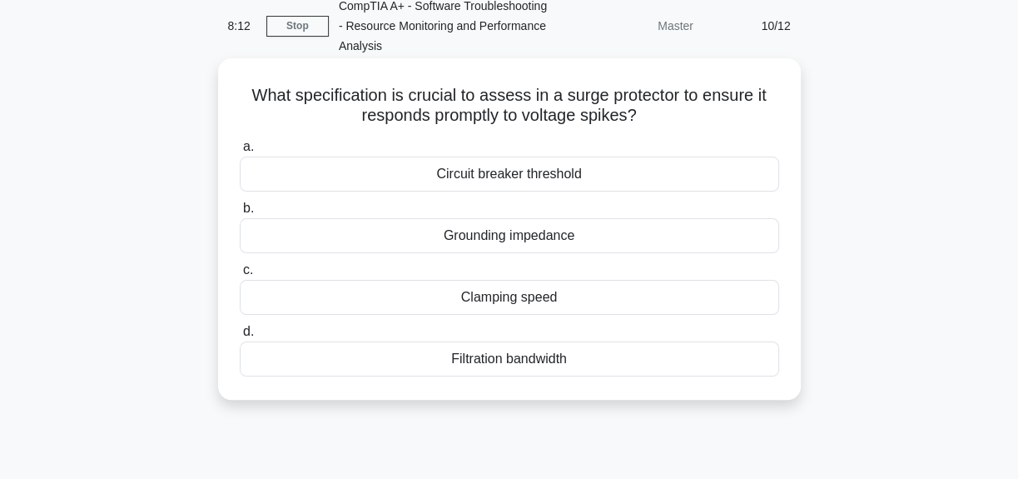
click at [500, 236] on div "Grounding impedance" at bounding box center [510, 235] width 540 height 35
click at [240, 214] on input "b. Grounding impedance" at bounding box center [240, 208] width 0 height 11
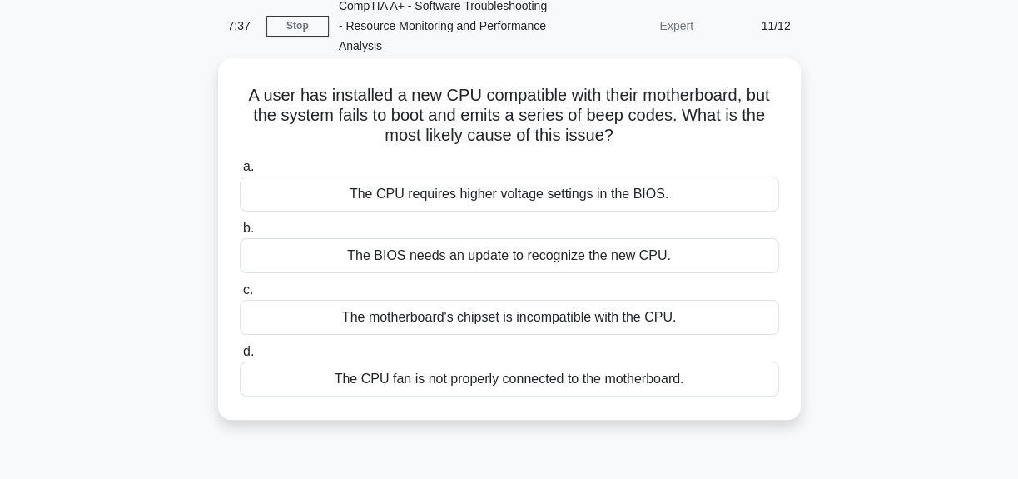
click at [483, 379] on div "The CPU fan is not properly connected to the motherboard." at bounding box center [510, 378] width 540 height 35
click at [240, 357] on input "d. The CPU fan is not properly connected to the motherboard." at bounding box center [240, 351] width 0 height 11
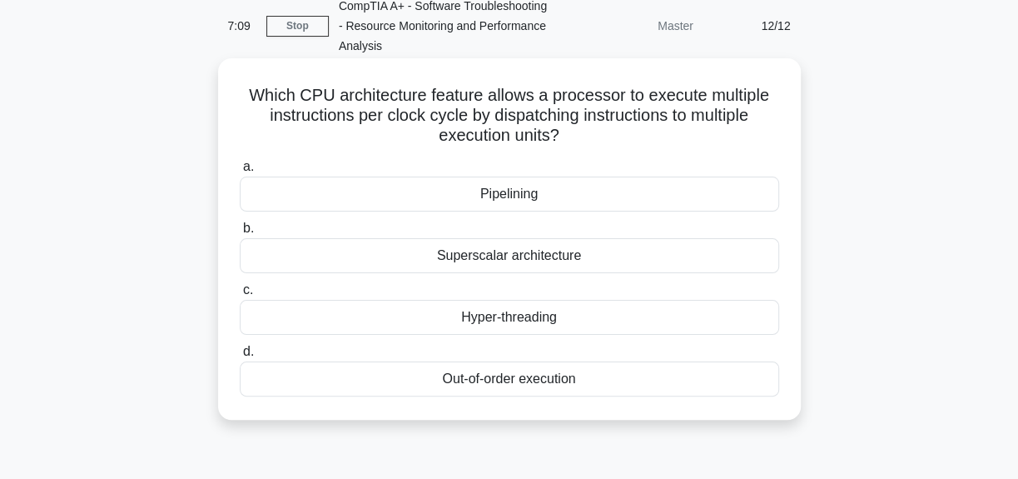
click at [507, 258] on div "Superscalar architecture" at bounding box center [510, 255] width 540 height 35
click at [240, 234] on input "b. Superscalar architecture" at bounding box center [240, 228] width 0 height 11
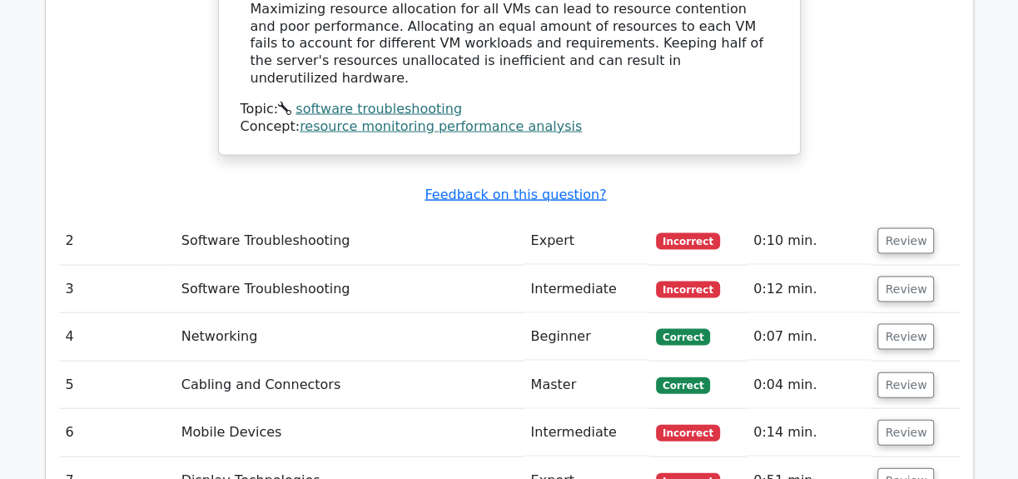
scroll to position [2043, 0]
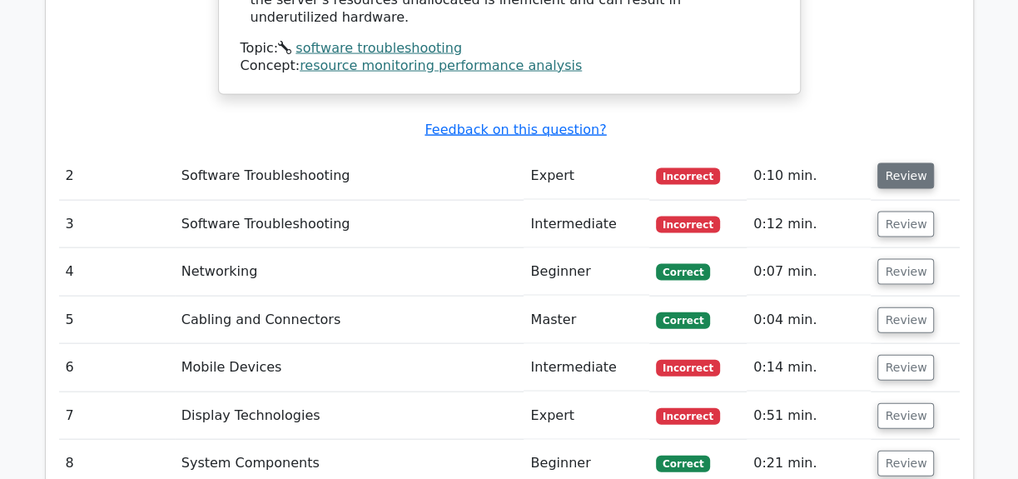
click at [900, 163] on button "Review" at bounding box center [906, 176] width 57 height 26
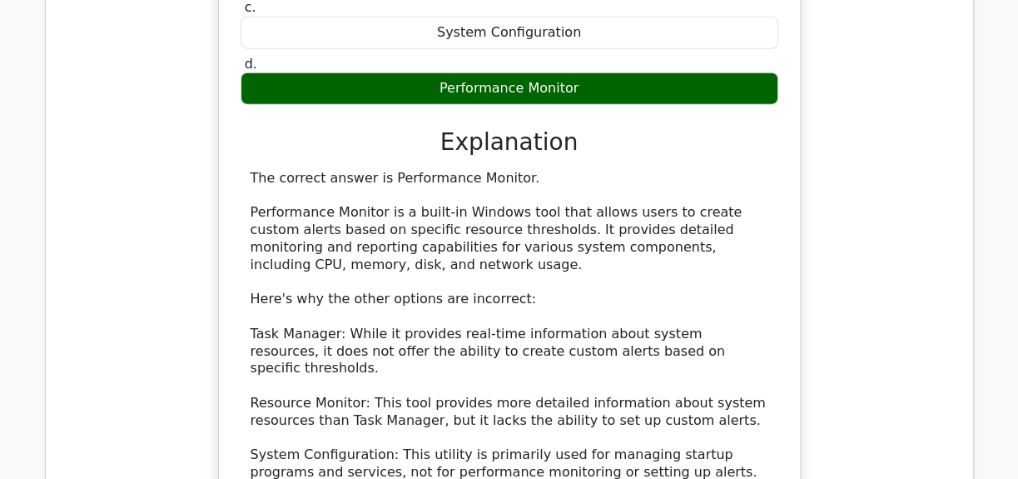
scroll to position [2724, 0]
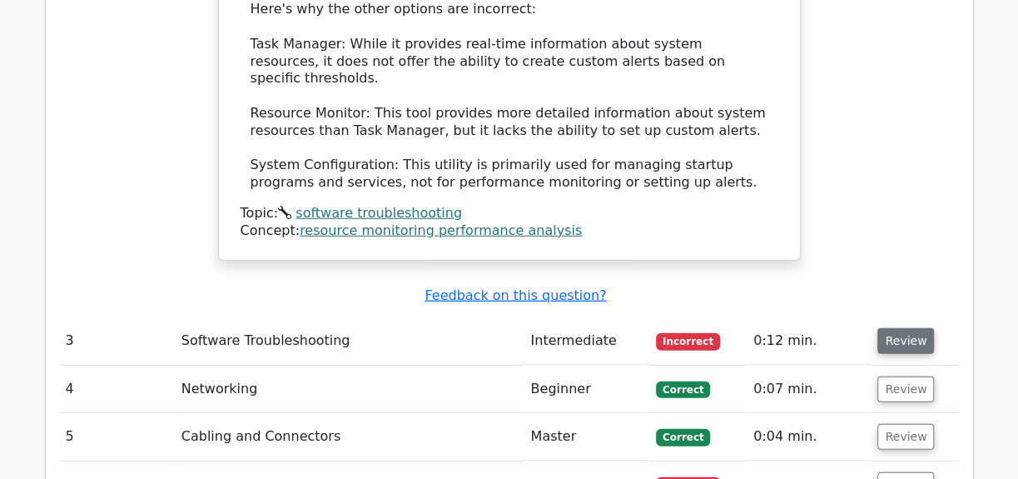
click at [893, 328] on button "Review" at bounding box center [906, 341] width 57 height 26
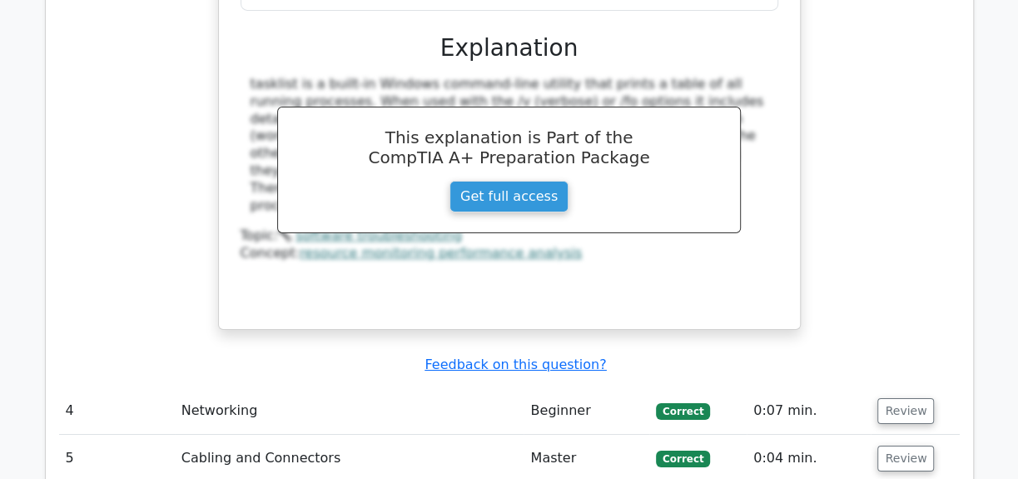
scroll to position [3481, 0]
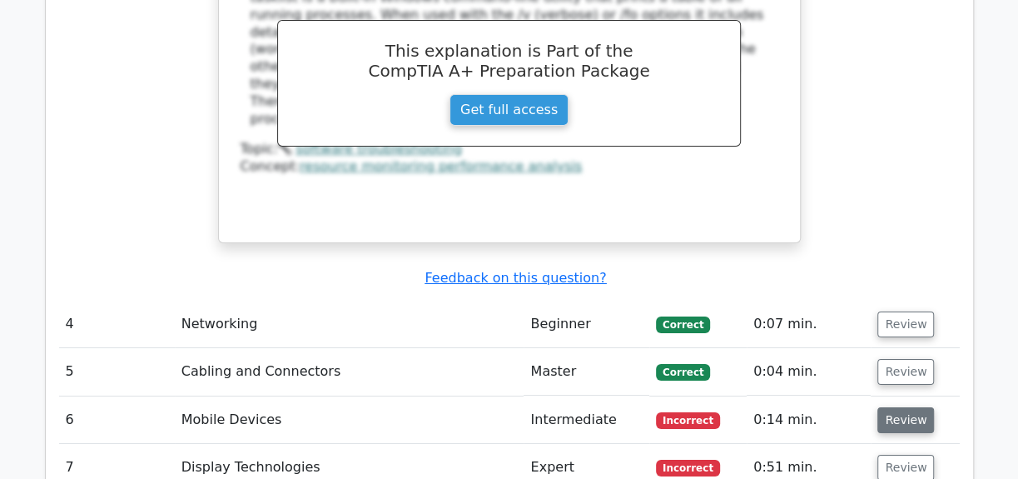
click at [916, 407] on button "Review" at bounding box center [906, 420] width 57 height 26
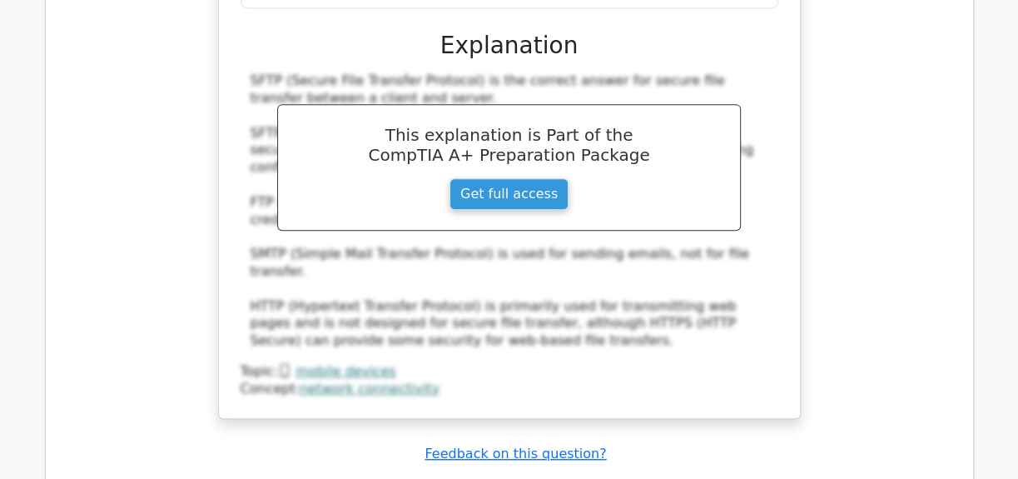
scroll to position [4314, 0]
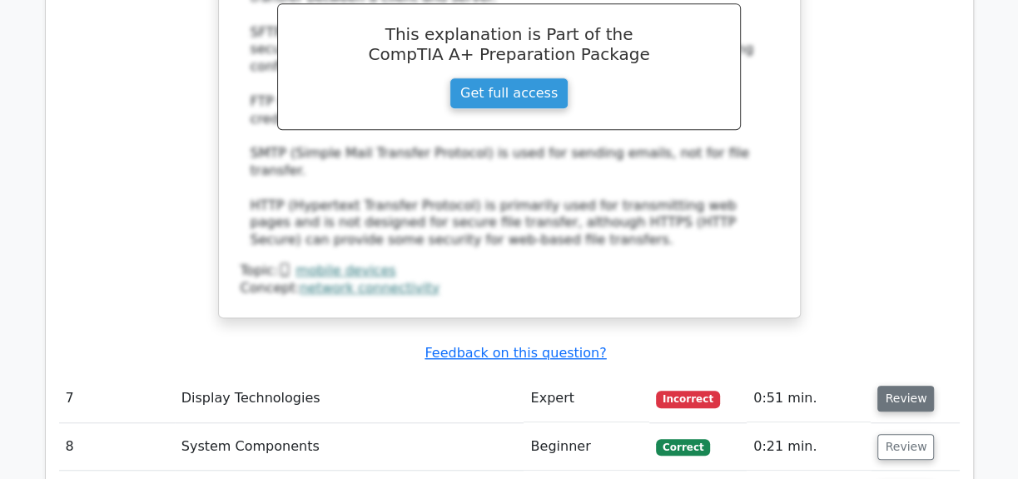
click at [895, 385] on button "Review" at bounding box center [906, 398] width 57 height 26
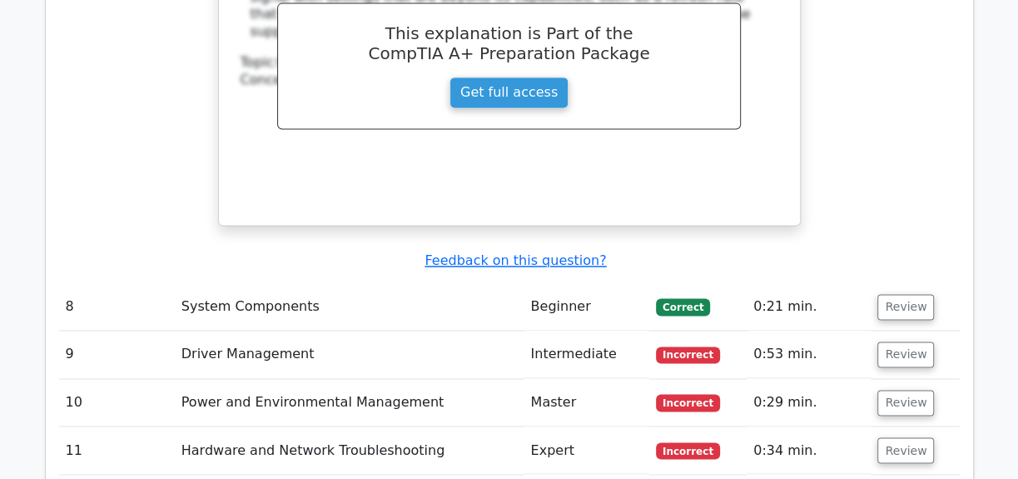
scroll to position [5146, 0]
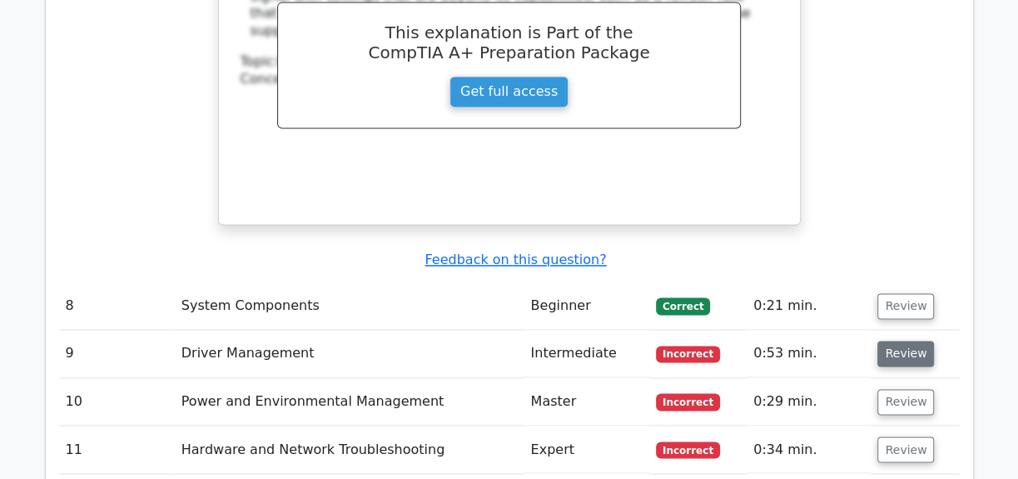
click at [895, 341] on button "Review" at bounding box center [906, 354] width 57 height 26
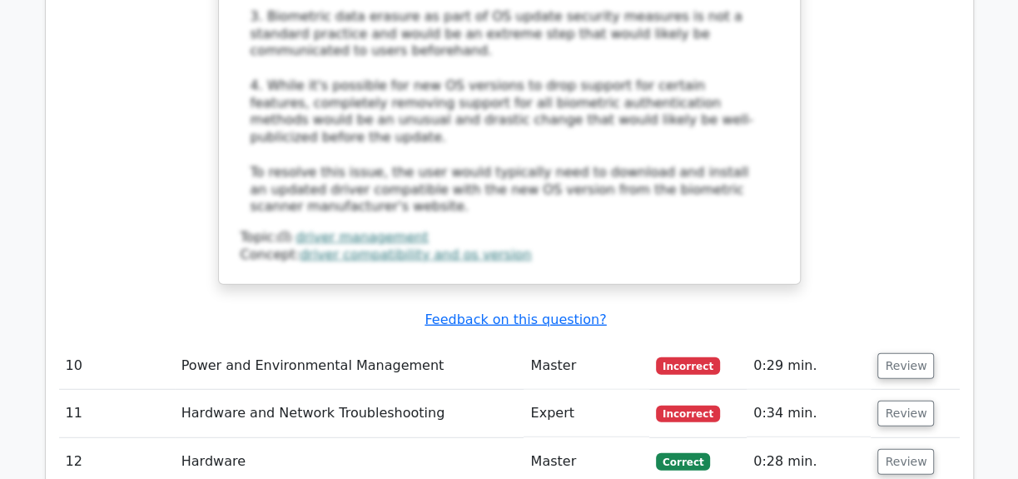
scroll to position [6206, 0]
click at [897, 352] on button "Review" at bounding box center [906, 365] width 57 height 26
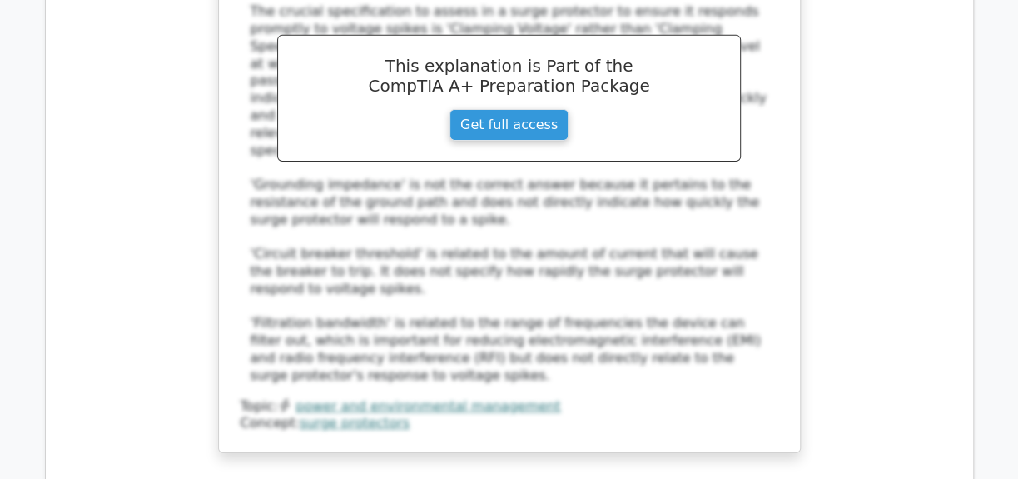
scroll to position [6963, 0]
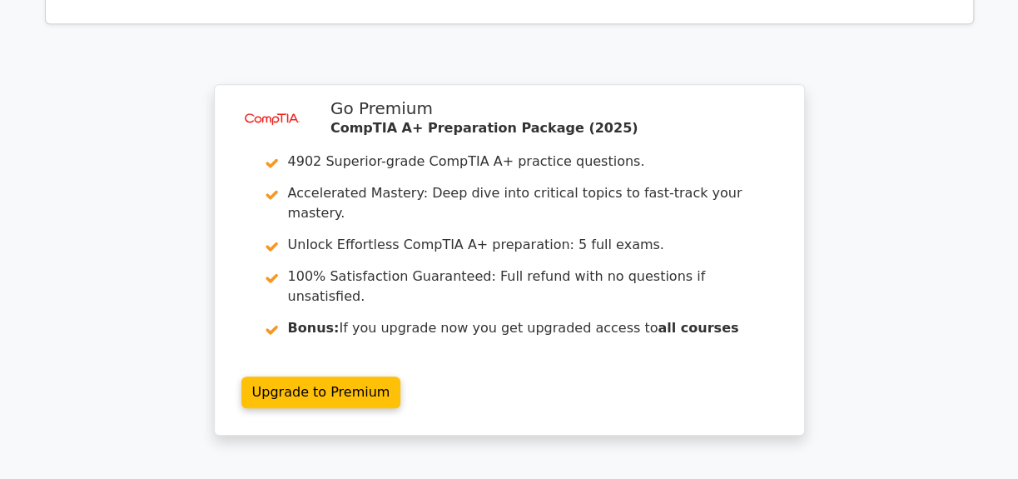
scroll to position [8189, 0]
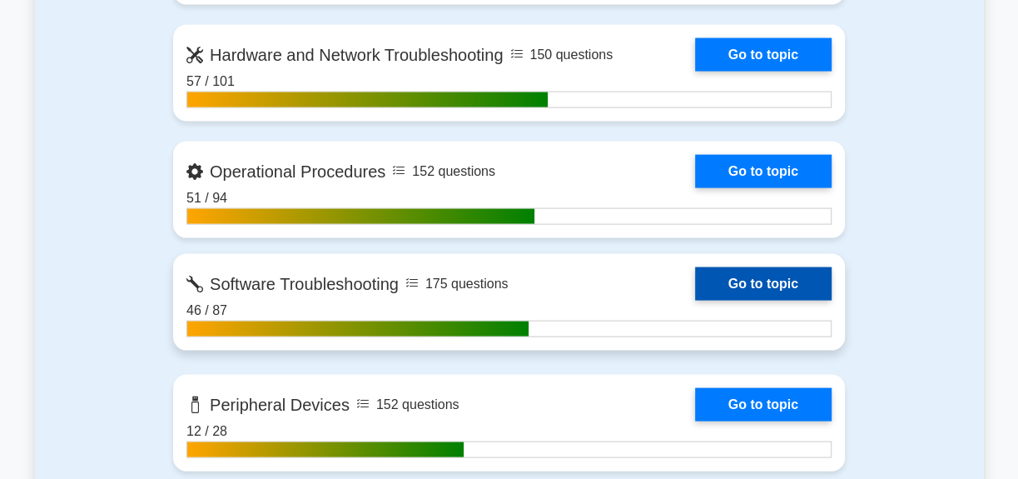
scroll to position [2043, 0]
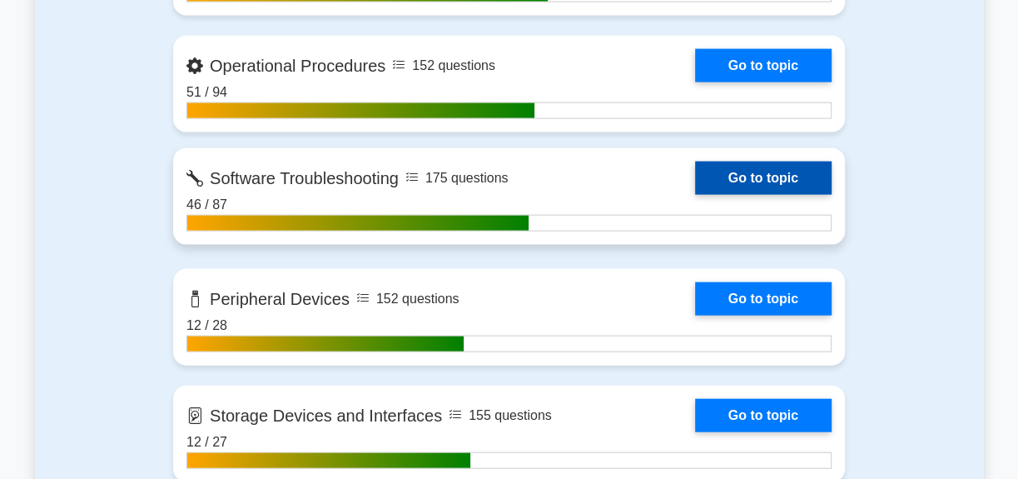
click at [695, 172] on link "Go to topic" at bounding box center [763, 178] width 137 height 33
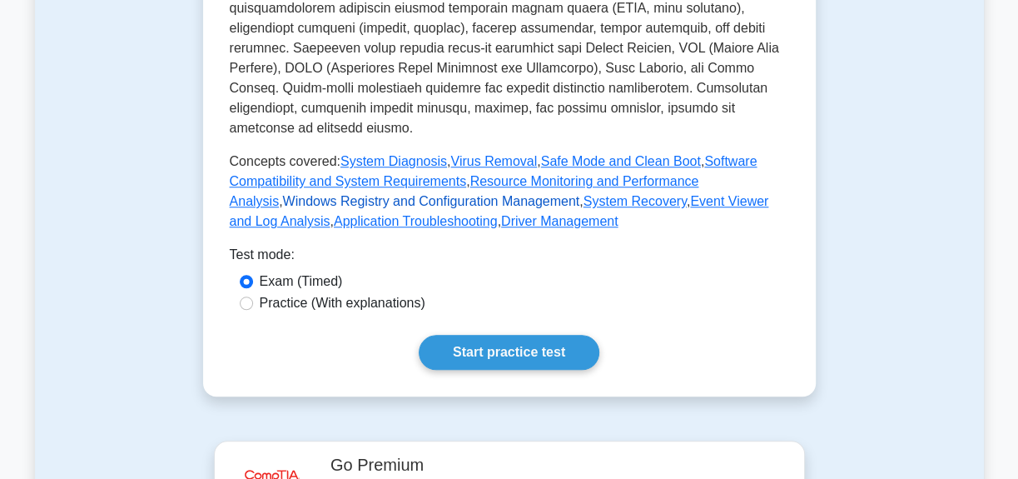
click at [580, 194] on link "Windows Registry and Configuration Management" at bounding box center [431, 201] width 297 height 14
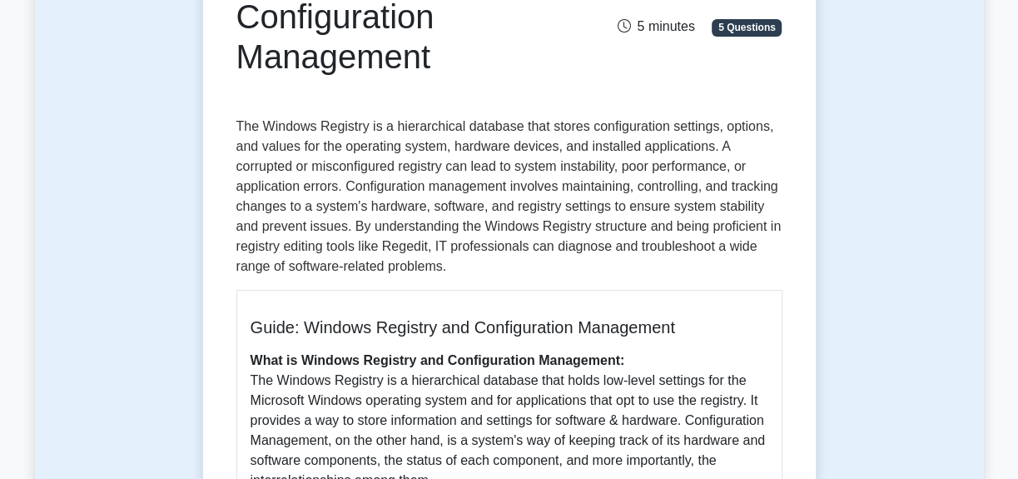
scroll to position [231, 0]
